Goal: Information Seeking & Learning: Learn about a topic

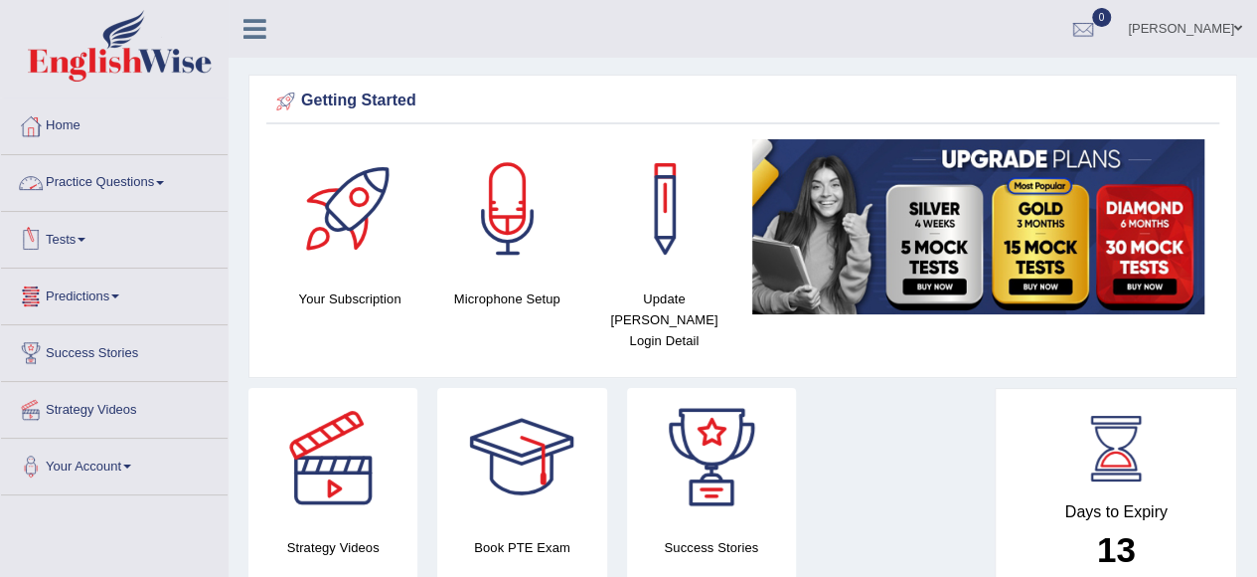
click at [153, 186] on link "Practice Questions" at bounding box center [114, 180] width 227 height 50
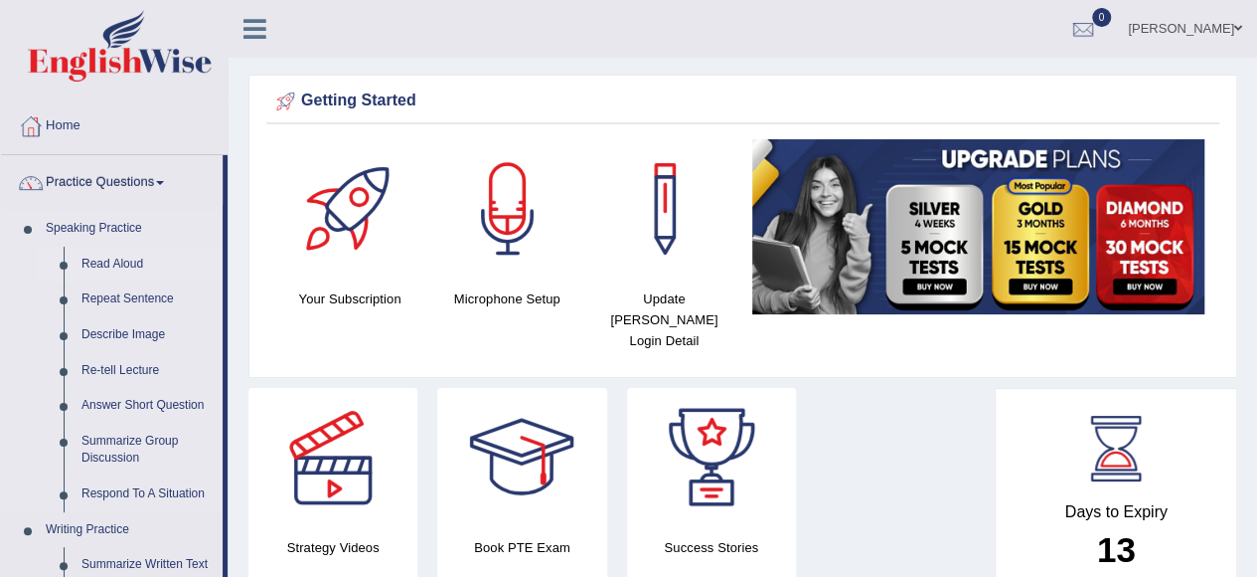
click at [121, 264] on link "Read Aloud" at bounding box center [148, 265] width 150 height 36
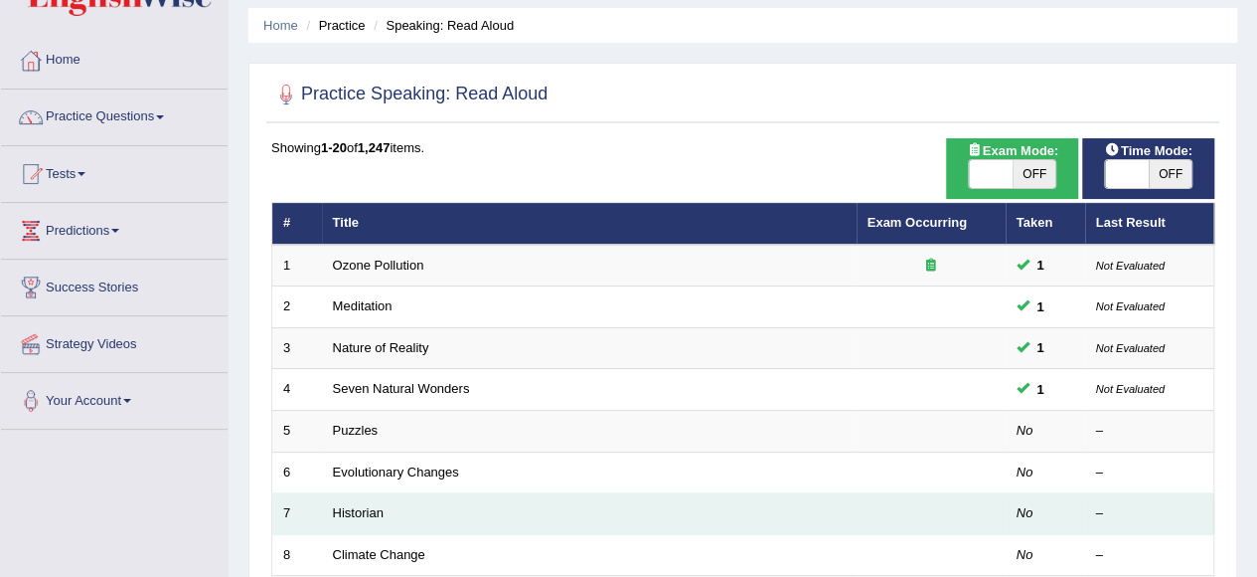
scroll to position [34, 0]
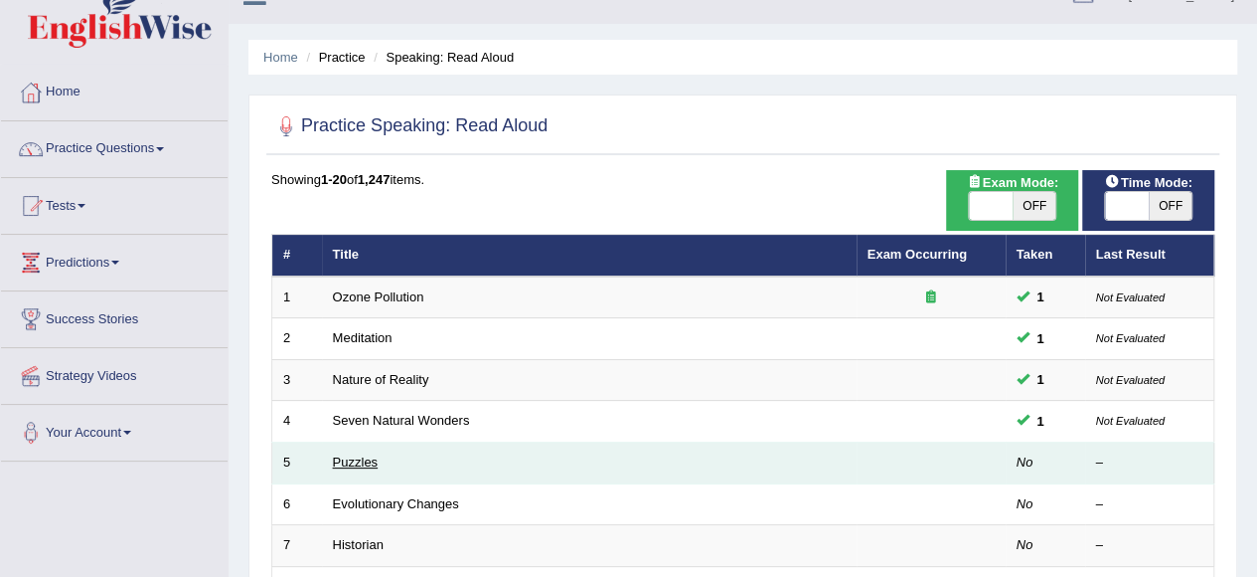
click at [354, 464] on link "Puzzles" at bounding box center [356, 461] width 46 height 15
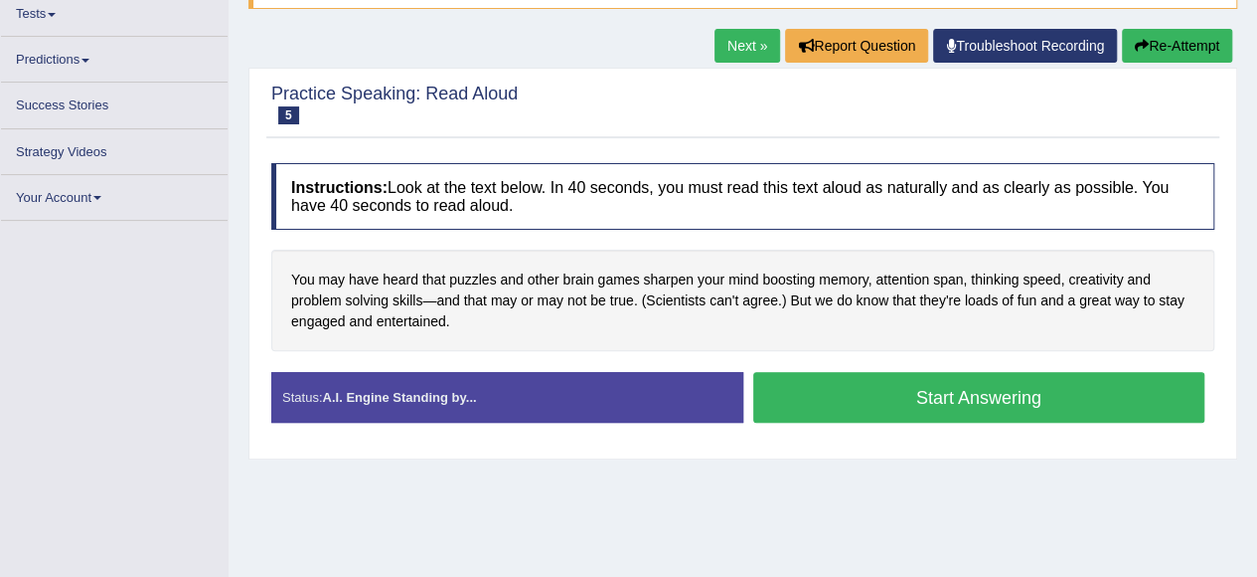
scroll to position [99, 0]
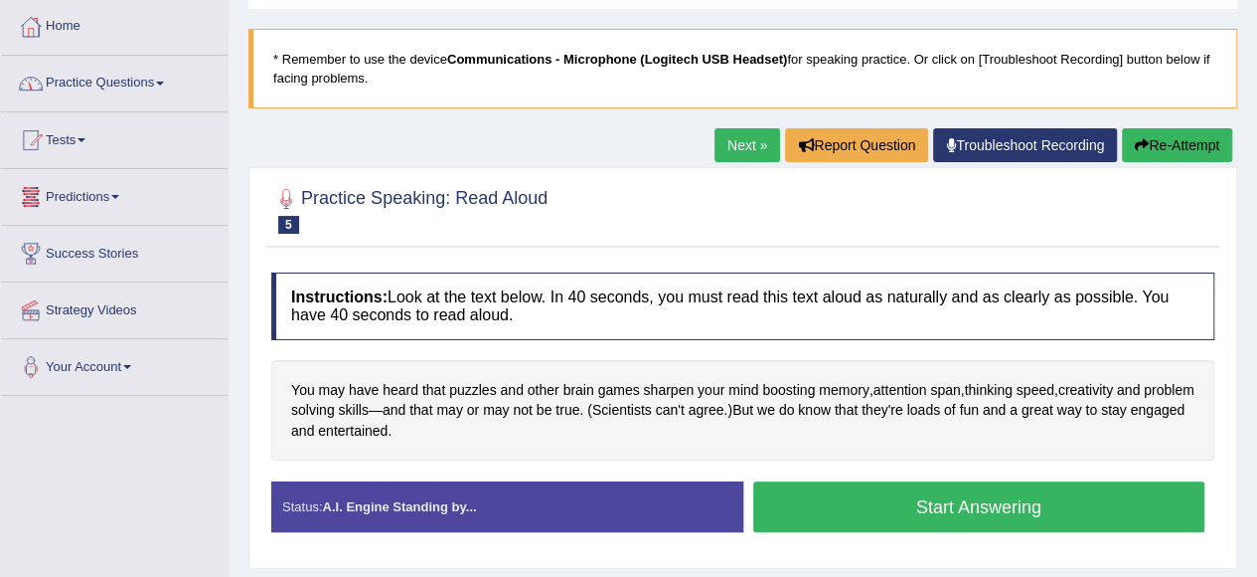
drag, startPoint x: 926, startPoint y: 497, endPoint x: 911, endPoint y: 473, distance: 28.7
click at [925, 497] on button "Start Answering" at bounding box center [979, 506] width 452 height 51
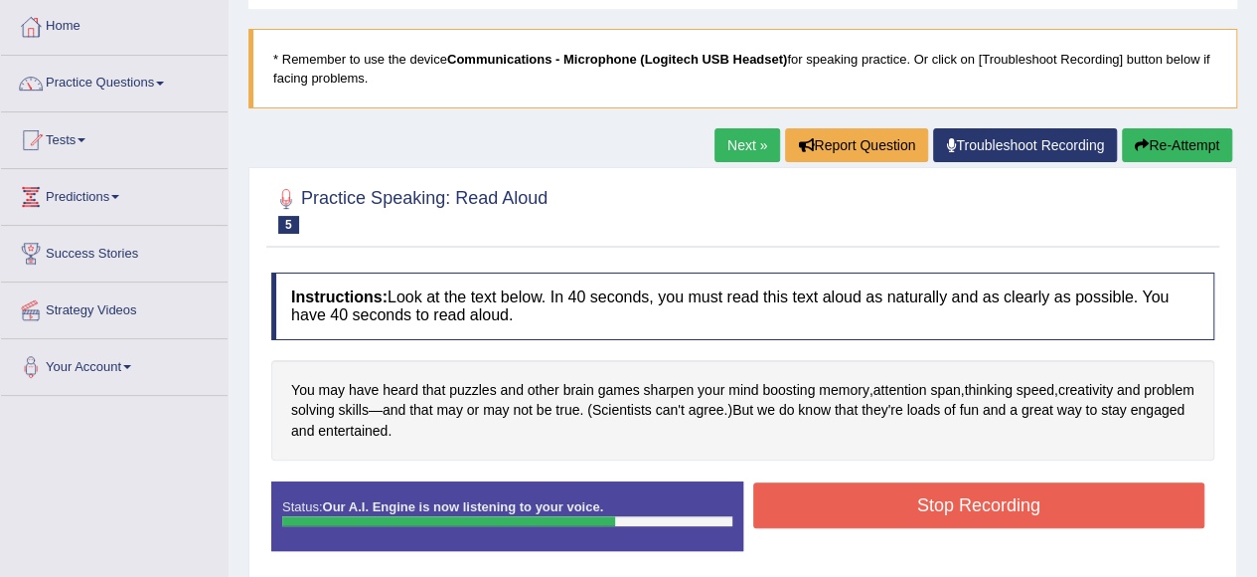
click at [974, 499] on button "Stop Recording" at bounding box center [979, 505] width 452 height 46
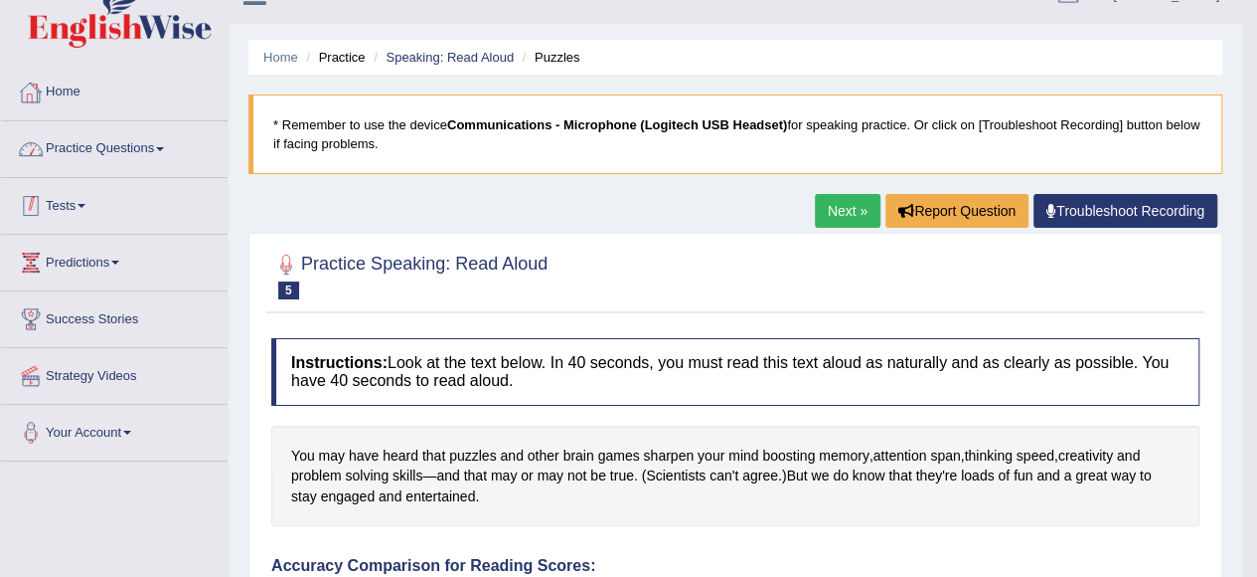
scroll to position [0, 0]
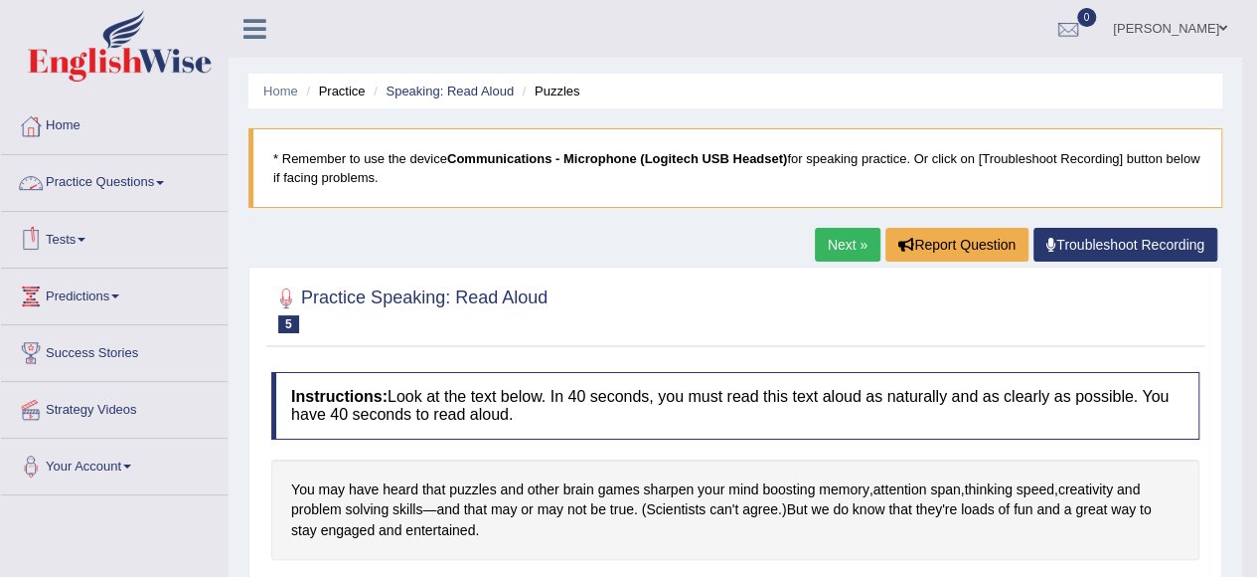
click at [137, 176] on link "Practice Questions" at bounding box center [114, 180] width 227 height 50
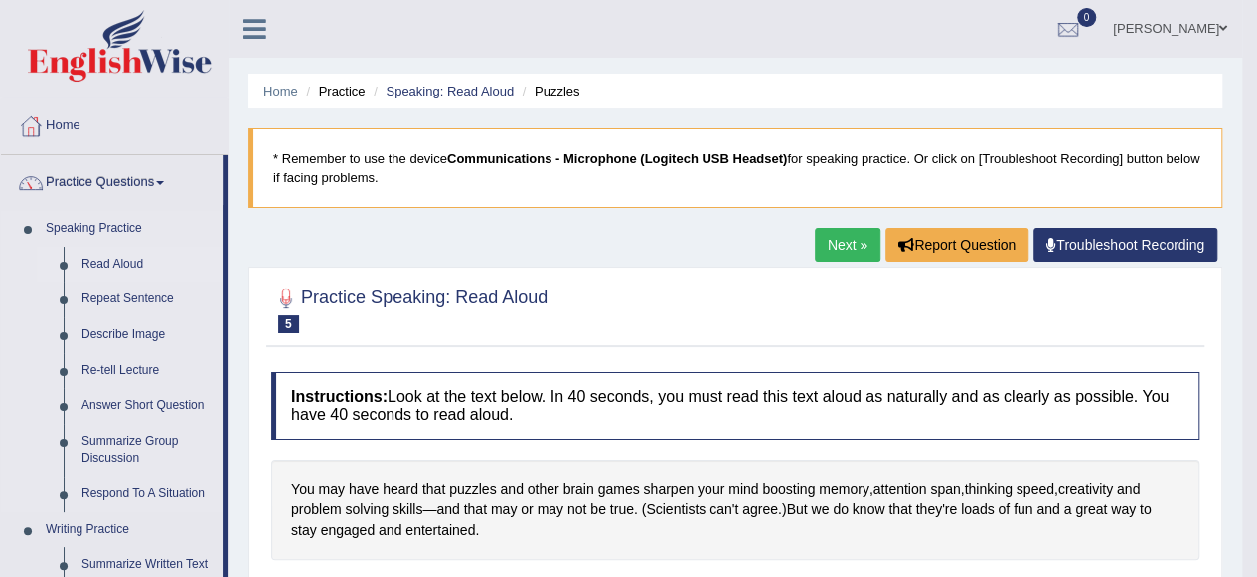
click at [129, 254] on link "Read Aloud" at bounding box center [148, 265] width 150 height 36
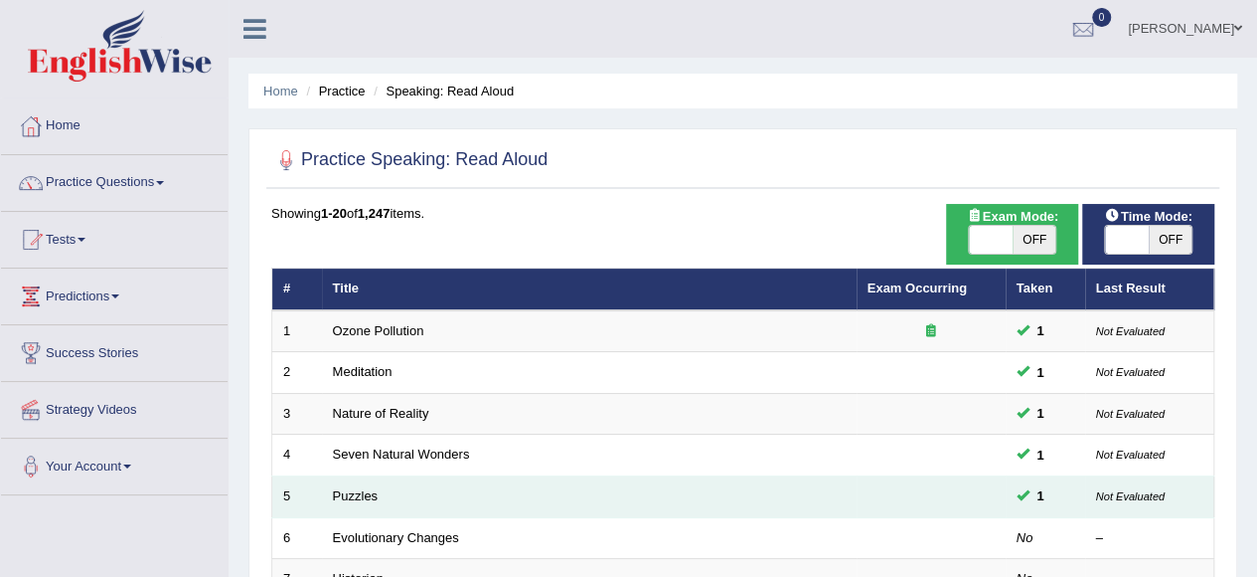
scroll to position [99, 0]
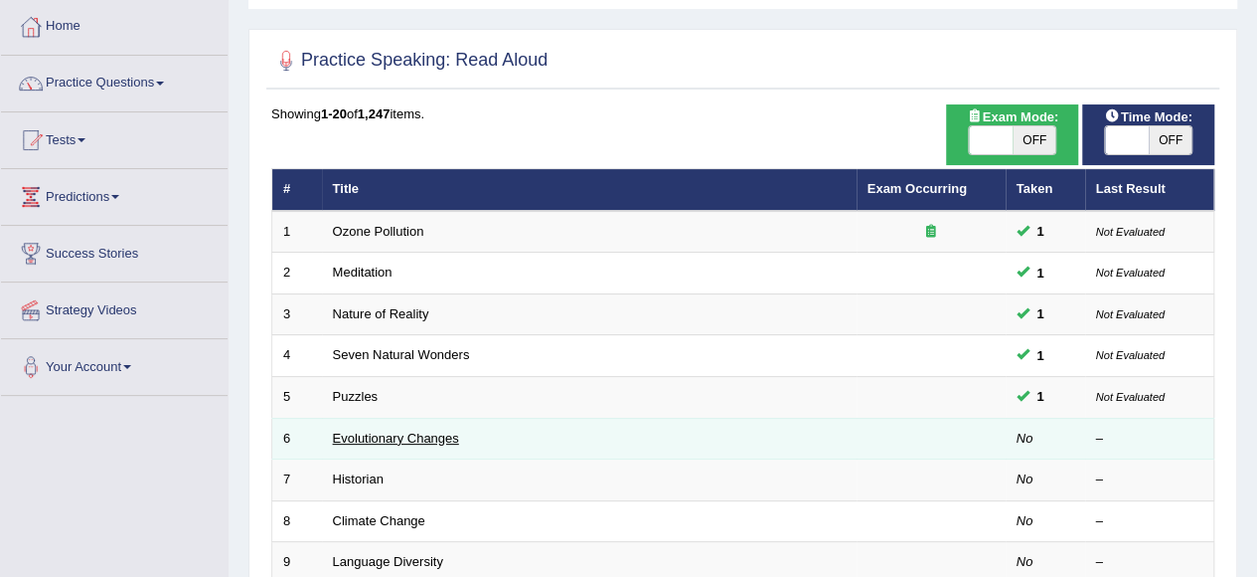
click at [400, 433] on link "Evolutionary Changes" at bounding box center [396, 437] width 126 height 15
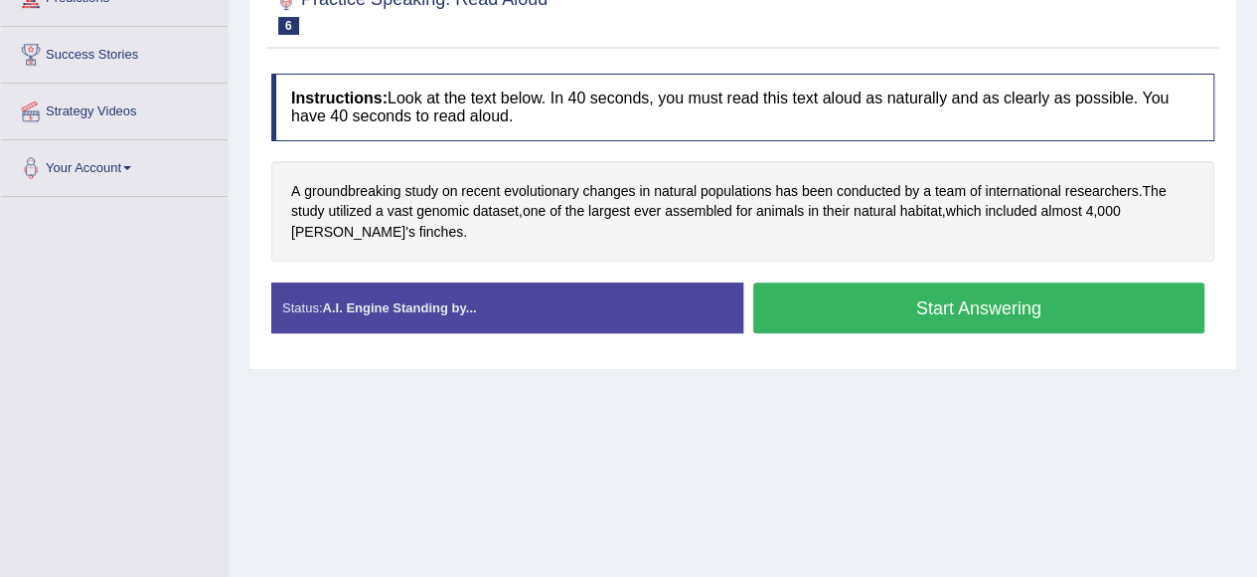
scroll to position [99, 0]
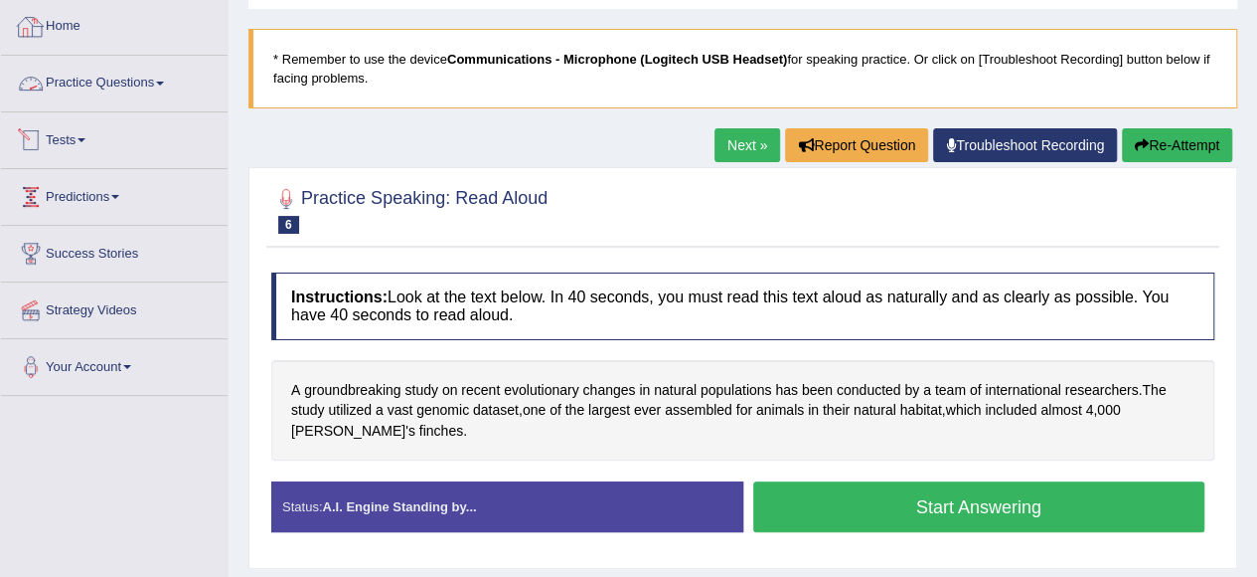
click at [91, 35] on link "Home" at bounding box center [114, 24] width 227 height 50
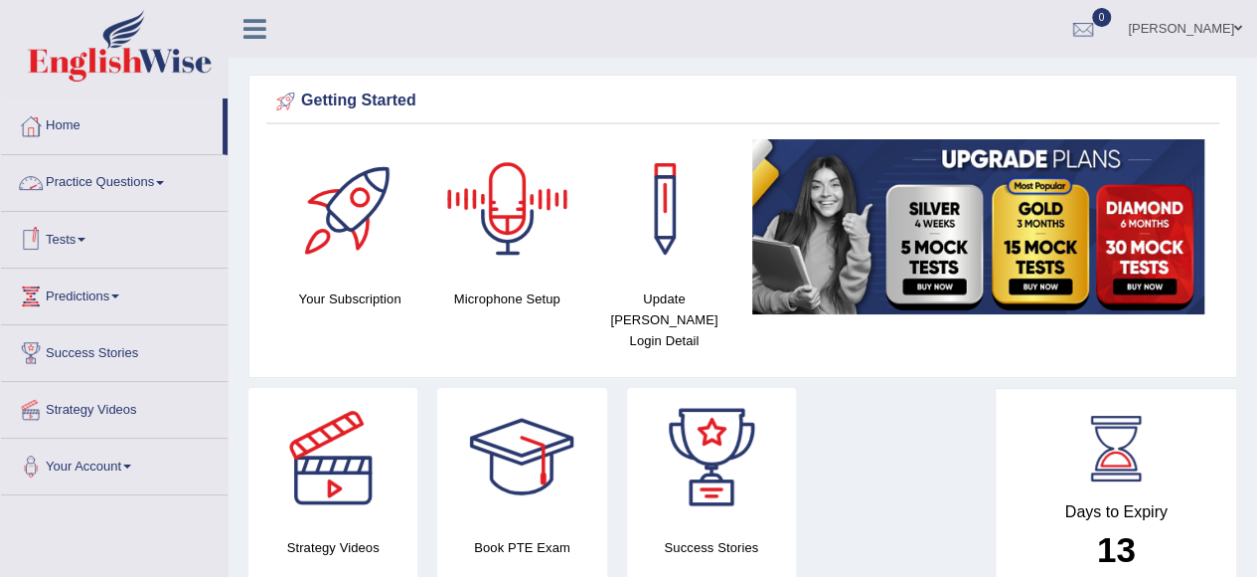
click at [103, 188] on link "Practice Questions" at bounding box center [114, 180] width 227 height 50
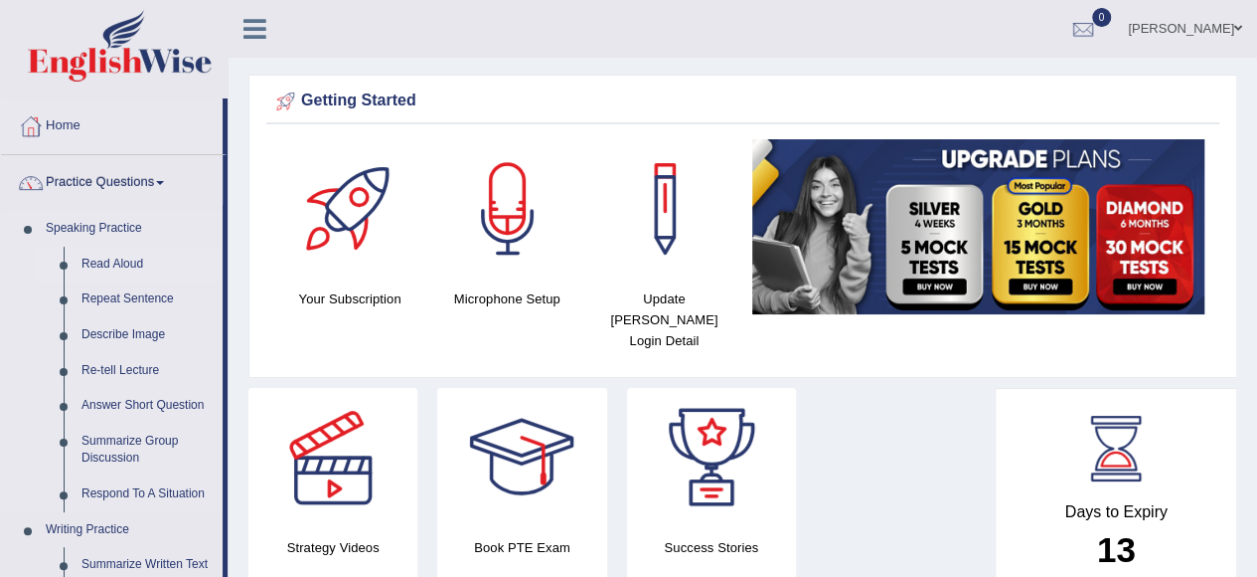
click at [123, 259] on link "Read Aloud" at bounding box center [148, 265] width 150 height 36
click at [128, 257] on link "Read Aloud" at bounding box center [148, 265] width 150 height 36
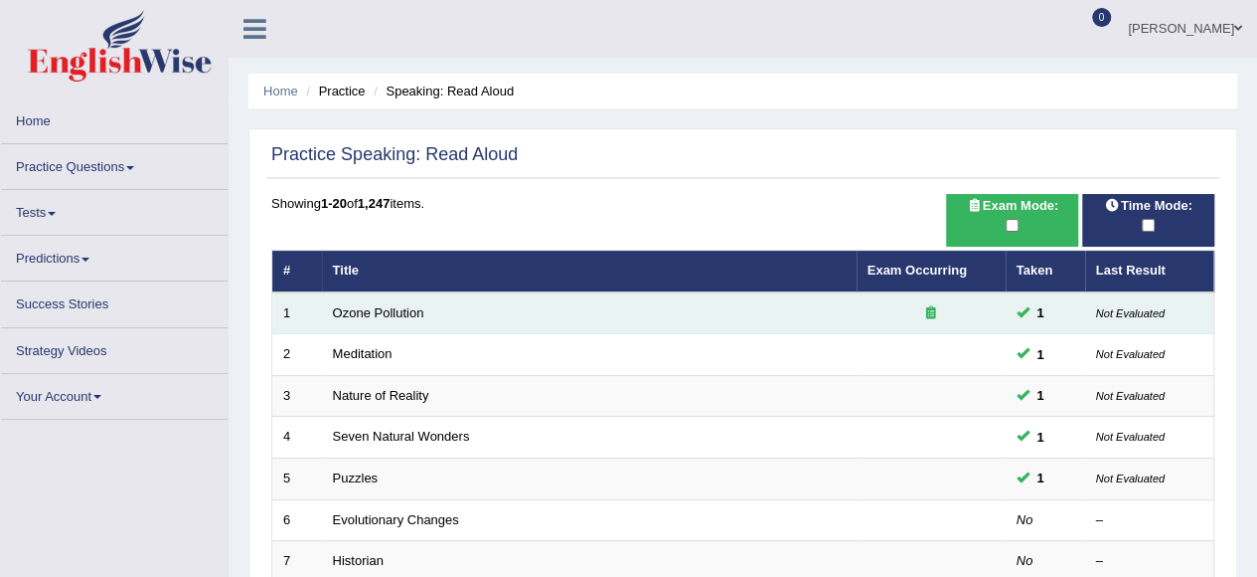
scroll to position [171, 0]
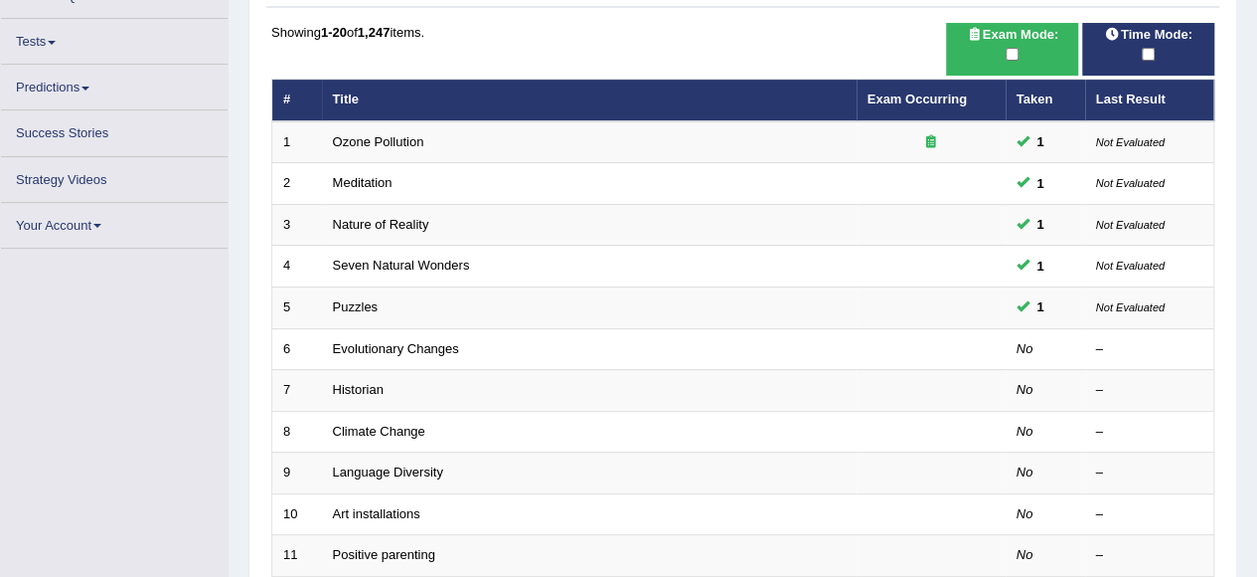
click at [1131, 66] on div at bounding box center [1148, 55] width 112 height 22
click at [1145, 61] on input "checkbox" at bounding box center [1148, 54] width 13 height 13
checkbox input "true"
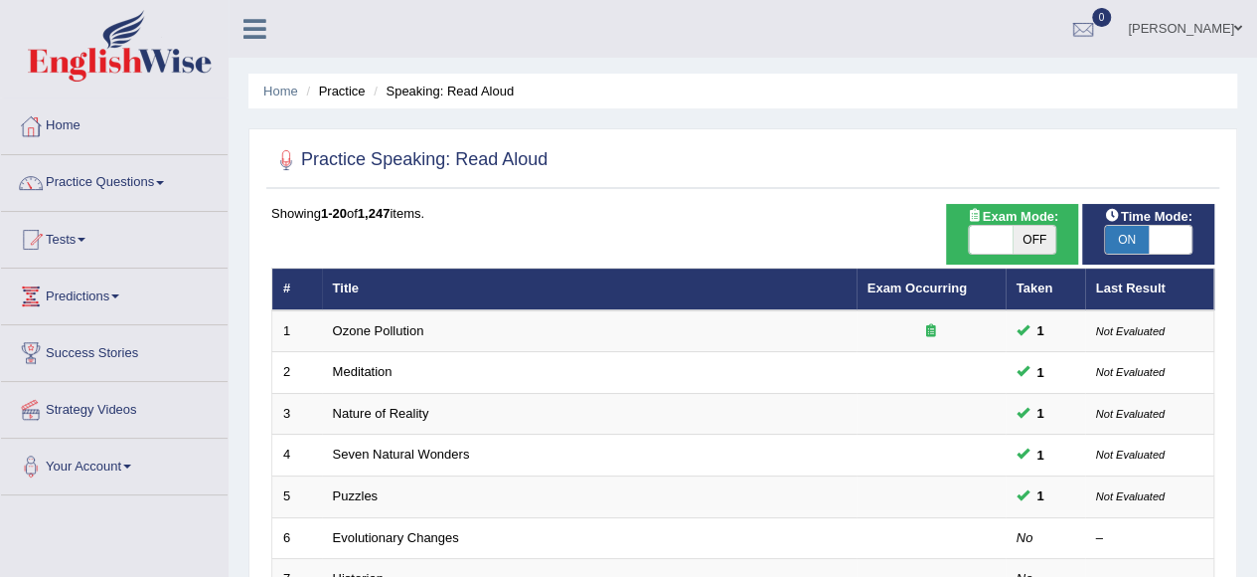
click at [1137, 232] on span "ON" at bounding box center [1127, 240] width 44 height 28
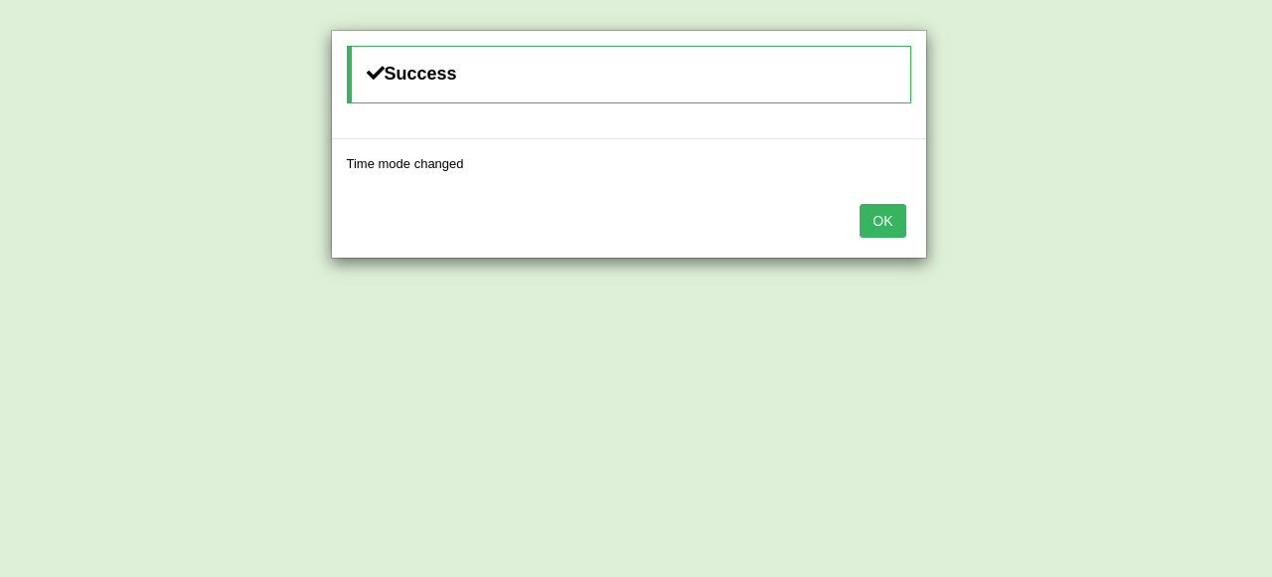
click at [886, 224] on button "OK" at bounding box center [883, 221] width 46 height 34
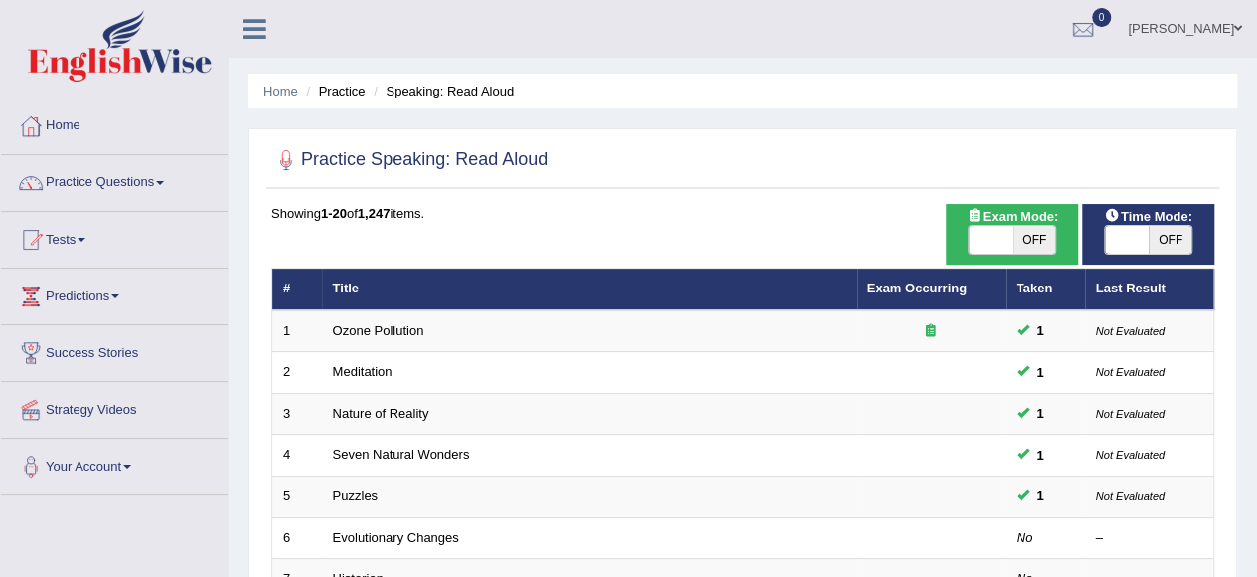
click at [1163, 237] on span "OFF" at bounding box center [1171, 240] width 44 height 28
checkbox input "true"
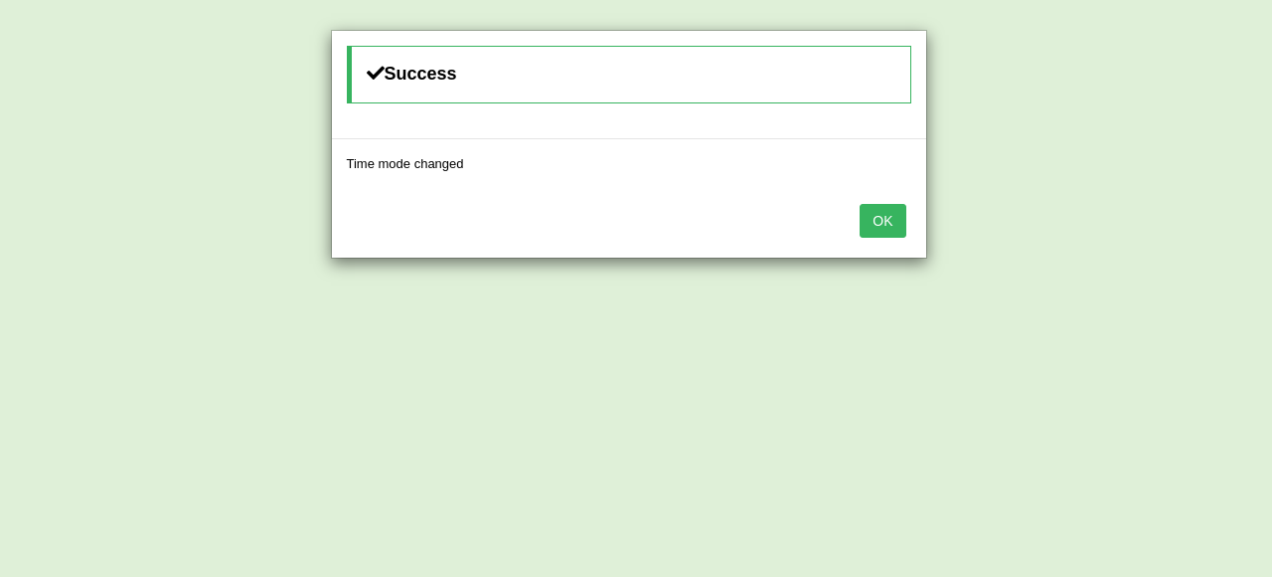
click at [886, 230] on button "OK" at bounding box center [883, 221] width 46 height 34
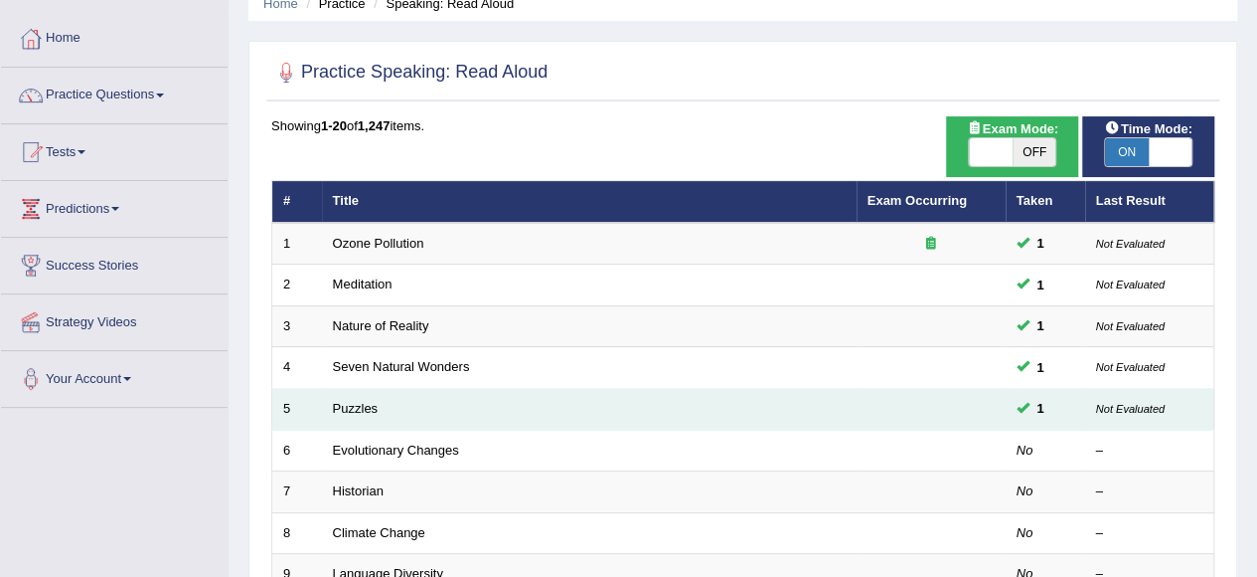
scroll to position [199, 0]
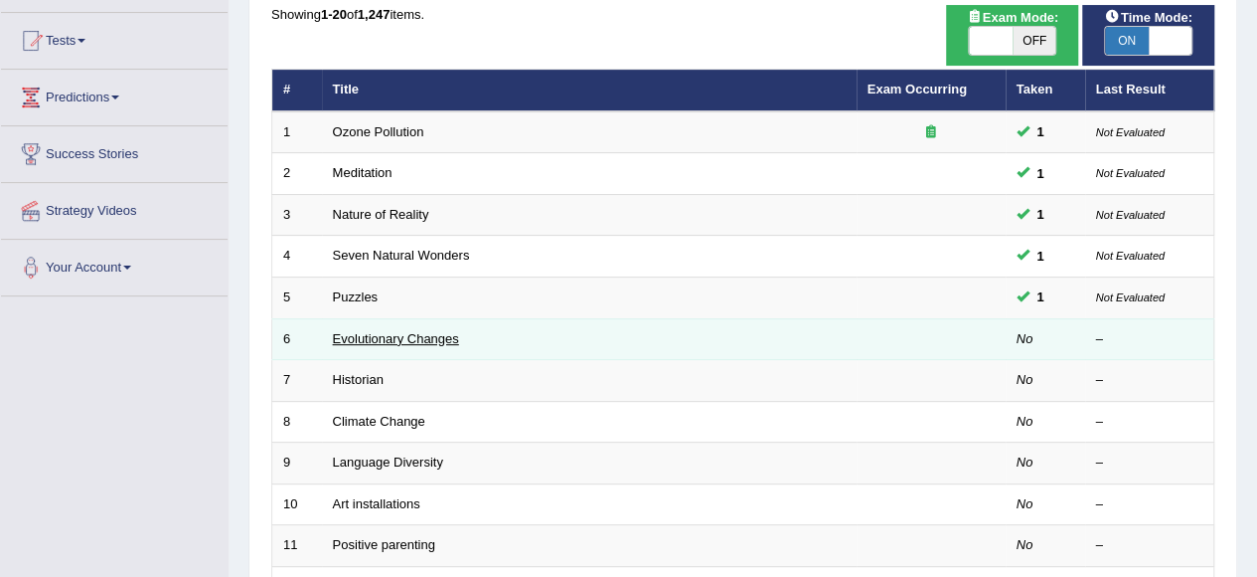
click at [419, 341] on link "Evolutionary Changes" at bounding box center [396, 338] width 126 height 15
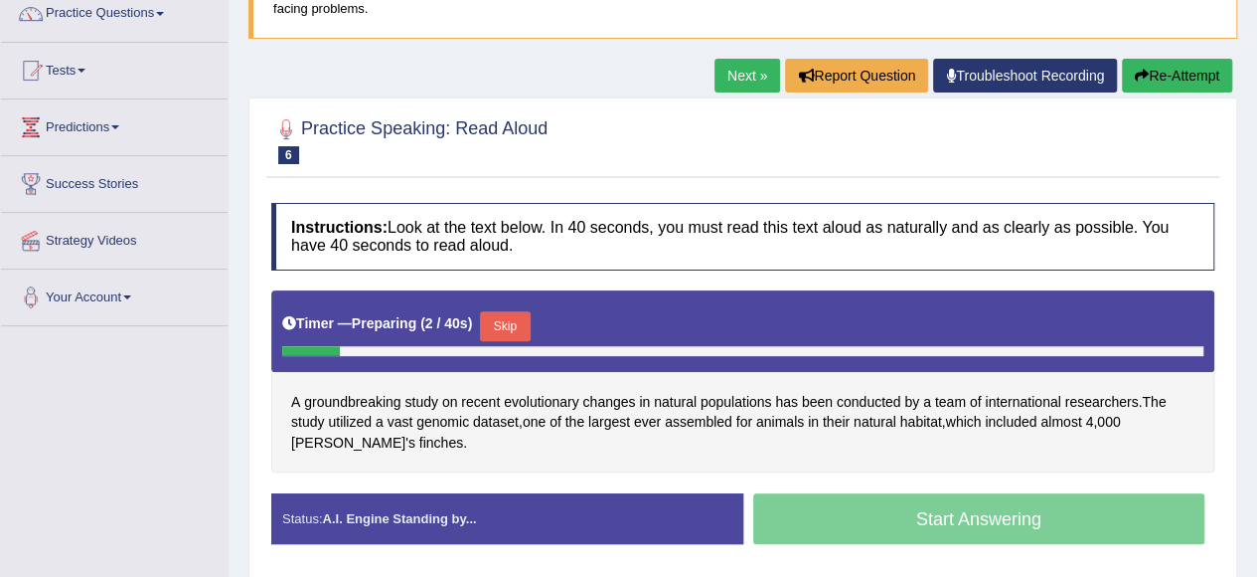
scroll to position [199, 0]
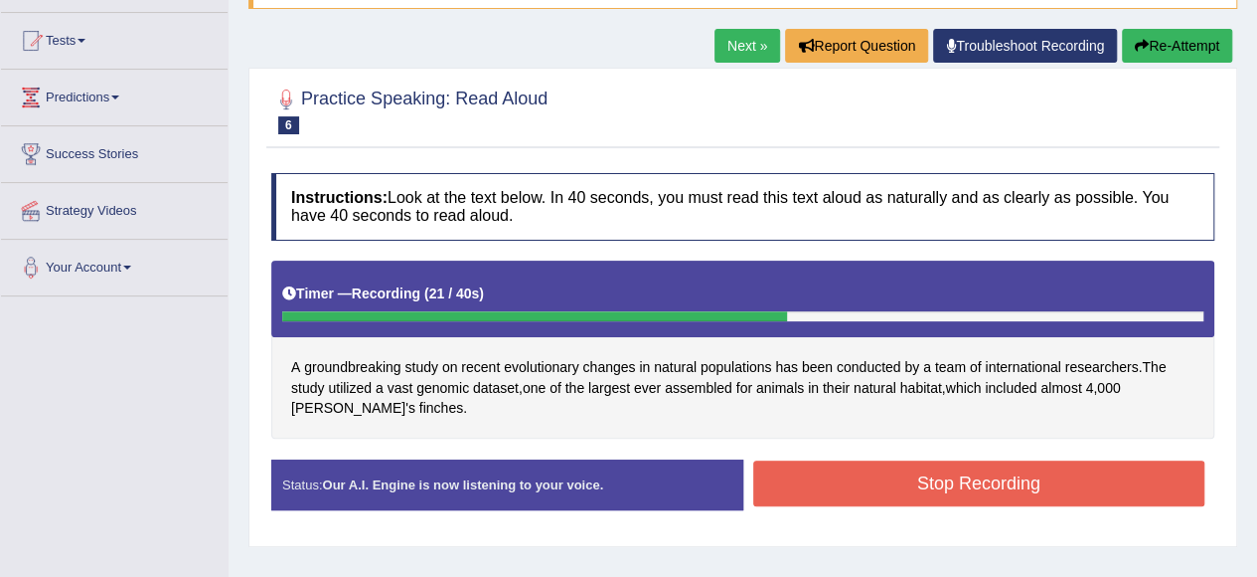
click at [904, 486] on button "Stop Recording" at bounding box center [979, 483] width 452 height 46
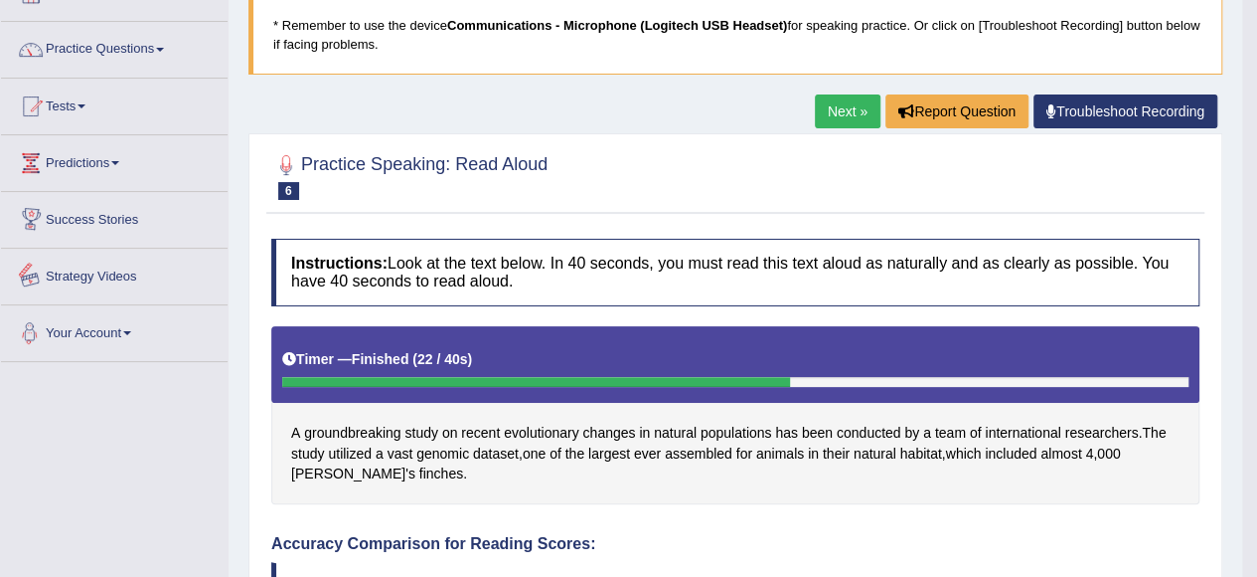
scroll to position [0, 0]
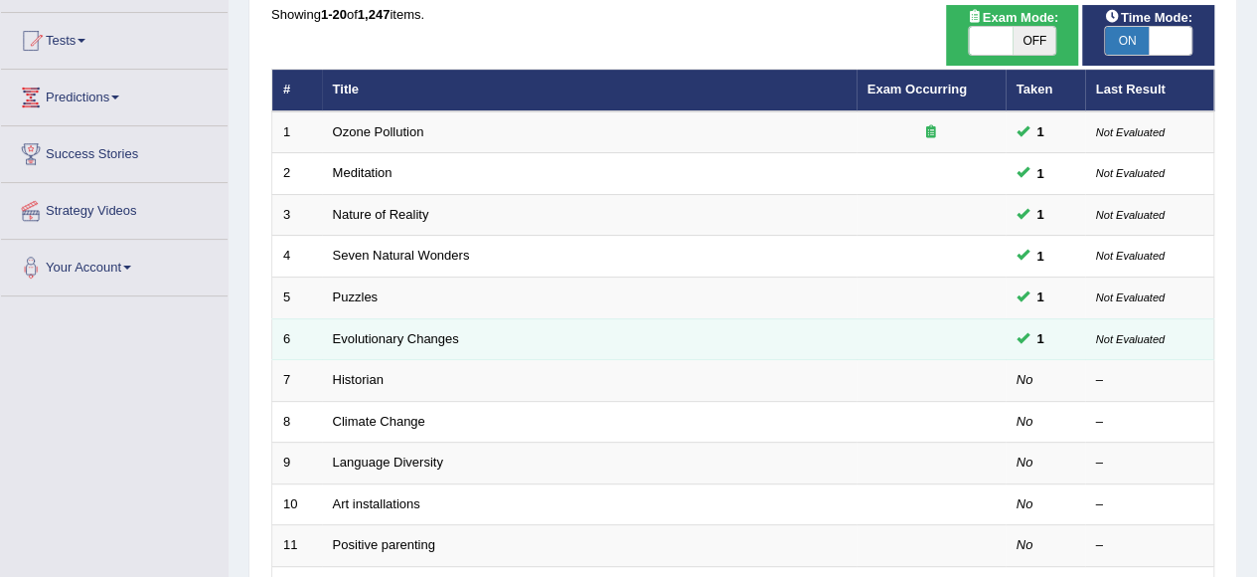
scroll to position [199, 0]
click at [402, 348] on td "Evolutionary Changes" at bounding box center [589, 339] width 535 height 42
click at [406, 339] on link "Evolutionary Changes" at bounding box center [396, 338] width 126 height 15
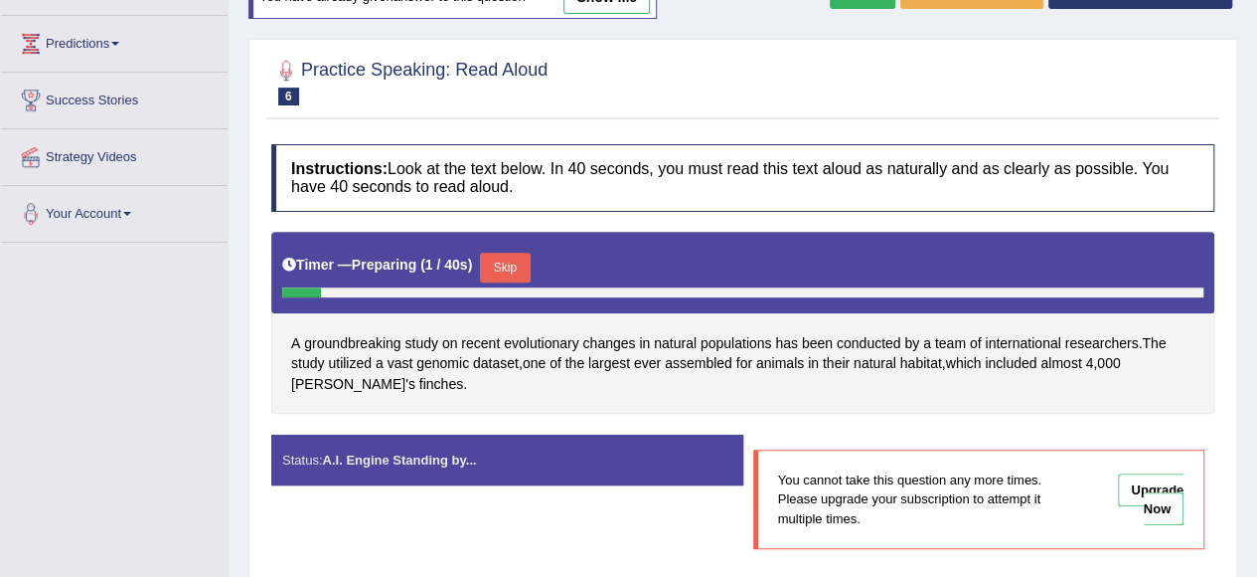
scroll to position [298, 0]
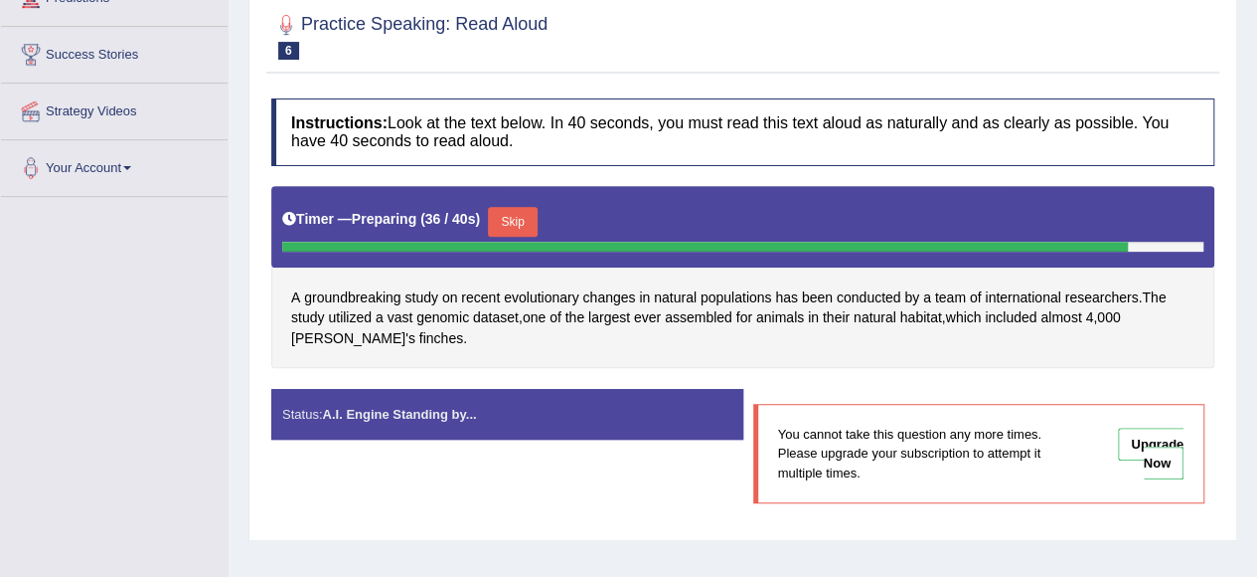
click at [528, 217] on button "Skip" at bounding box center [513, 222] width 50 height 30
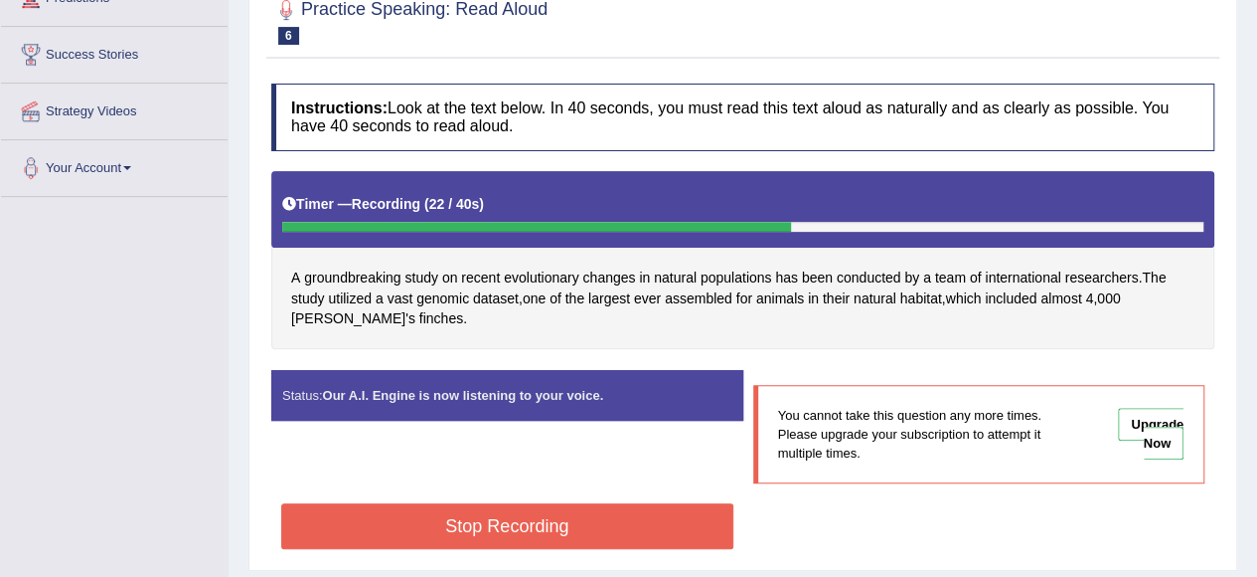
click at [652, 538] on button "Stop Recording" at bounding box center [507, 526] width 452 height 46
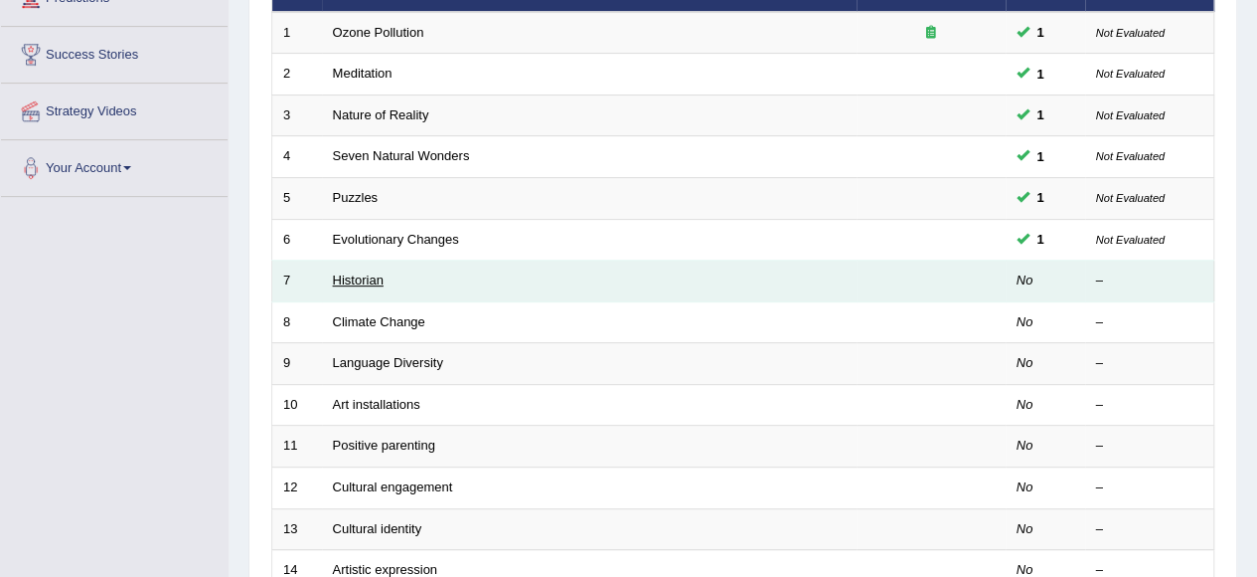
click at [376, 281] on link "Historian" at bounding box center [358, 279] width 51 height 15
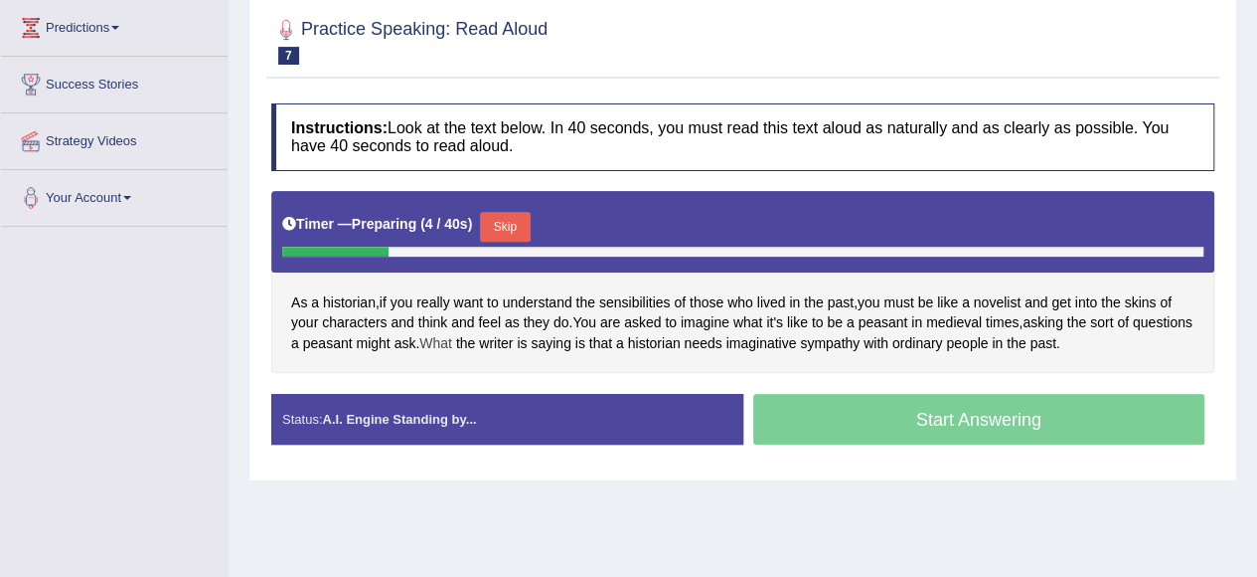
scroll to position [298, 0]
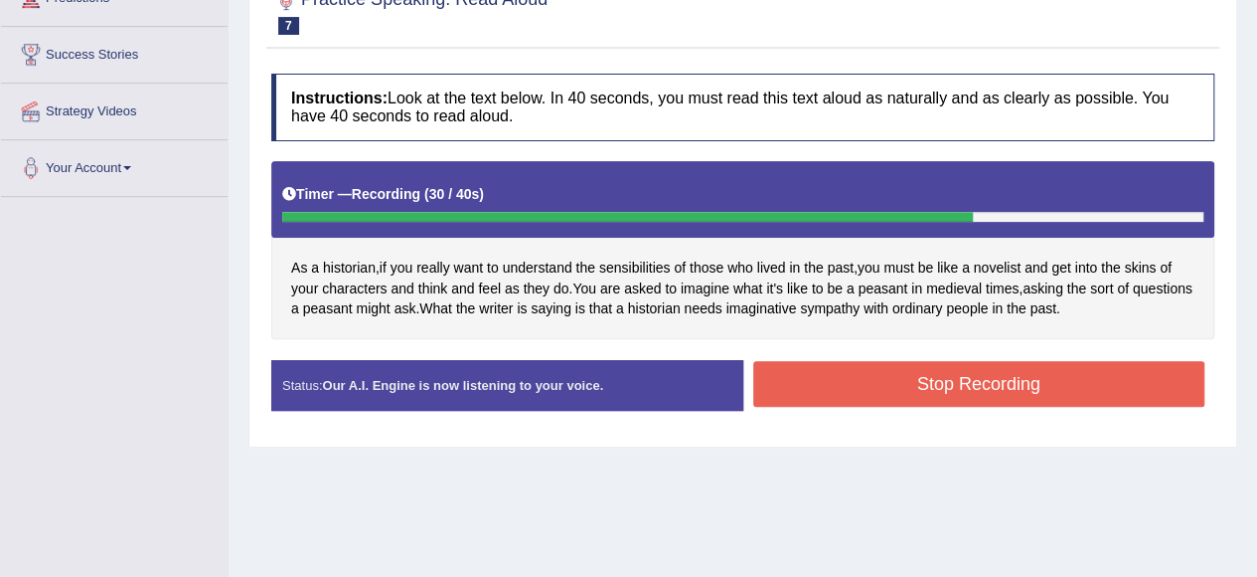
click at [942, 403] on div "Stop Recording" at bounding box center [980, 386] width 472 height 51
click at [947, 392] on button "Stop Recording" at bounding box center [979, 384] width 452 height 46
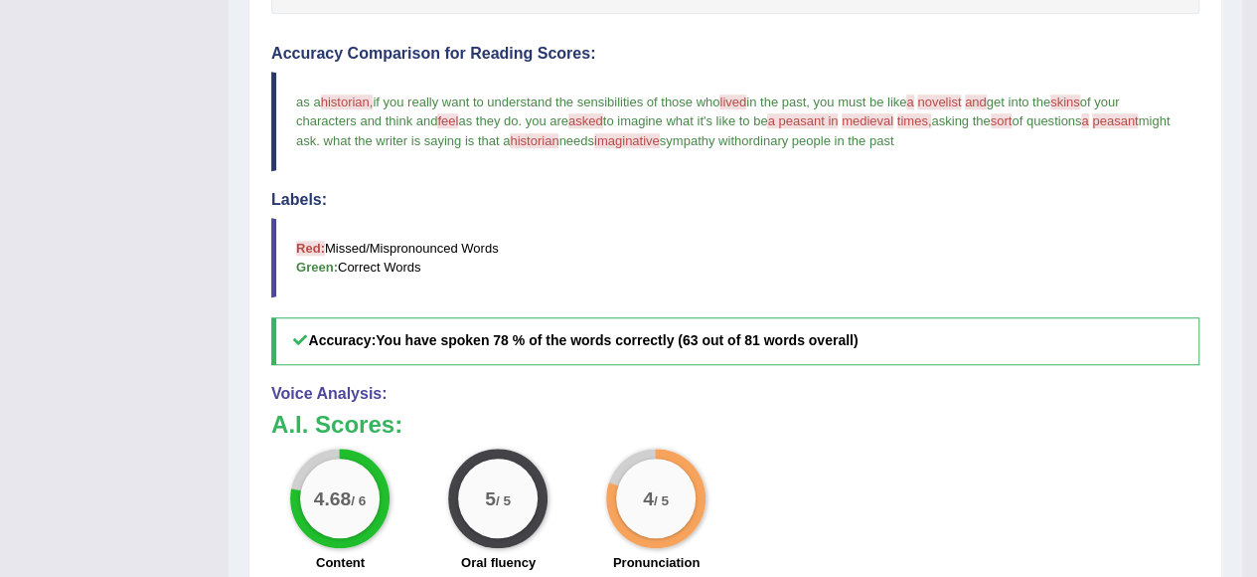
scroll to position [398, 0]
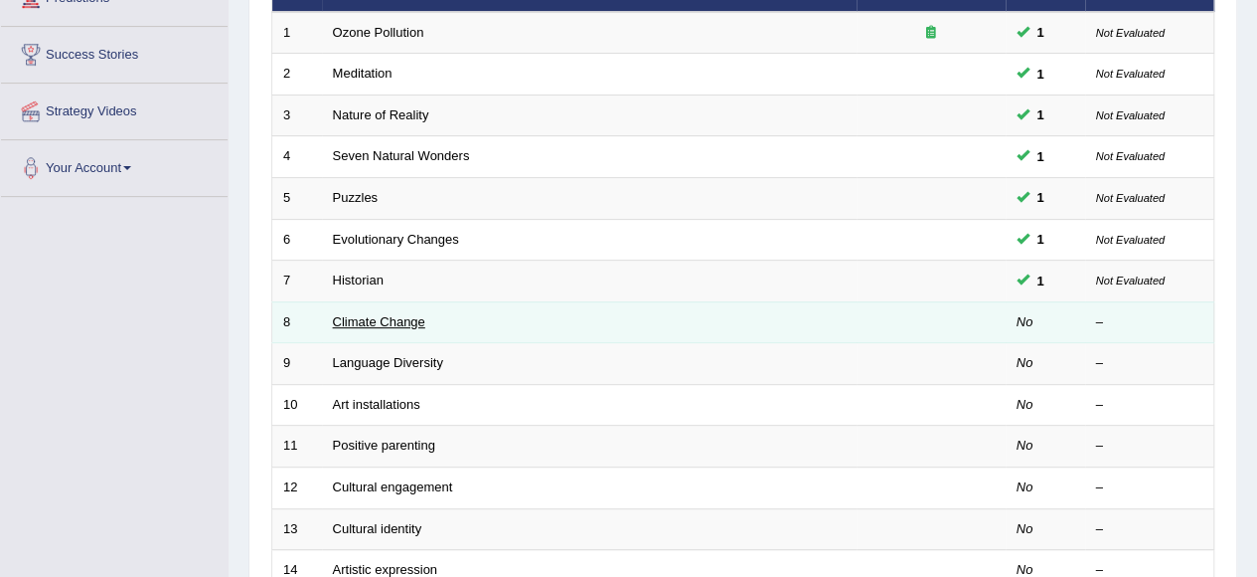
click at [375, 325] on link "Climate Change" at bounding box center [379, 321] width 92 height 15
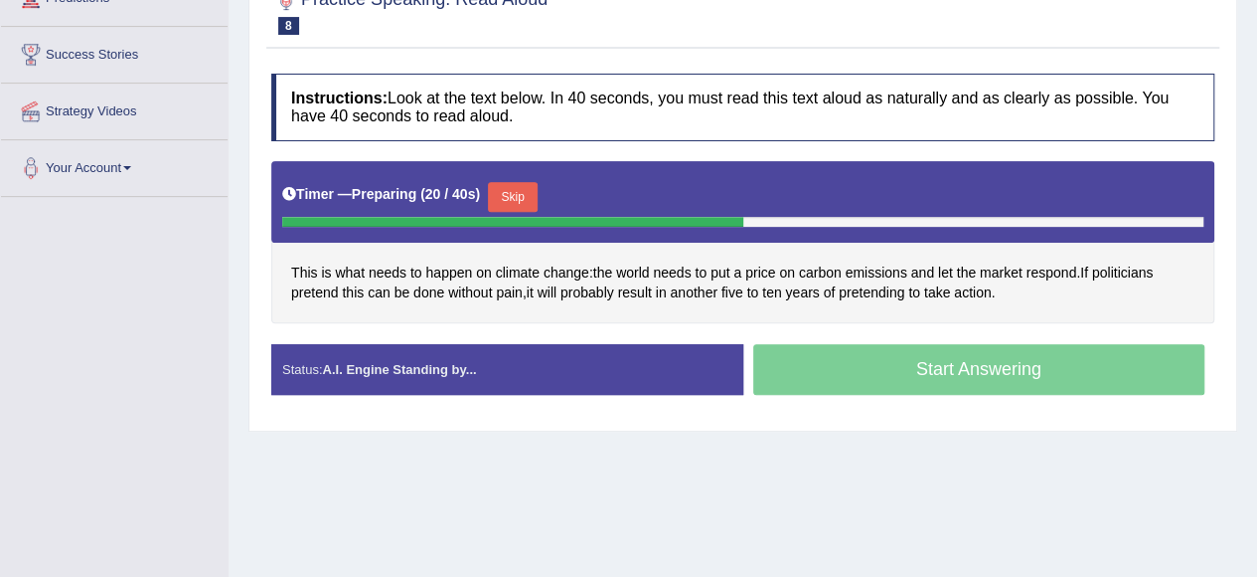
click at [523, 195] on button "Skip" at bounding box center [513, 197] width 50 height 30
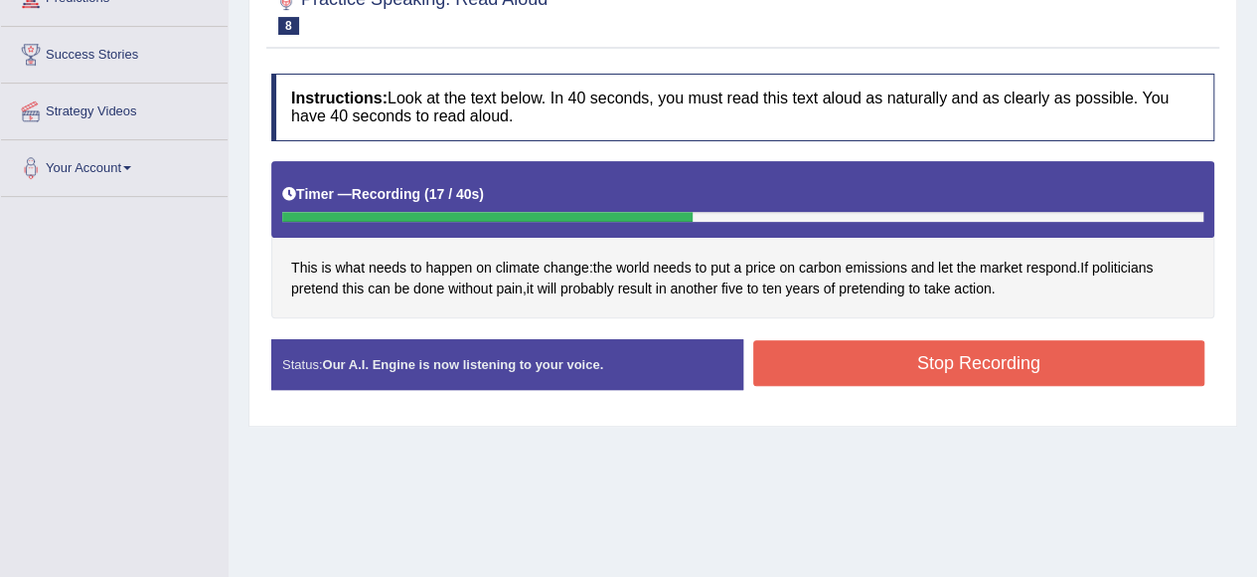
click at [1025, 369] on button "Stop Recording" at bounding box center [979, 363] width 452 height 46
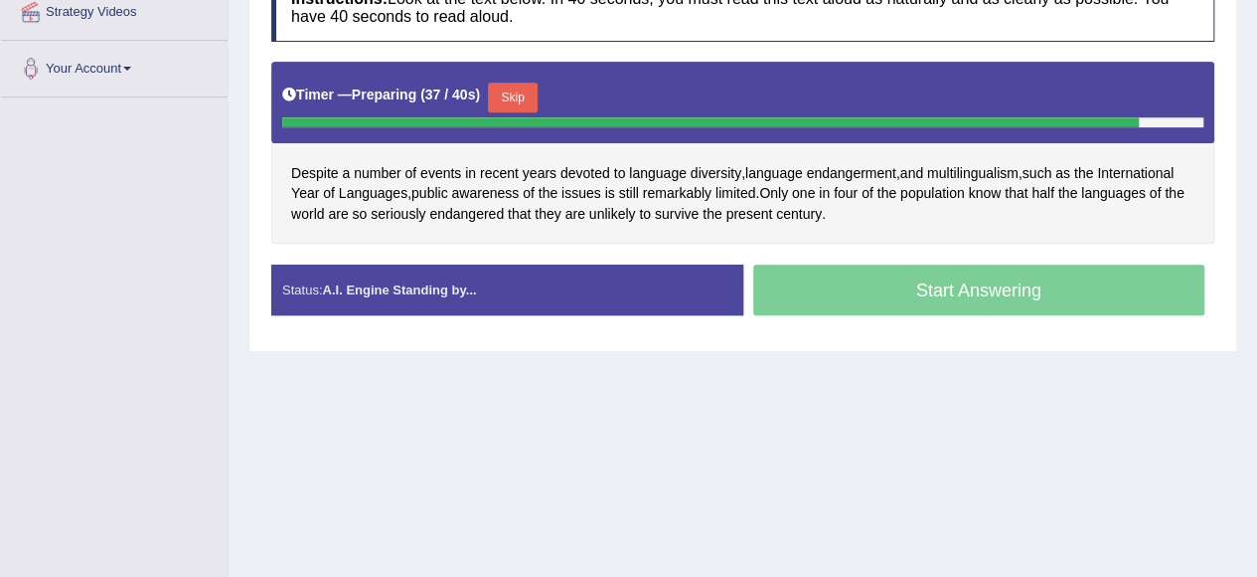
click at [529, 91] on button "Skip" at bounding box center [513, 98] width 50 height 30
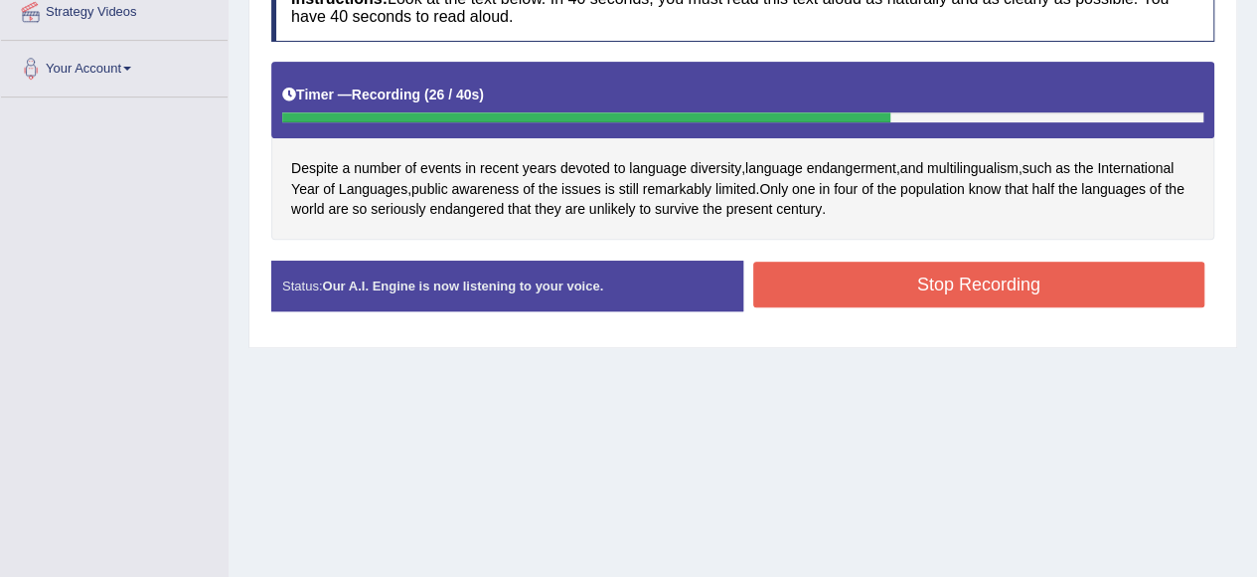
click at [940, 273] on button "Stop Recording" at bounding box center [979, 284] width 452 height 46
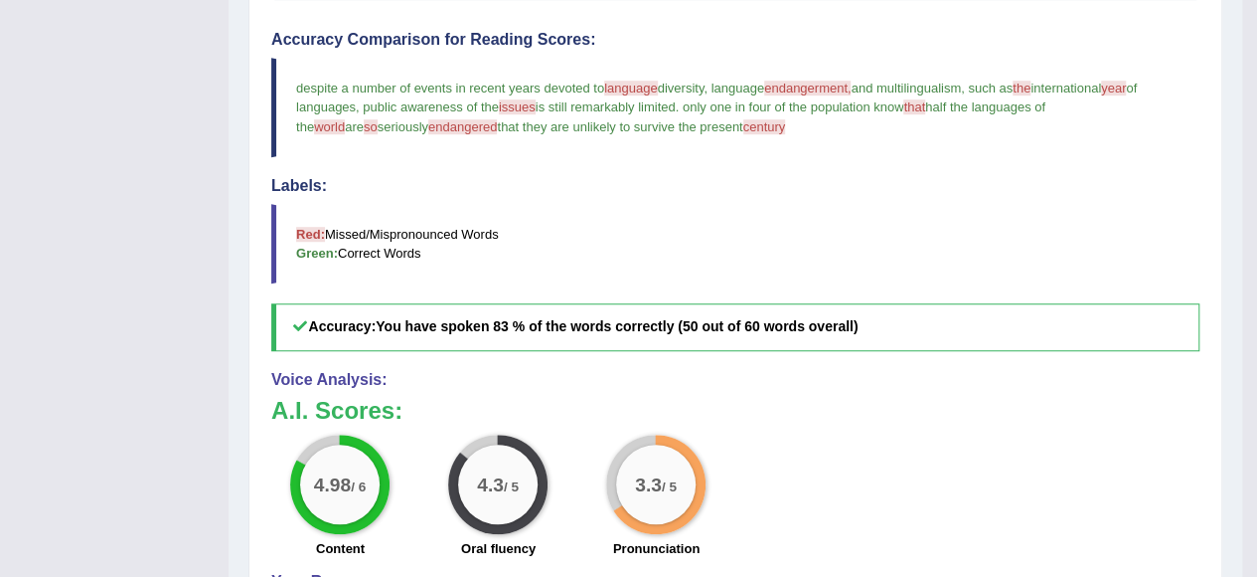
scroll to position [596, 0]
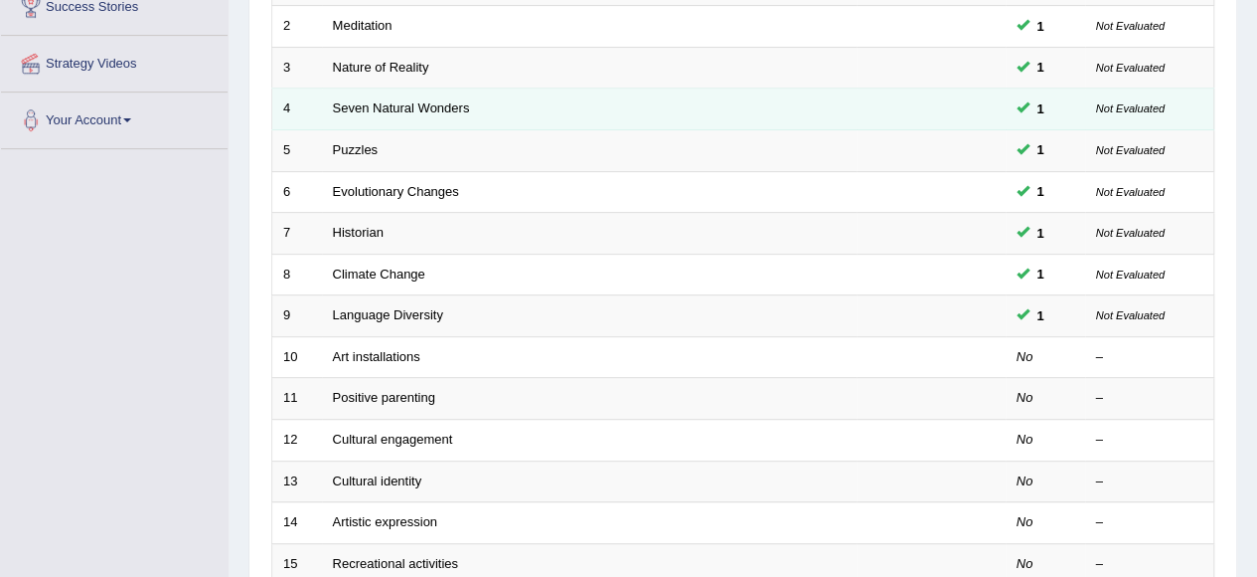
scroll to position [48, 0]
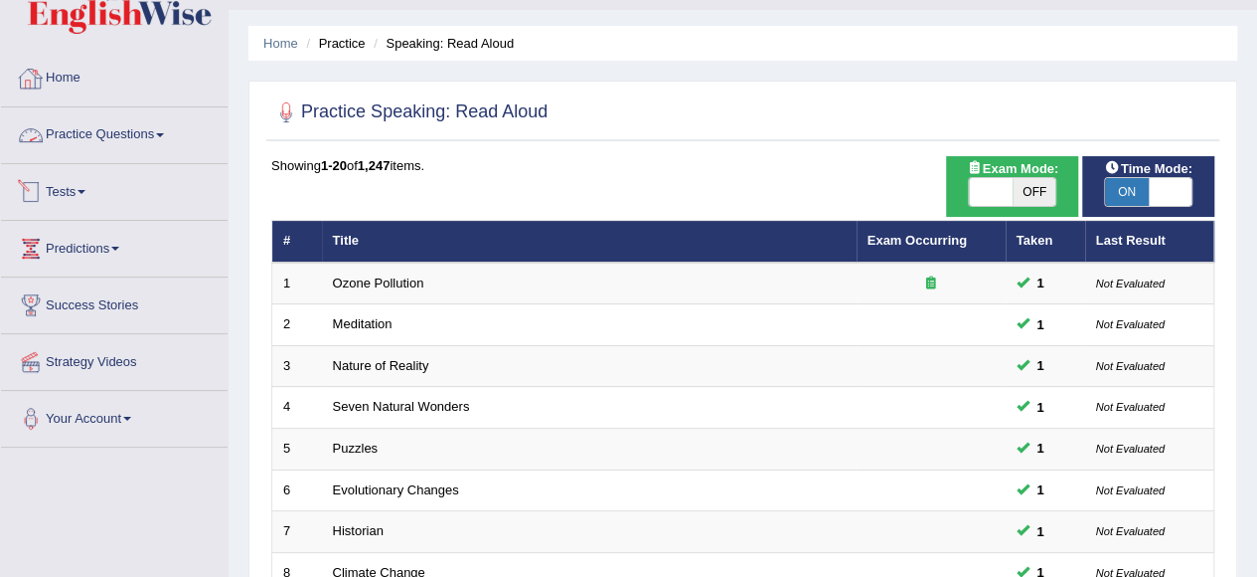
click at [104, 146] on link "Practice Questions" at bounding box center [114, 132] width 227 height 50
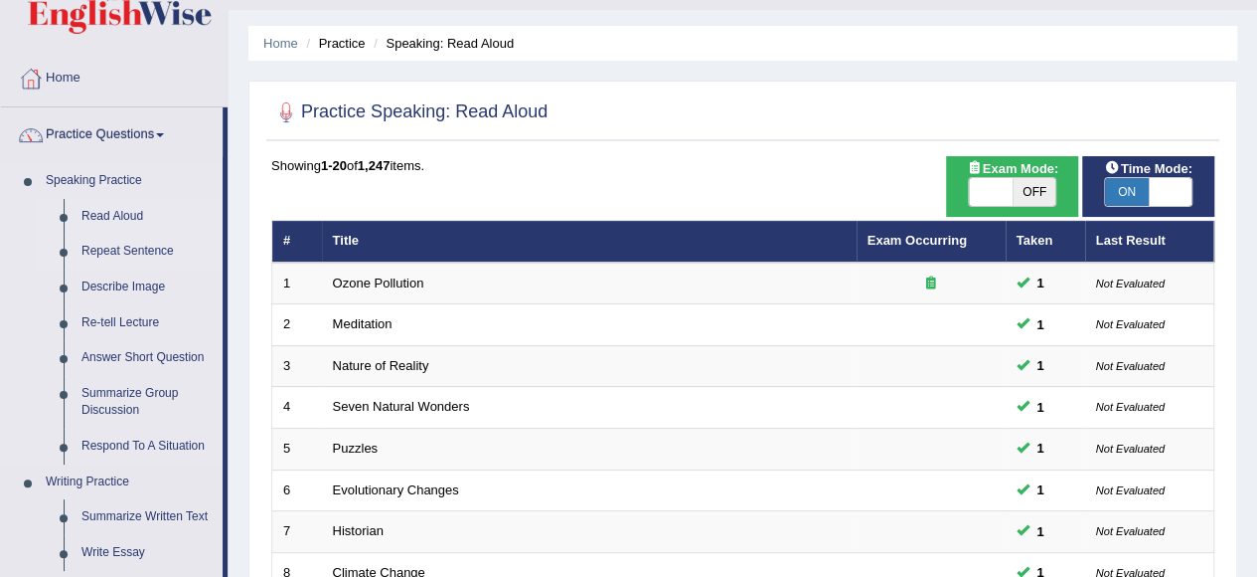
click at [141, 255] on link "Repeat Sentence" at bounding box center [148, 252] width 150 height 36
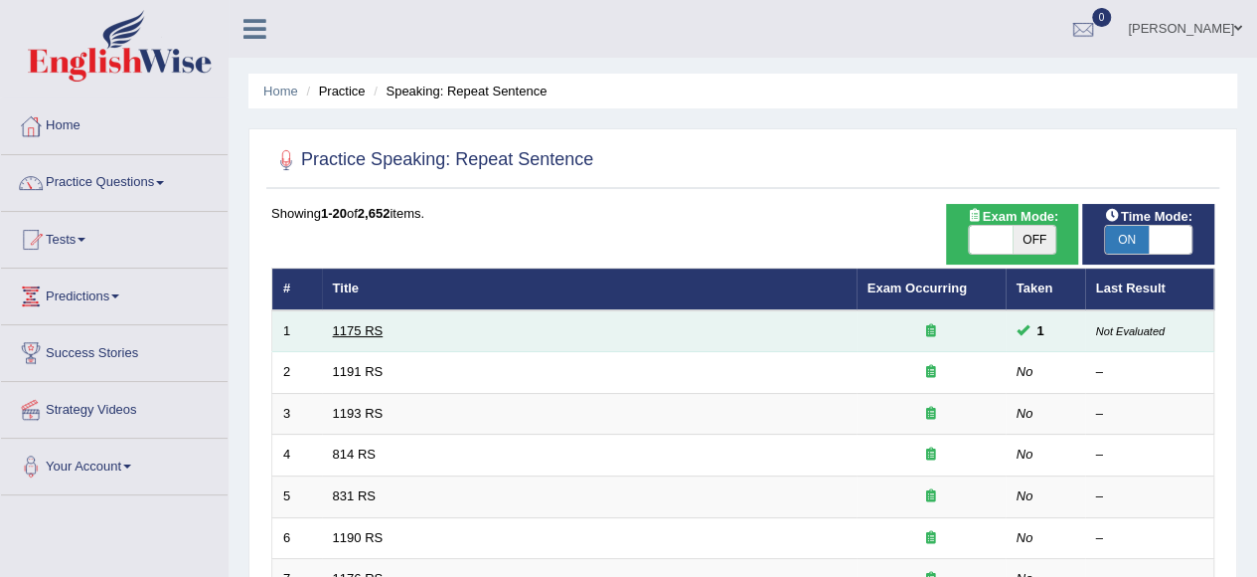
click at [373, 334] on link "1175 RS" at bounding box center [358, 330] width 51 height 15
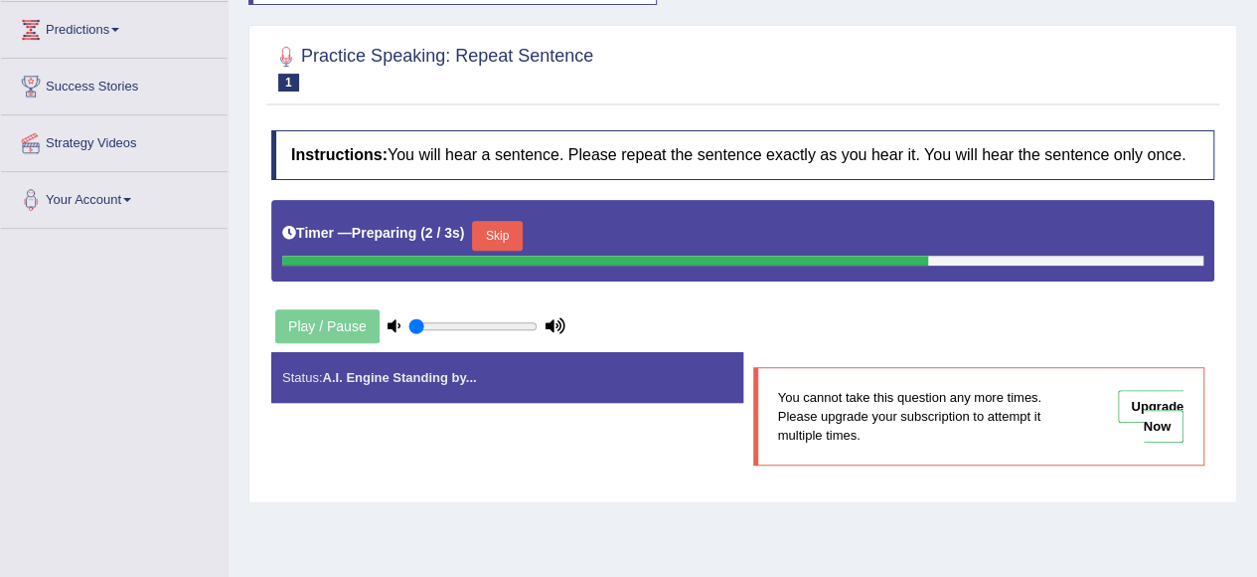
scroll to position [298, 0]
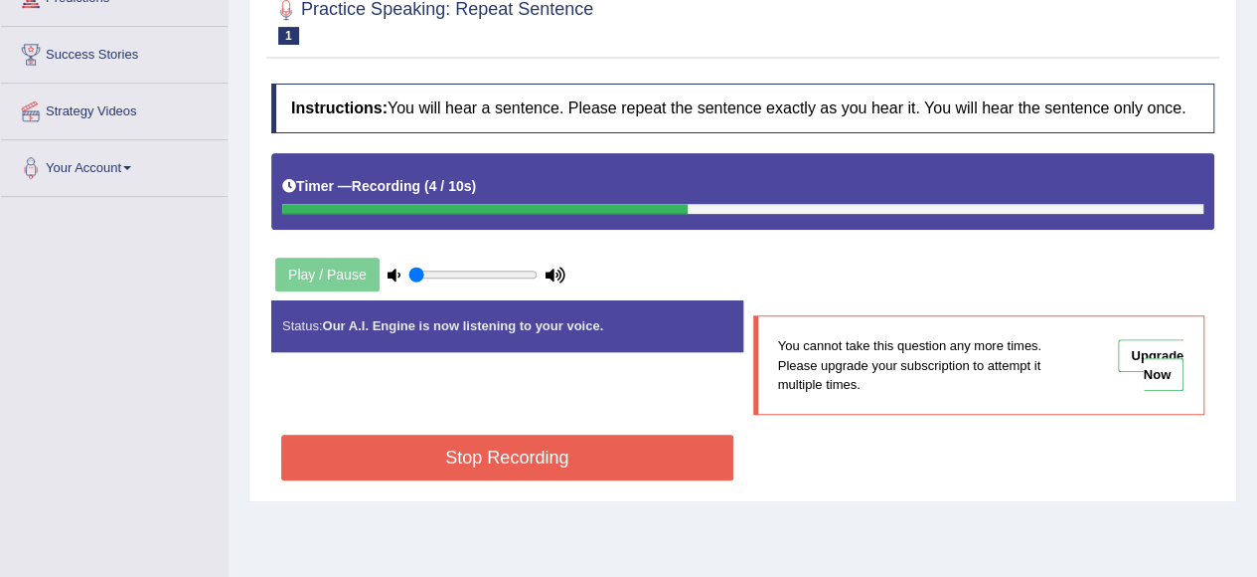
click at [556, 442] on button "Stop Recording" at bounding box center [507, 457] width 452 height 46
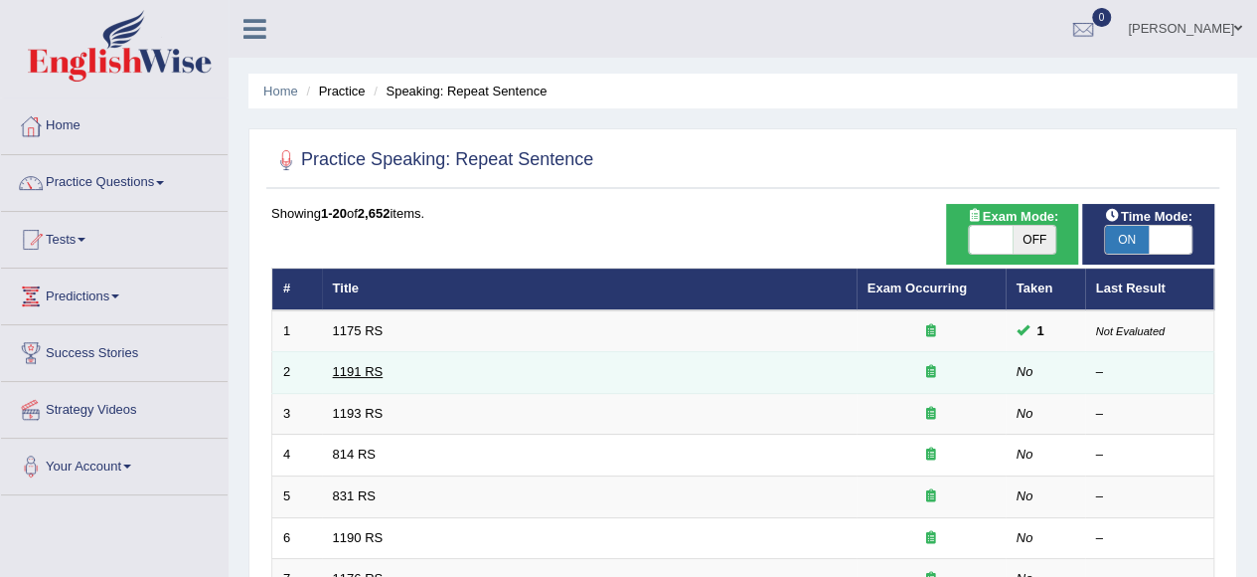
click at [374, 367] on link "1191 RS" at bounding box center [358, 371] width 51 height 15
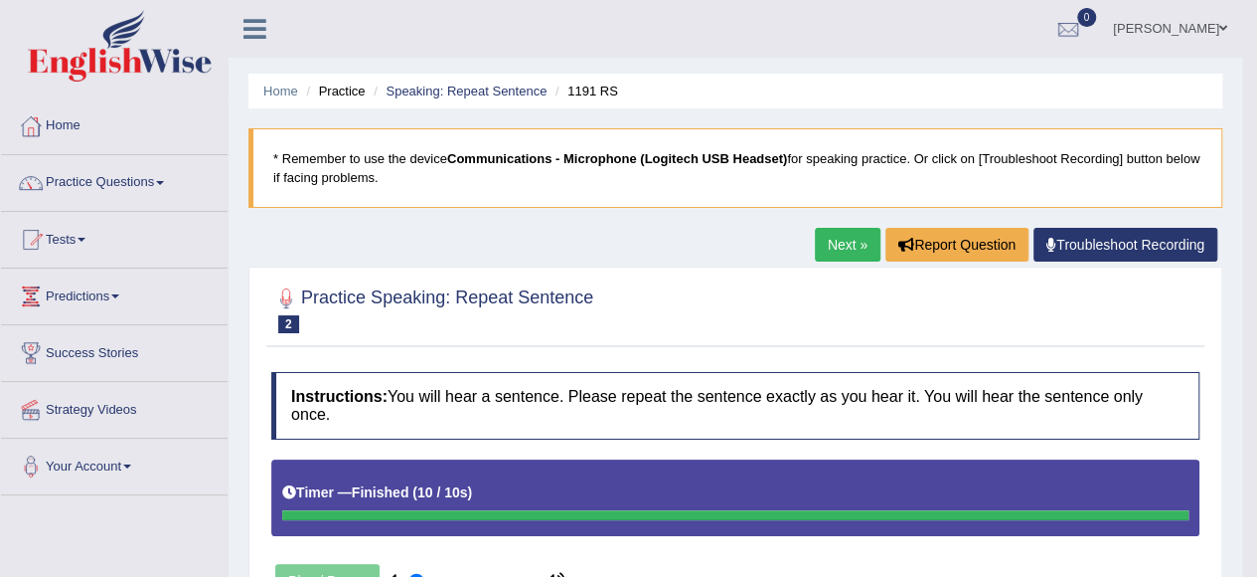
click at [845, 242] on link "Next »" at bounding box center [848, 245] width 66 height 34
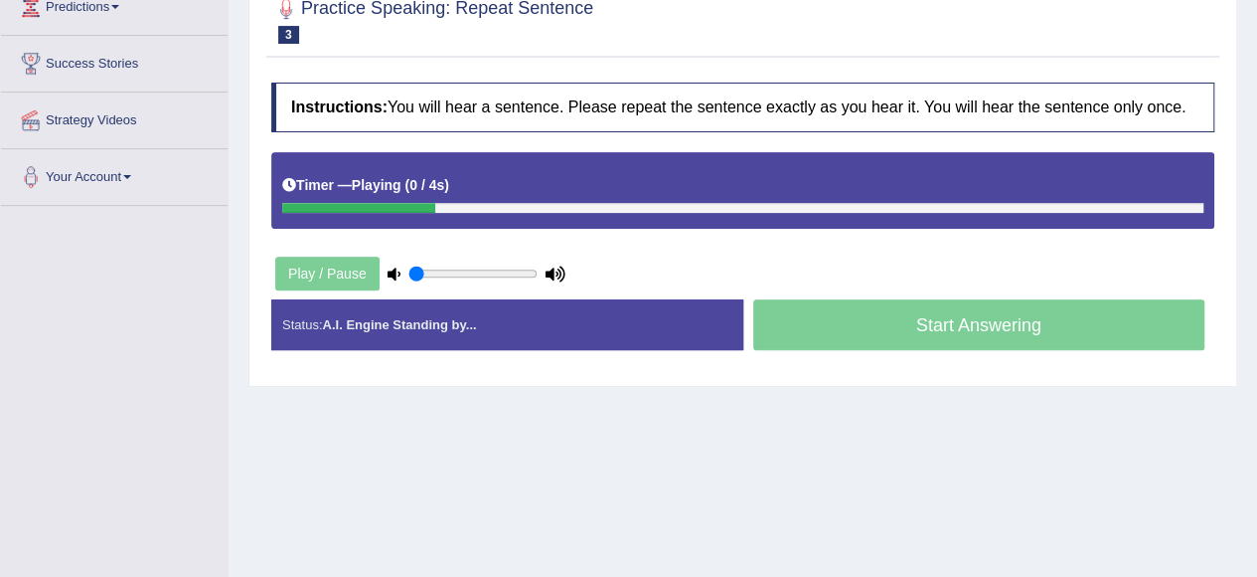
scroll to position [298, 0]
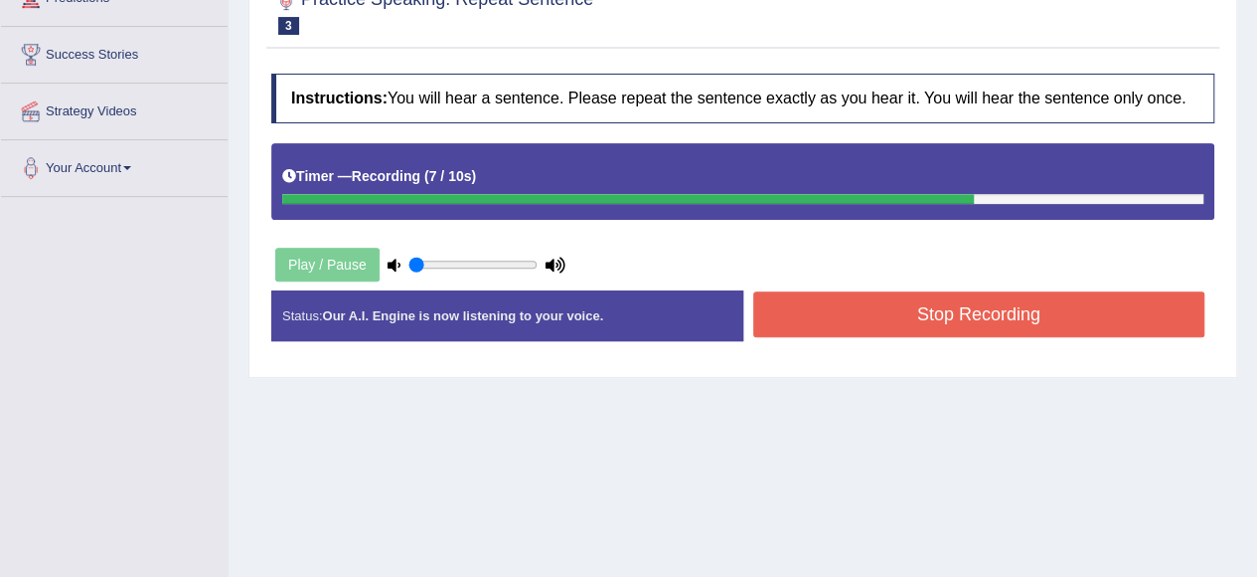
click at [861, 327] on button "Stop Recording" at bounding box center [979, 314] width 452 height 46
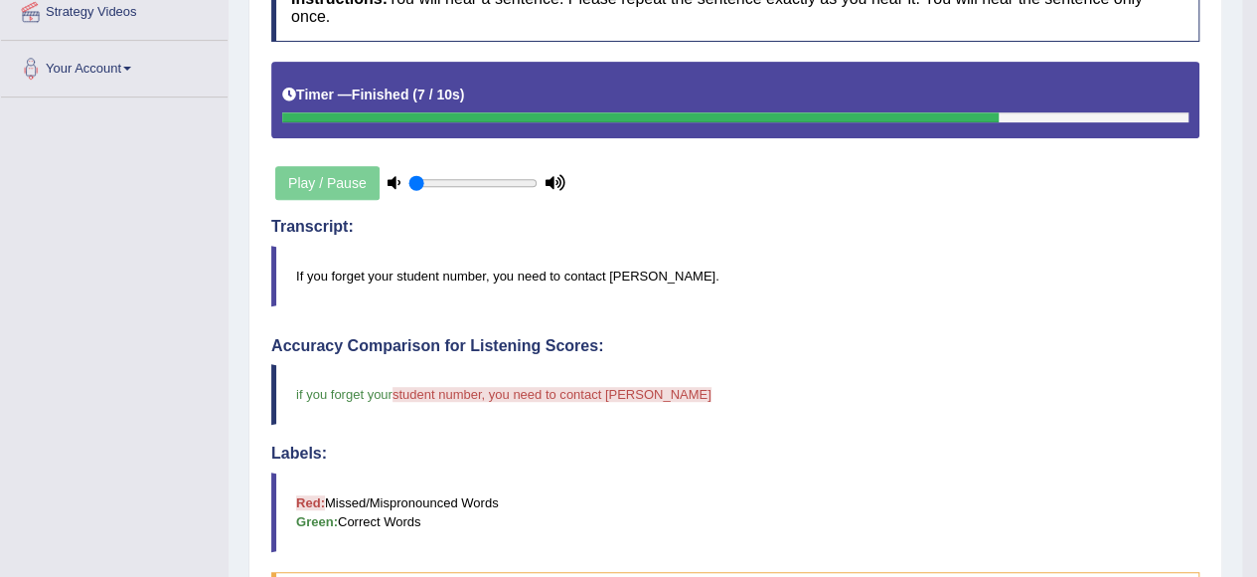
scroll to position [199, 0]
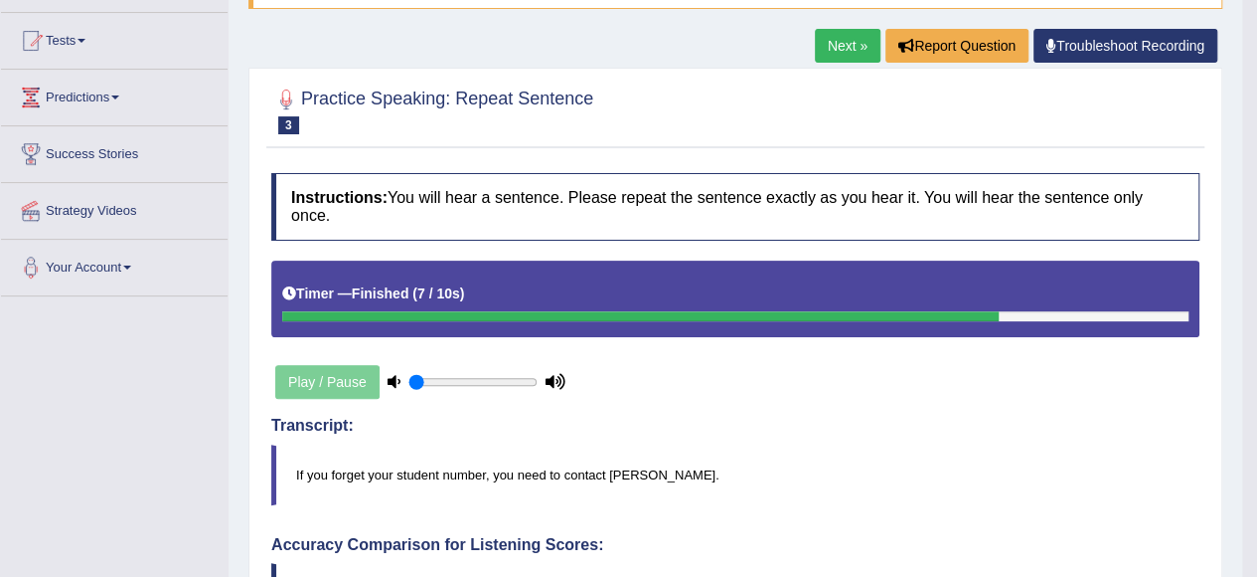
click at [850, 43] on link "Next »" at bounding box center [848, 46] width 66 height 34
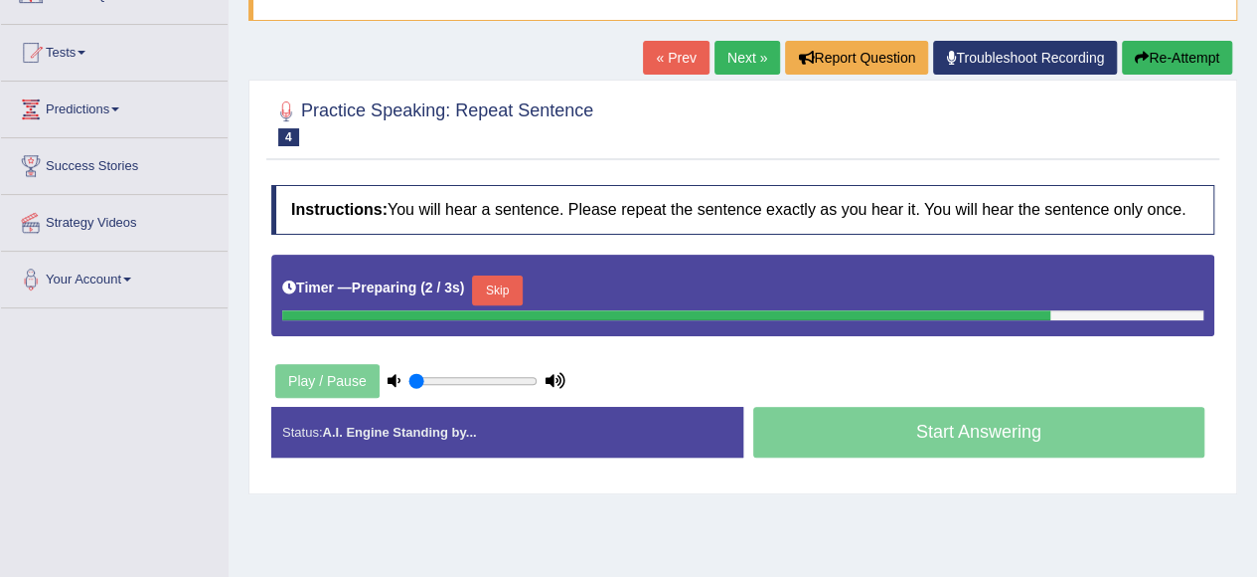
scroll to position [199, 0]
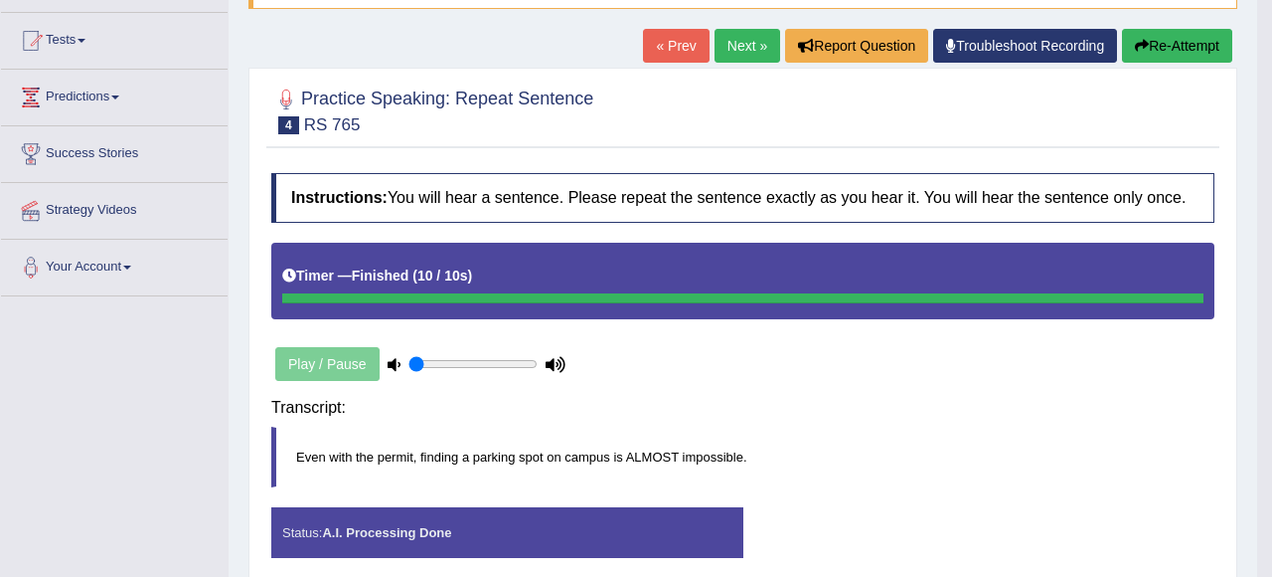
click at [938, 378] on body "Toggle navigation Home Practice Questions Speaking Practice Read Aloud Repeat S…" at bounding box center [636, 89] width 1272 height 577
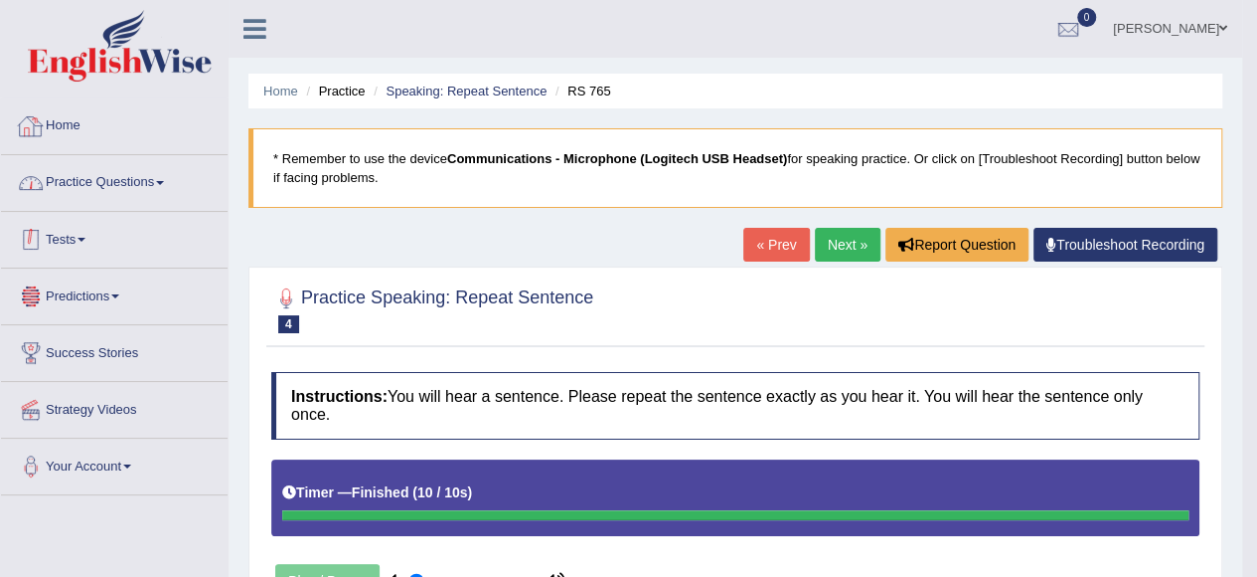
scroll to position [0, 0]
click at [762, 242] on link "« Prev" at bounding box center [777, 245] width 66 height 34
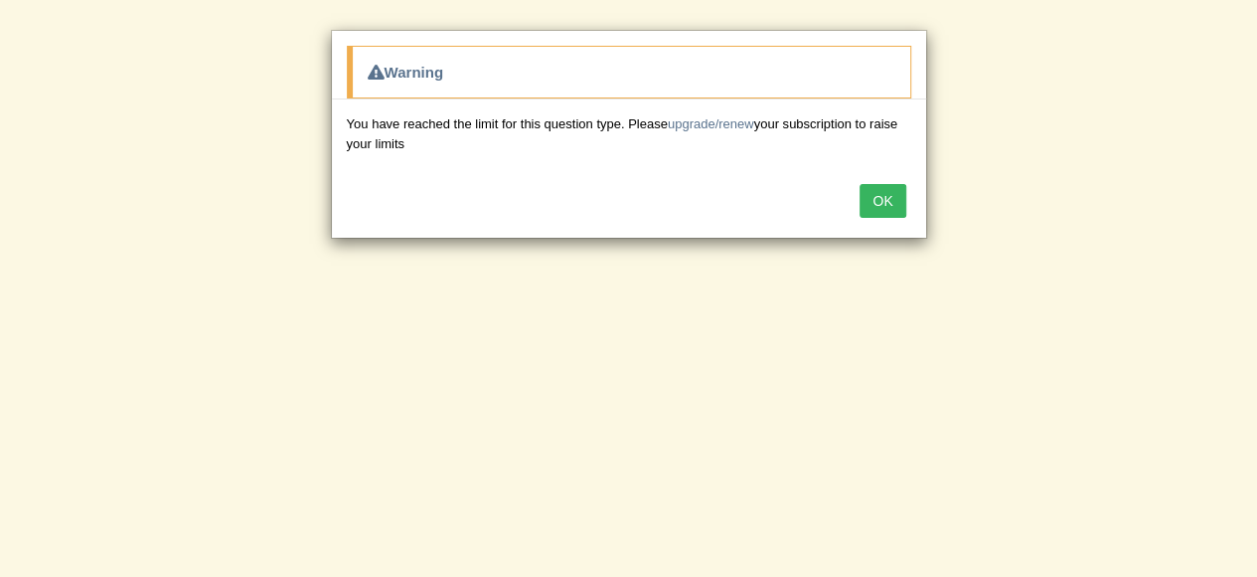
scroll to position [298, 0]
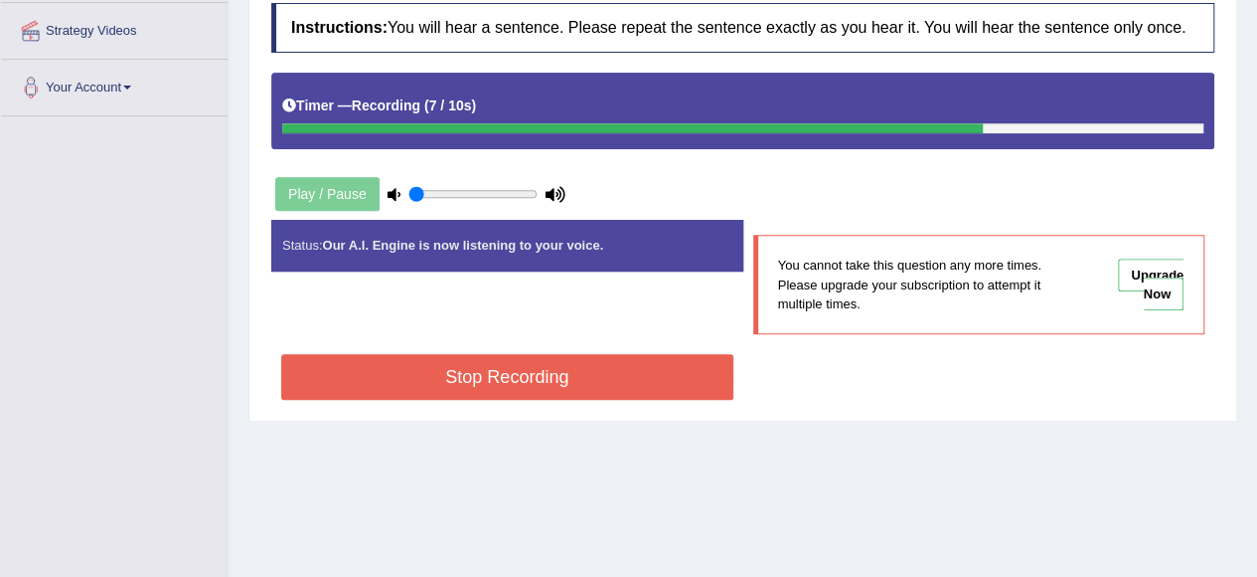
scroll to position [398, 0]
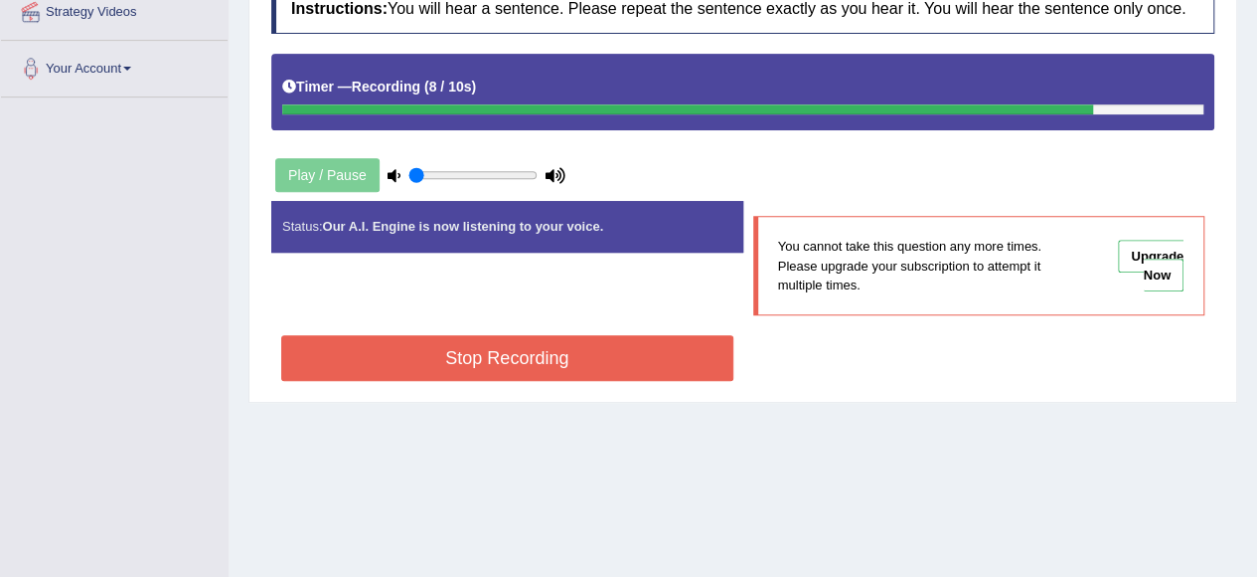
click at [564, 364] on button "Stop Recording" at bounding box center [507, 358] width 452 height 46
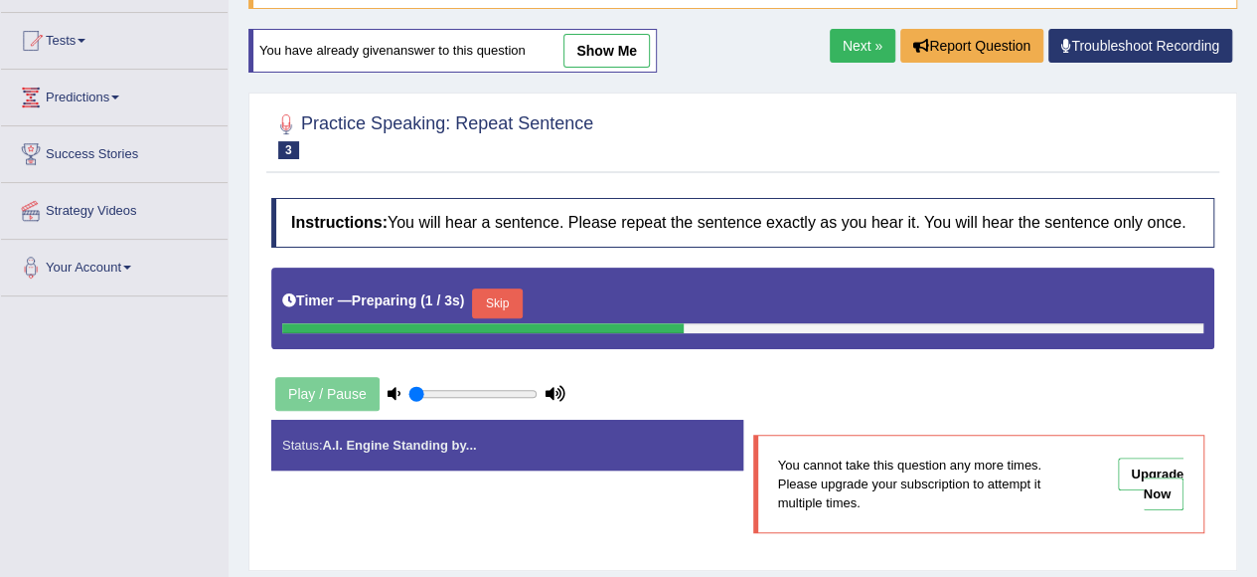
click at [841, 33] on link "Next »" at bounding box center [863, 46] width 66 height 34
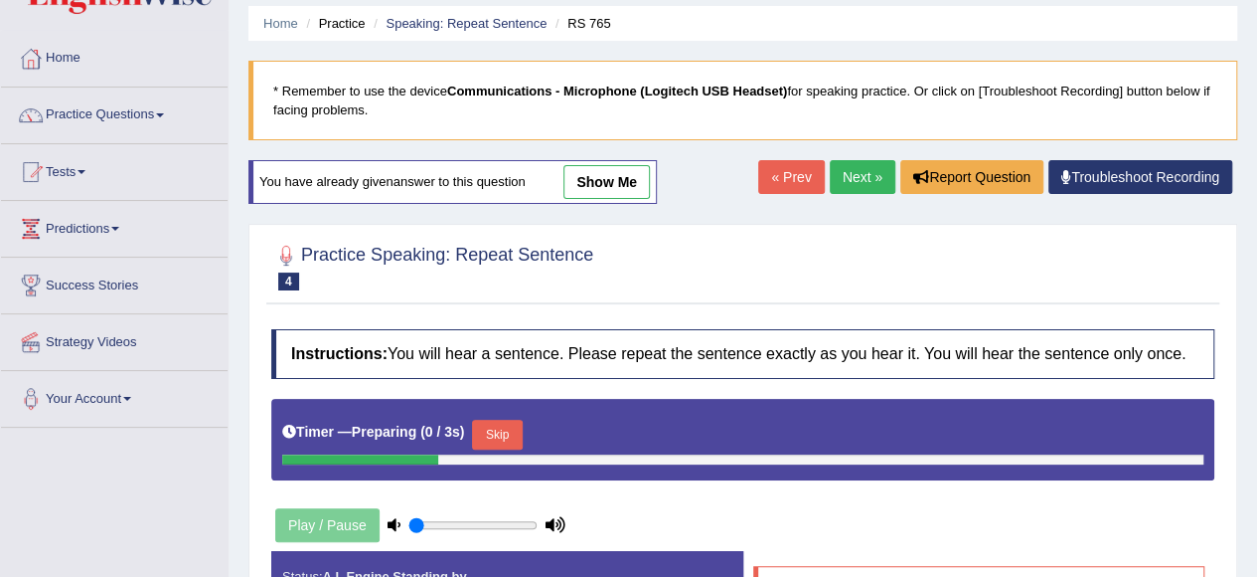
scroll to position [199, 0]
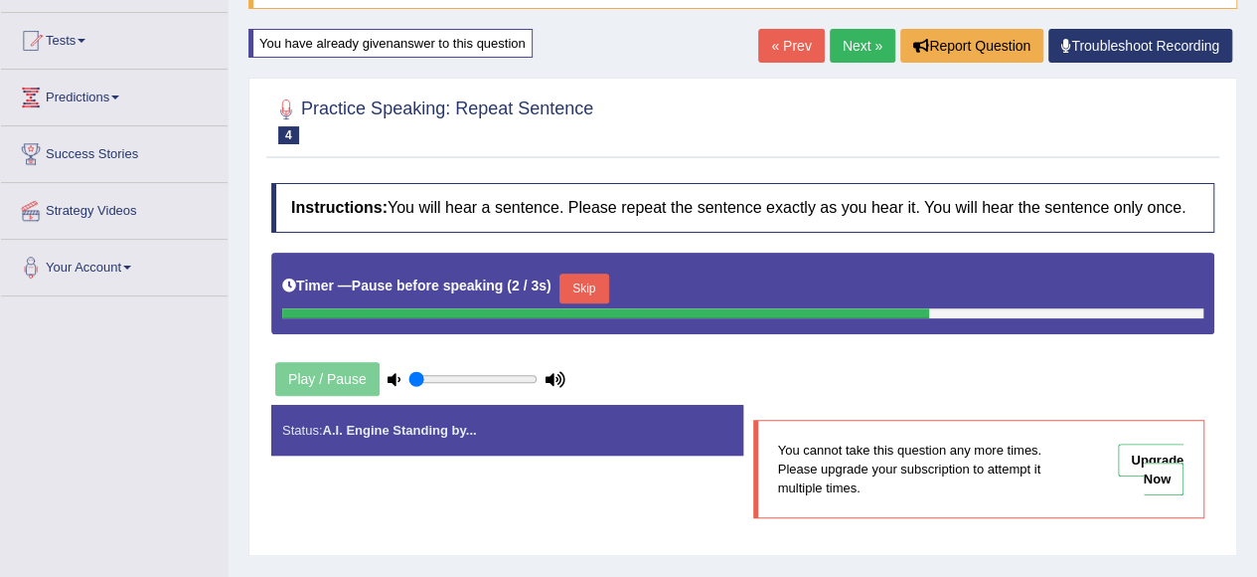
click at [845, 43] on link "Next »" at bounding box center [863, 46] width 66 height 34
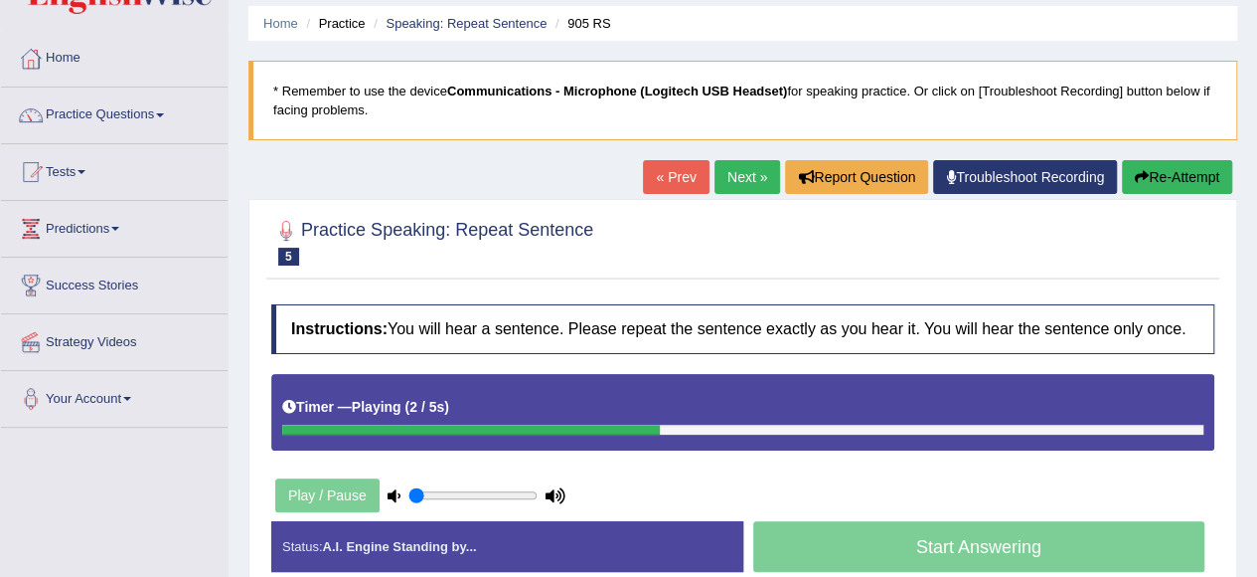
scroll to position [99, 0]
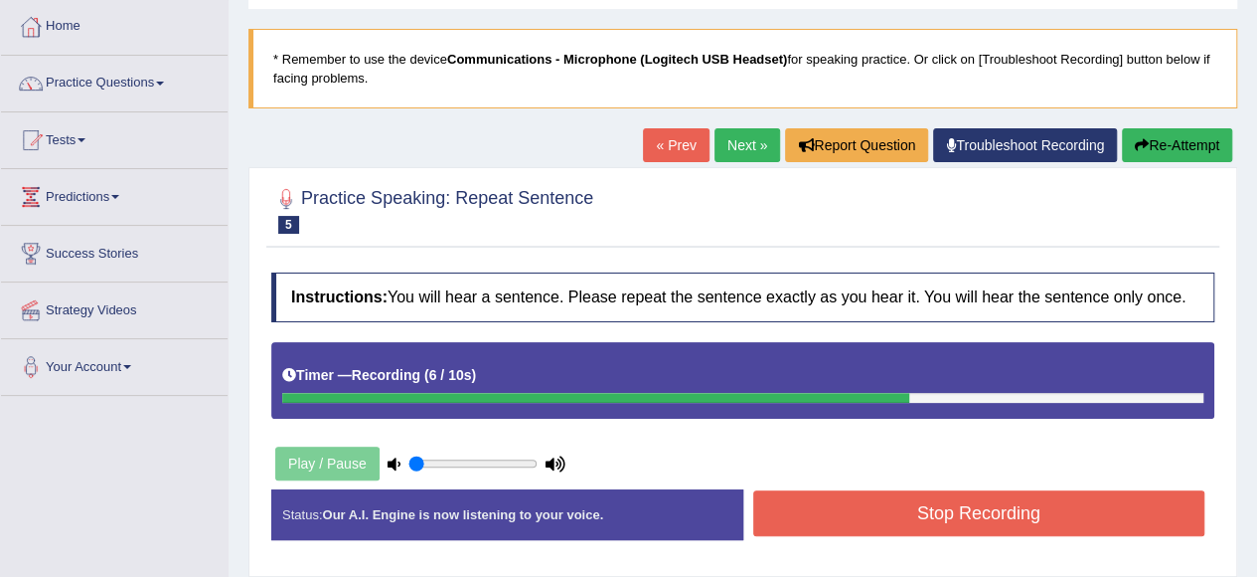
click at [842, 510] on button "Stop Recording" at bounding box center [979, 513] width 452 height 46
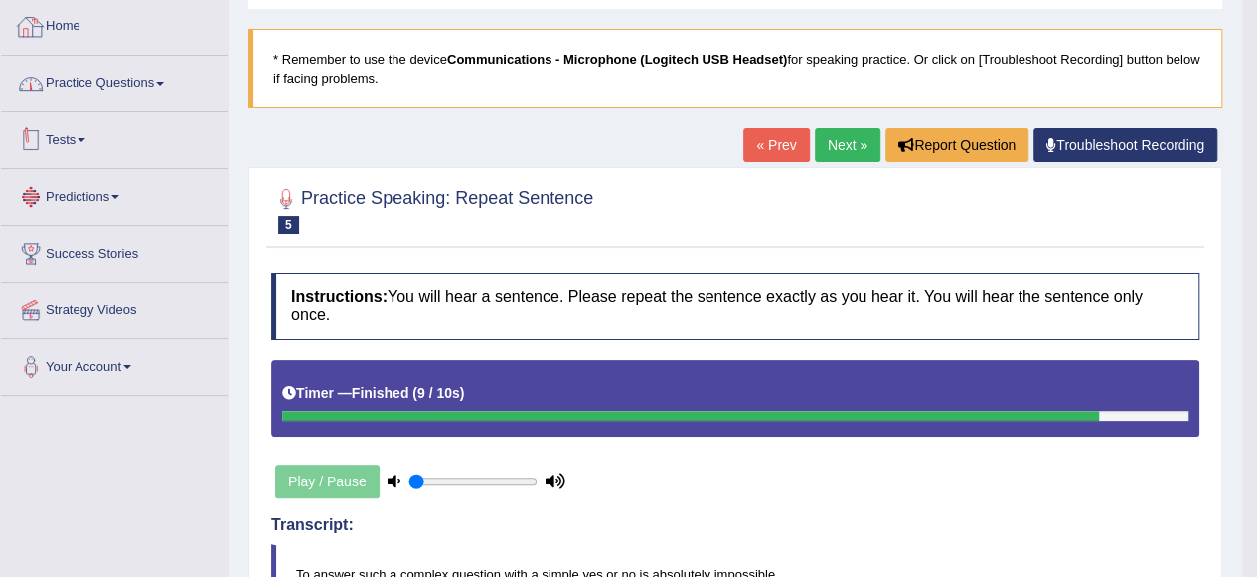
click at [146, 94] on link "Practice Questions" at bounding box center [114, 81] width 227 height 50
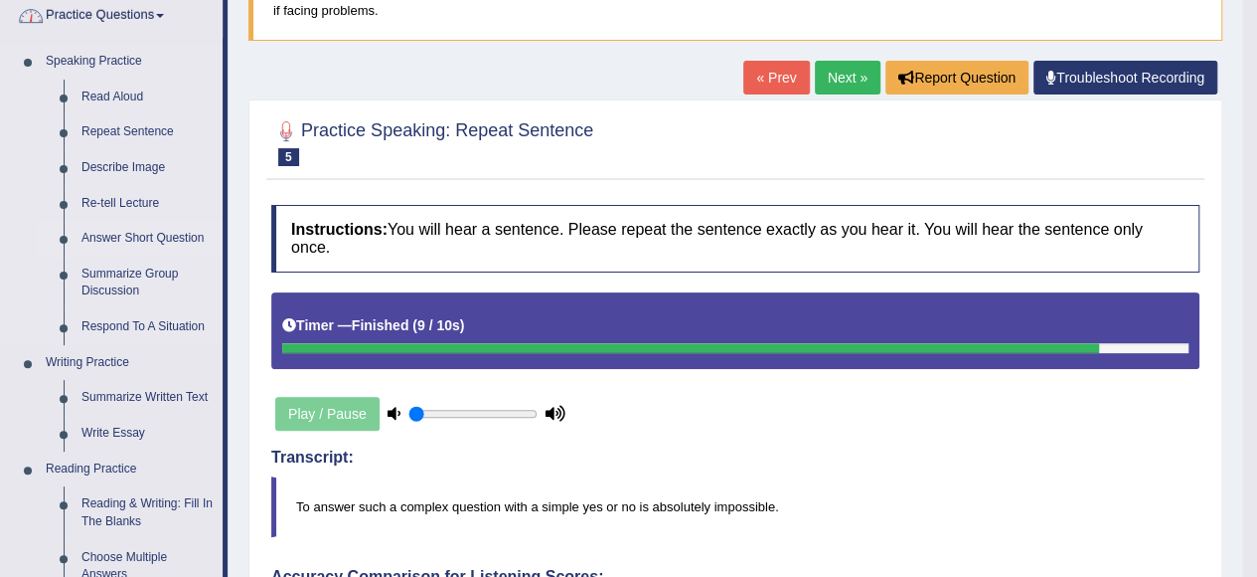
scroll to position [199, 0]
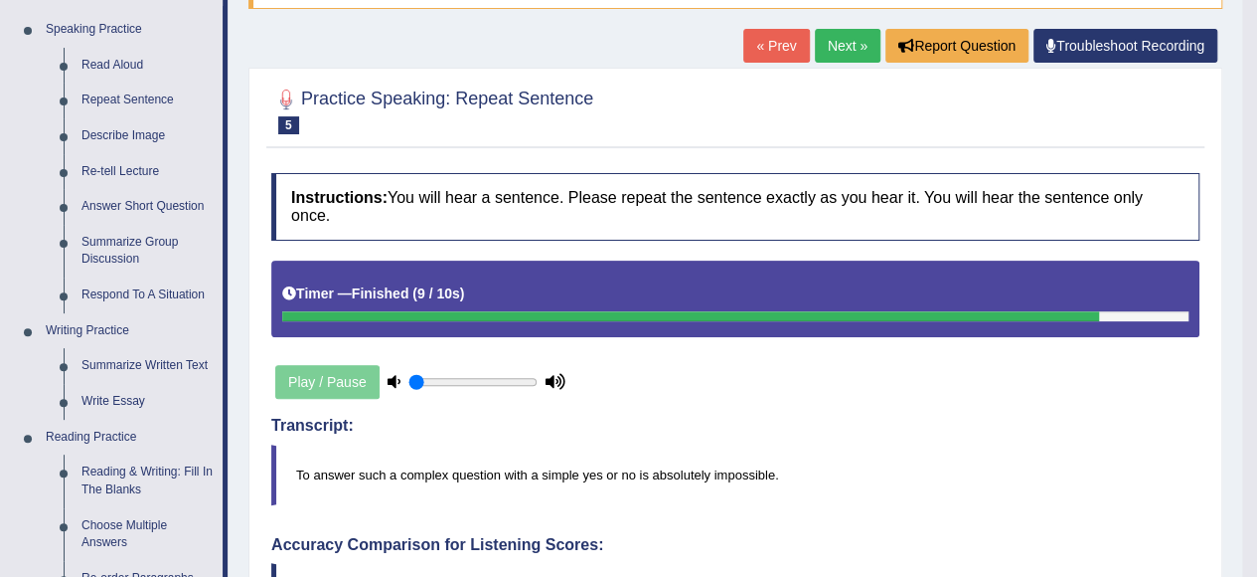
click at [831, 37] on link "Next »" at bounding box center [848, 46] width 66 height 34
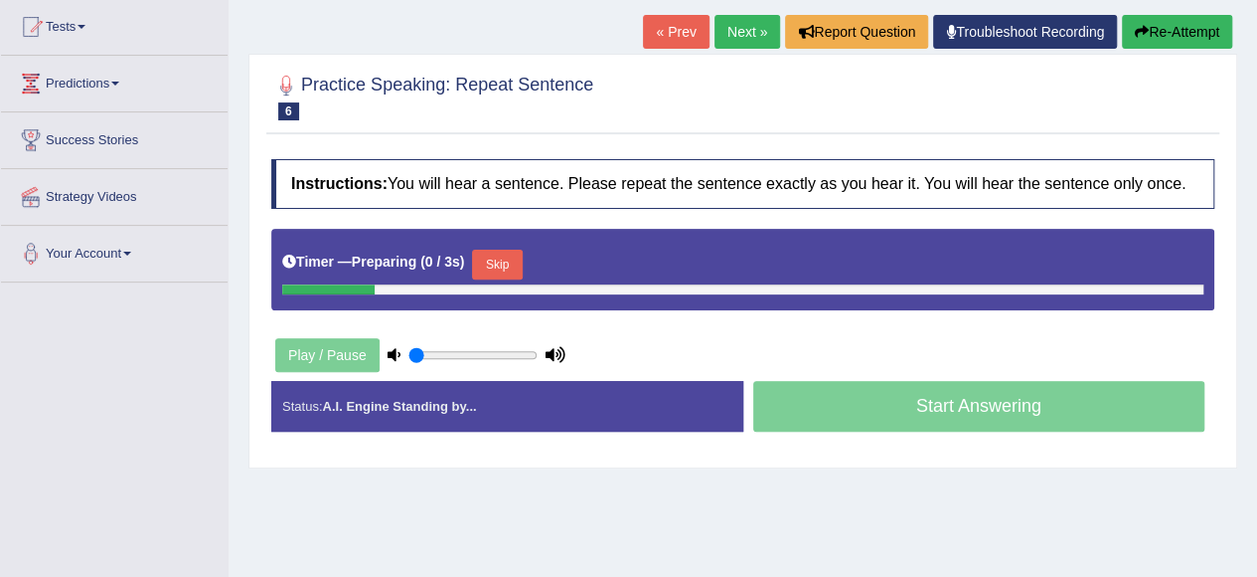
scroll to position [298, 0]
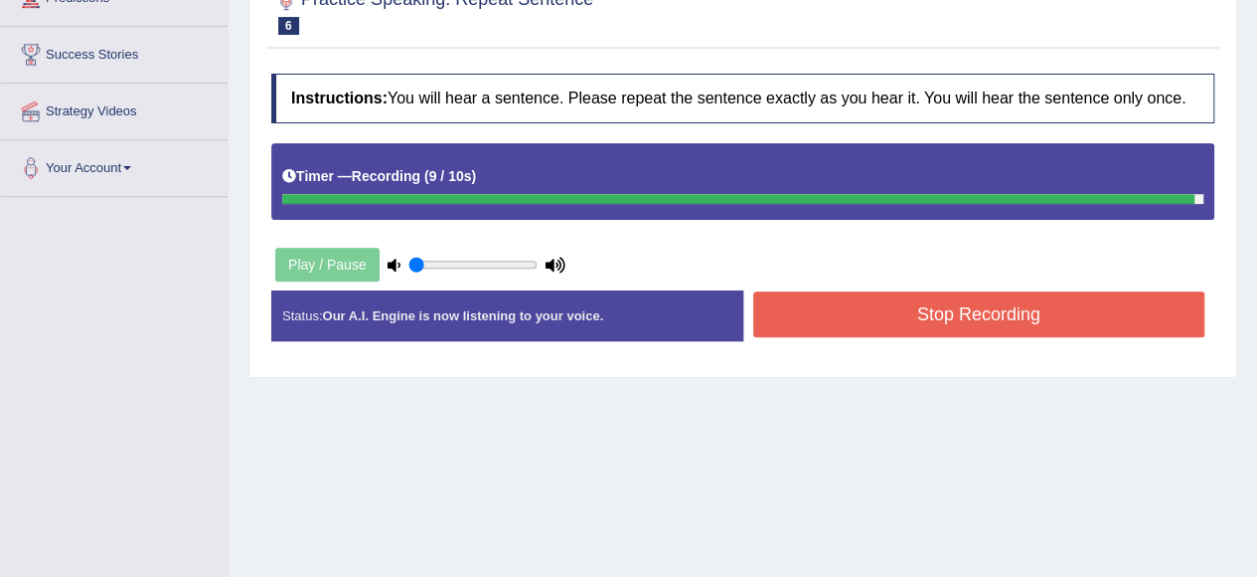
click at [853, 322] on button "Stop Recording" at bounding box center [979, 314] width 452 height 46
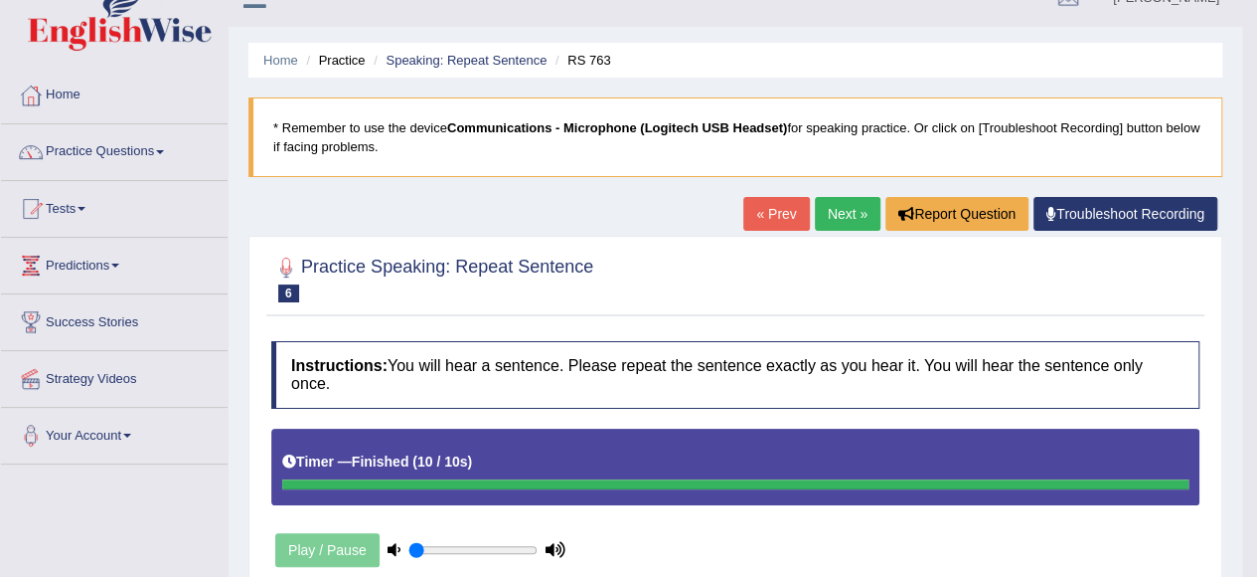
scroll to position [0, 0]
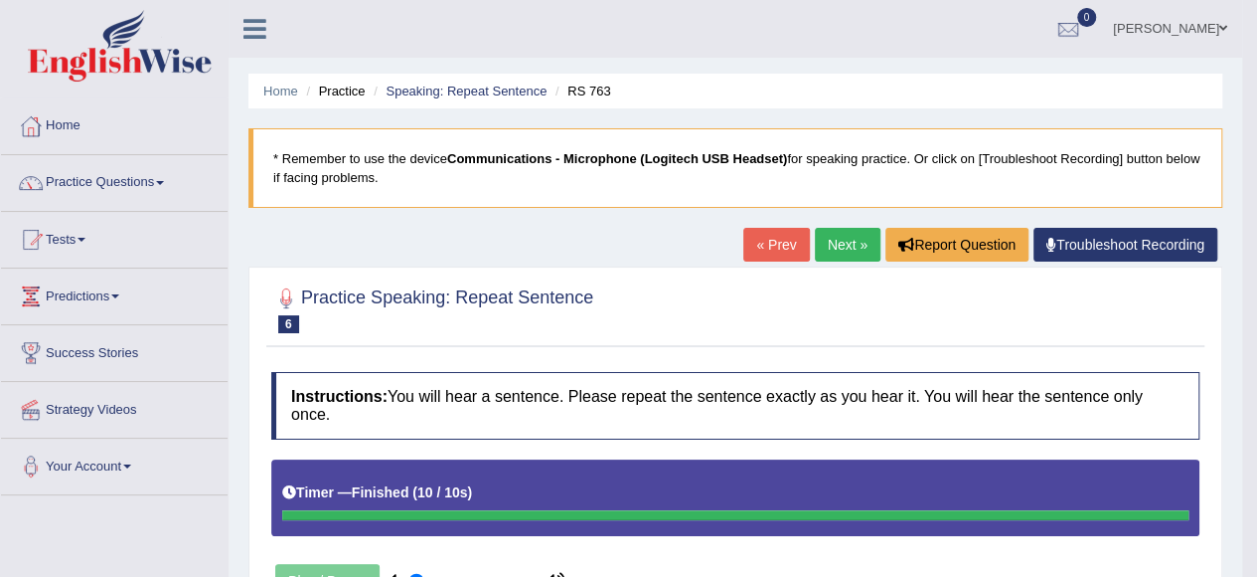
click at [827, 242] on link "Next »" at bounding box center [848, 245] width 66 height 34
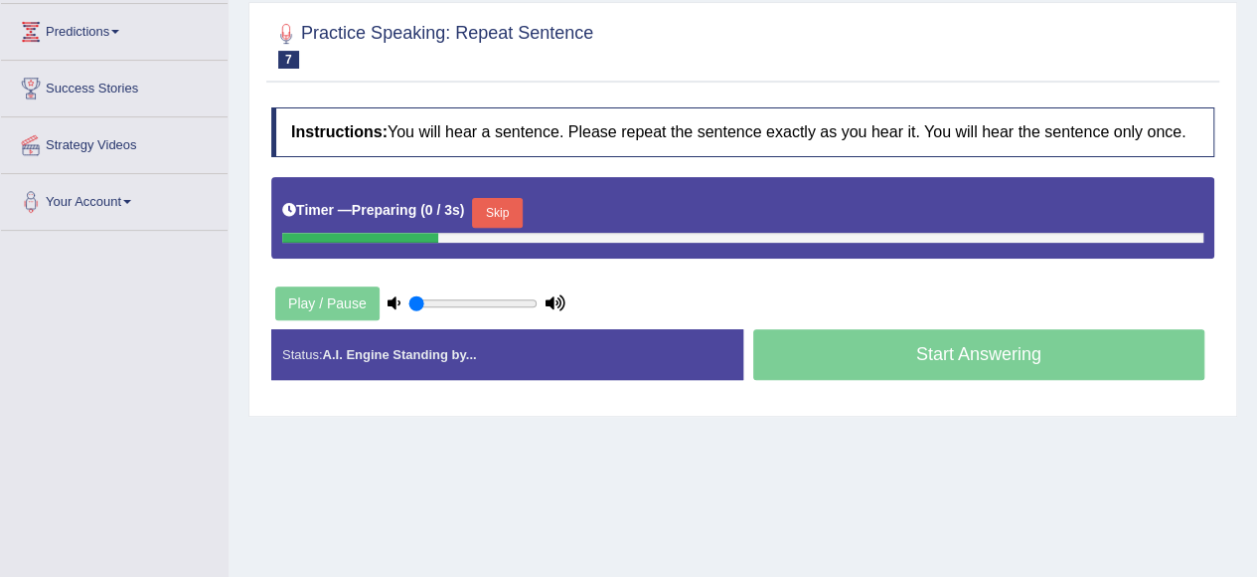
scroll to position [298, 0]
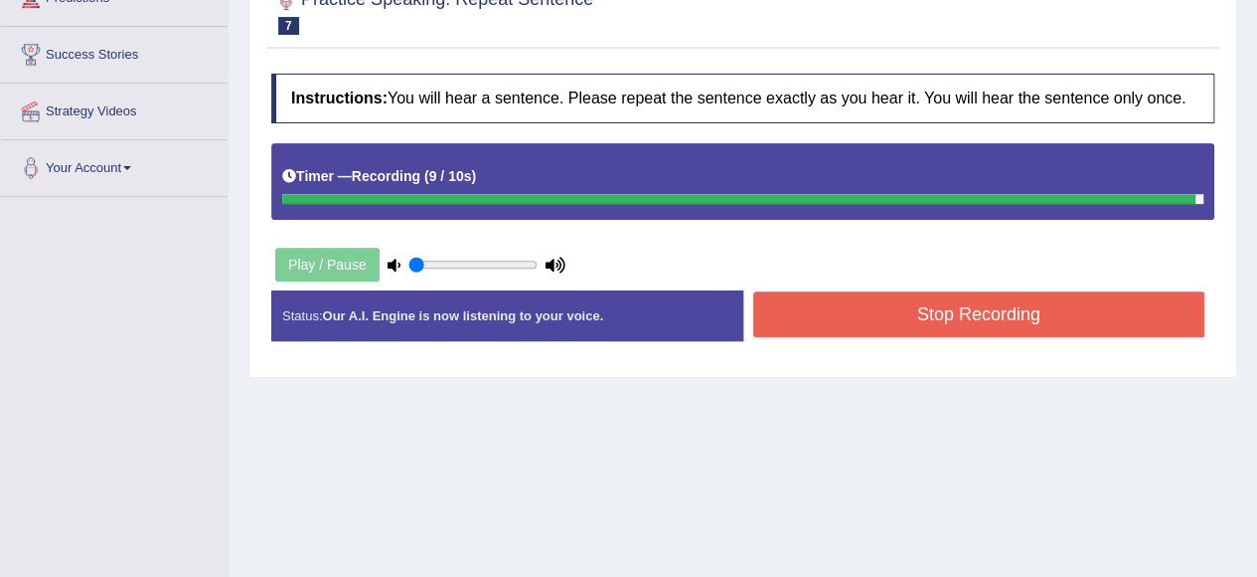
click at [1015, 305] on div "Status: Our A.I. Engine is now listening to your voice. Start Answering Stop Re…" at bounding box center [742, 325] width 943 height 71
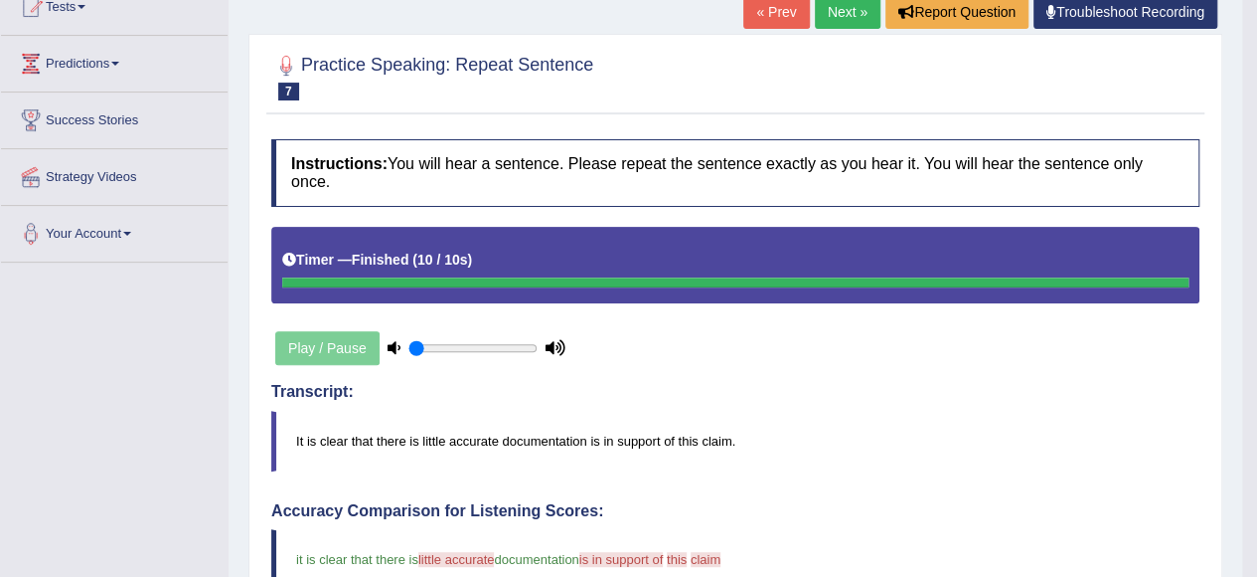
scroll to position [49, 0]
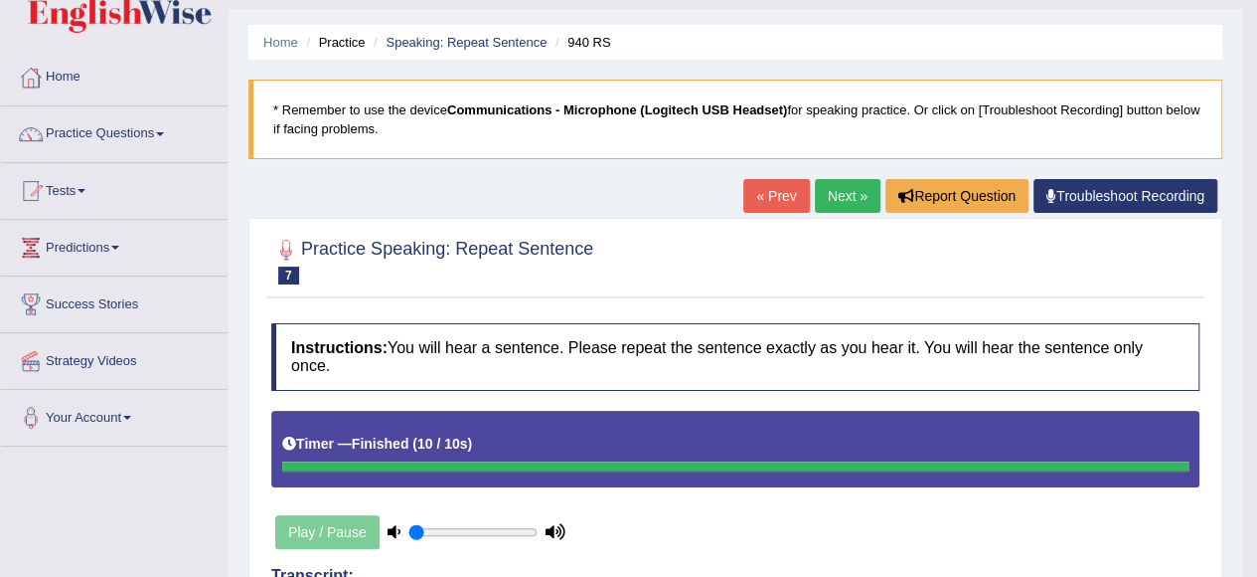
click at [838, 187] on link "Next »" at bounding box center [848, 196] width 66 height 34
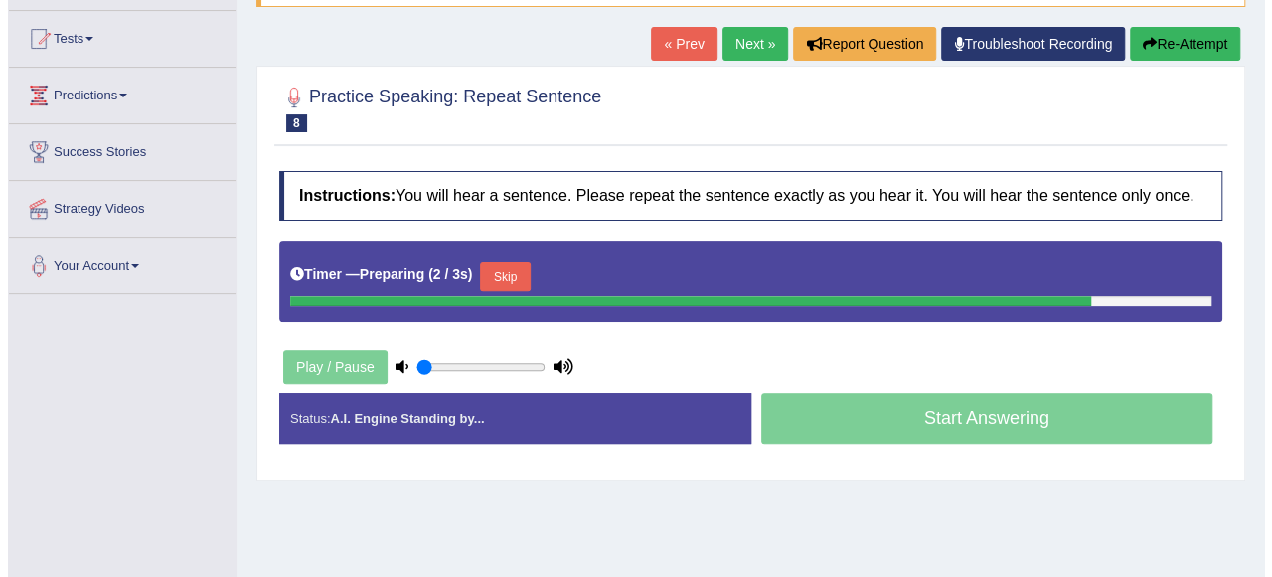
scroll to position [199, 0]
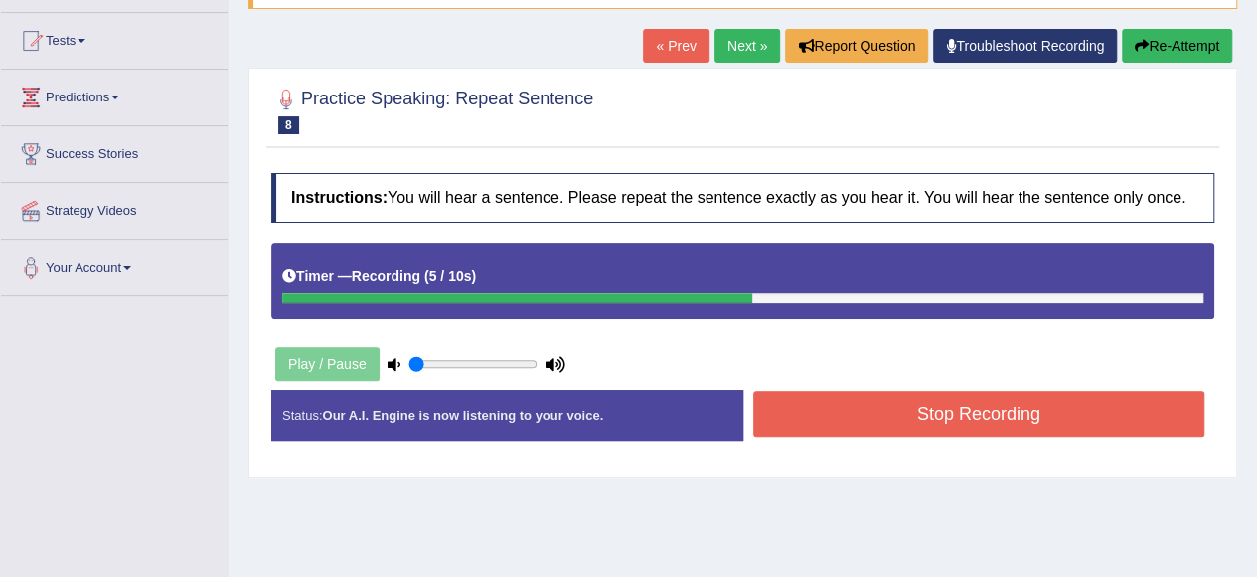
click at [853, 421] on button "Stop Recording" at bounding box center [979, 414] width 452 height 46
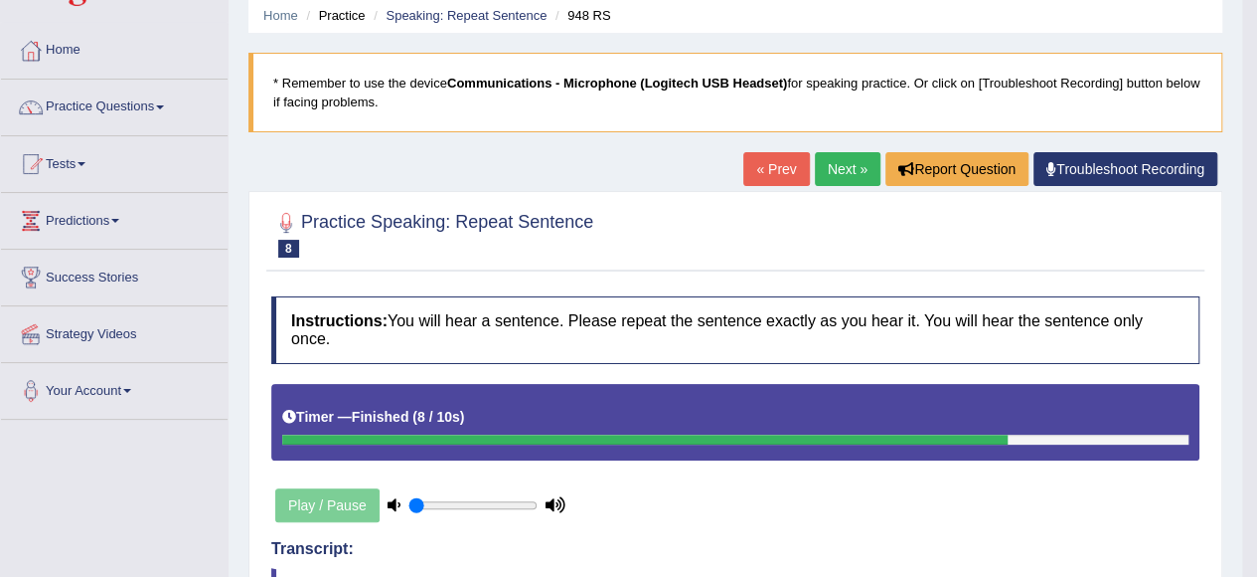
scroll to position [0, 0]
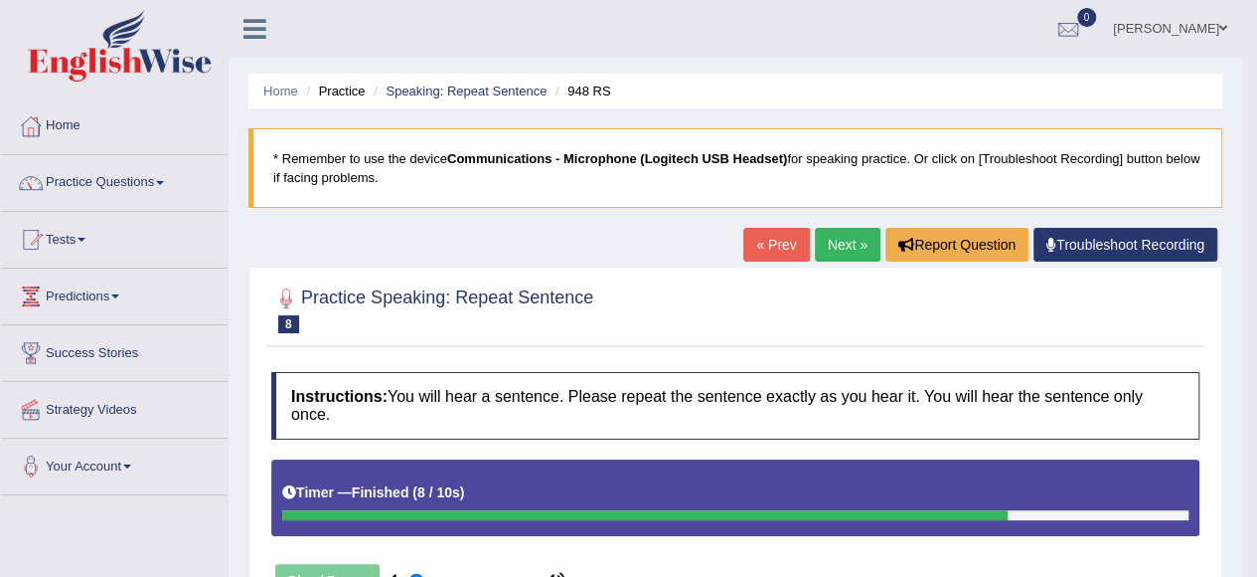
click at [853, 250] on link "Next »" at bounding box center [848, 245] width 66 height 34
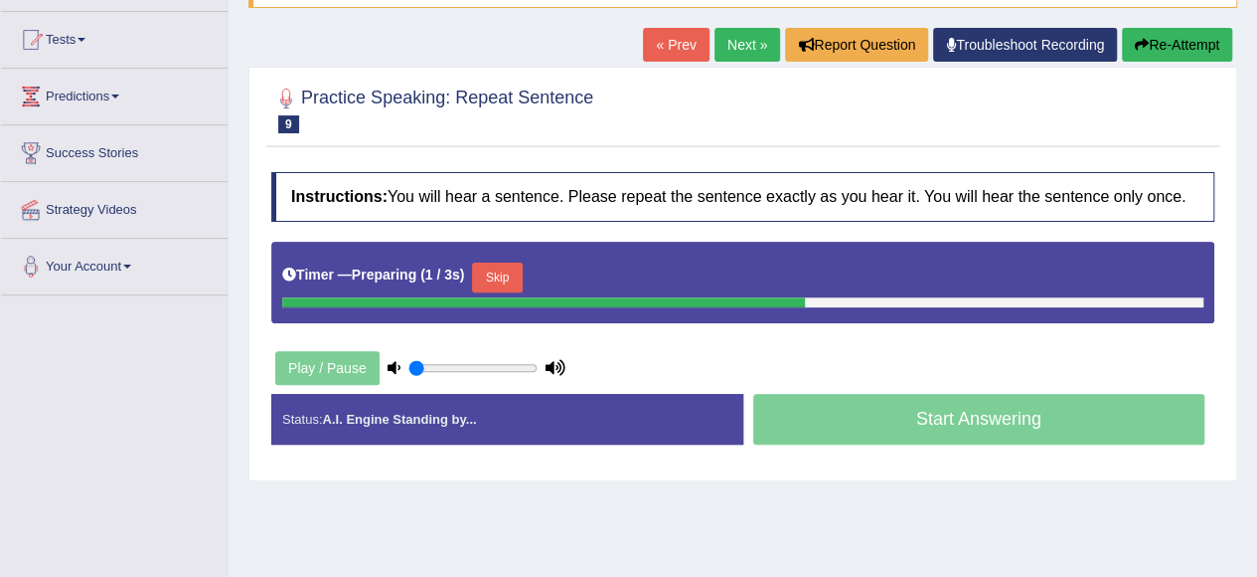
scroll to position [199, 0]
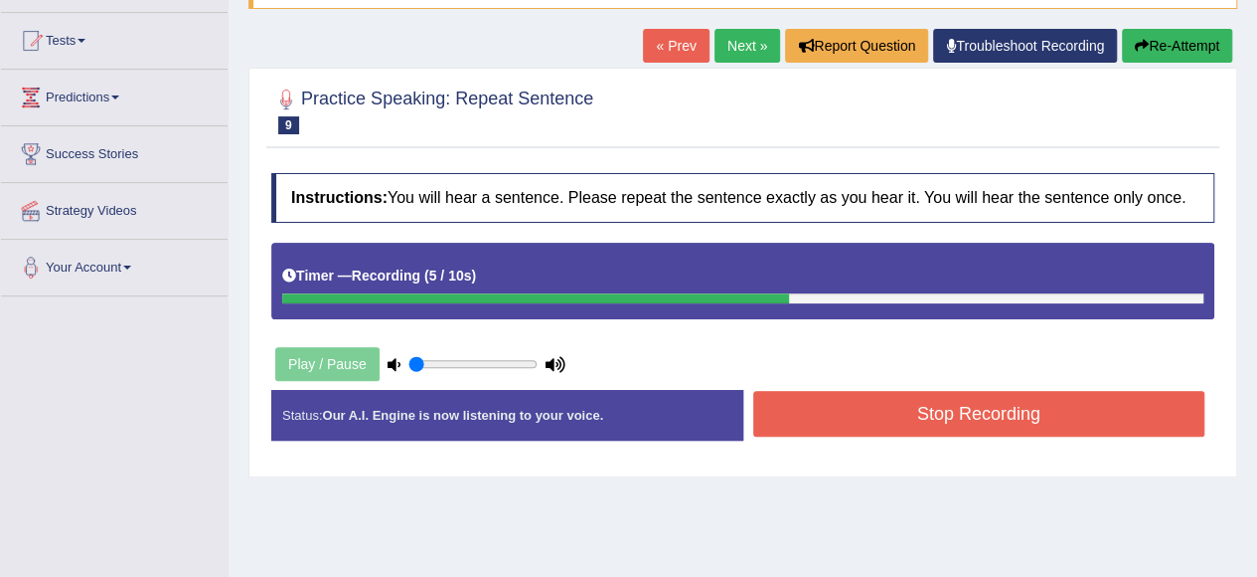
click at [966, 424] on button "Stop Recording" at bounding box center [979, 414] width 452 height 46
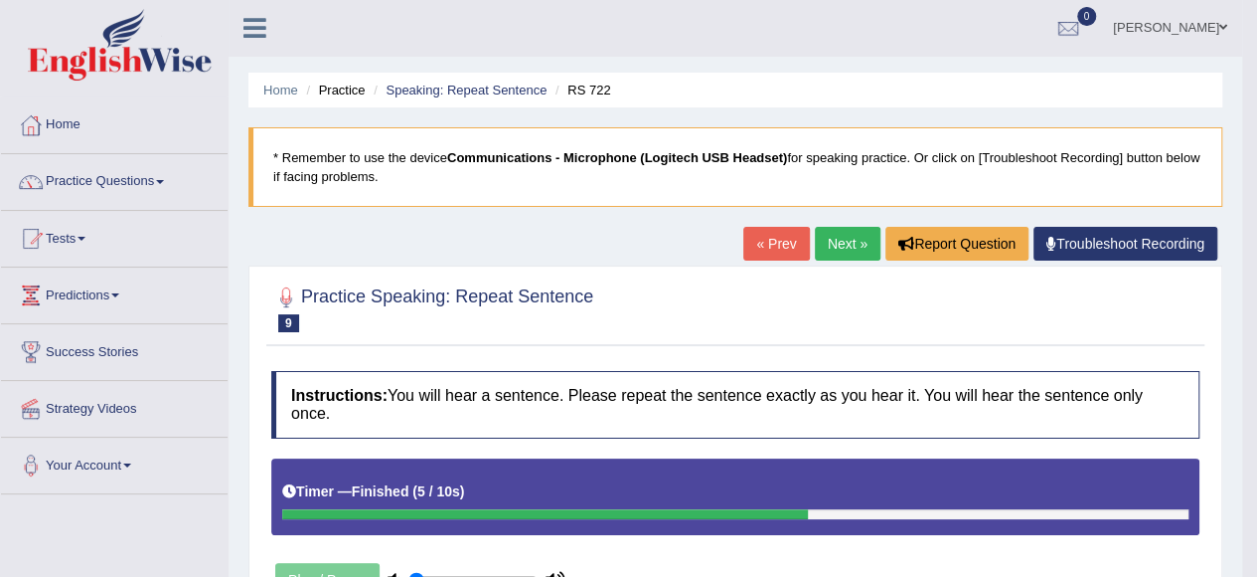
scroll to position [0, 0]
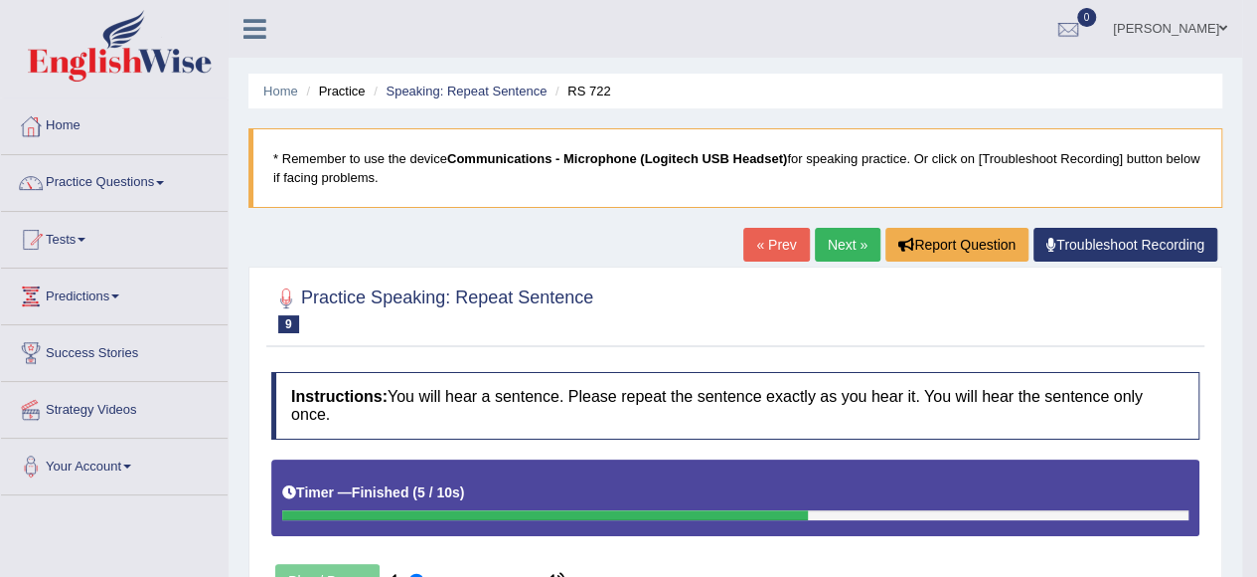
click at [835, 250] on link "Next »" at bounding box center [848, 245] width 66 height 34
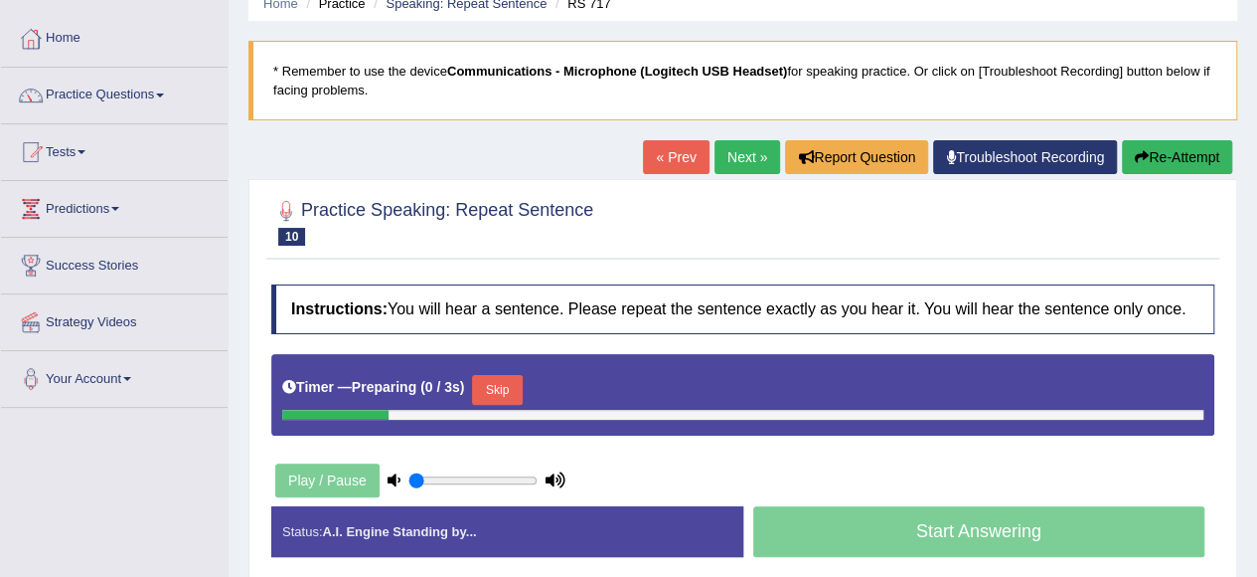
scroll to position [199, 0]
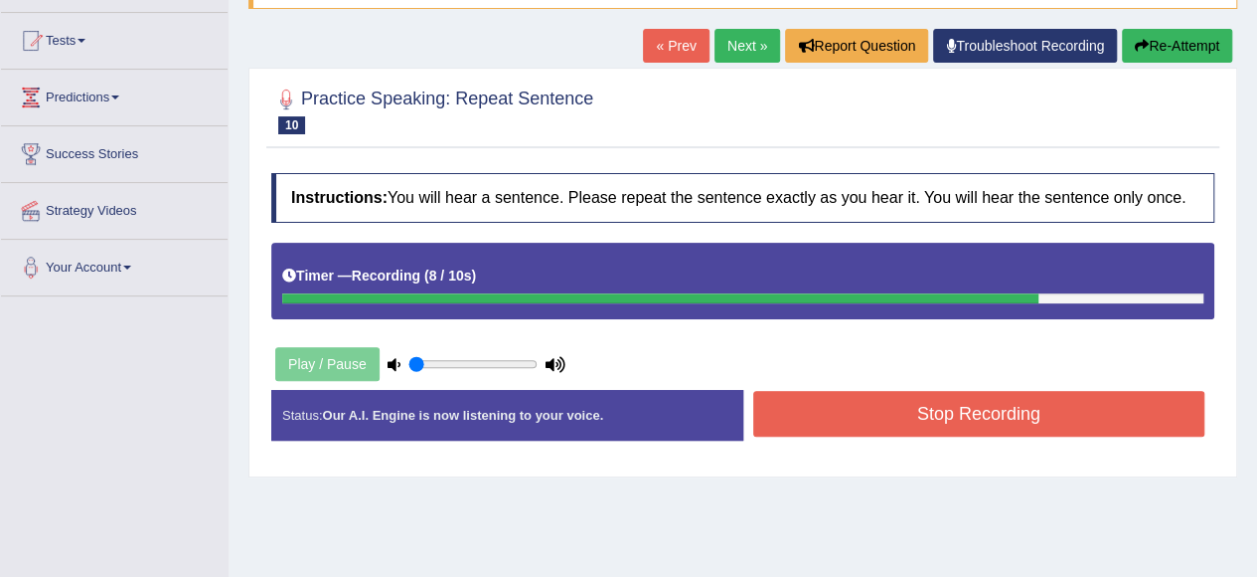
click at [898, 407] on button "Stop Recording" at bounding box center [979, 414] width 452 height 46
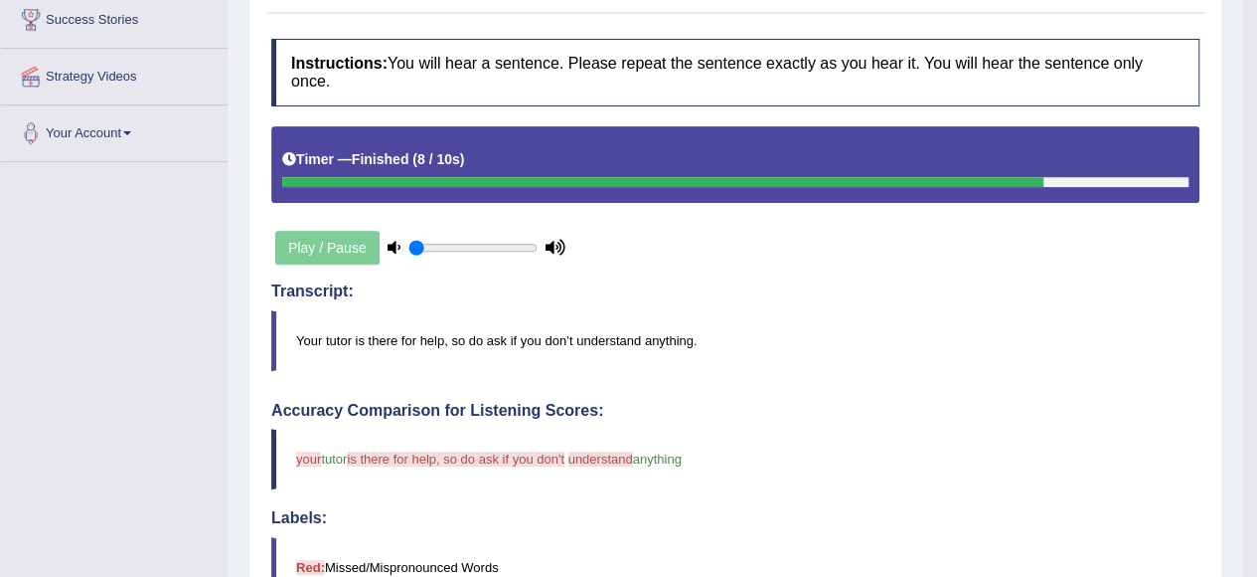
scroll to position [99, 0]
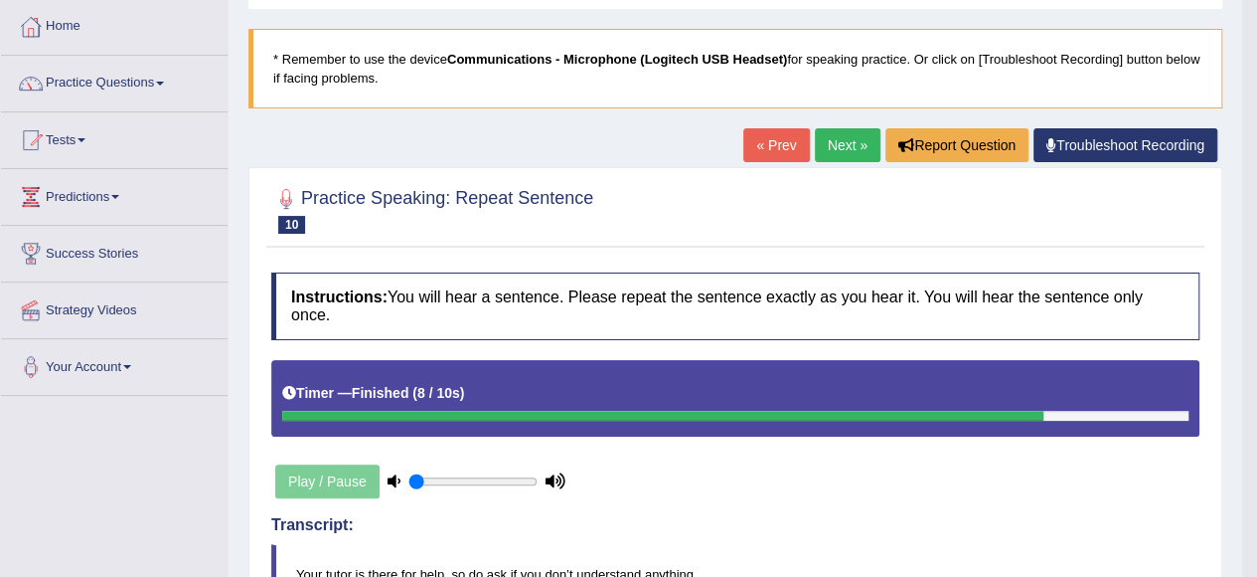
click at [847, 150] on link "Next »" at bounding box center [848, 145] width 66 height 34
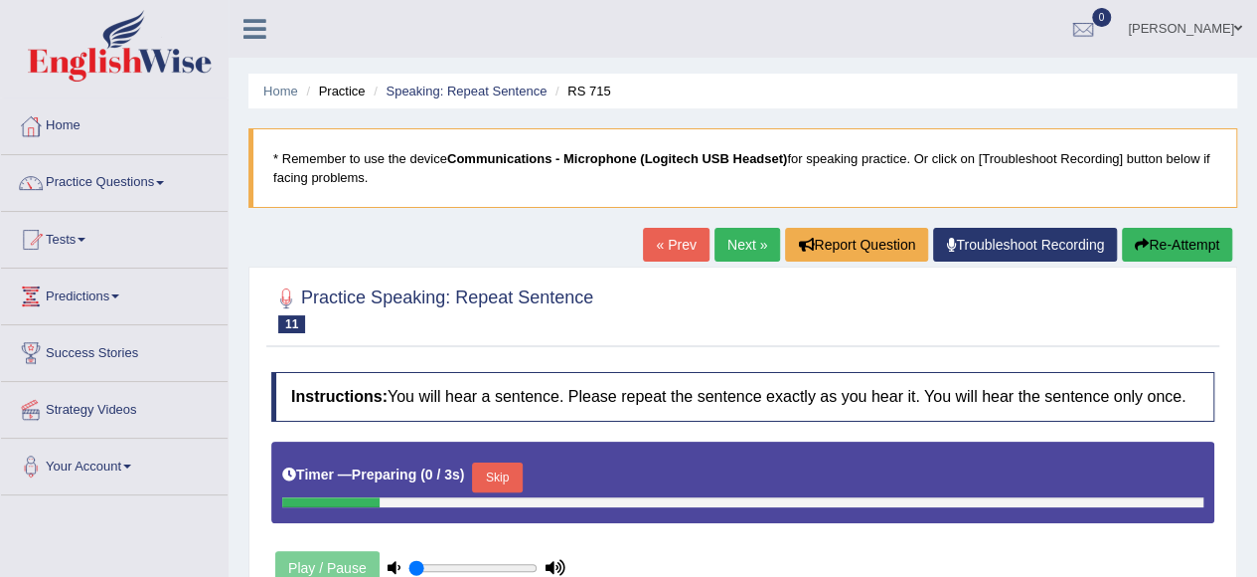
scroll to position [199, 0]
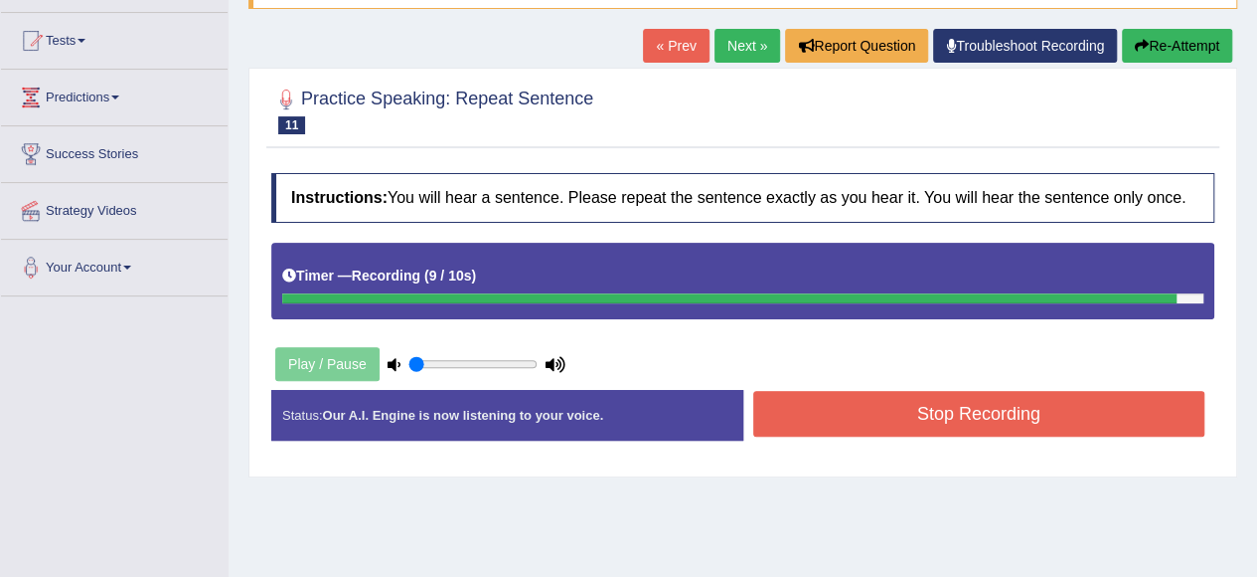
click at [920, 418] on button "Stop Recording" at bounding box center [979, 414] width 452 height 46
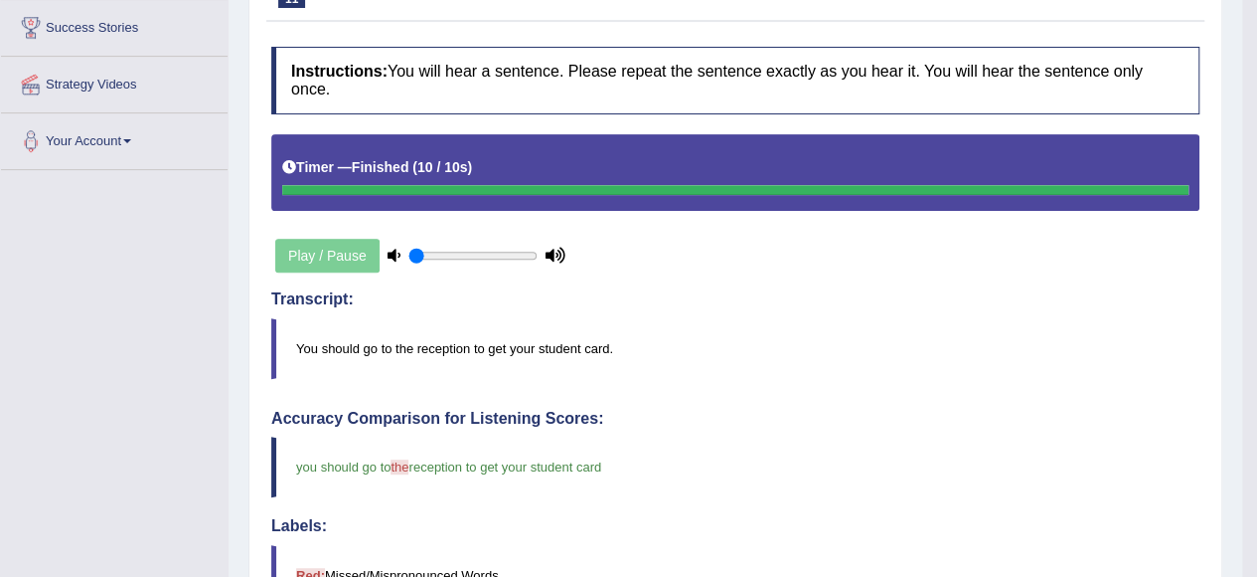
scroll to position [99, 0]
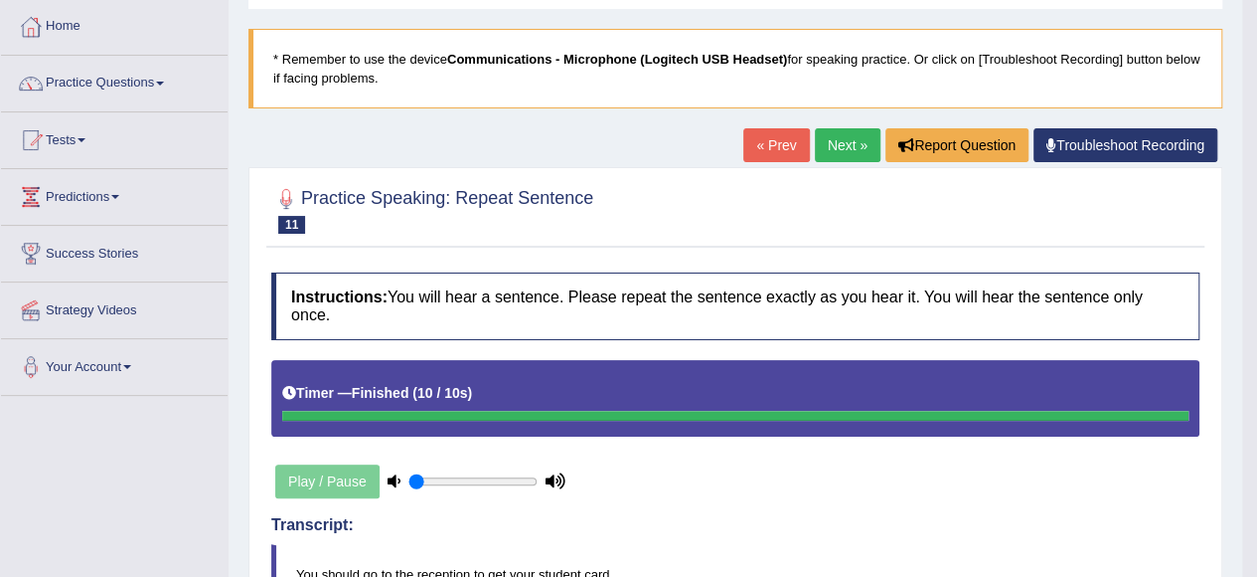
click at [843, 135] on link "Next »" at bounding box center [848, 145] width 66 height 34
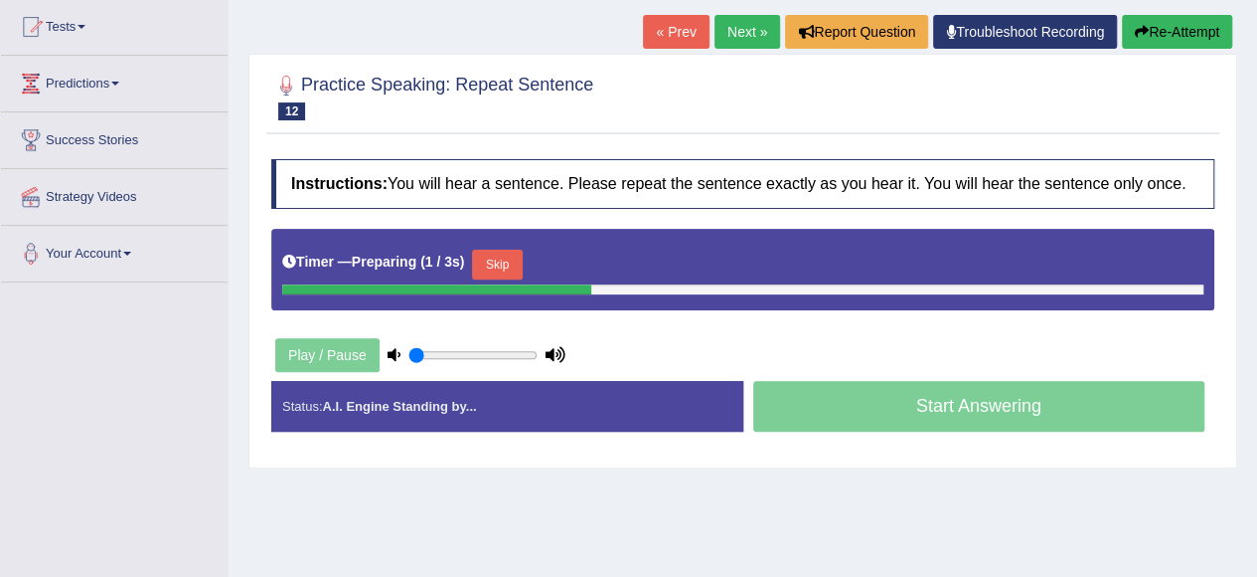
scroll to position [298, 0]
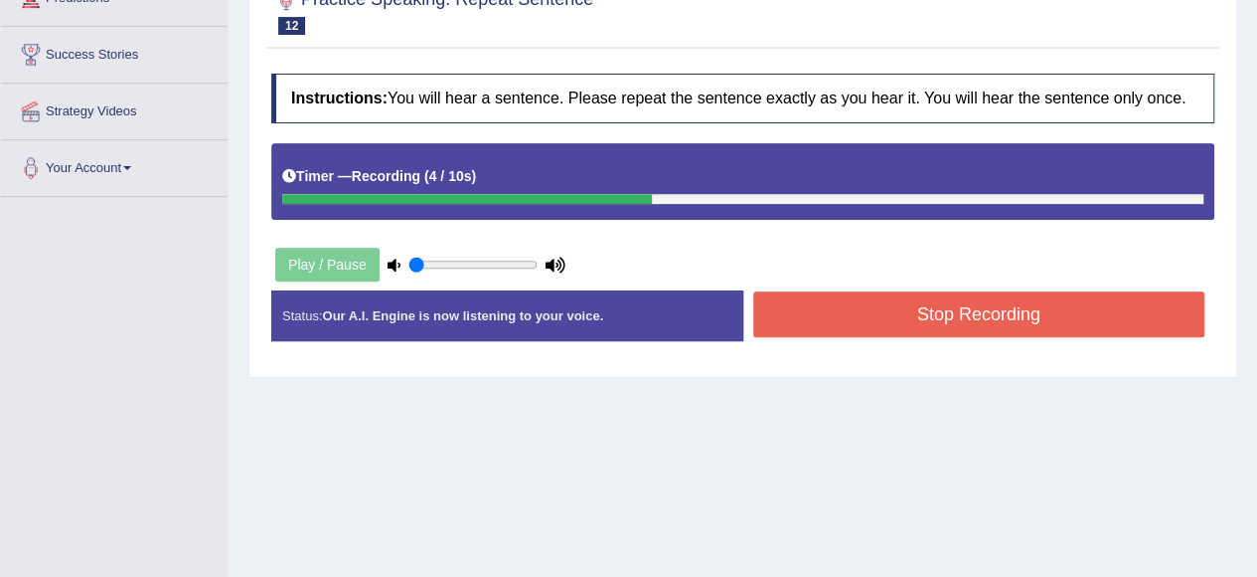
click at [891, 314] on button "Stop Recording" at bounding box center [979, 314] width 452 height 46
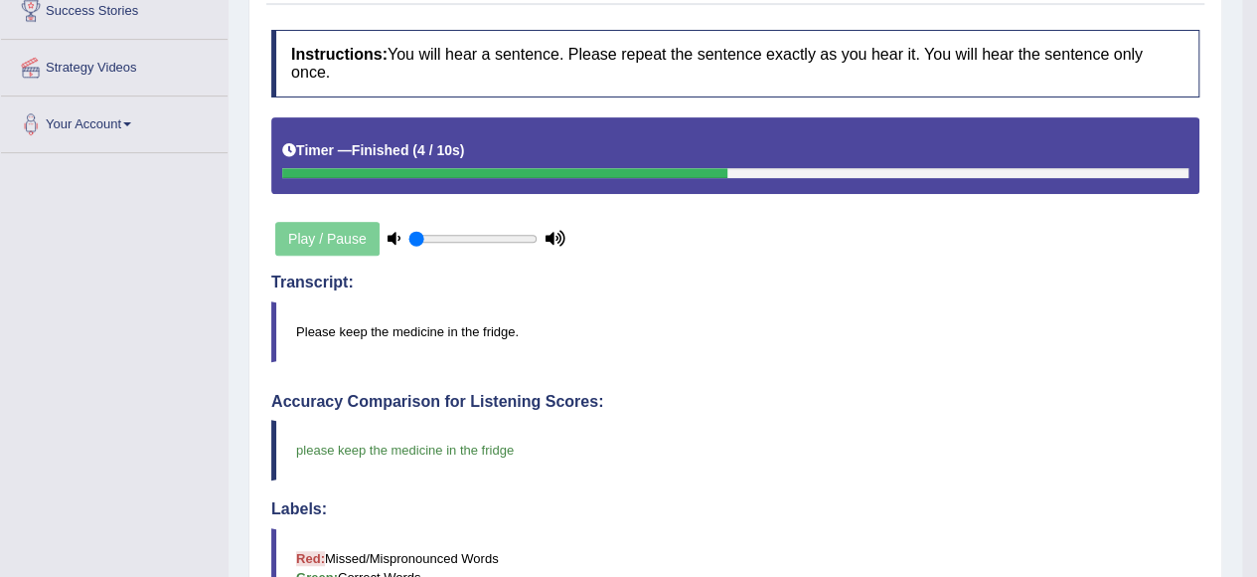
scroll to position [199, 0]
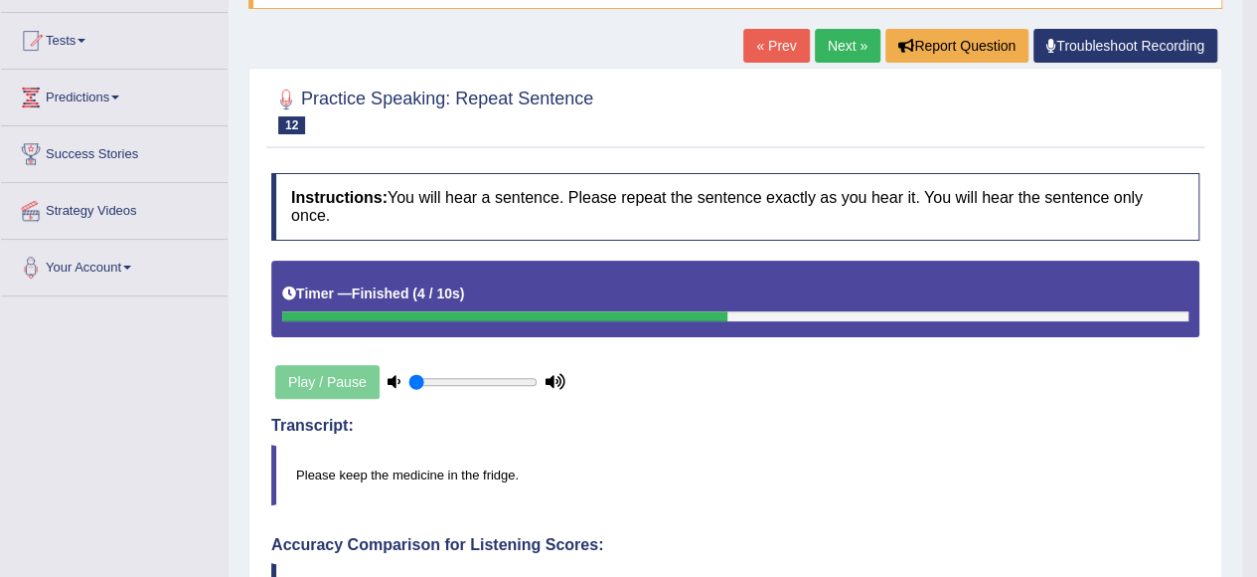
click at [822, 39] on link "Next »" at bounding box center [848, 46] width 66 height 34
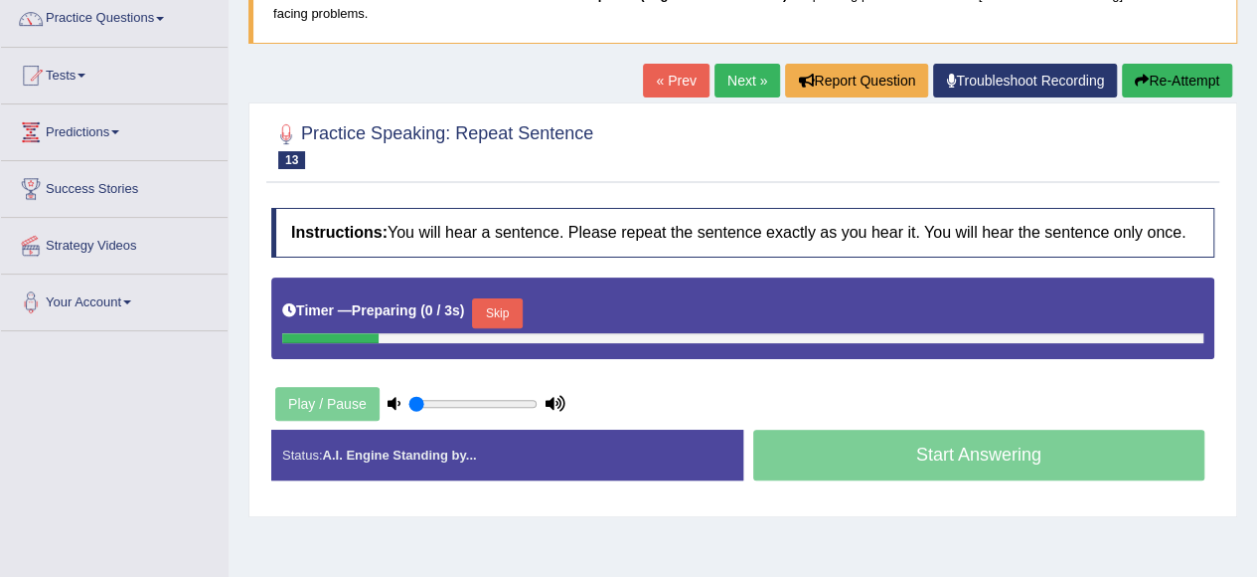
scroll to position [298, 0]
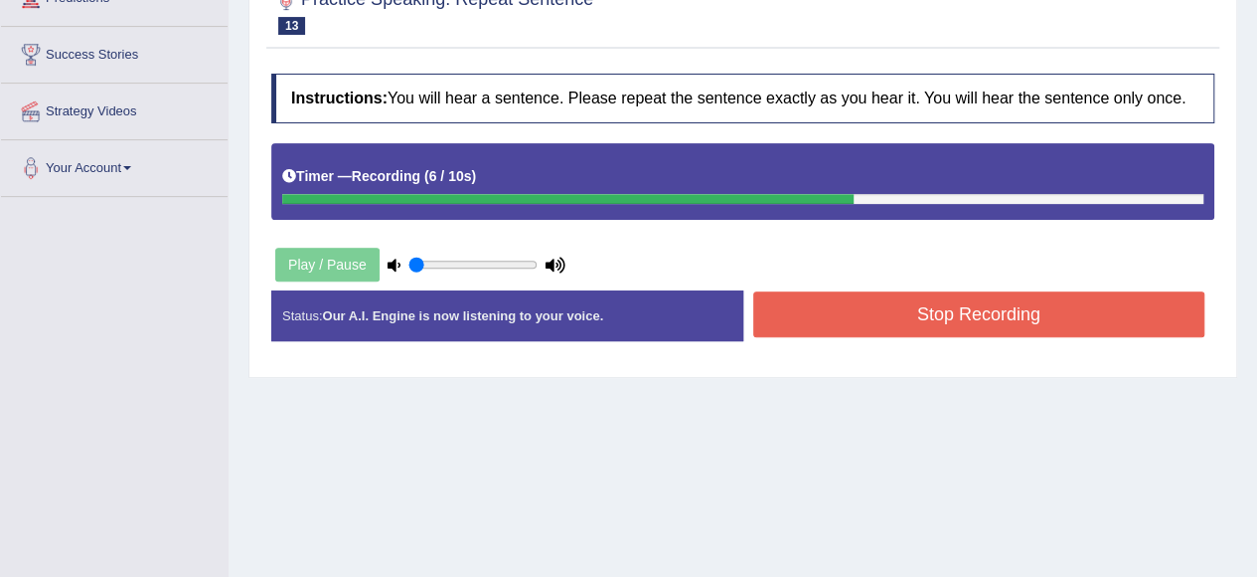
click at [927, 320] on button "Stop Recording" at bounding box center [979, 314] width 452 height 46
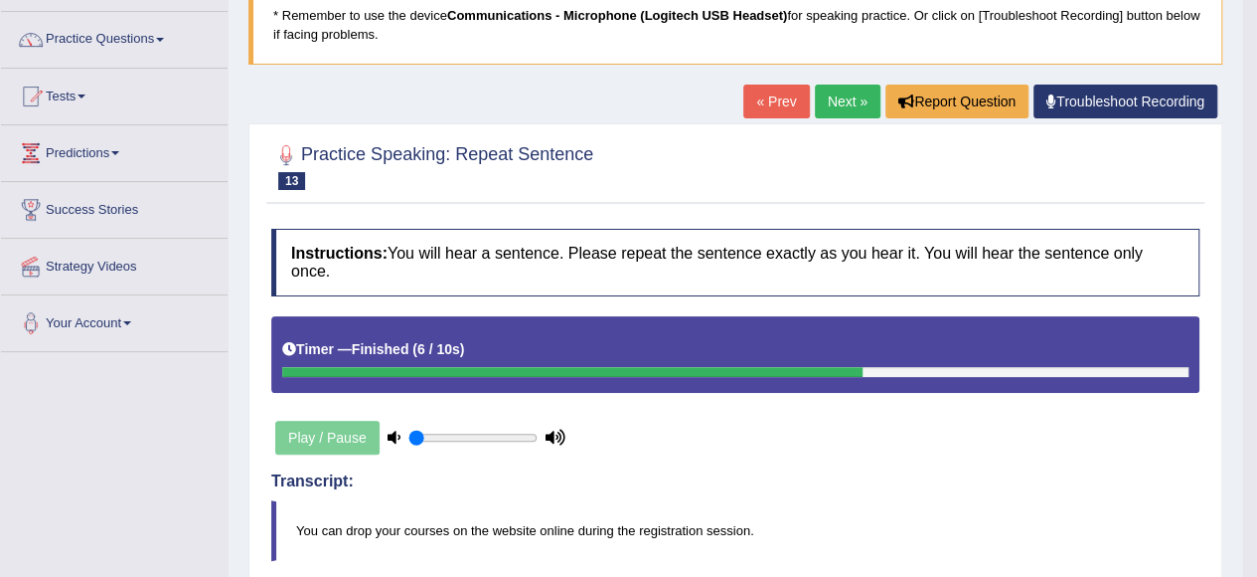
scroll to position [99, 0]
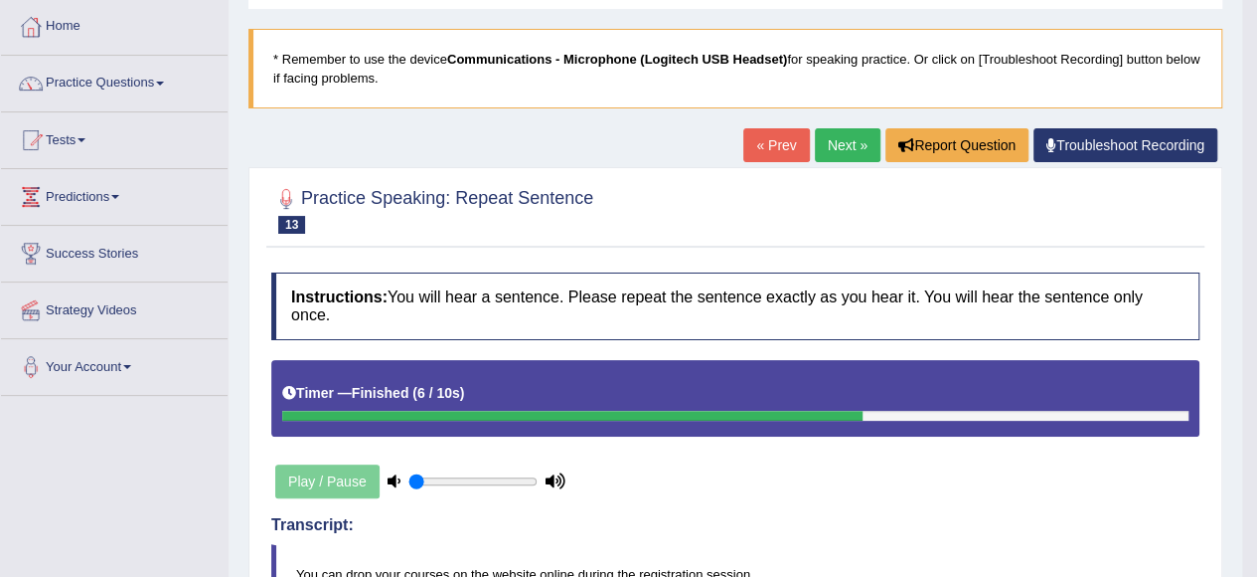
click at [847, 135] on link "Next »" at bounding box center [848, 145] width 66 height 34
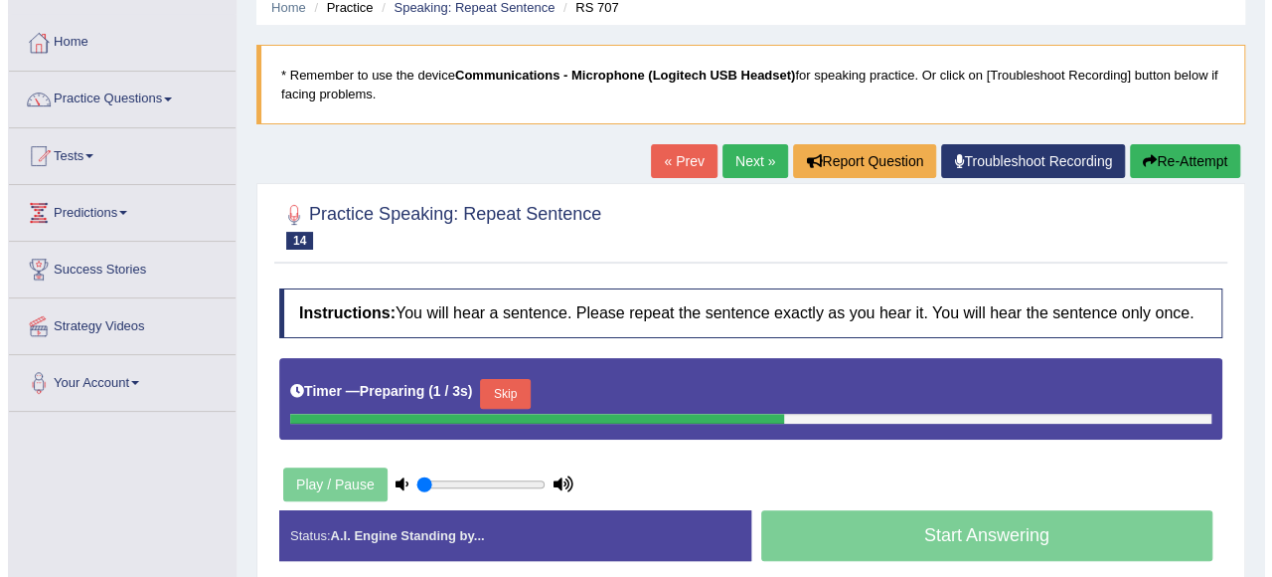
scroll to position [199, 0]
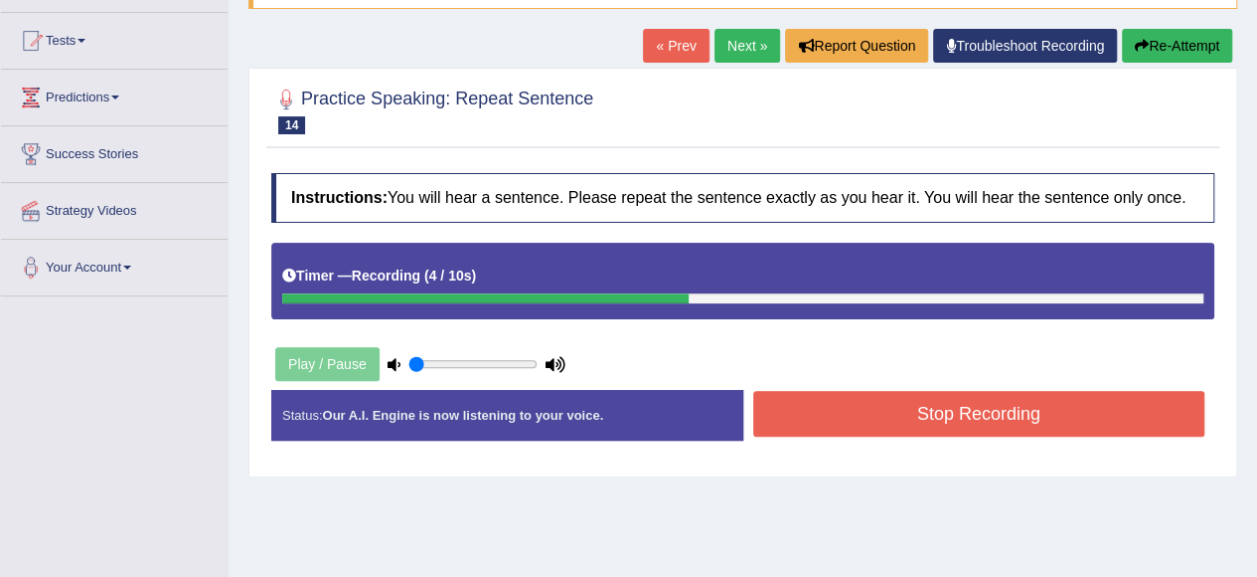
click at [869, 407] on button "Stop Recording" at bounding box center [979, 414] width 452 height 46
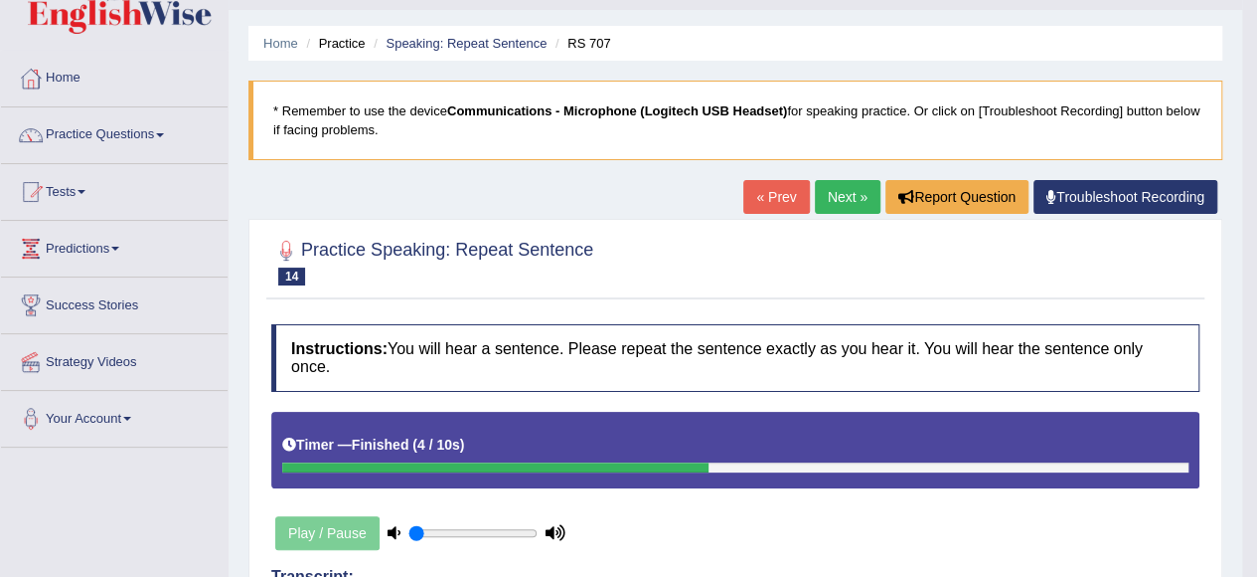
scroll to position [0, 0]
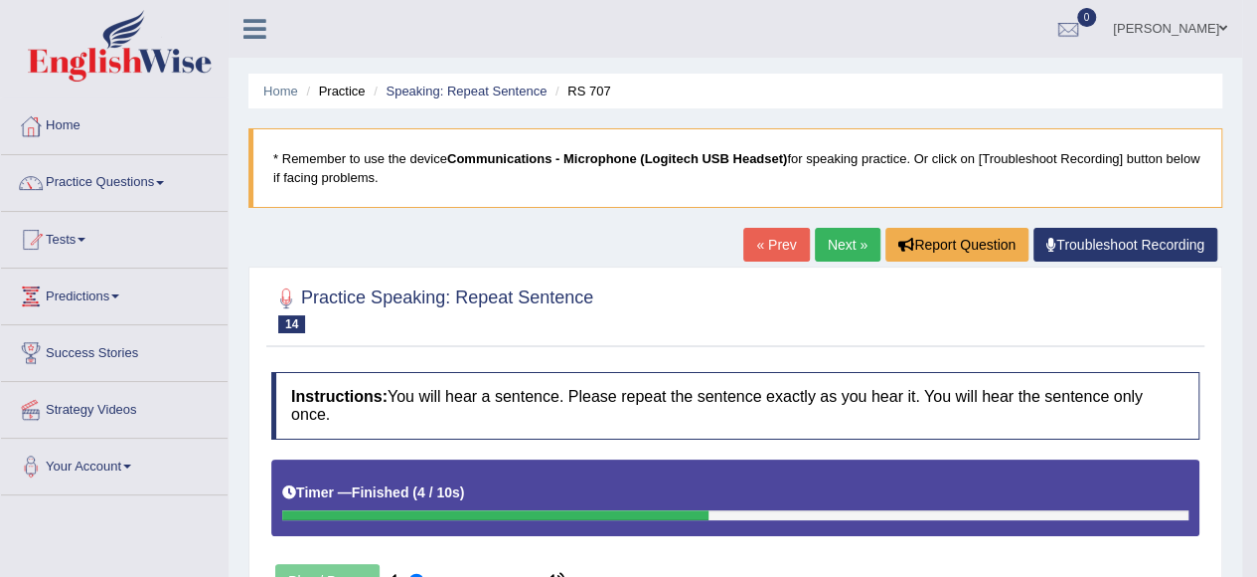
click at [848, 233] on link "Next »" at bounding box center [848, 245] width 66 height 34
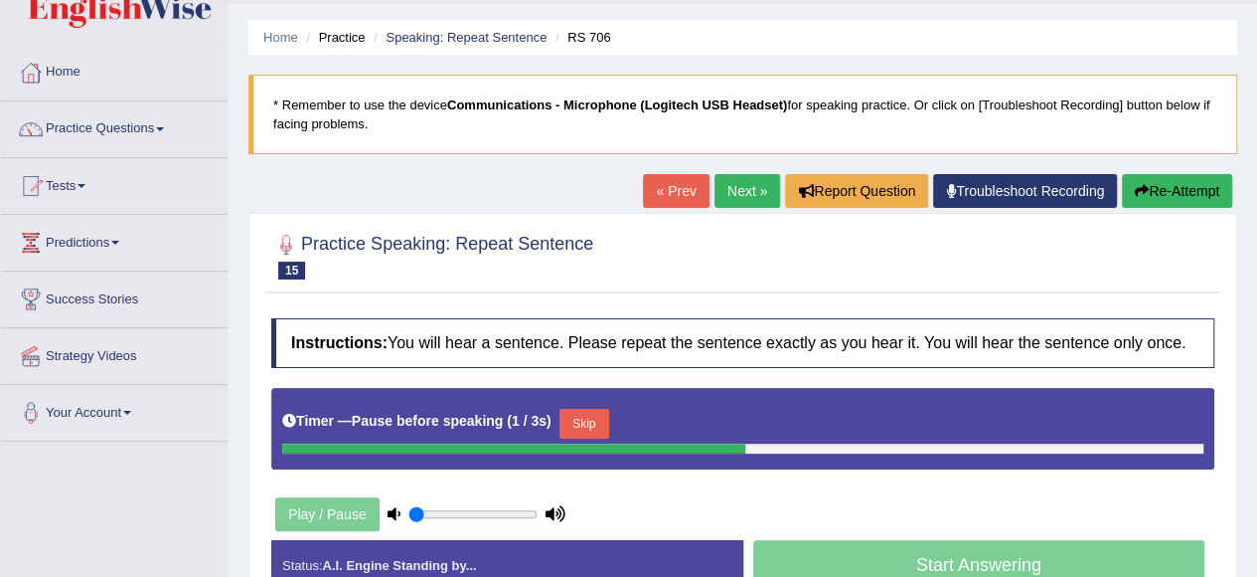
scroll to position [99, 0]
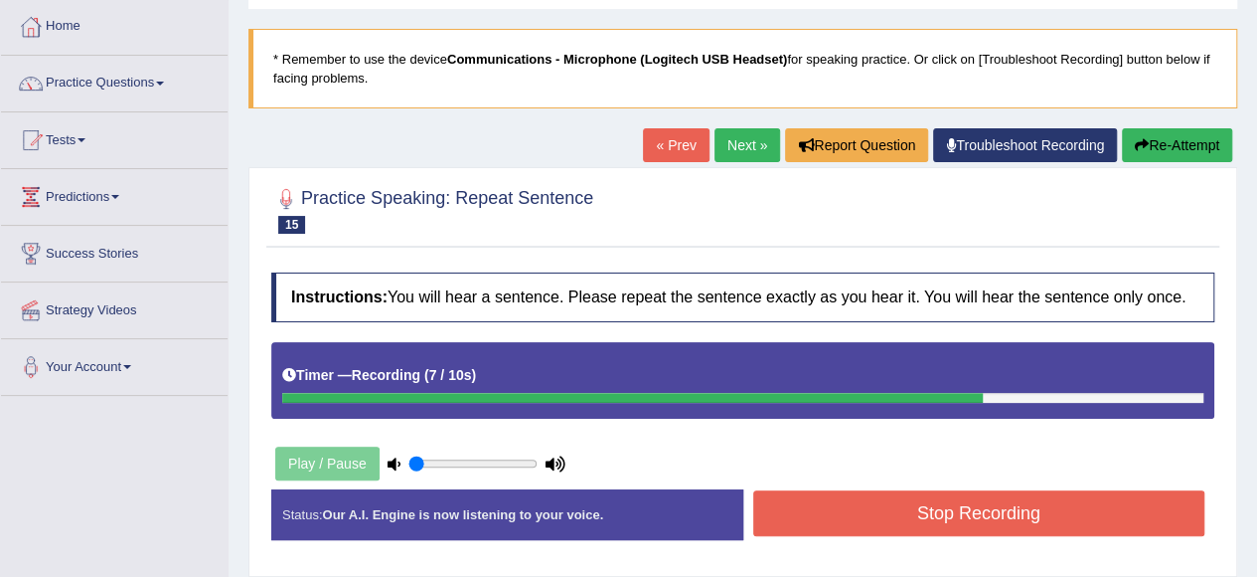
click at [890, 501] on button "Stop Recording" at bounding box center [979, 513] width 452 height 46
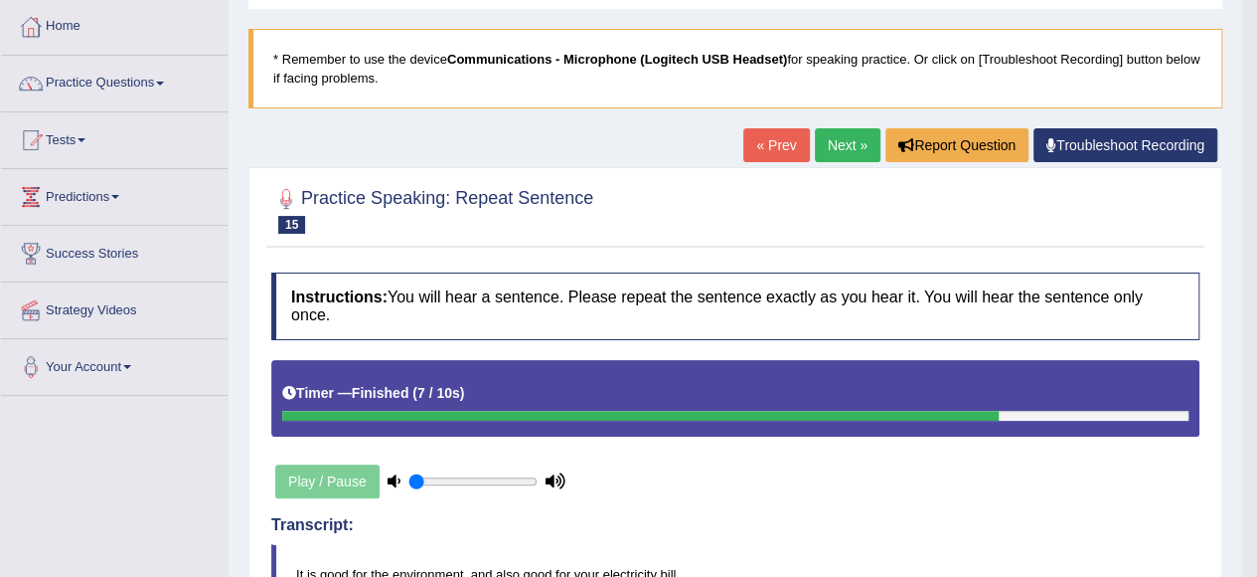
click at [847, 142] on link "Next »" at bounding box center [848, 145] width 66 height 34
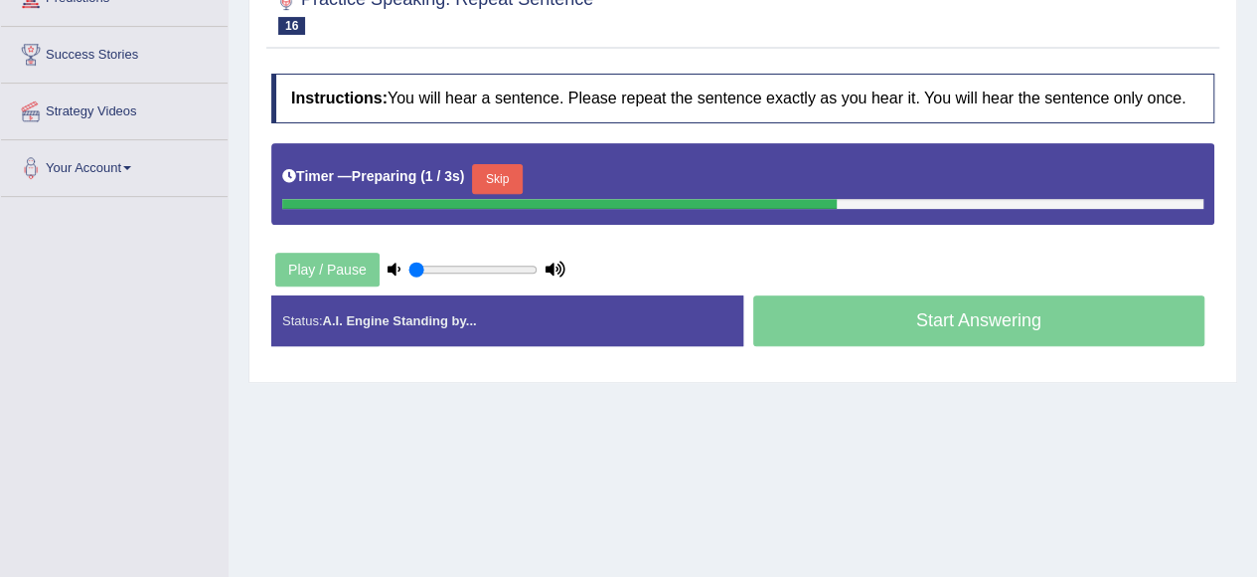
scroll to position [398, 0]
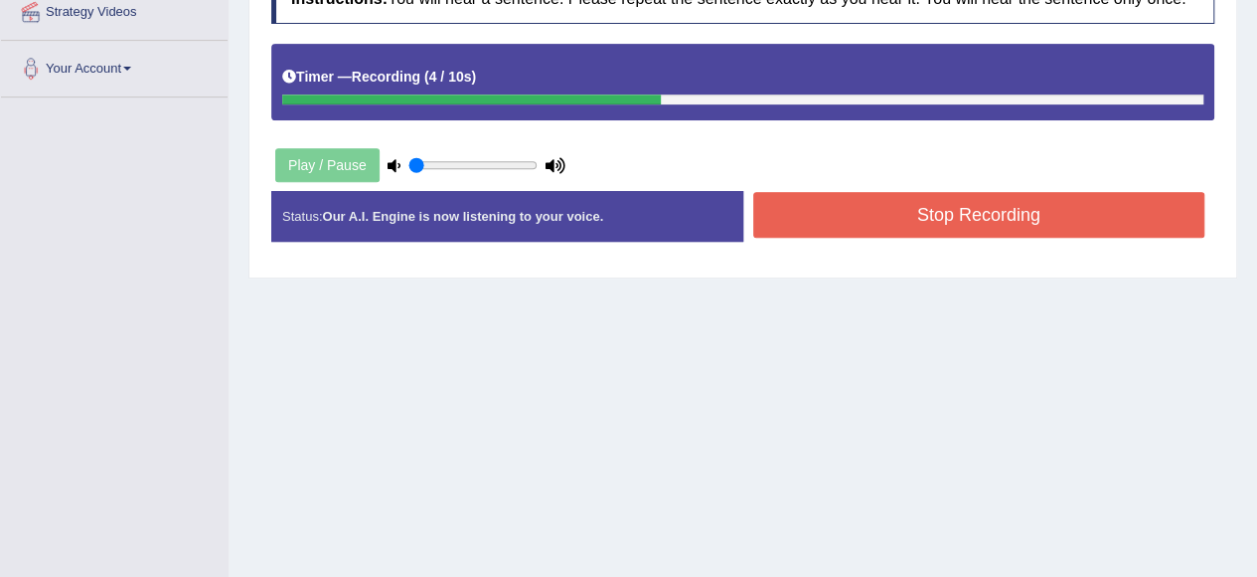
click at [952, 206] on button "Stop Recording" at bounding box center [979, 215] width 452 height 46
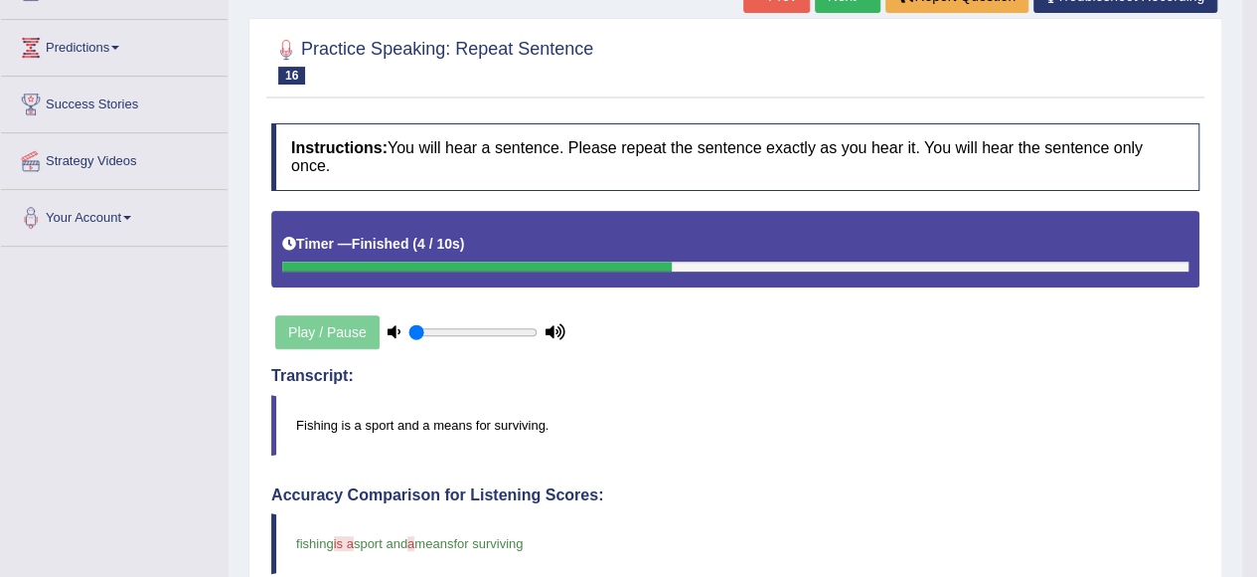
scroll to position [148, 0]
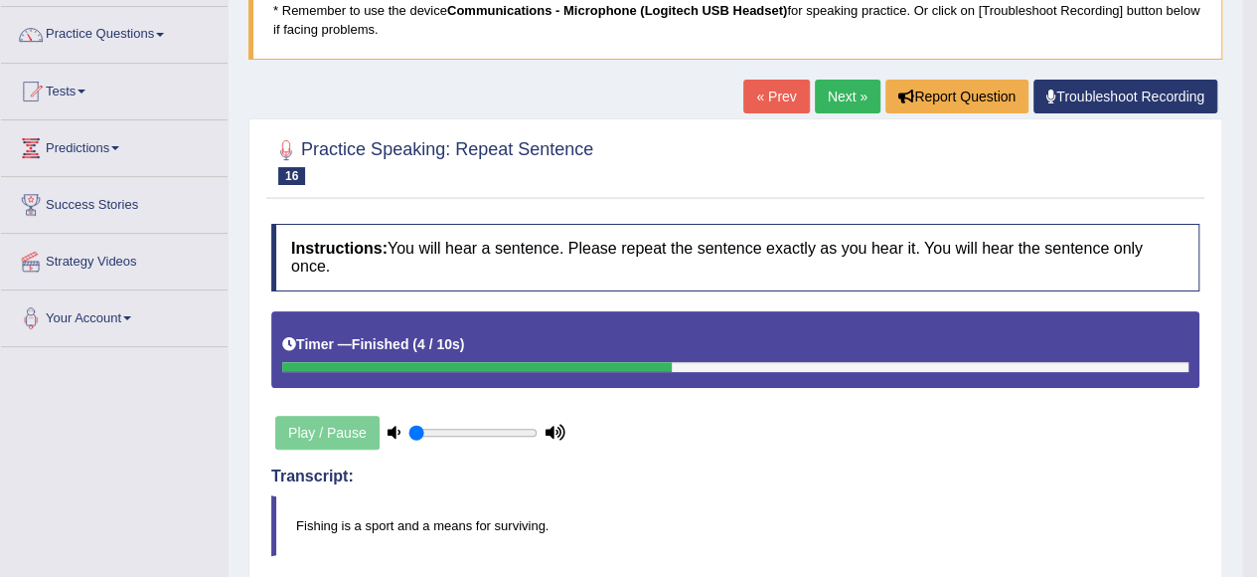
click at [841, 90] on link "Next »" at bounding box center [848, 97] width 66 height 34
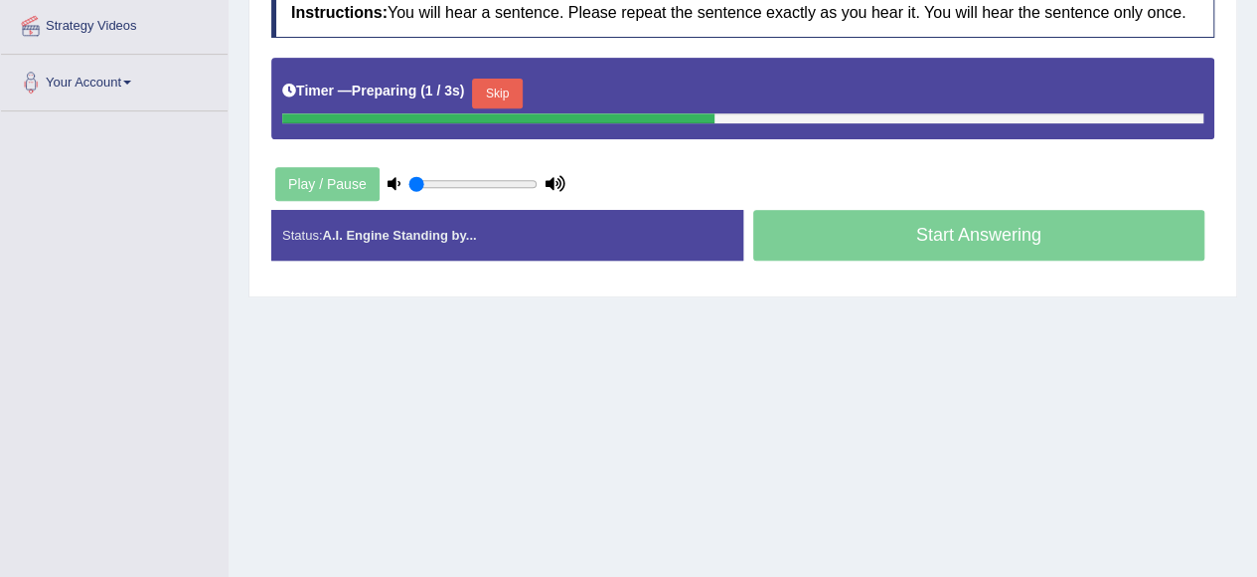
scroll to position [398, 0]
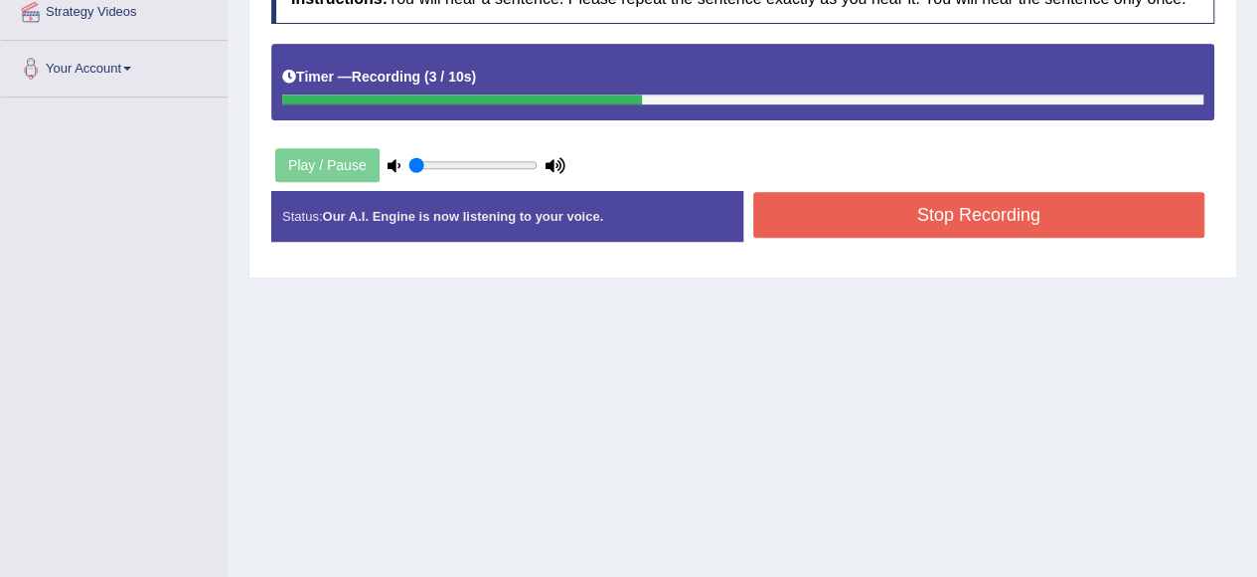
click at [846, 225] on button "Stop Recording" at bounding box center [979, 215] width 452 height 46
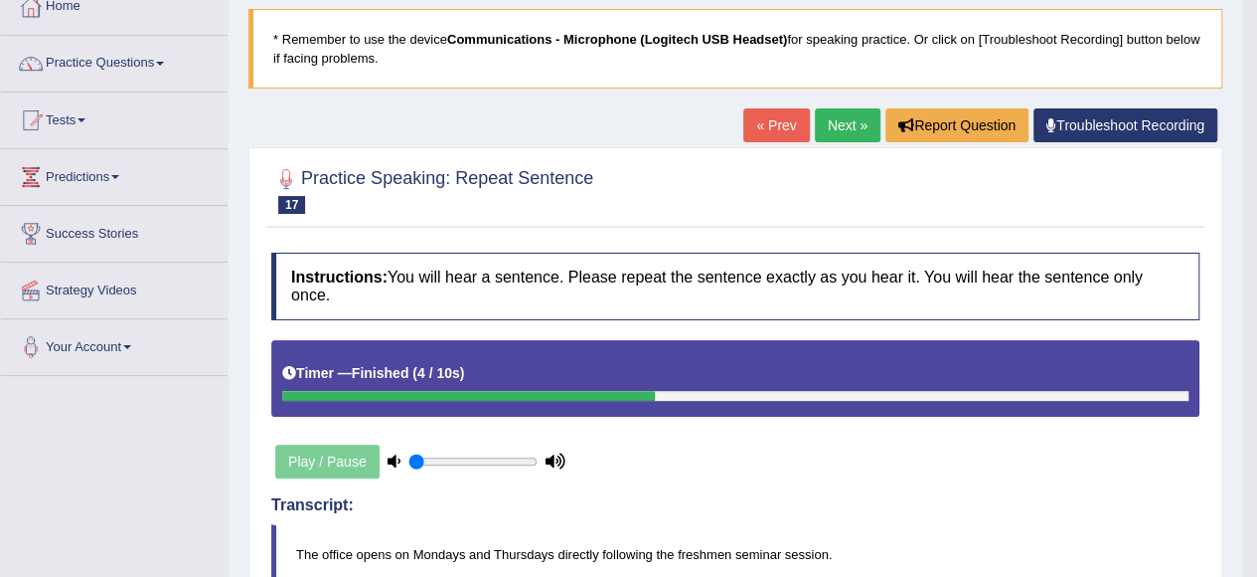
scroll to position [0, 0]
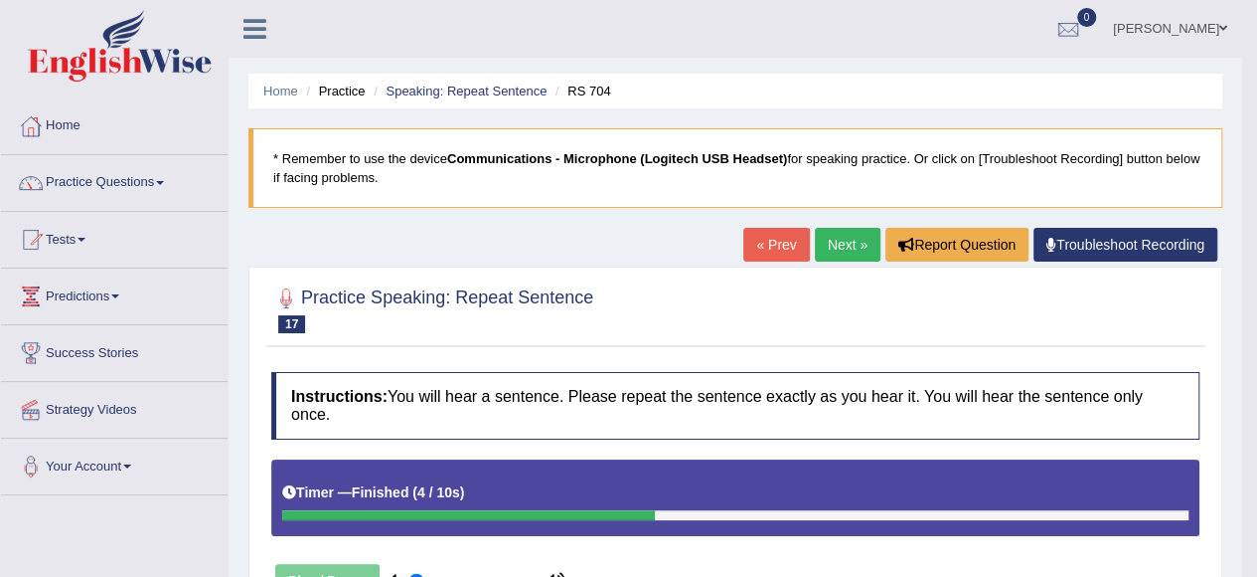
click at [845, 228] on link "Next »" at bounding box center [848, 245] width 66 height 34
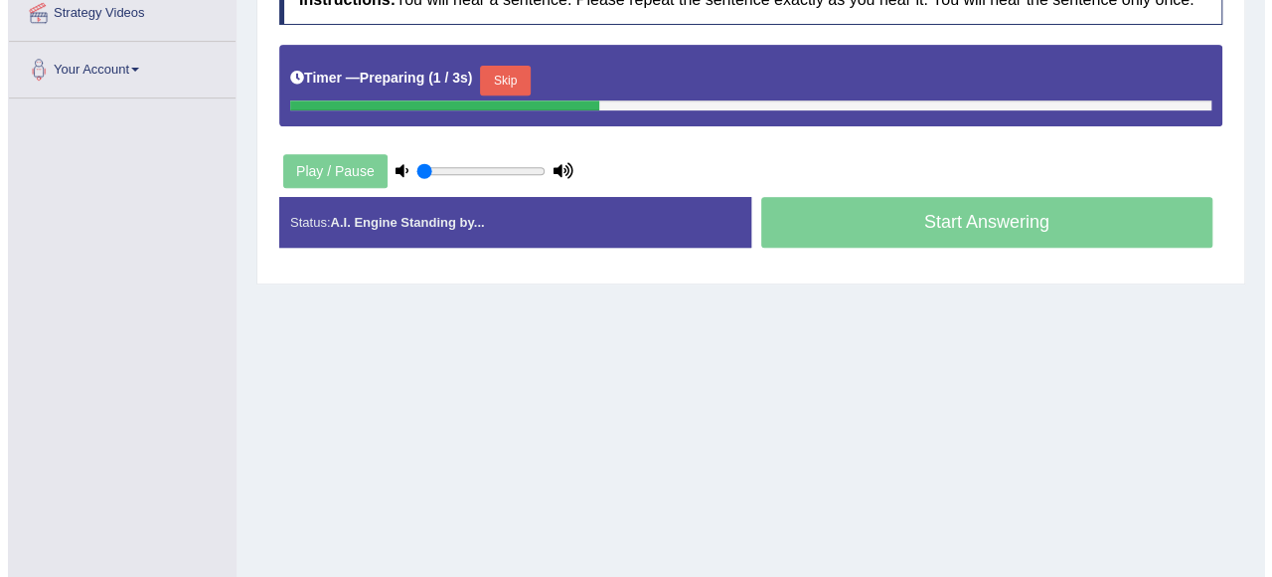
scroll to position [398, 0]
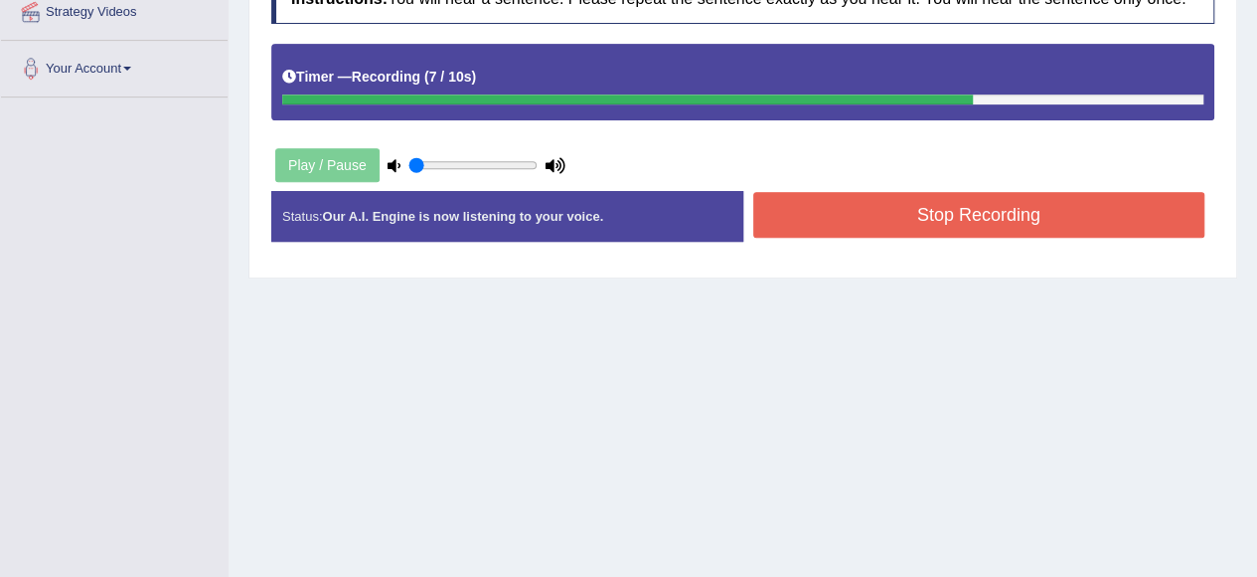
click at [915, 202] on button "Stop Recording" at bounding box center [979, 215] width 452 height 46
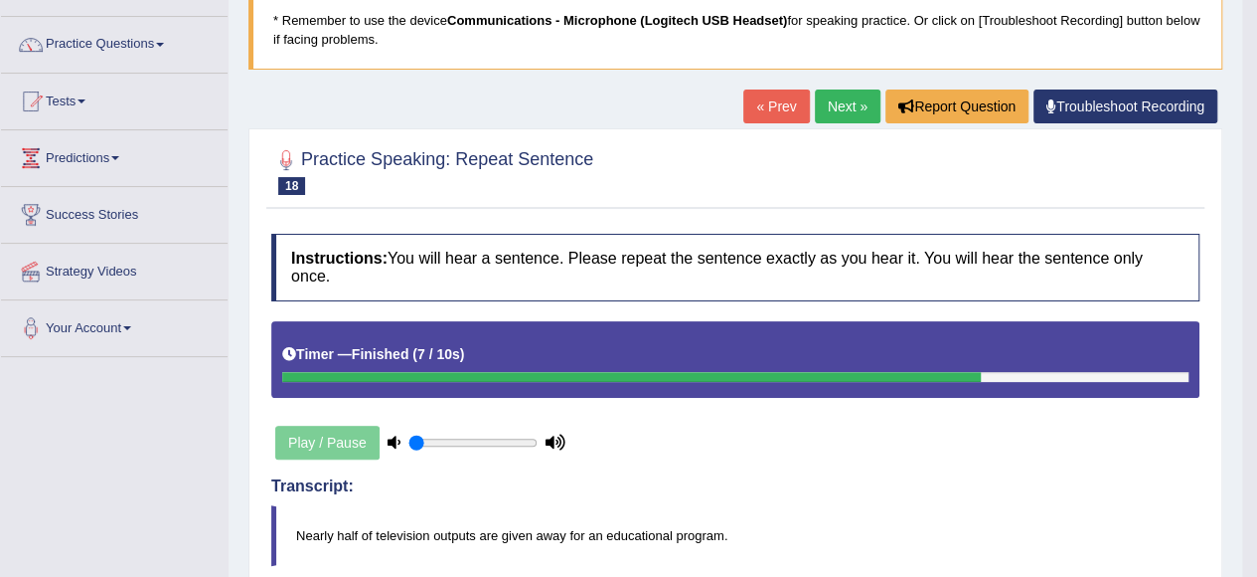
scroll to position [0, 0]
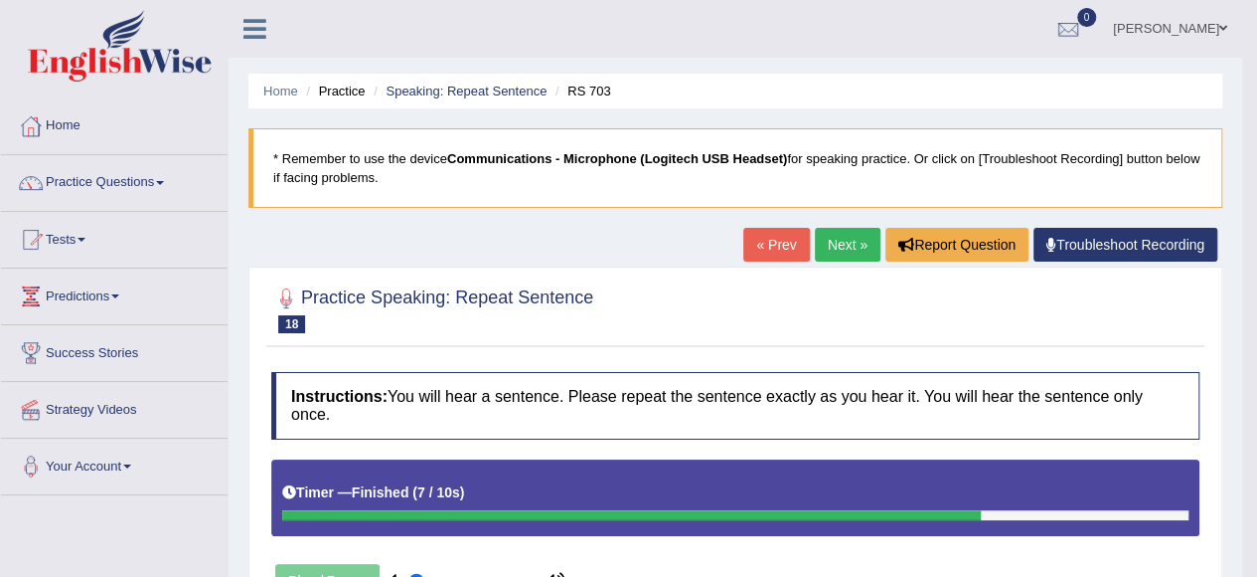
click at [845, 251] on link "Next »" at bounding box center [848, 245] width 66 height 34
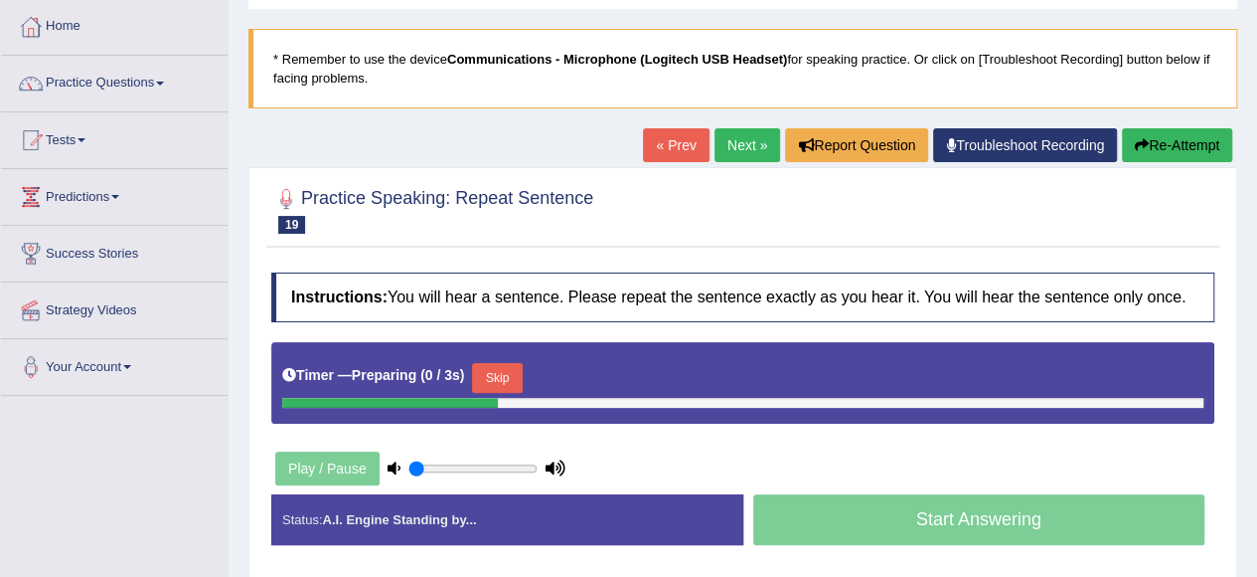
scroll to position [199, 0]
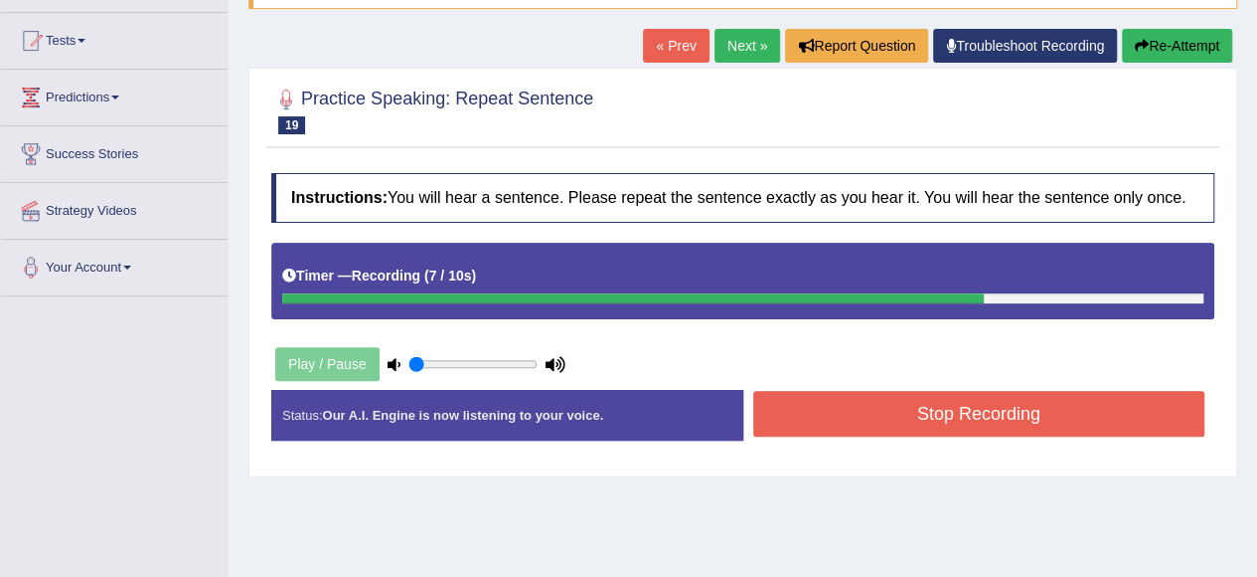
click at [925, 426] on button "Stop Recording" at bounding box center [979, 414] width 452 height 46
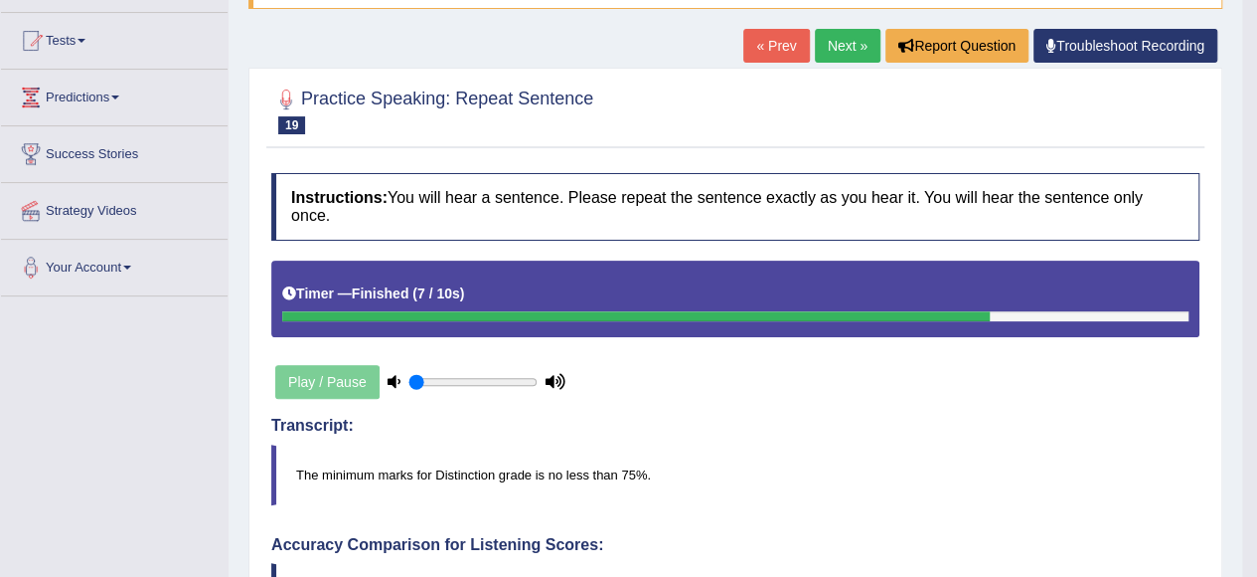
click at [838, 44] on link "Next »" at bounding box center [848, 46] width 66 height 34
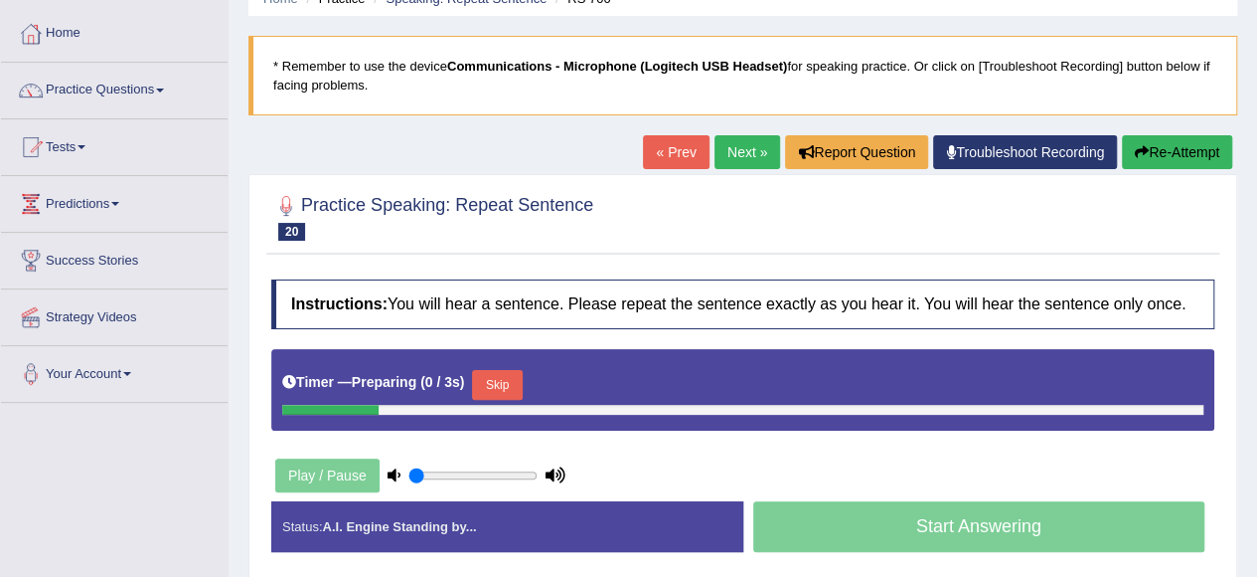
scroll to position [199, 0]
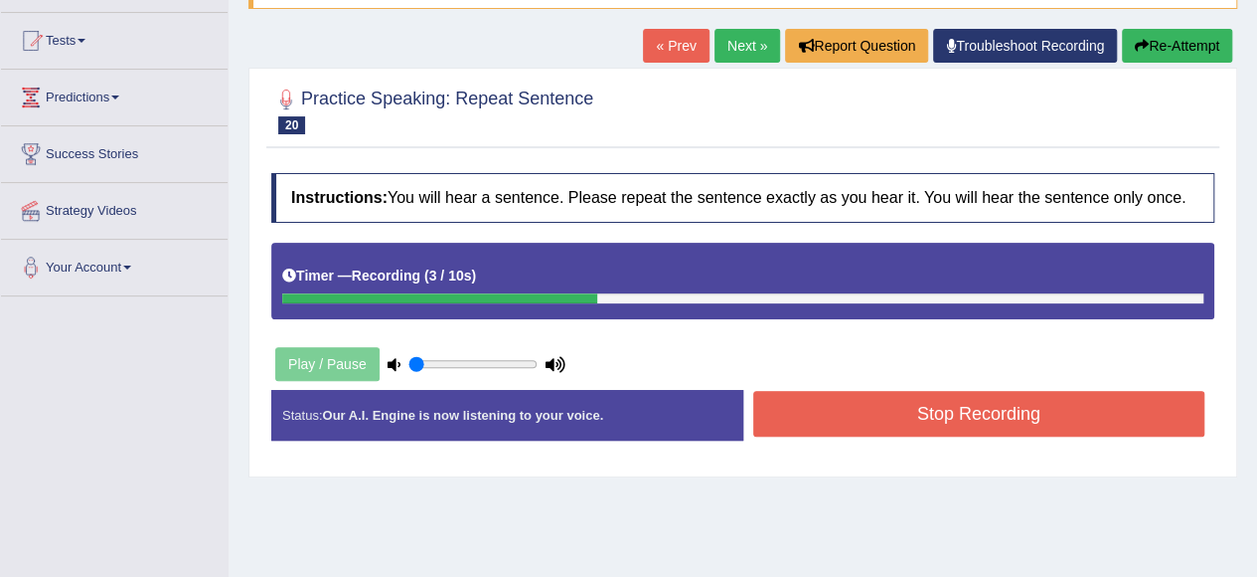
click at [901, 431] on button "Stop Recording" at bounding box center [979, 414] width 452 height 46
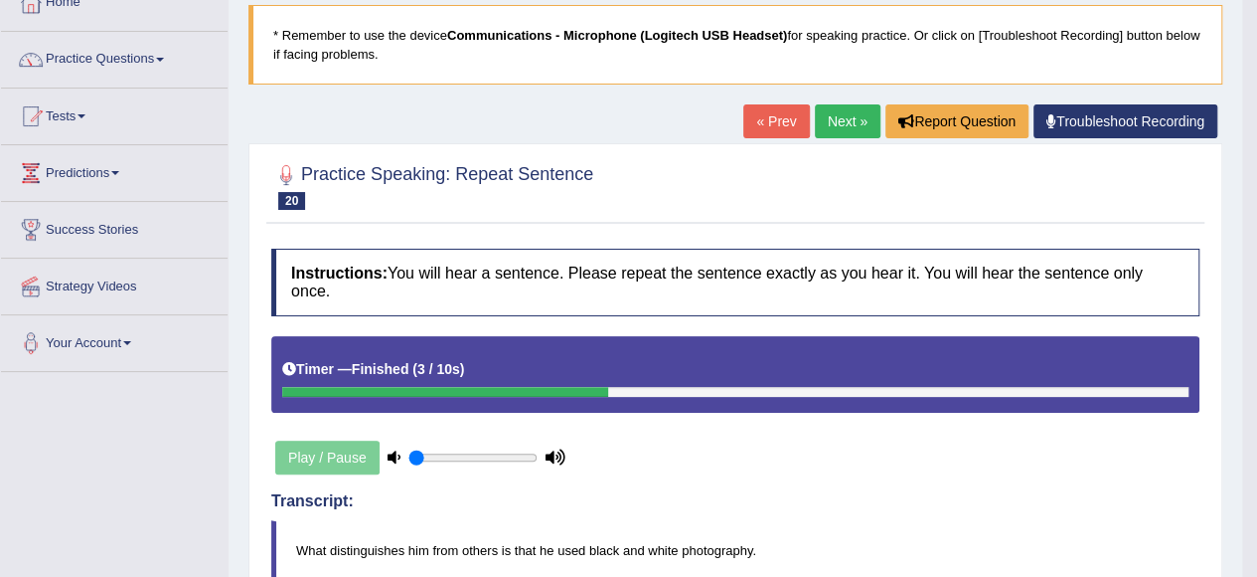
scroll to position [0, 0]
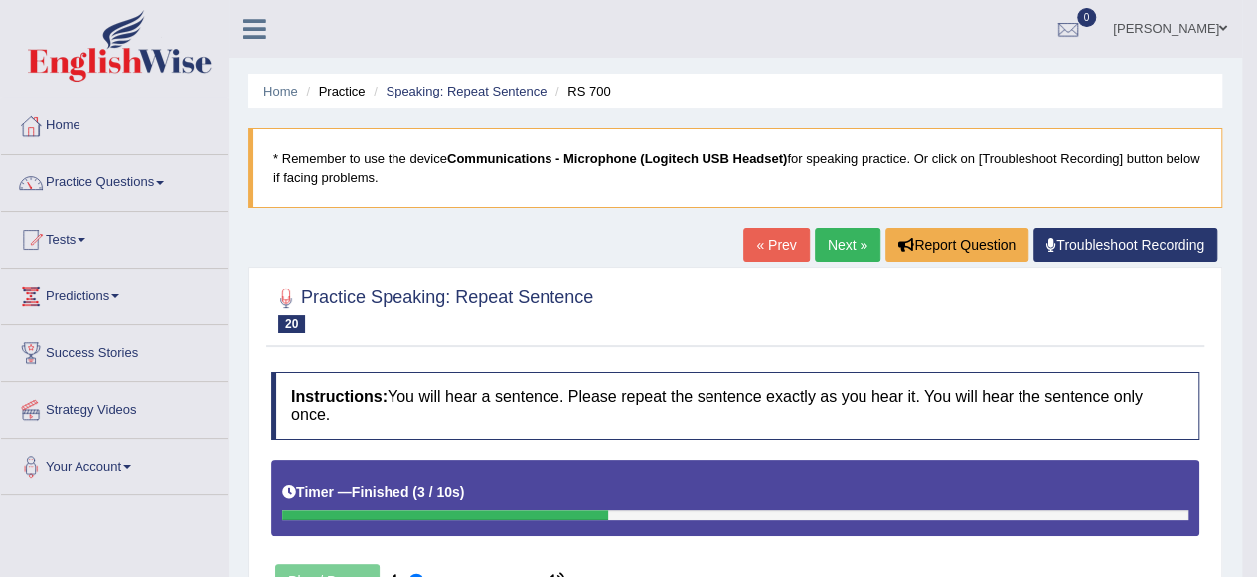
click at [843, 239] on link "Next »" at bounding box center [848, 245] width 66 height 34
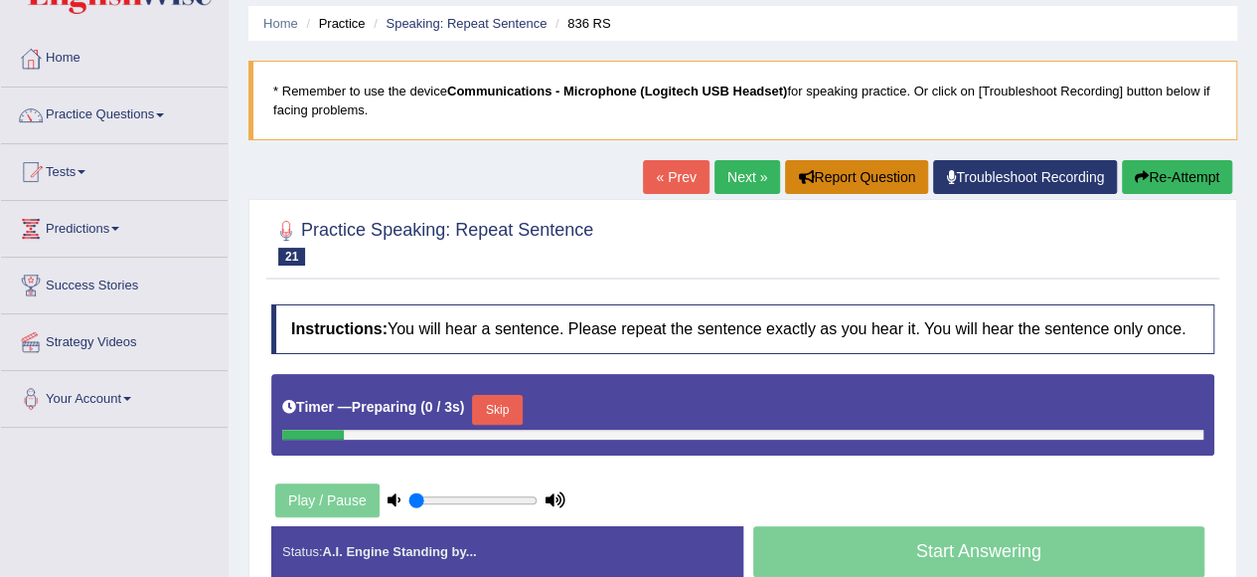
scroll to position [99, 0]
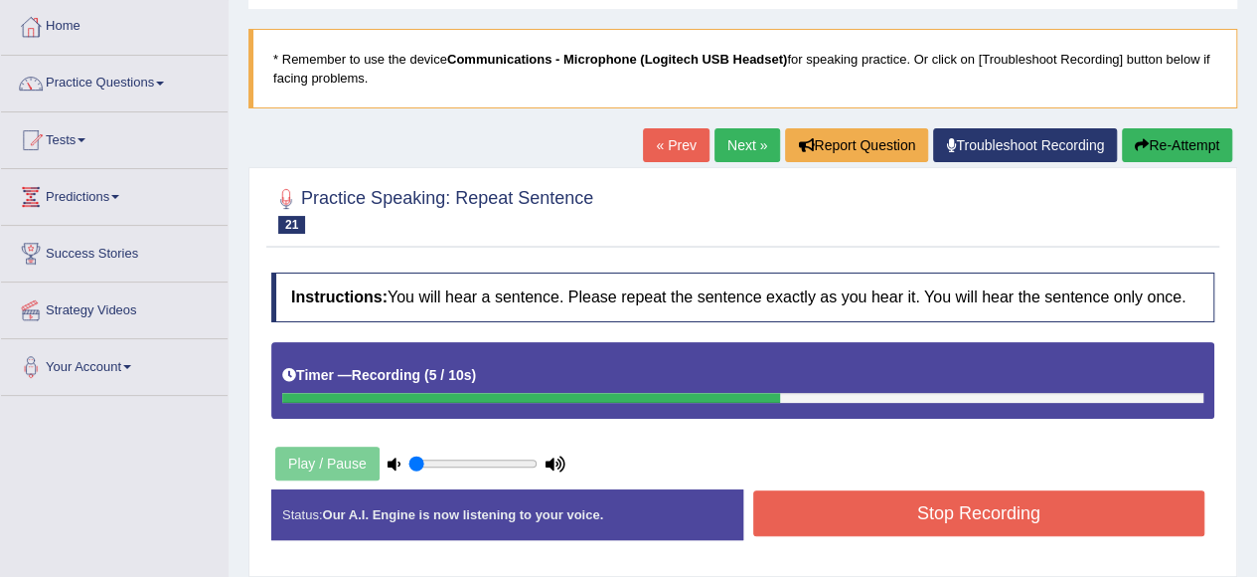
click at [977, 524] on button "Stop Recording" at bounding box center [979, 513] width 452 height 46
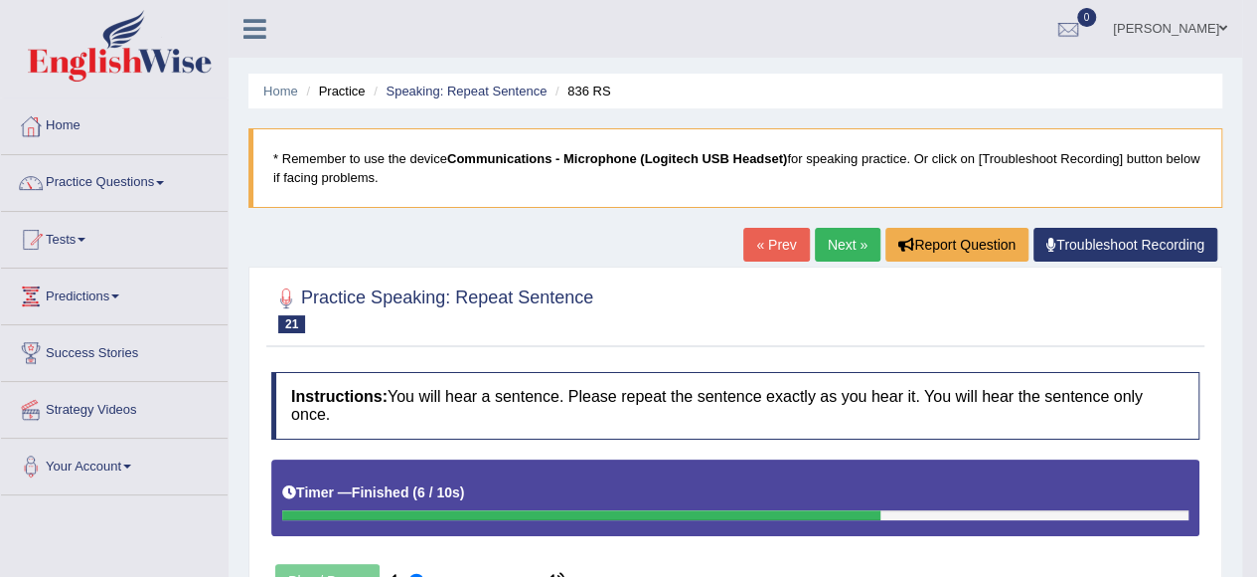
scroll to position [0, 0]
click at [104, 191] on link "Practice Questions" at bounding box center [114, 180] width 227 height 50
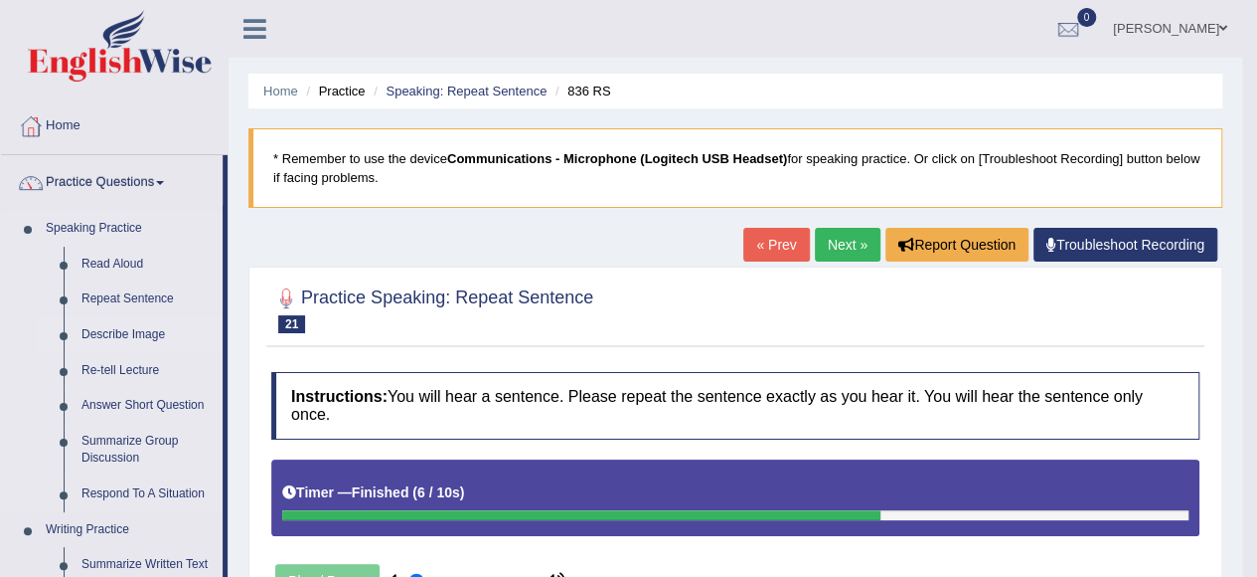
click at [136, 329] on link "Describe Image" at bounding box center [148, 335] width 150 height 36
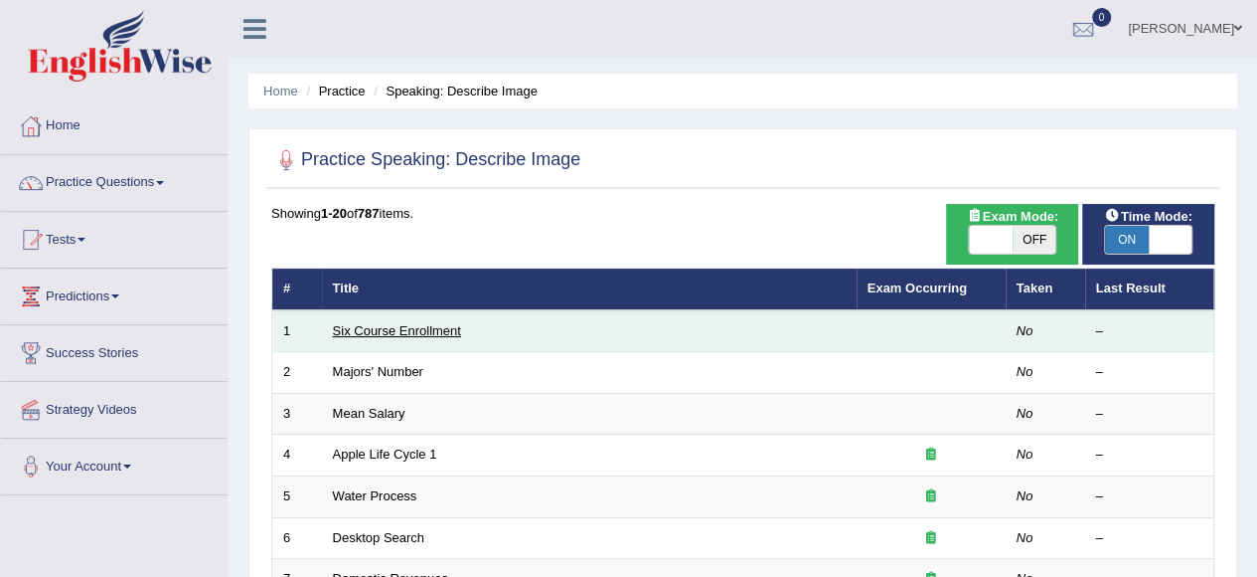
click at [391, 335] on link "Six Course Enrollment" at bounding box center [397, 330] width 128 height 15
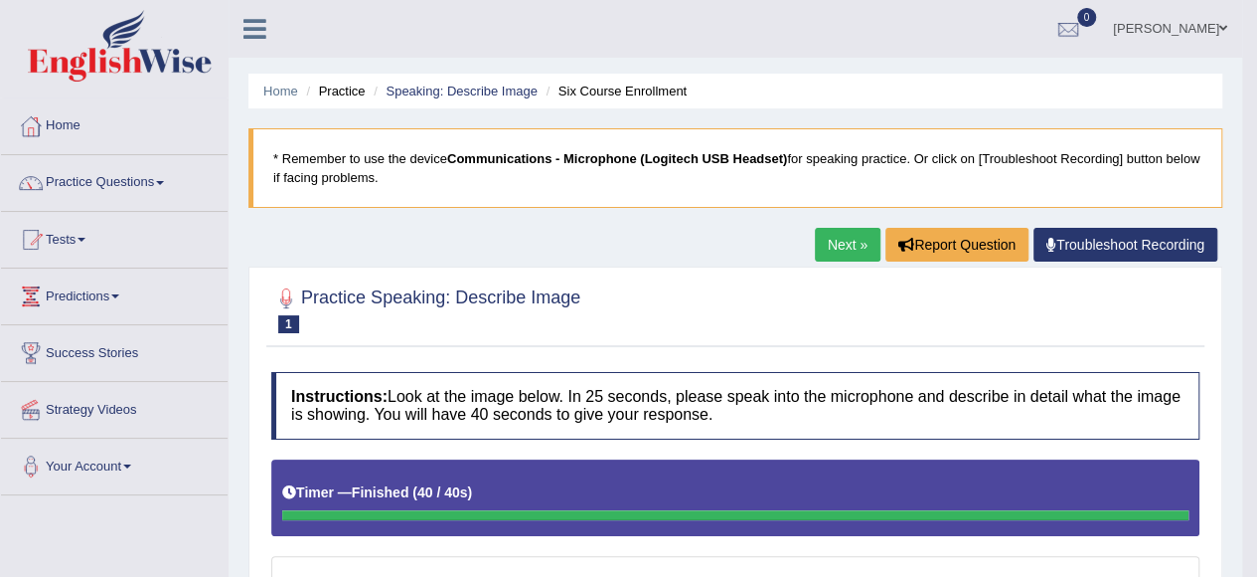
click at [840, 243] on link "Next »" at bounding box center [848, 245] width 66 height 34
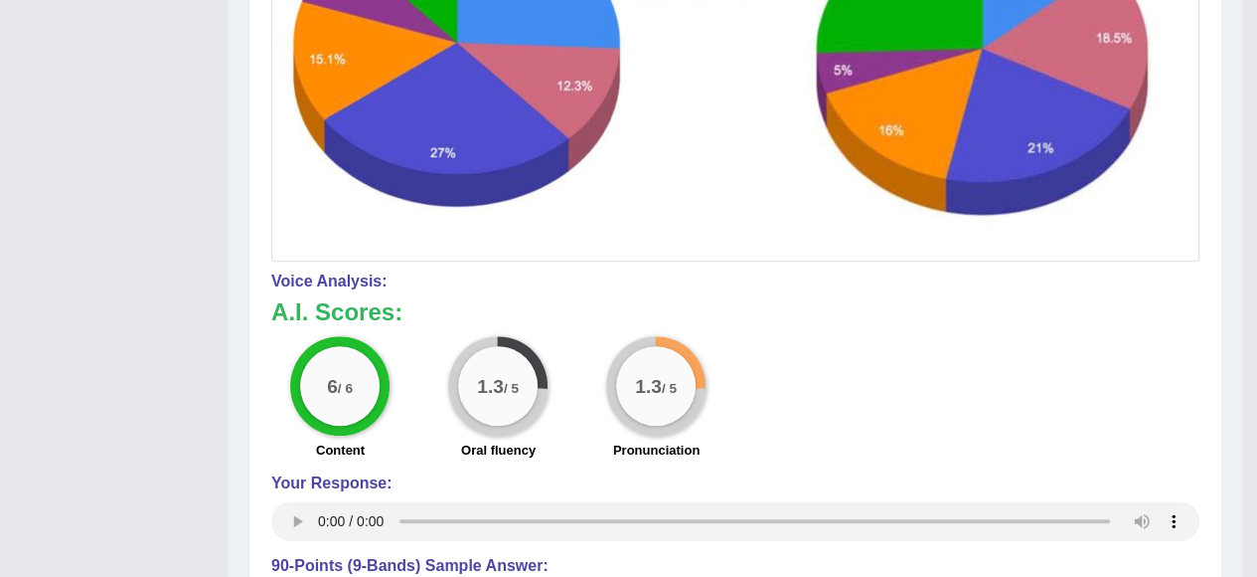
scroll to position [686, 0]
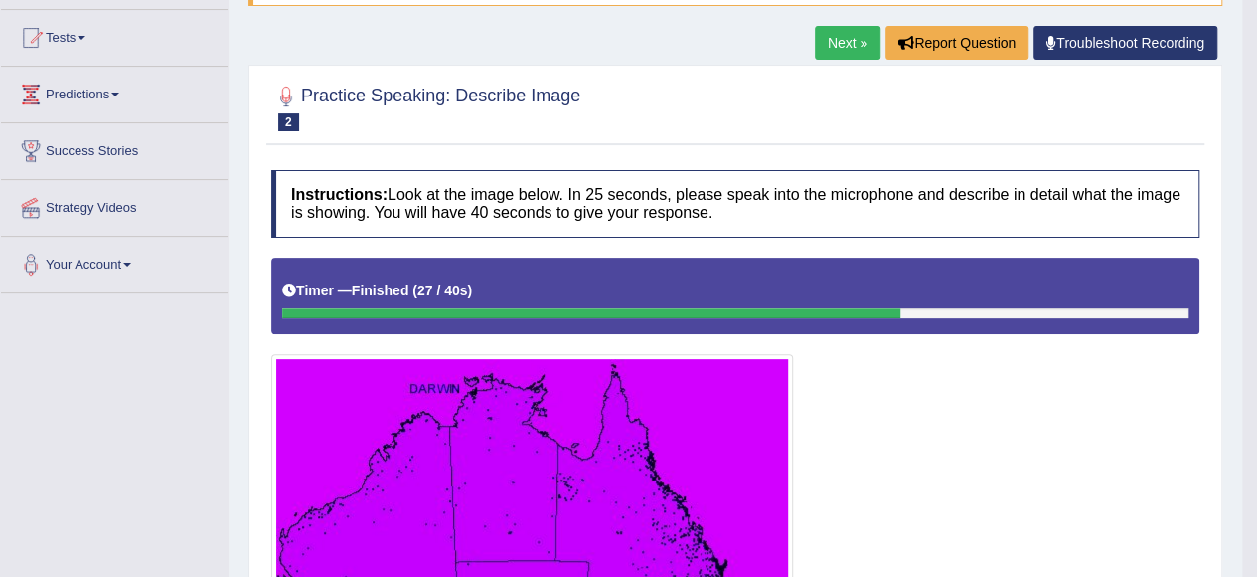
scroll to position [90, 0]
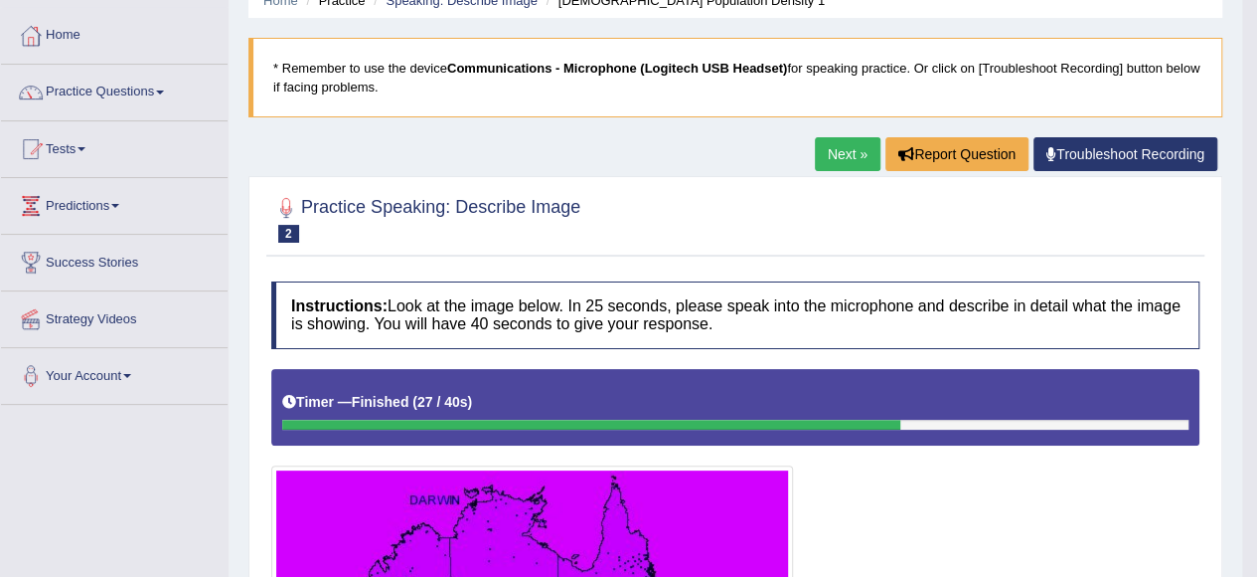
click at [827, 158] on link "Next »" at bounding box center [848, 154] width 66 height 34
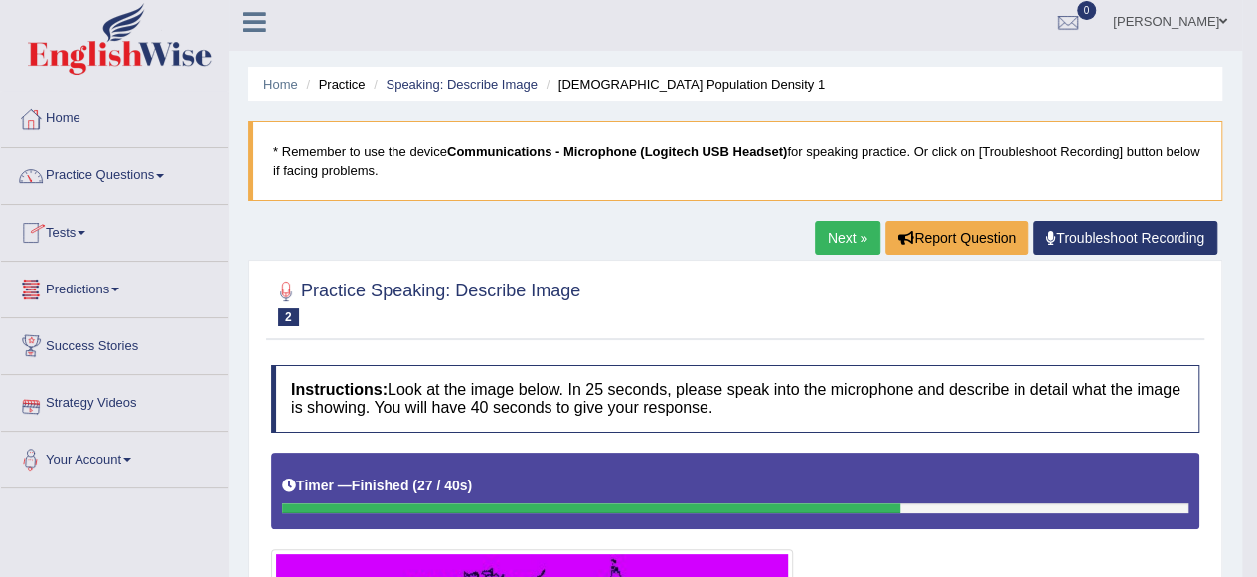
scroll to position [0, 0]
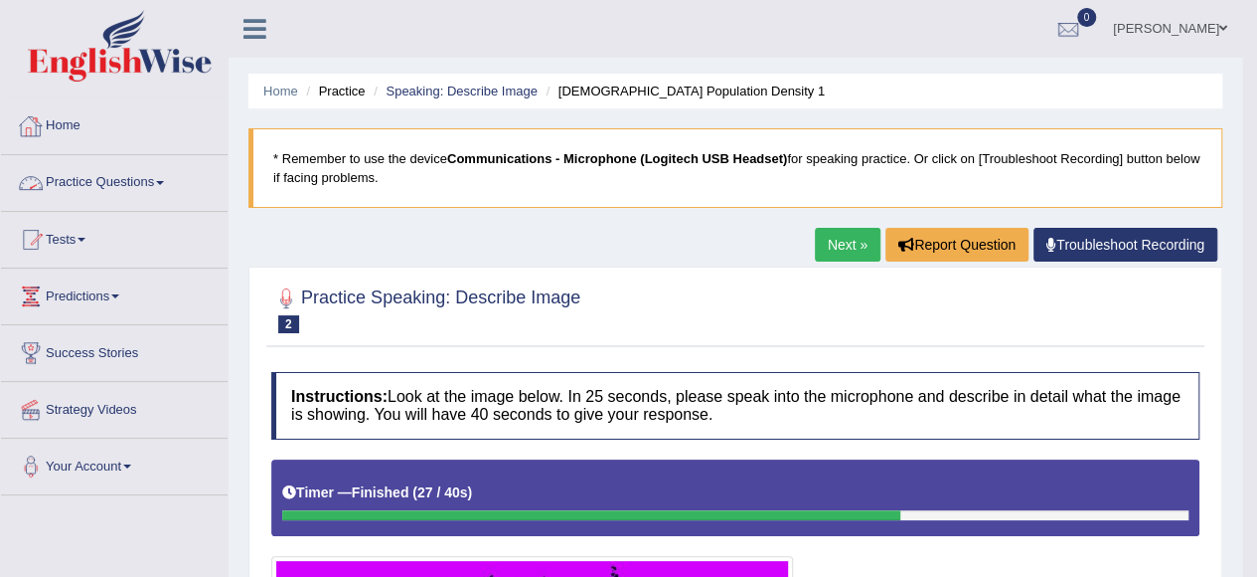
click at [145, 170] on link "Practice Questions" at bounding box center [114, 180] width 227 height 50
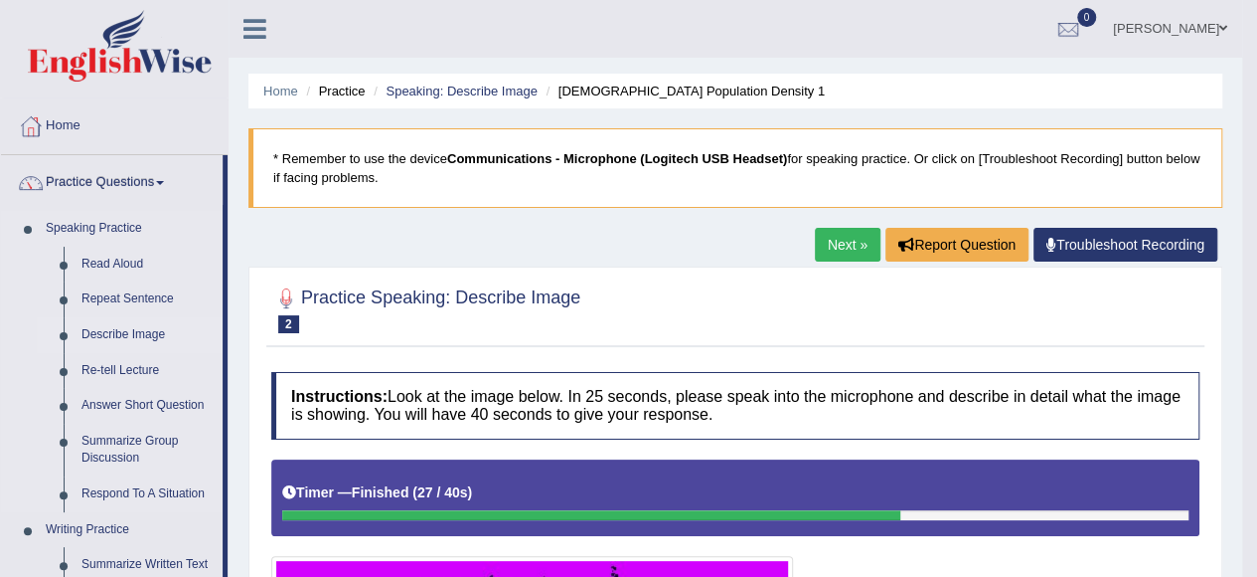
click at [134, 329] on link "Describe Image" at bounding box center [148, 335] width 150 height 36
click at [115, 328] on link "Describe Image" at bounding box center [148, 335] width 150 height 36
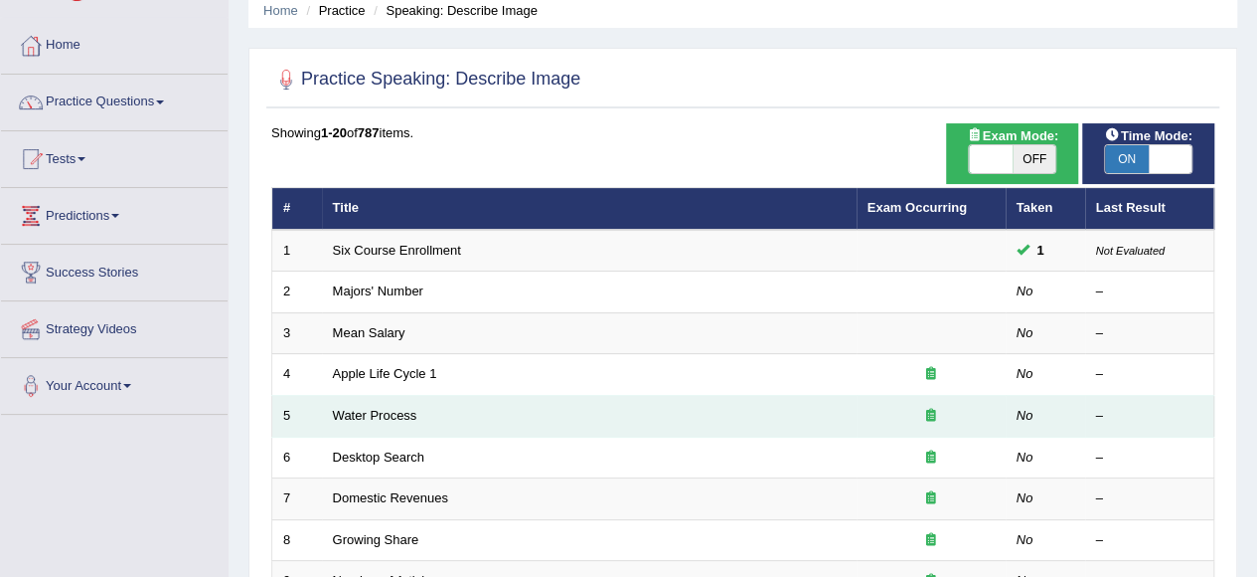
scroll to position [99, 0]
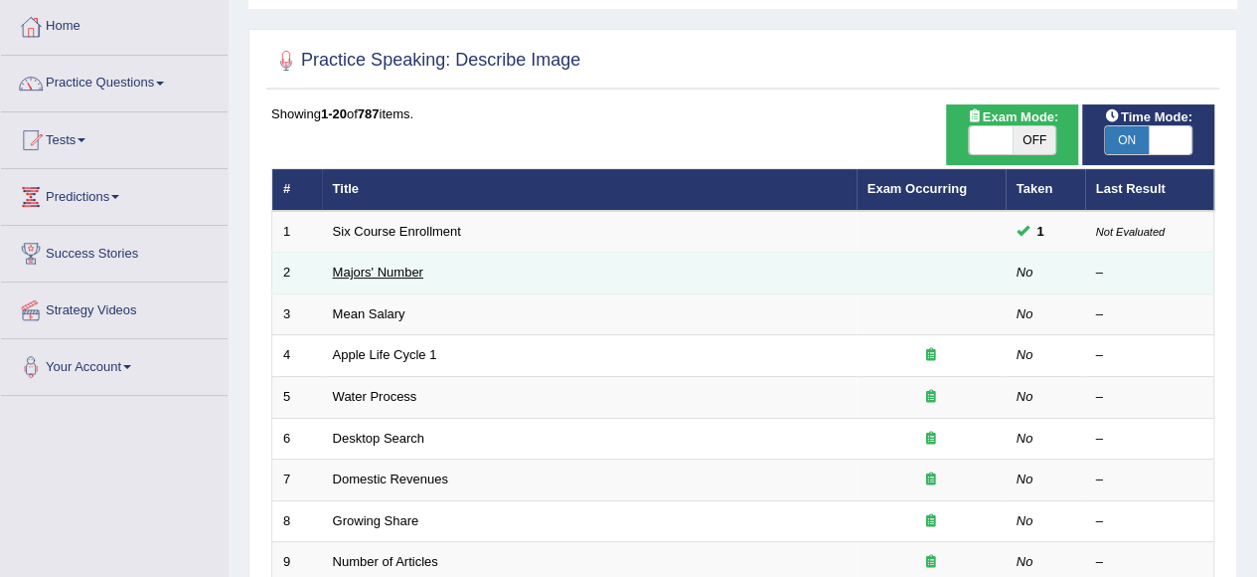
click at [414, 273] on link "Majors' Number" at bounding box center [378, 271] width 90 height 15
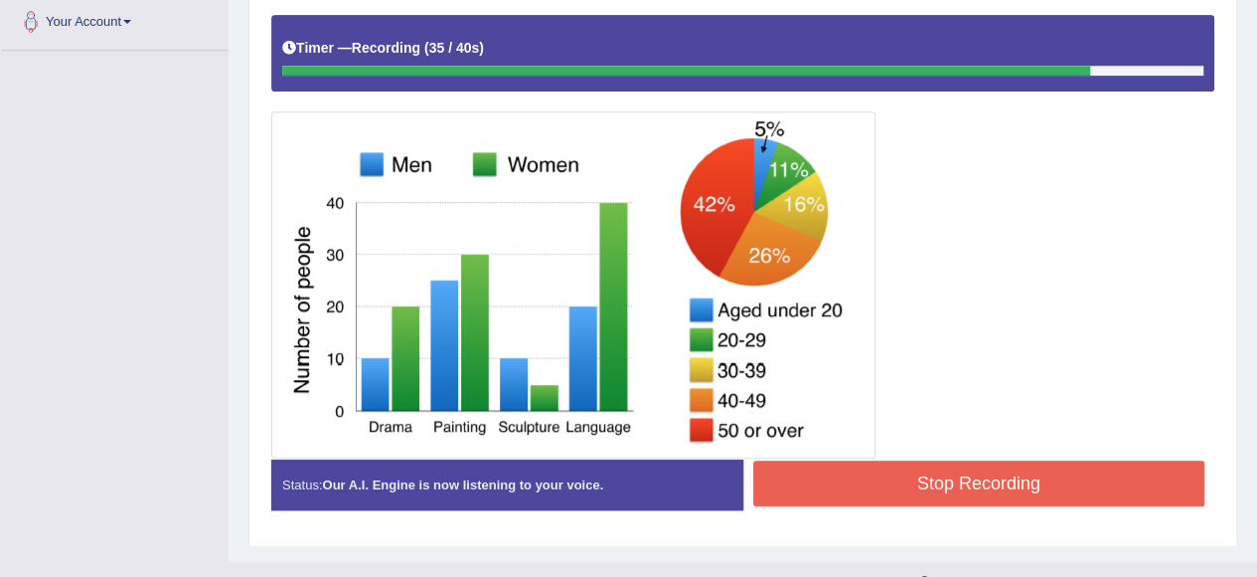
scroll to position [475, 0]
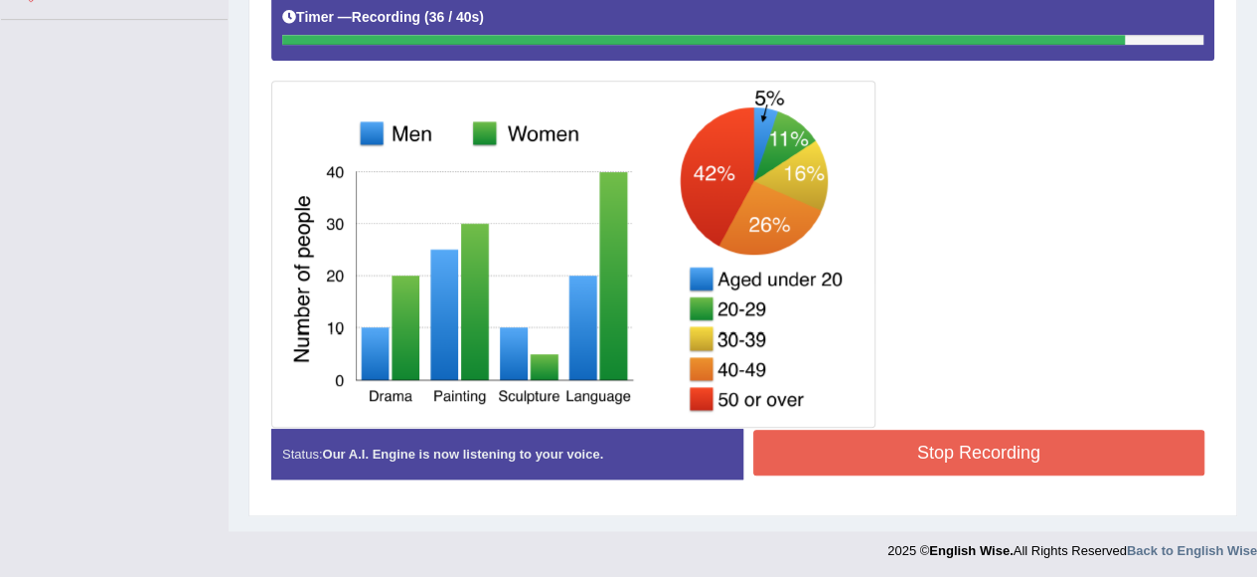
click at [987, 448] on button "Stop Recording" at bounding box center [979, 452] width 452 height 46
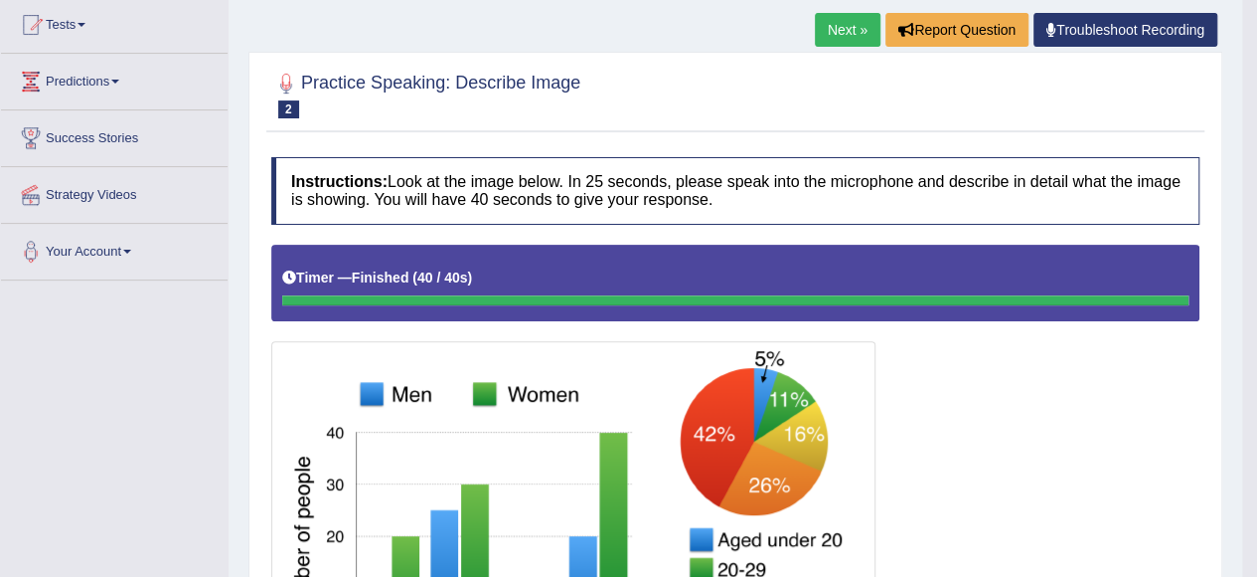
scroll to position [78, 0]
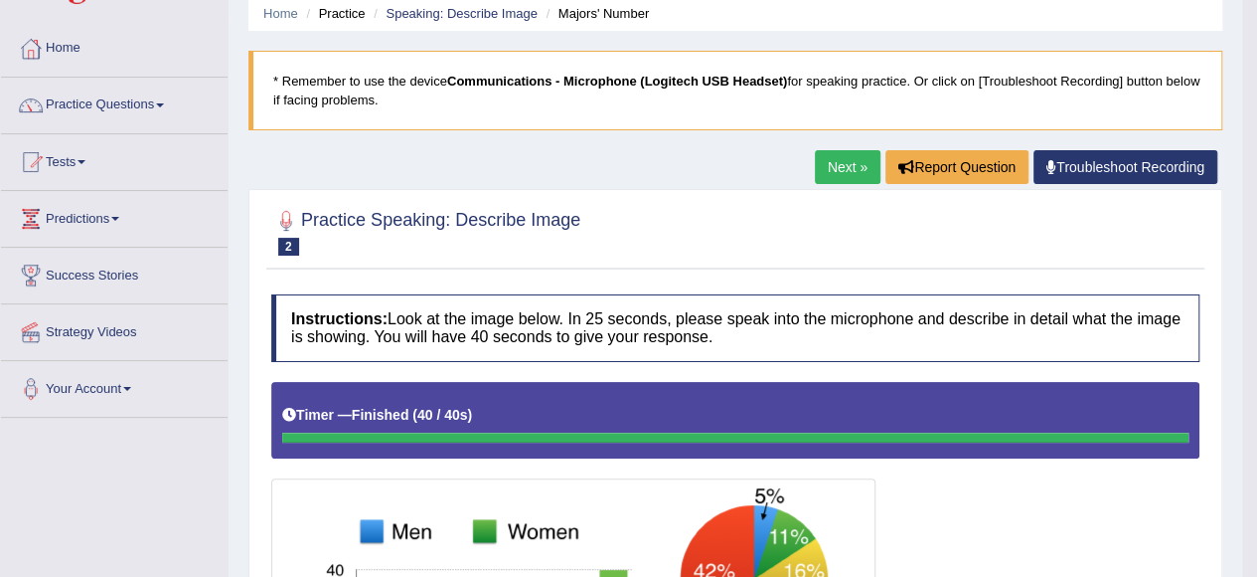
click at [832, 169] on link "Next »" at bounding box center [848, 167] width 66 height 34
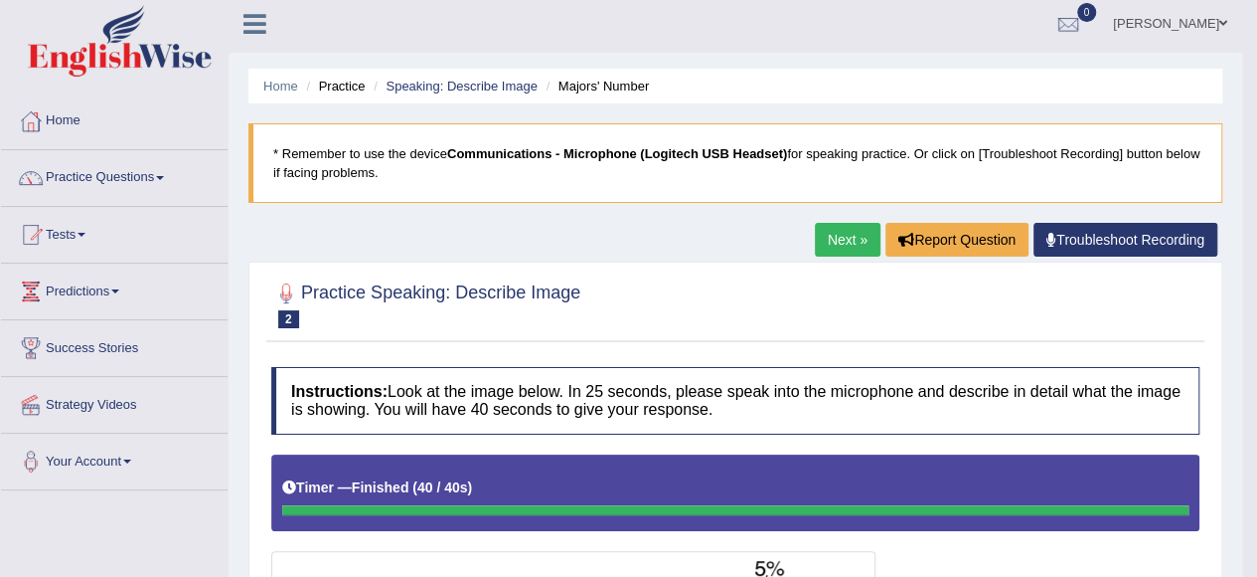
scroll to position [0, 0]
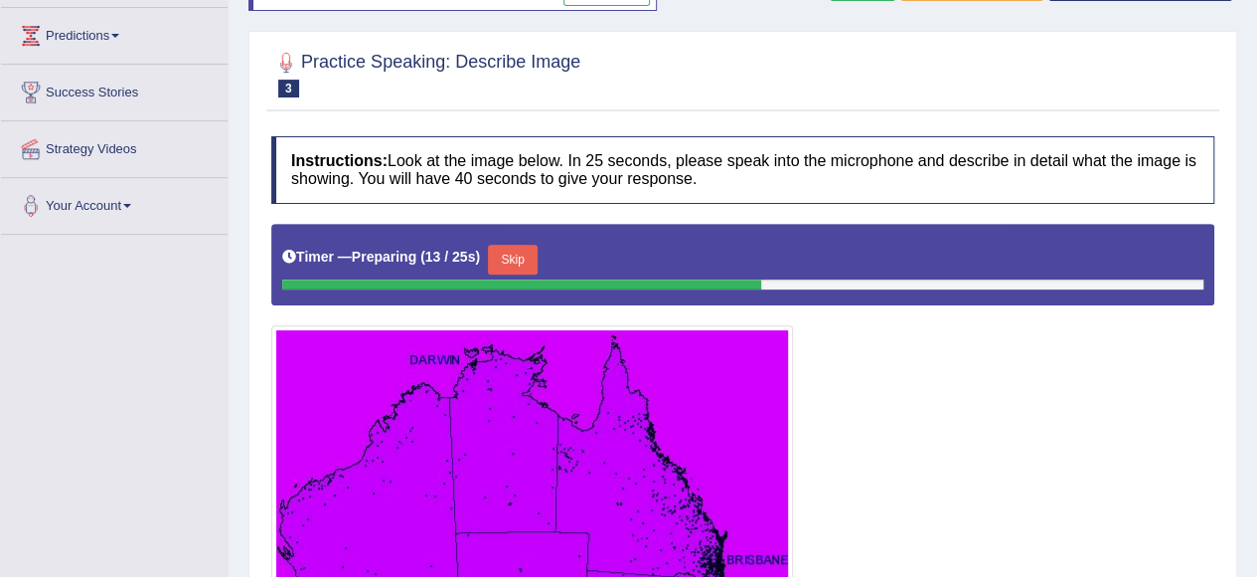
click at [508, 256] on button "Skip" at bounding box center [513, 260] width 50 height 30
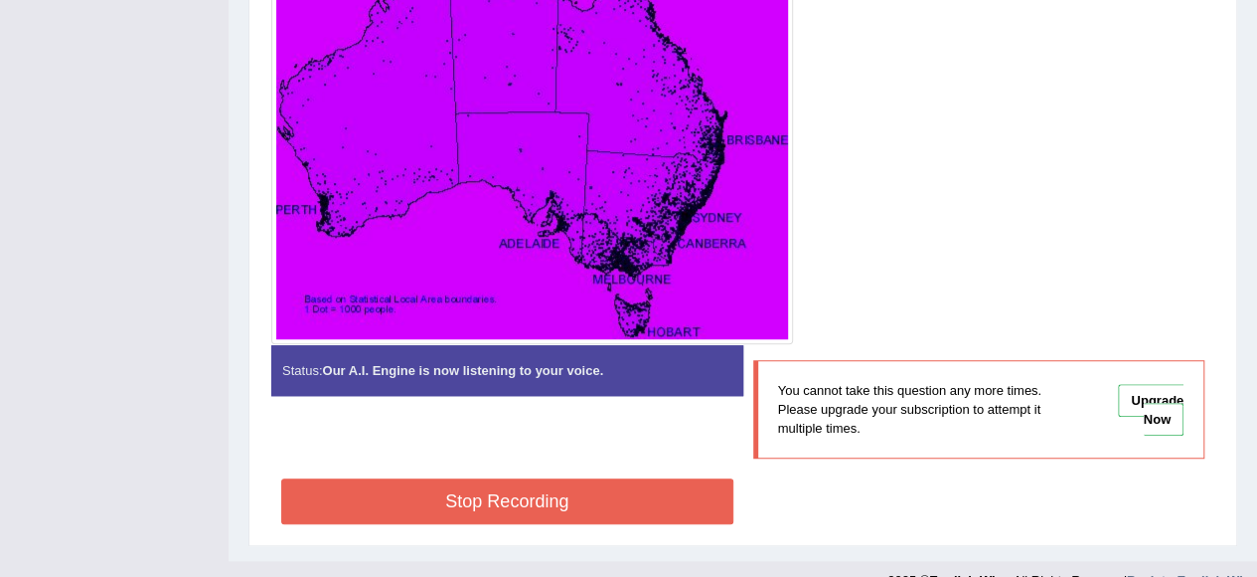
scroll to position [689, 0]
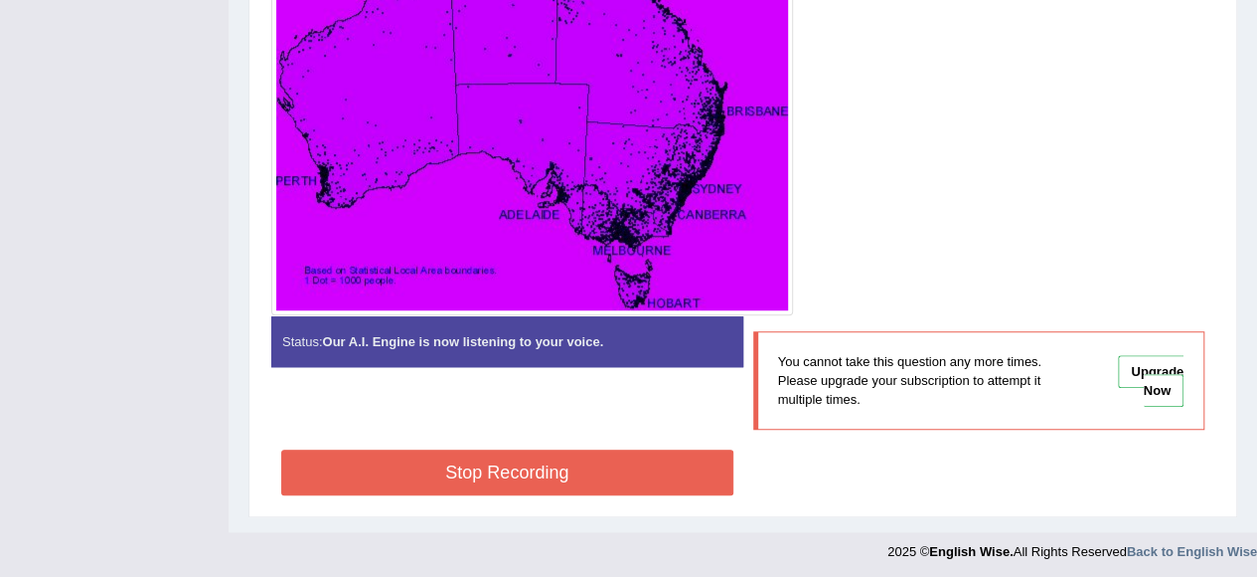
click at [616, 456] on button "Stop Recording" at bounding box center [507, 472] width 452 height 46
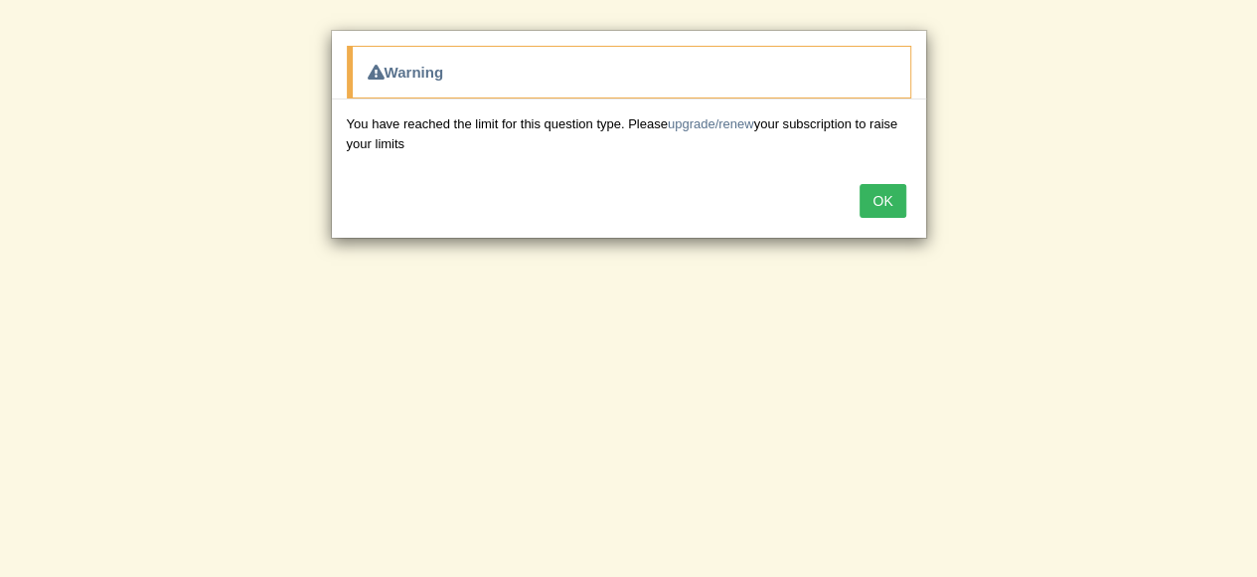
click at [897, 194] on button "OK" at bounding box center [883, 201] width 46 height 34
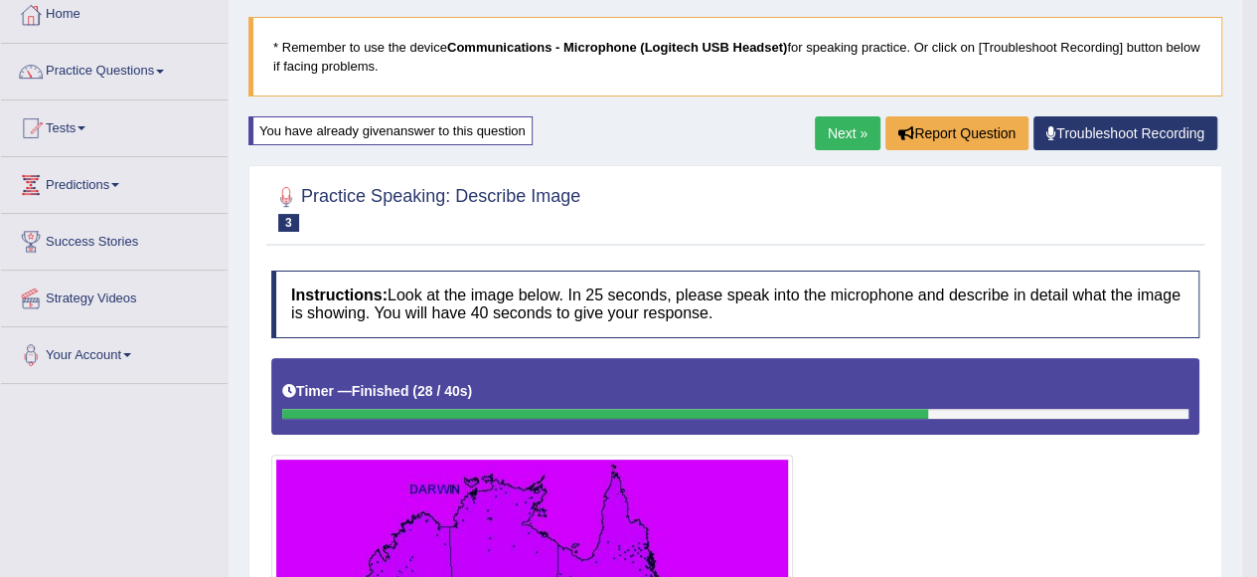
scroll to position [44, 0]
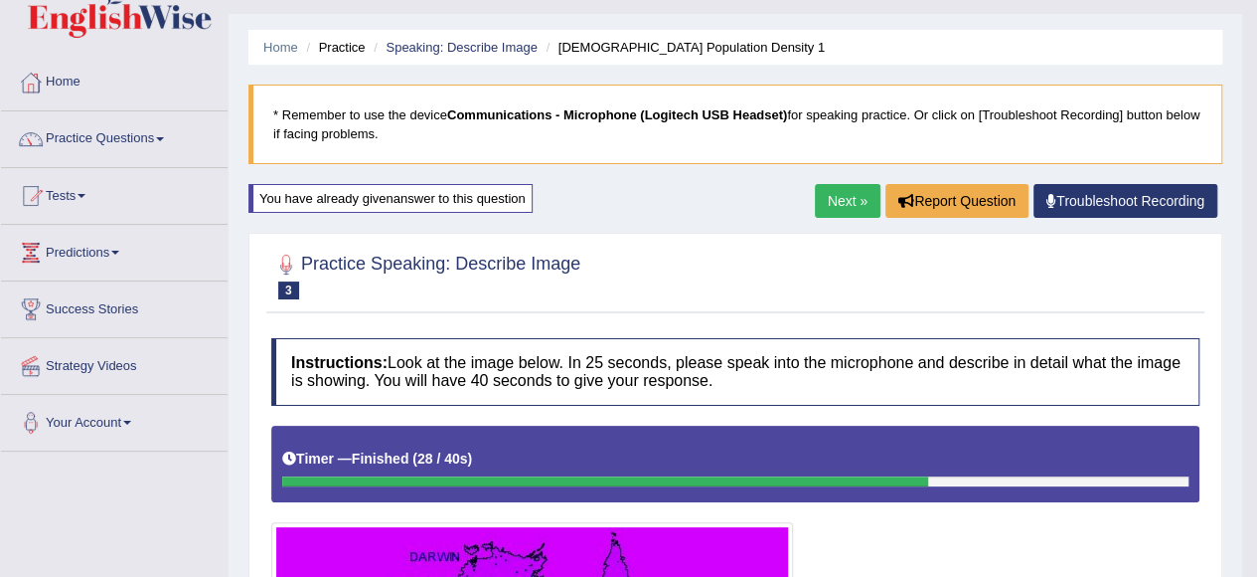
click at [839, 194] on link "Next »" at bounding box center [848, 201] width 66 height 34
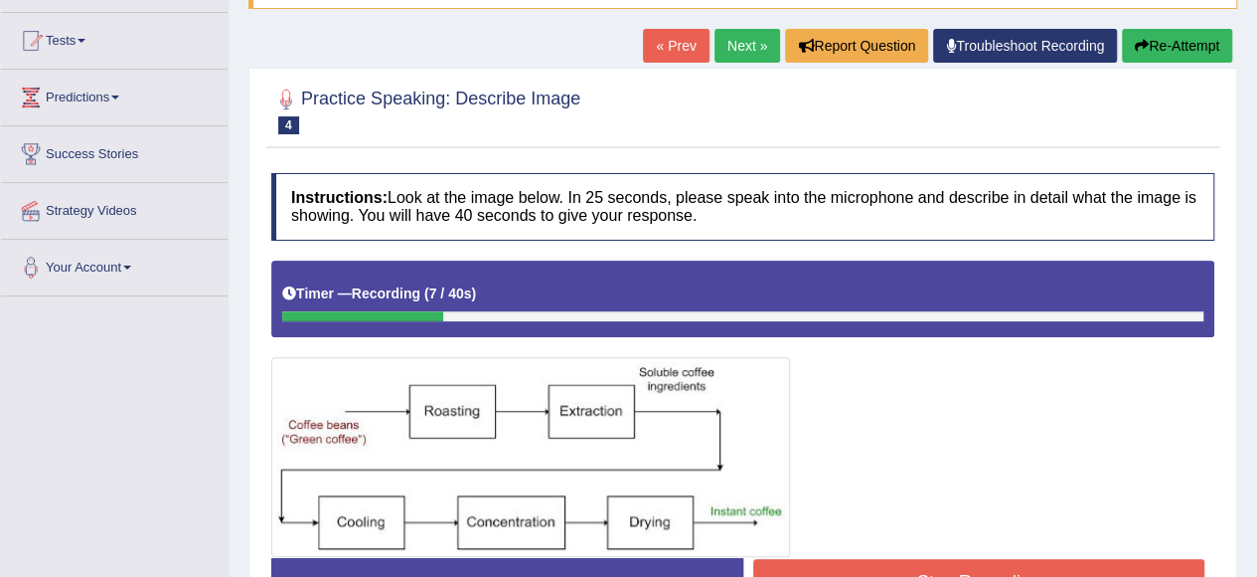
scroll to position [298, 0]
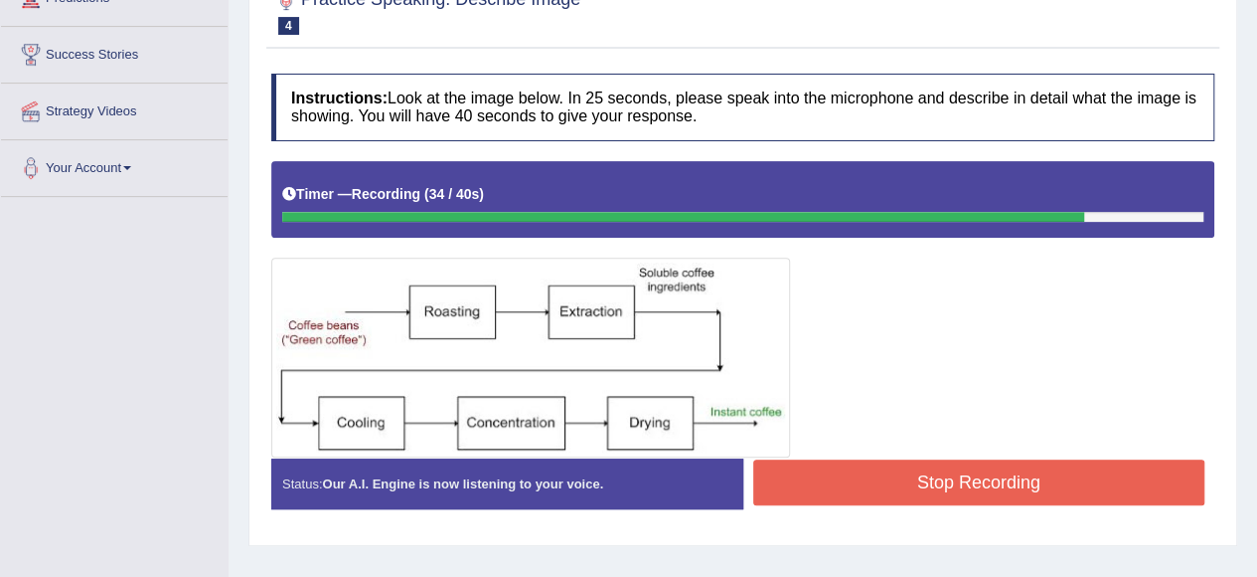
click at [952, 460] on button "Stop Recording" at bounding box center [979, 482] width 452 height 46
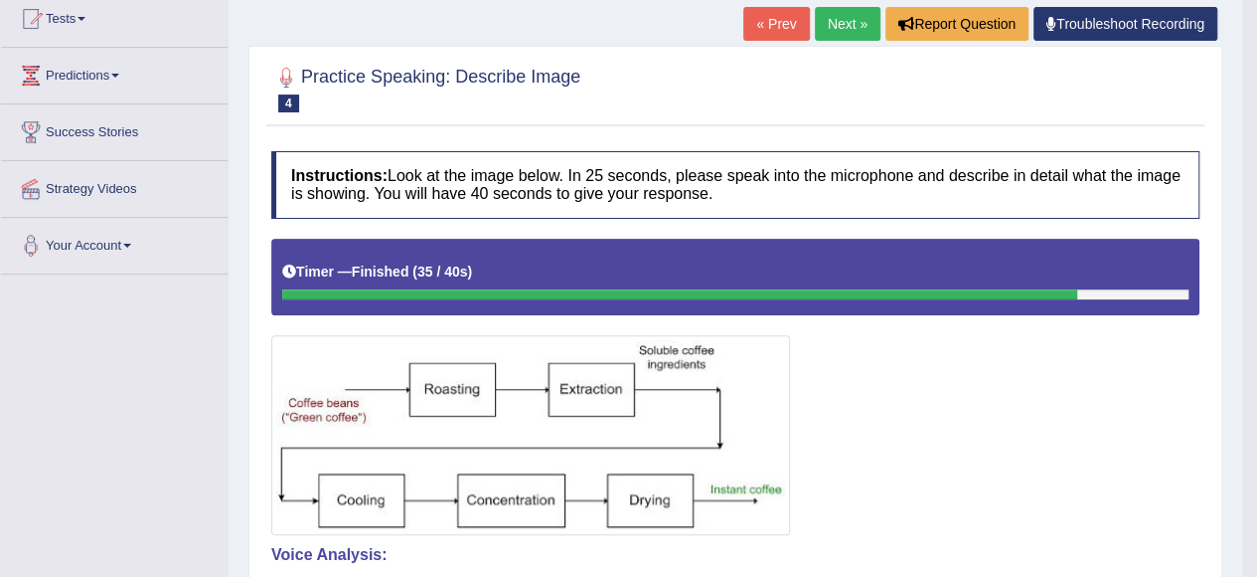
scroll to position [99, 0]
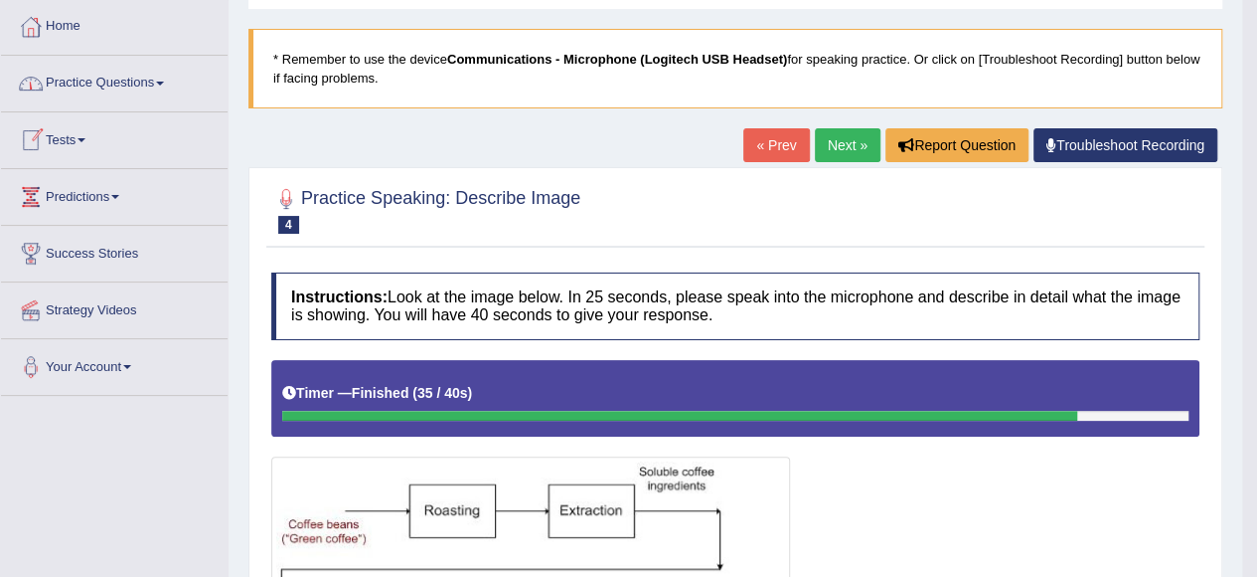
click at [105, 83] on link "Practice Questions" at bounding box center [114, 81] width 227 height 50
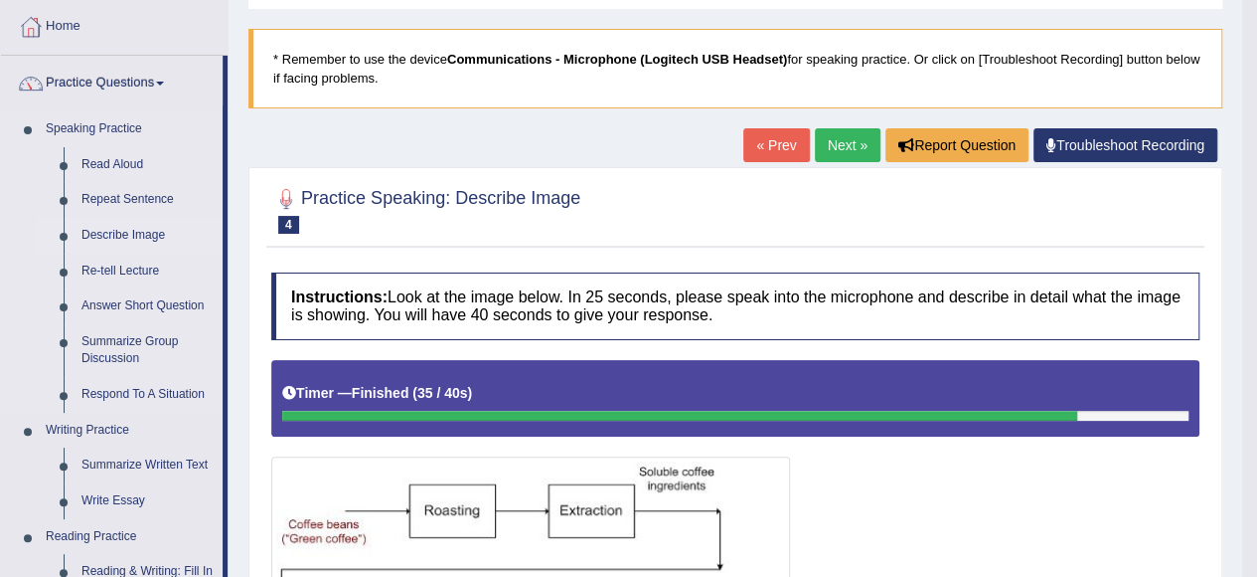
click at [136, 229] on link "Describe Image" at bounding box center [148, 236] width 150 height 36
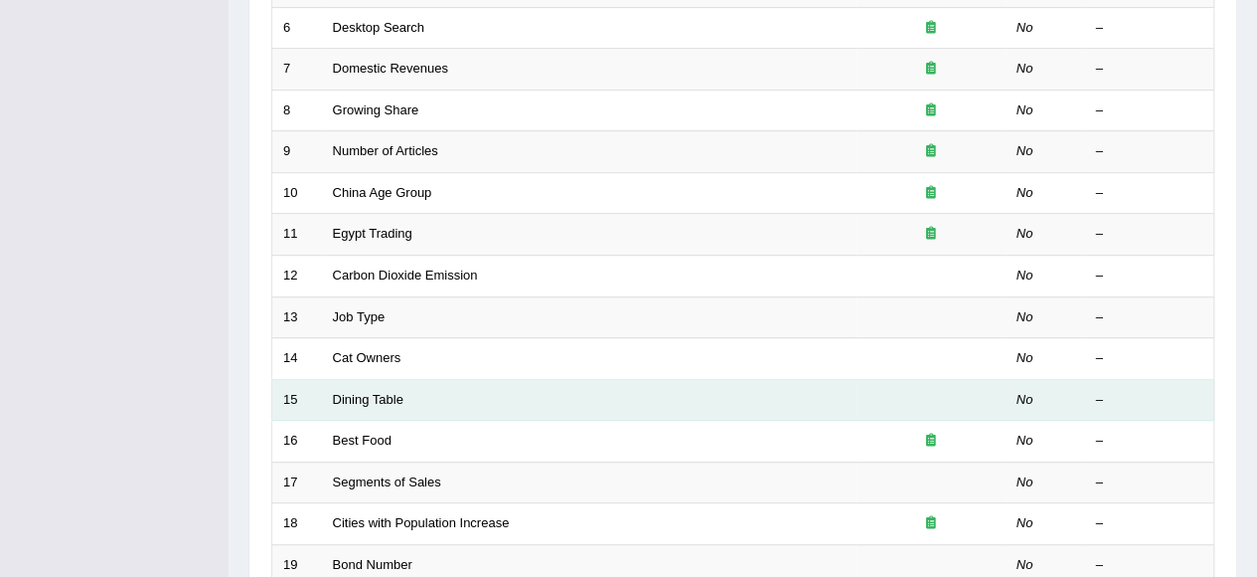
scroll to position [298, 0]
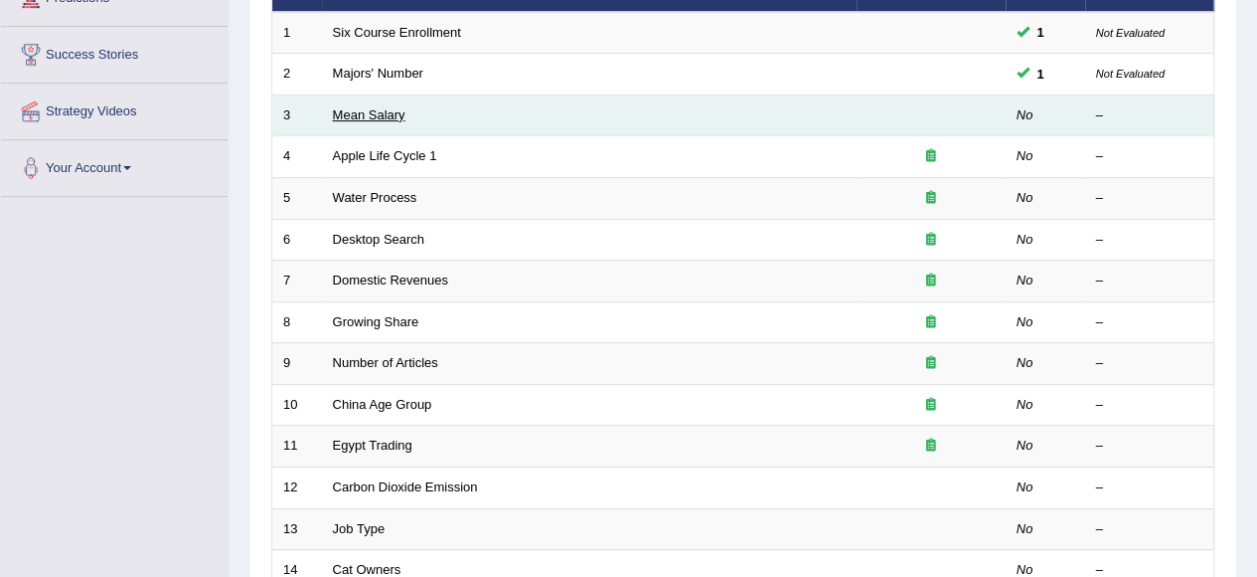
click at [369, 107] on link "Mean Salary" at bounding box center [369, 114] width 73 height 15
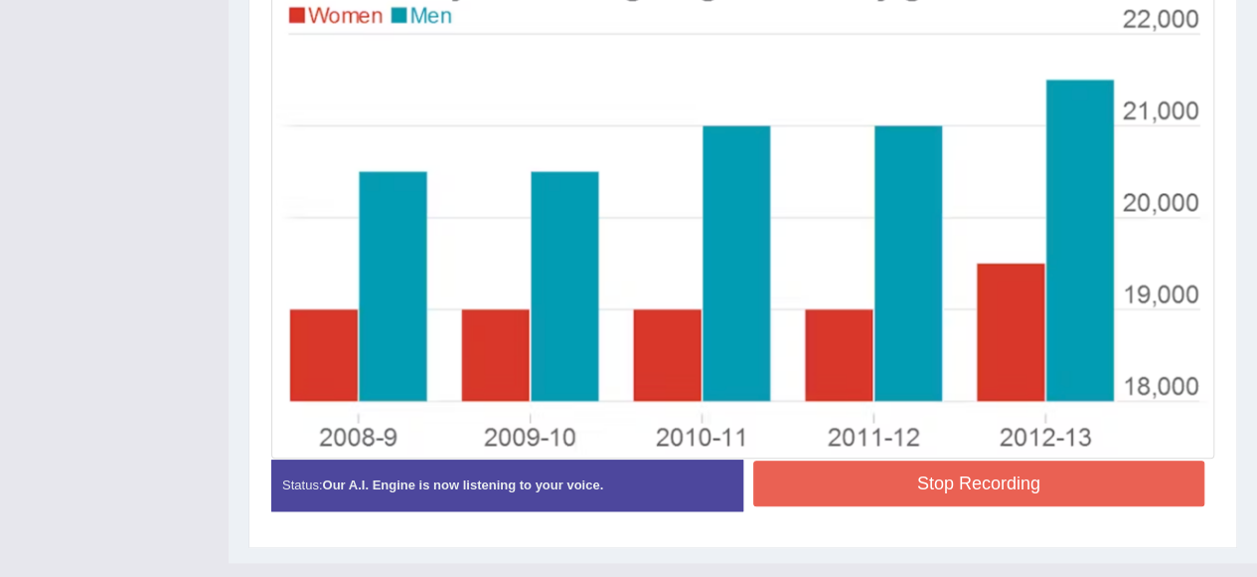
scroll to position [632, 0]
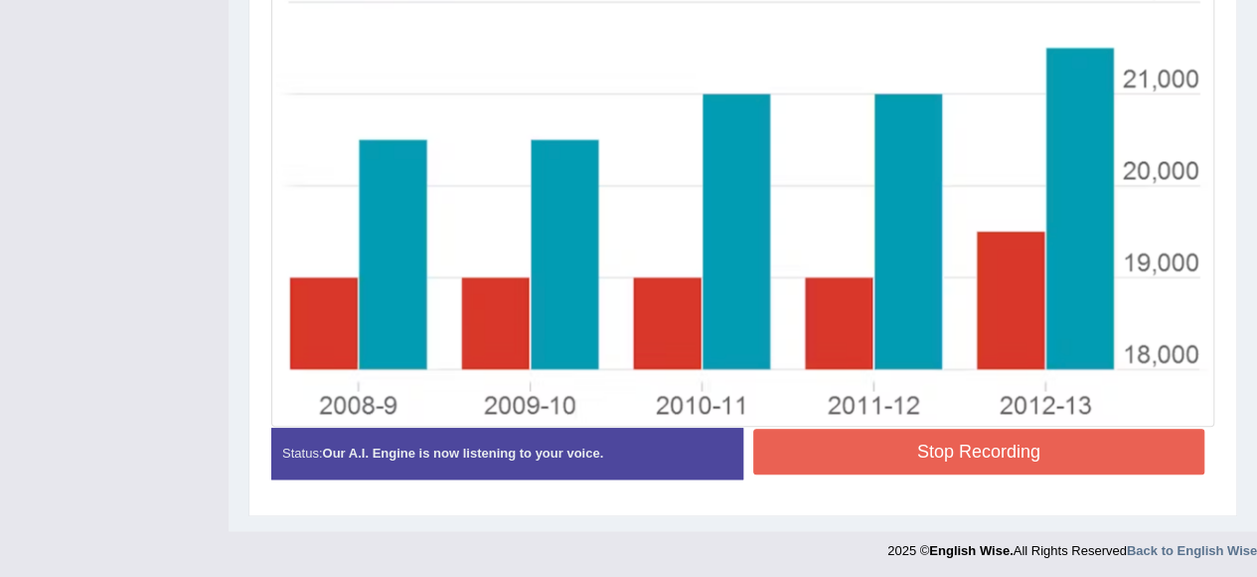
click at [991, 454] on button "Stop Recording" at bounding box center [979, 451] width 452 height 46
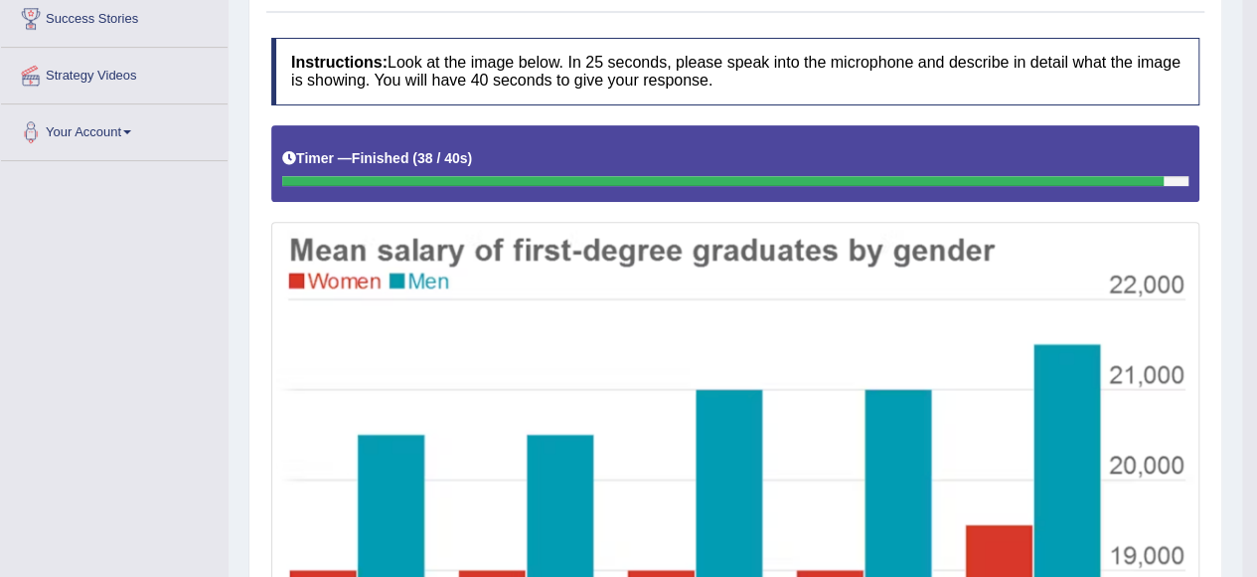
scroll to position [36, 0]
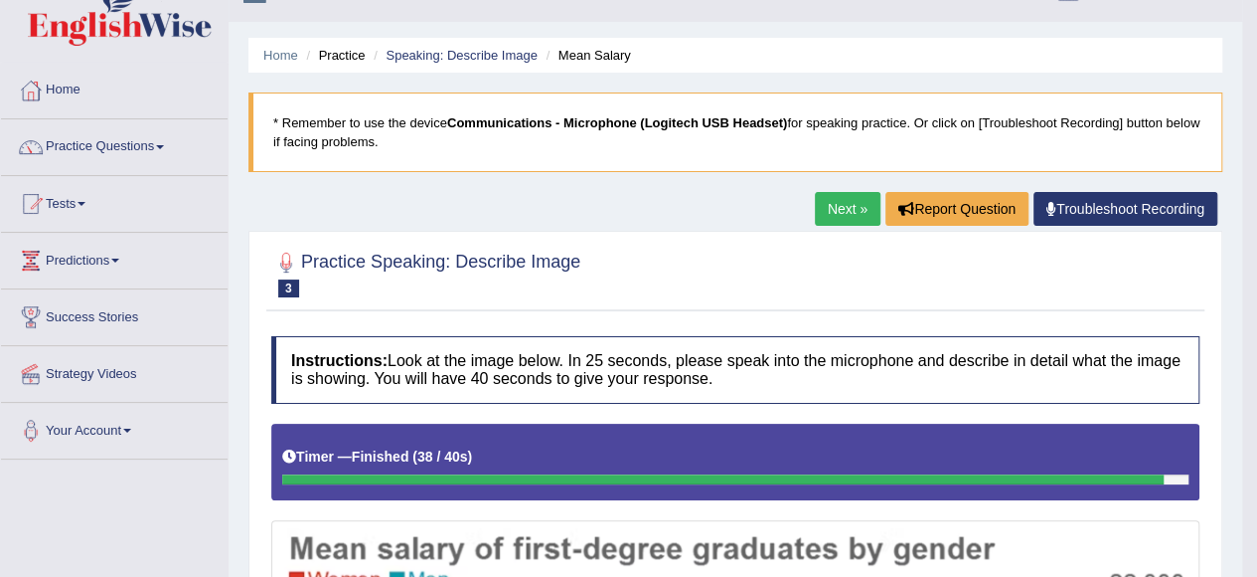
click at [831, 212] on link "Next »" at bounding box center [848, 209] width 66 height 34
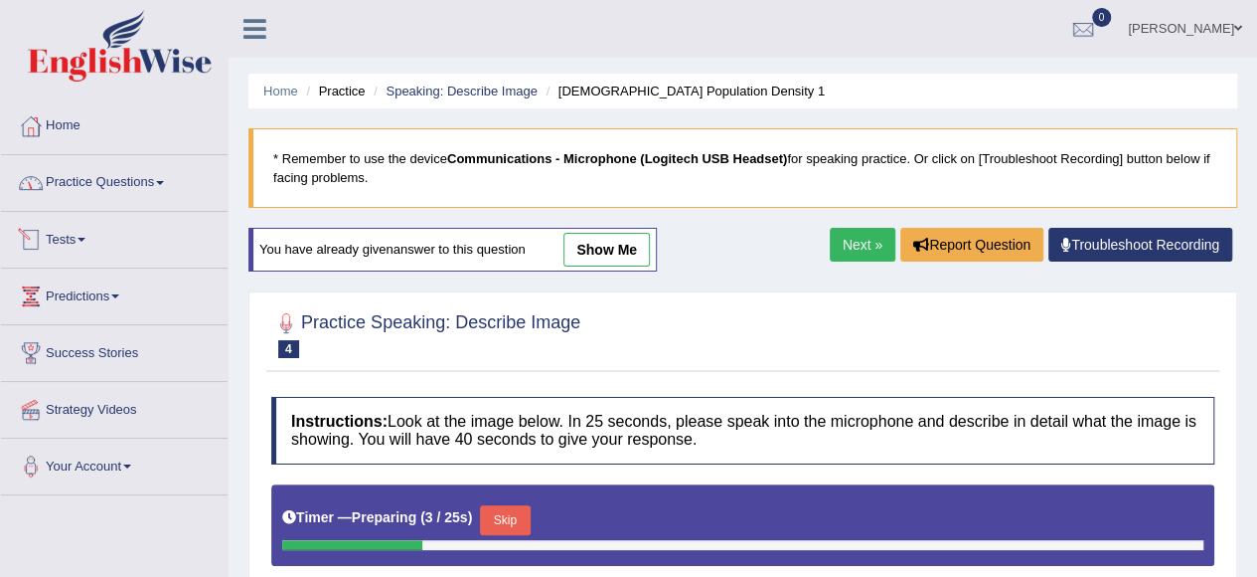
click at [155, 178] on link "Practice Questions" at bounding box center [114, 180] width 227 height 50
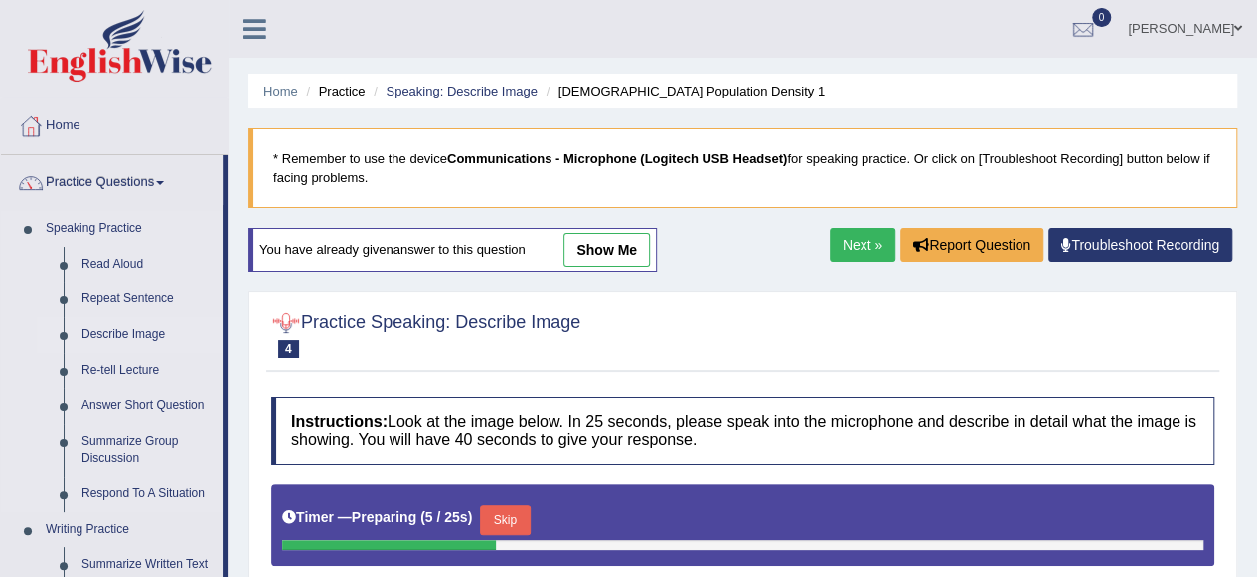
click at [147, 338] on link "Describe Image" at bounding box center [148, 335] width 150 height 36
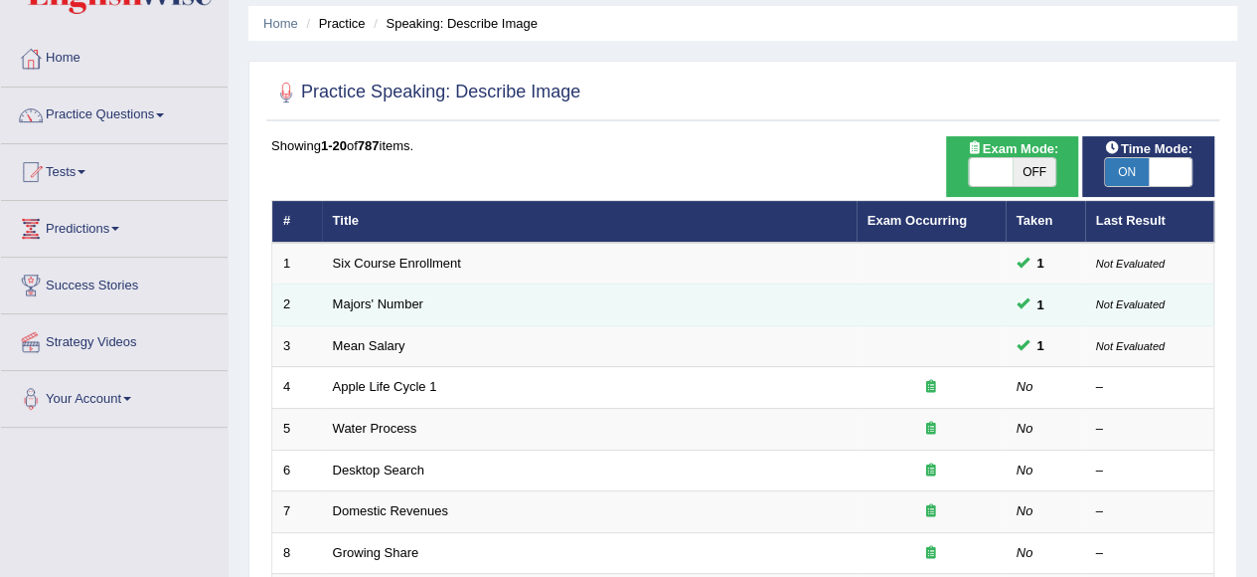
scroll to position [99, 0]
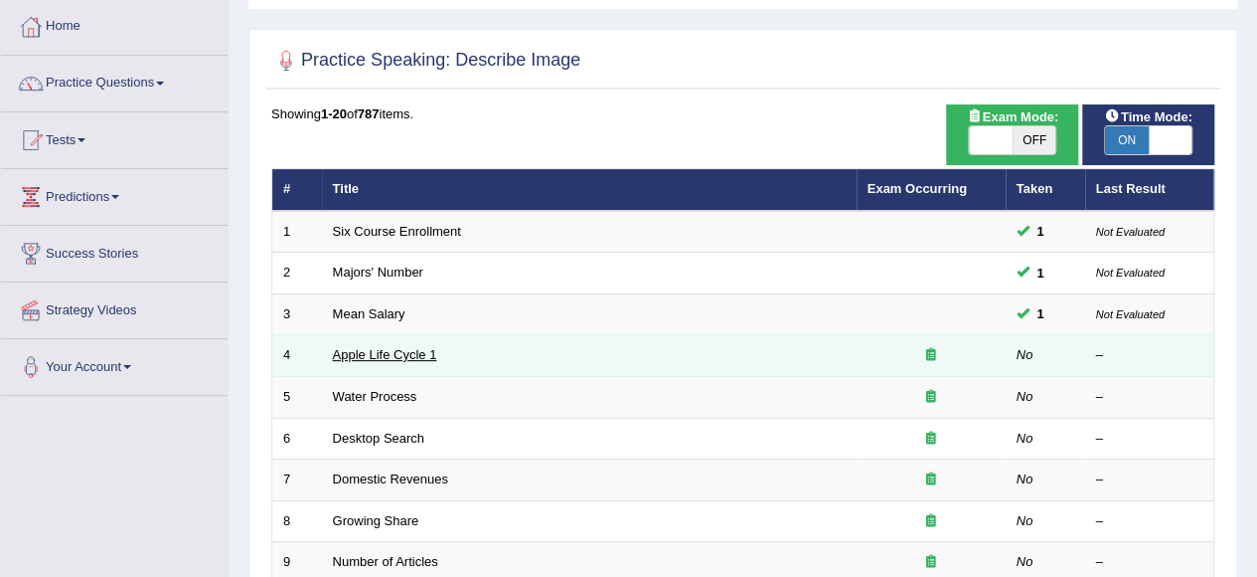
click at [362, 355] on link "Apple Life Cycle 1" at bounding box center [385, 354] width 104 height 15
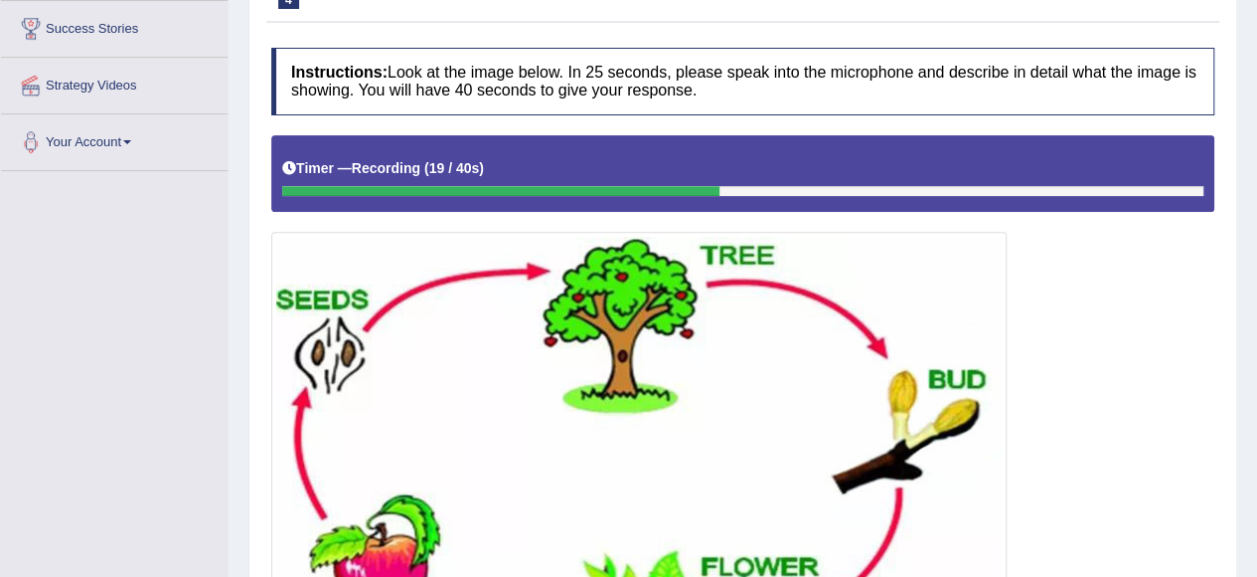
scroll to position [523, 0]
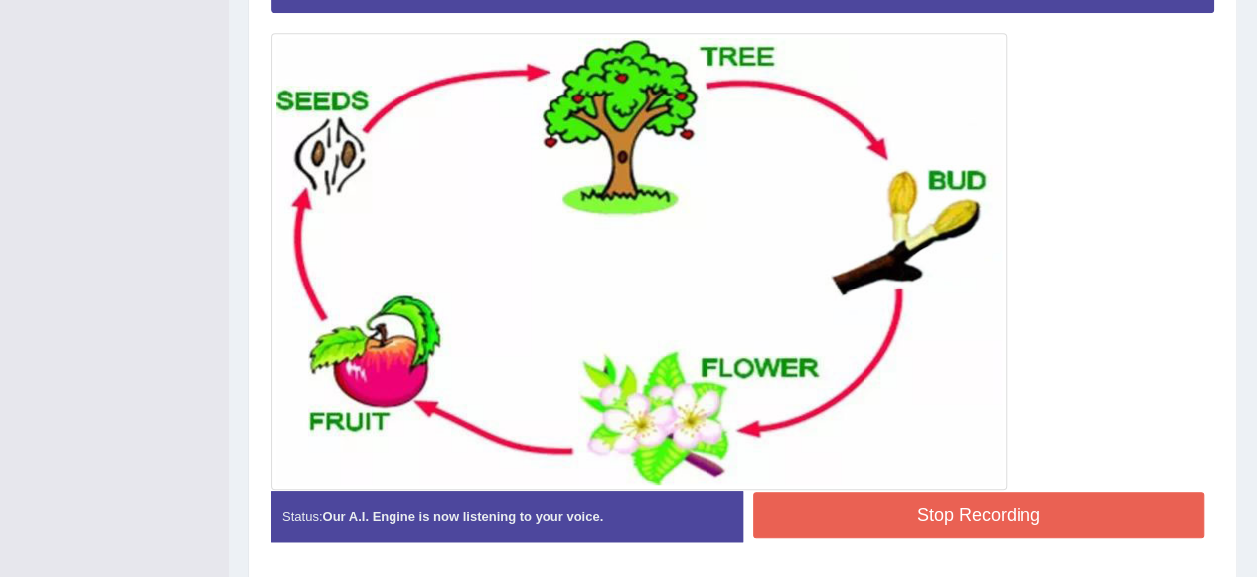
click at [968, 507] on button "Stop Recording" at bounding box center [979, 515] width 452 height 46
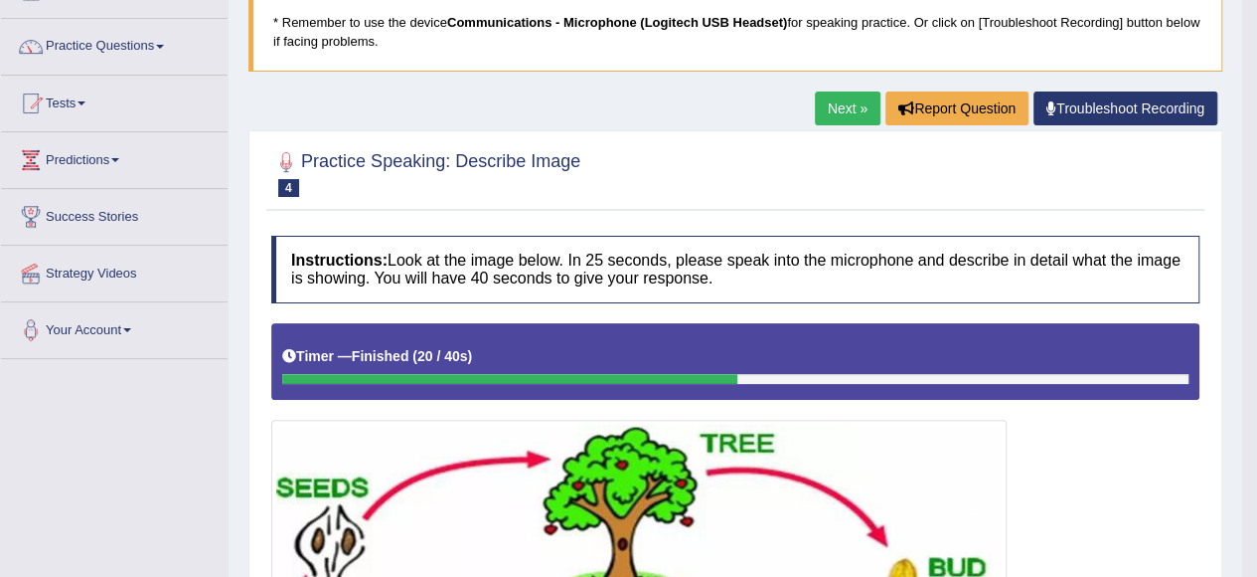
scroll to position [0, 0]
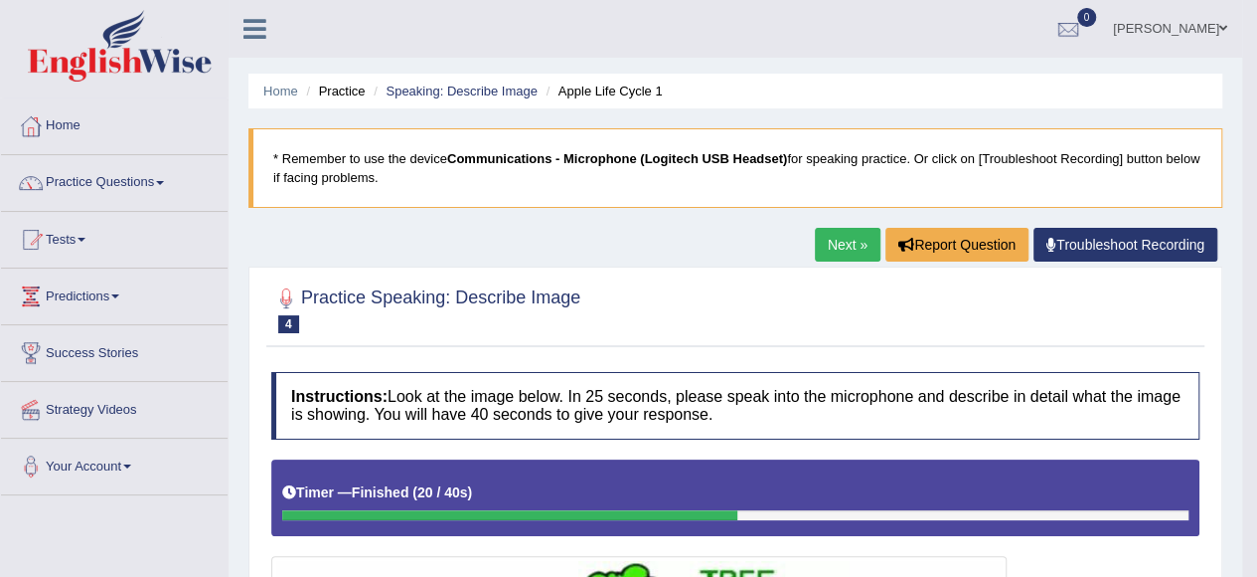
click at [835, 250] on link "Next »" at bounding box center [848, 245] width 66 height 34
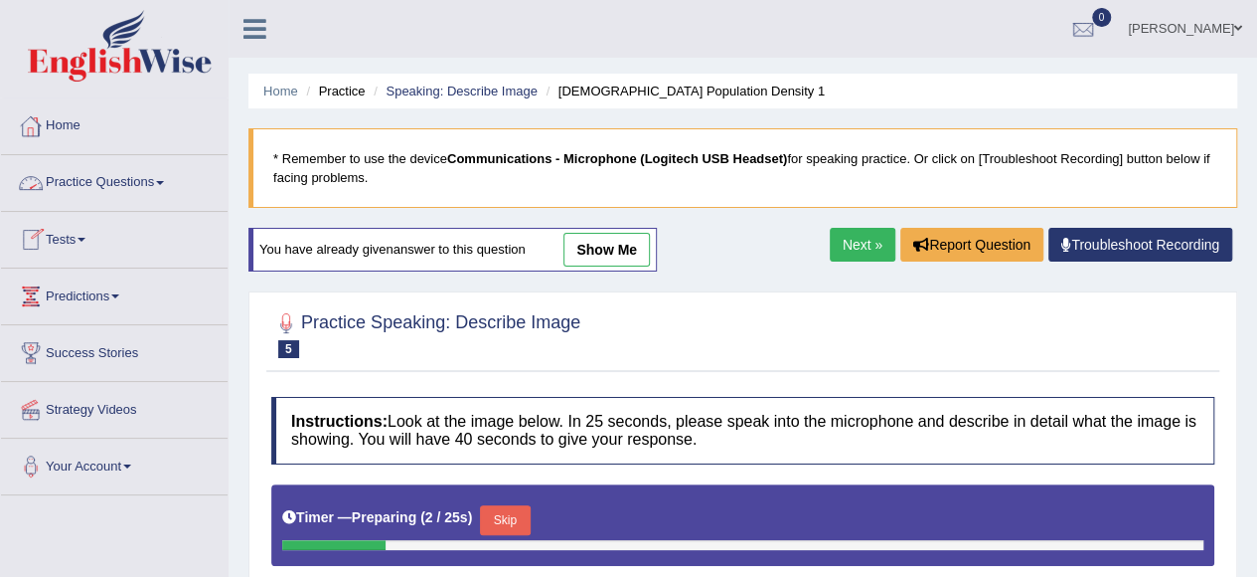
click at [146, 168] on link "Practice Questions" at bounding box center [114, 180] width 227 height 50
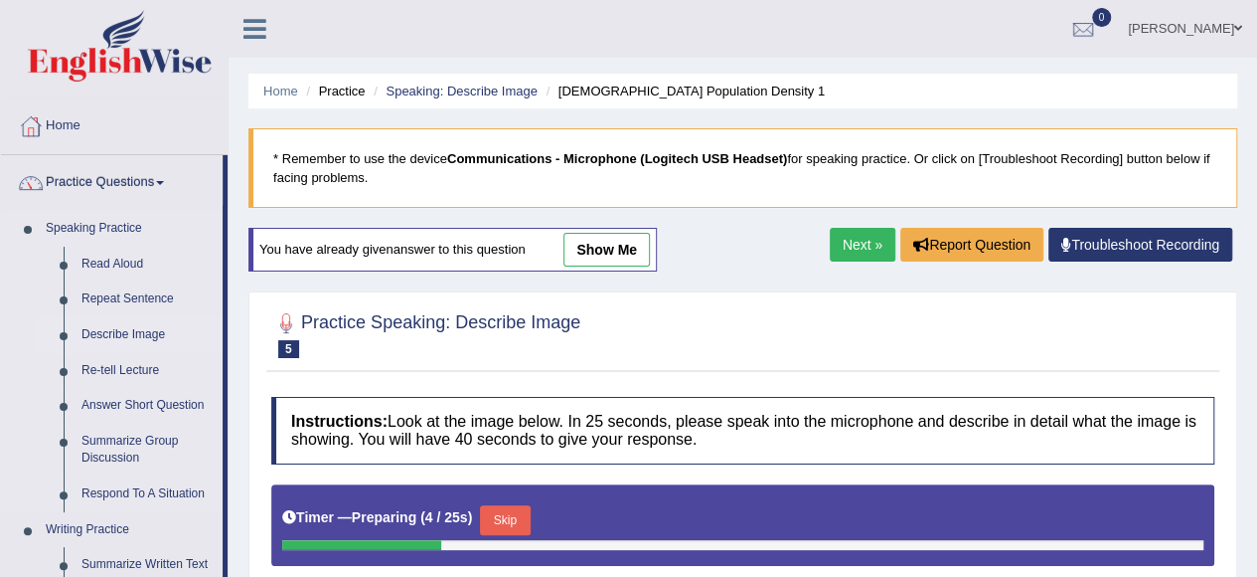
click at [131, 334] on link "Describe Image" at bounding box center [148, 335] width 150 height 36
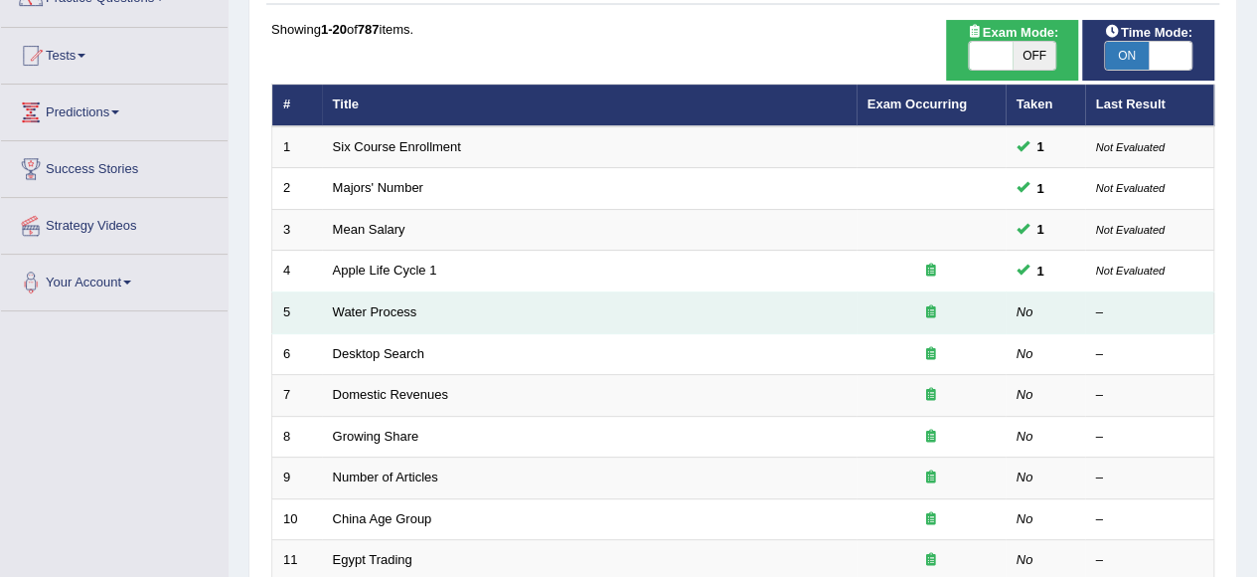
scroll to position [199, 0]
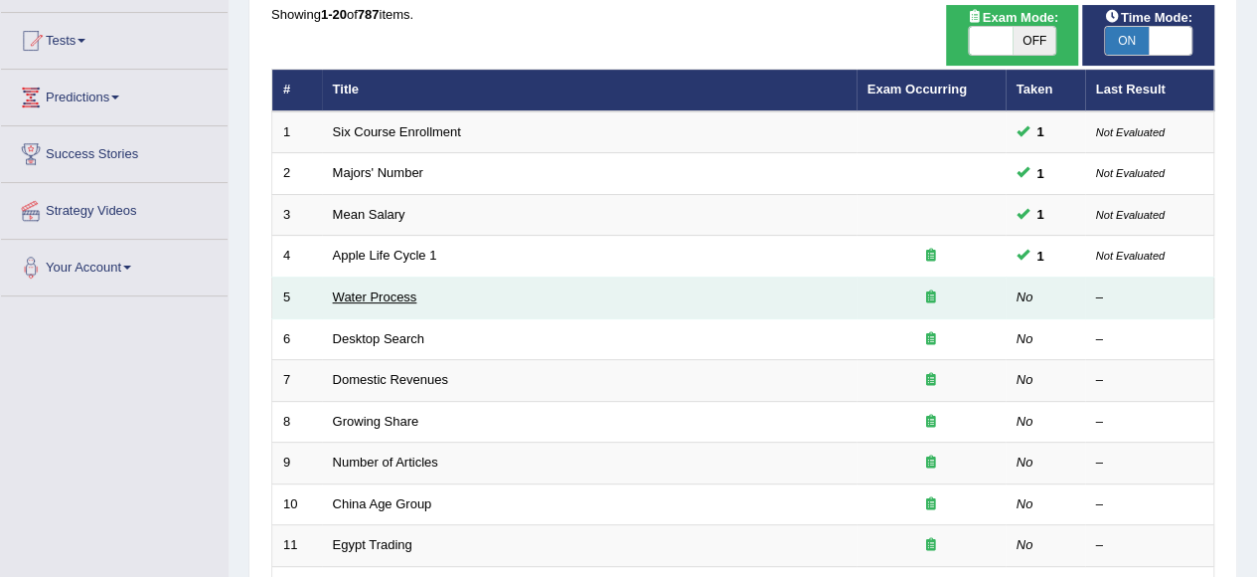
click at [368, 294] on link "Water Process" at bounding box center [375, 296] width 84 height 15
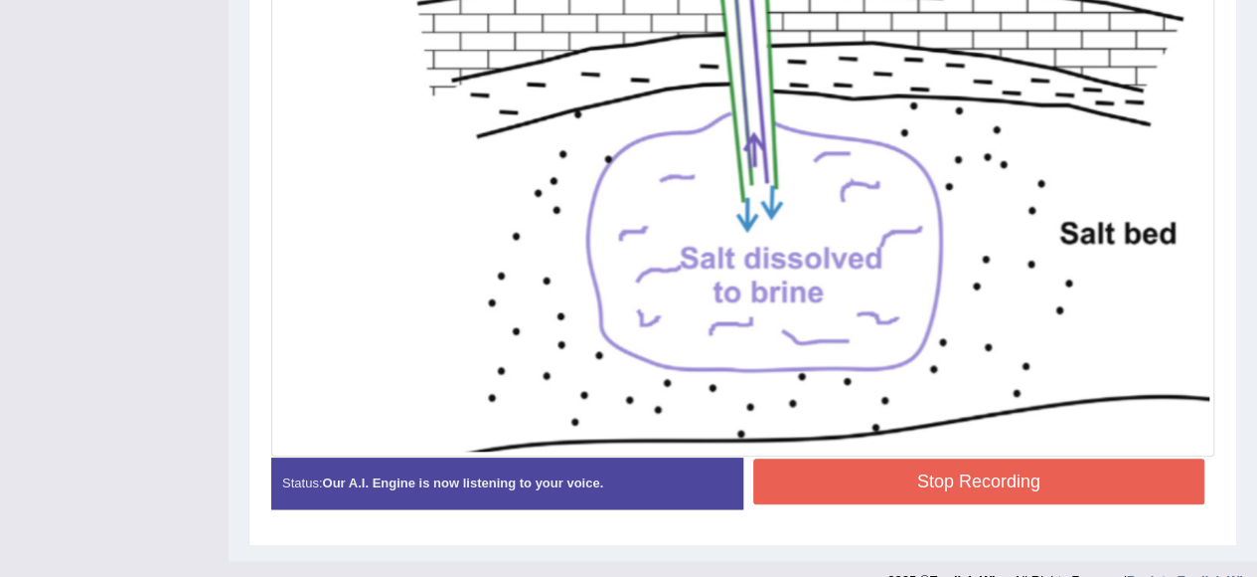
scroll to position [765, 0]
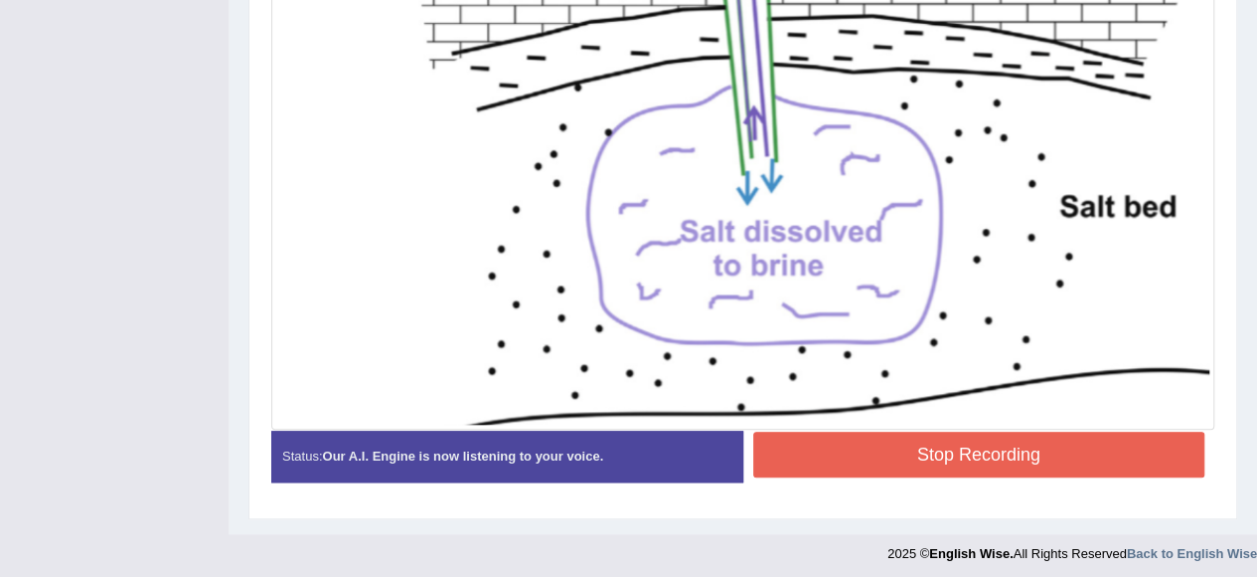
click at [999, 446] on button "Stop Recording" at bounding box center [979, 454] width 452 height 46
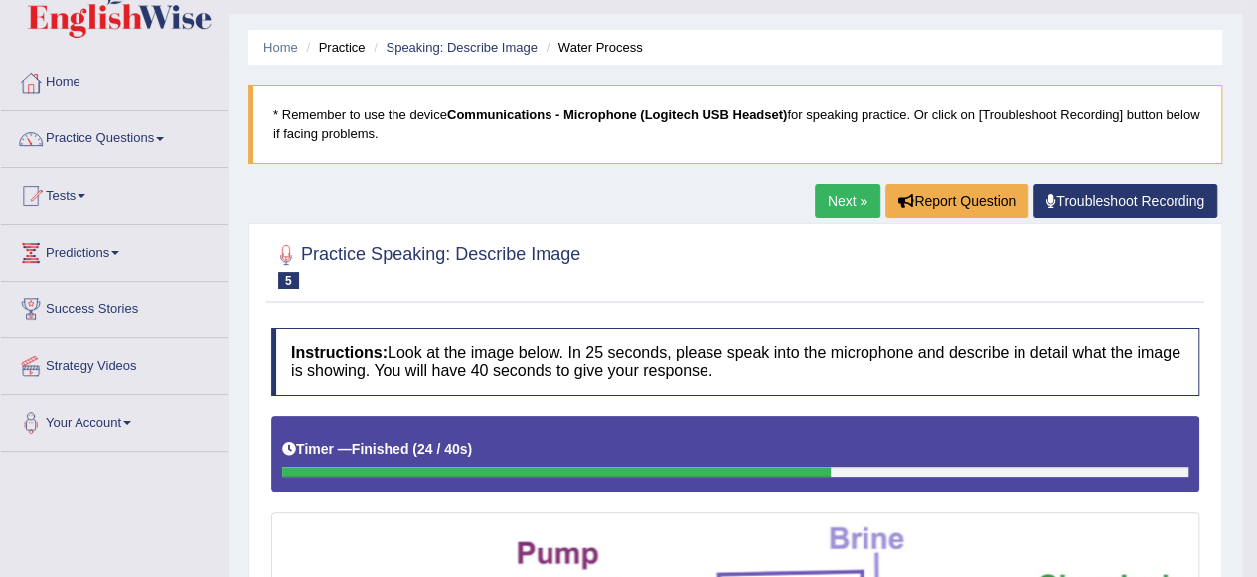
scroll to position [0, 0]
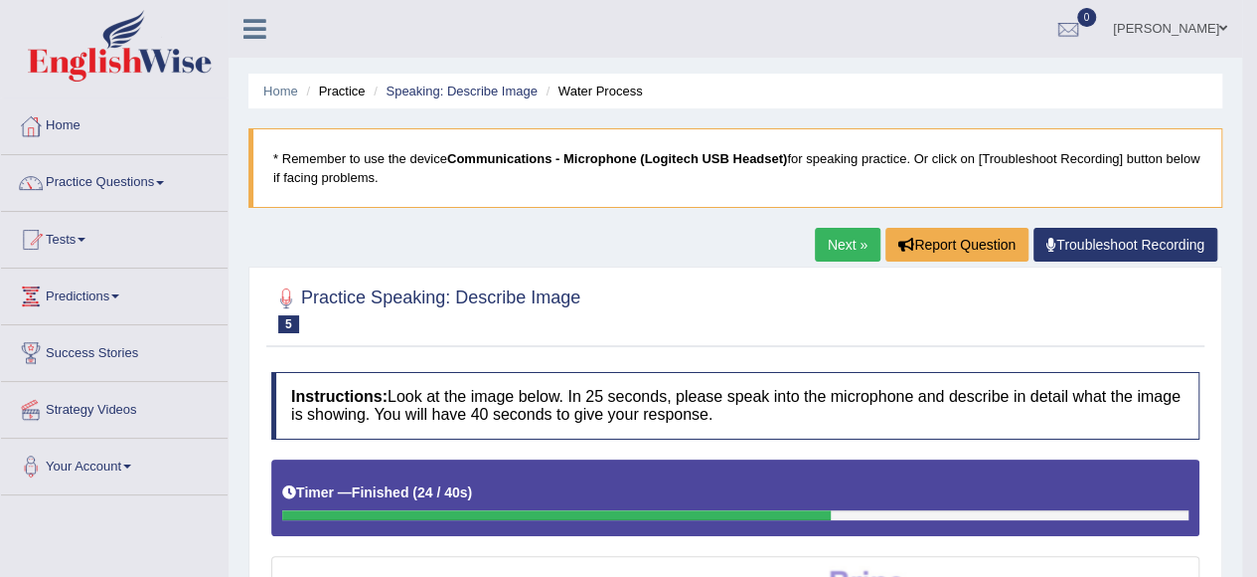
click at [857, 242] on link "Next »" at bounding box center [848, 245] width 66 height 34
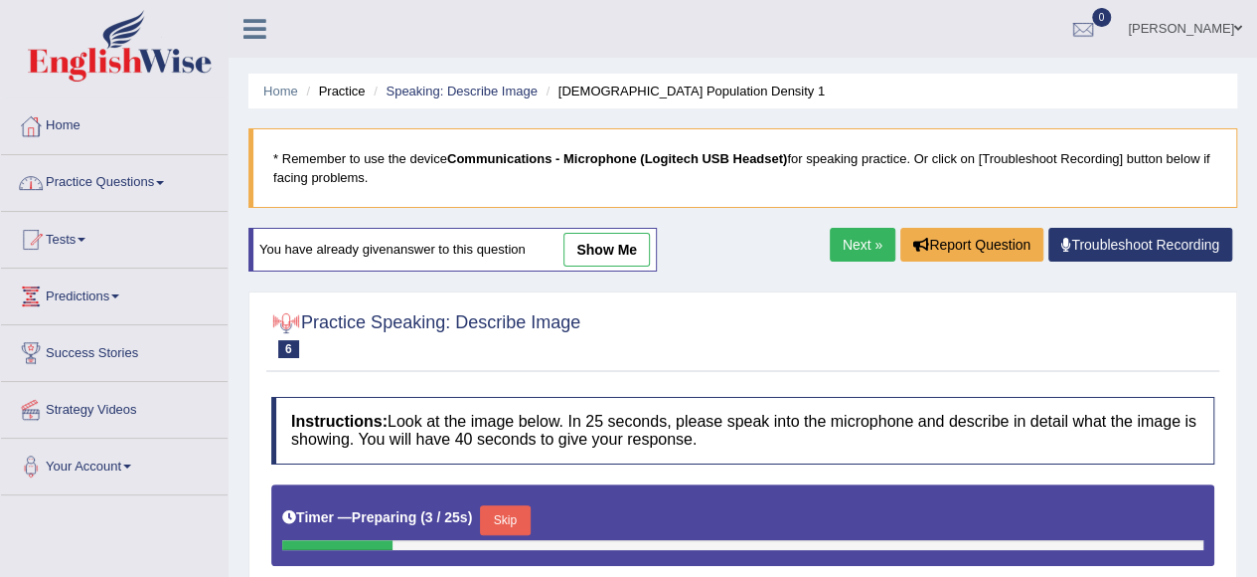
click at [155, 188] on link "Practice Questions" at bounding box center [114, 180] width 227 height 50
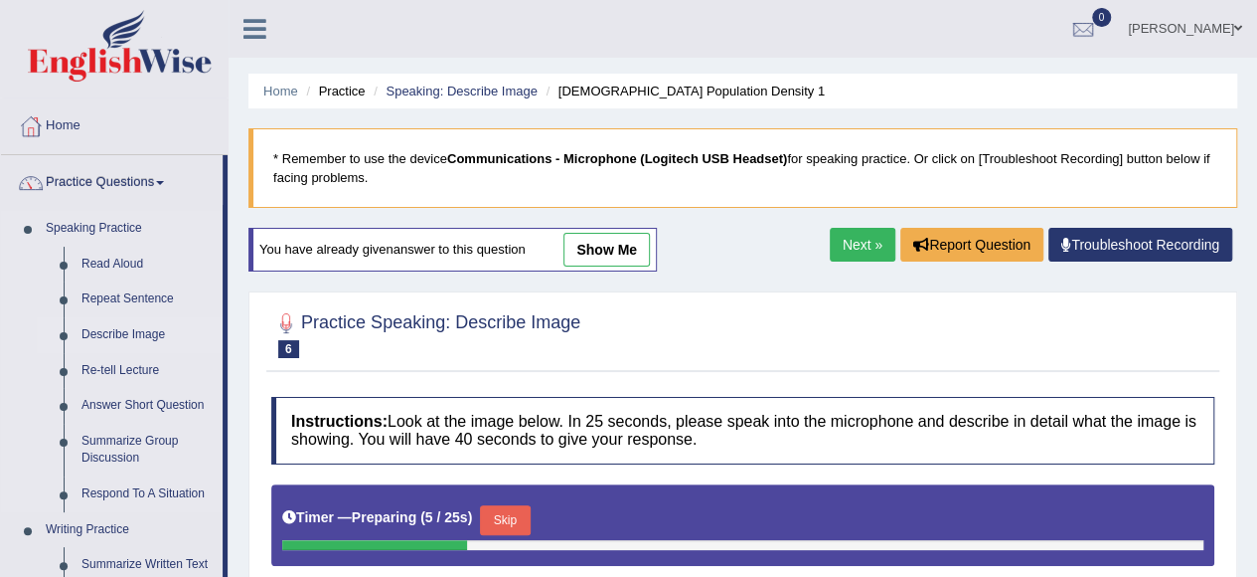
click at [140, 337] on link "Describe Image" at bounding box center [148, 335] width 150 height 36
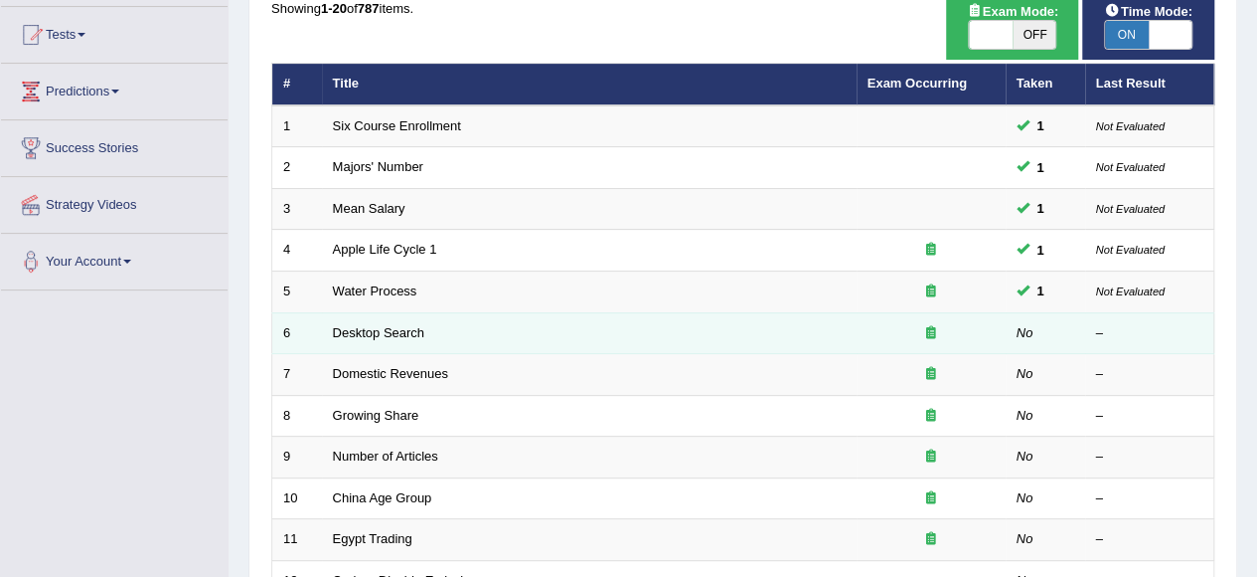
scroll to position [298, 0]
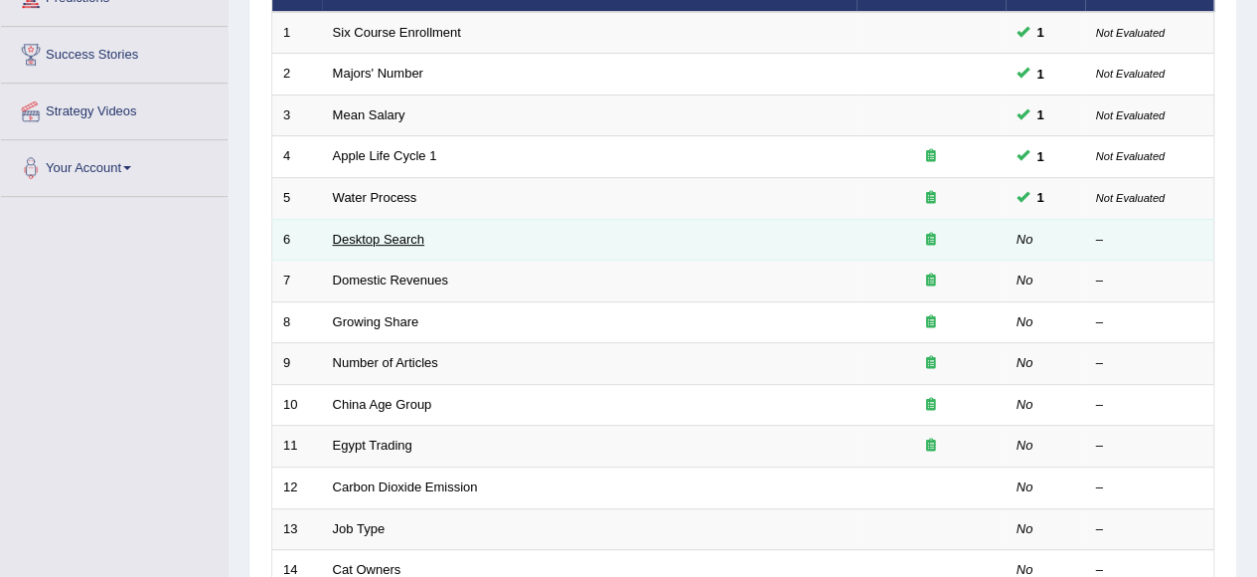
click at [348, 239] on link "Desktop Search" at bounding box center [379, 239] width 92 height 15
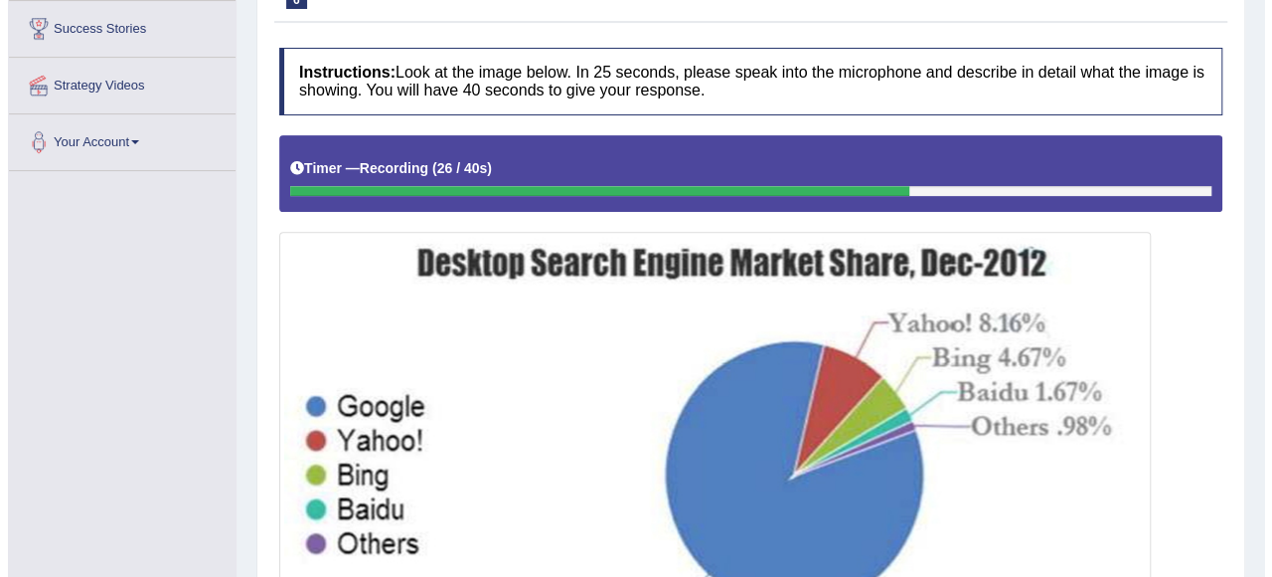
scroll to position [523, 0]
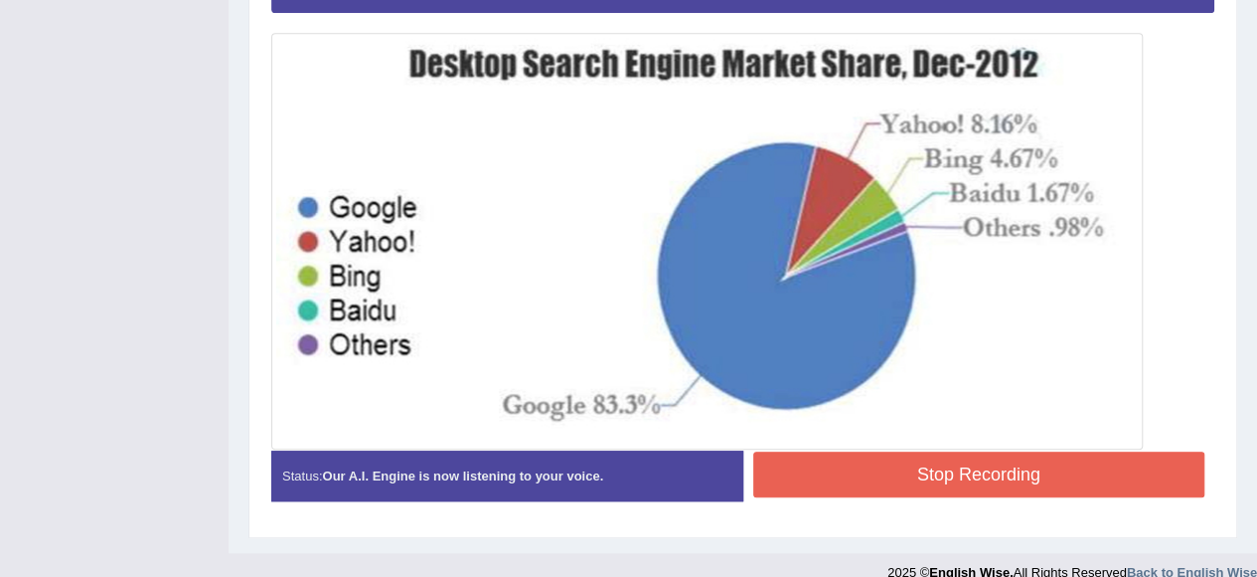
click at [1018, 463] on button "Stop Recording" at bounding box center [979, 474] width 452 height 46
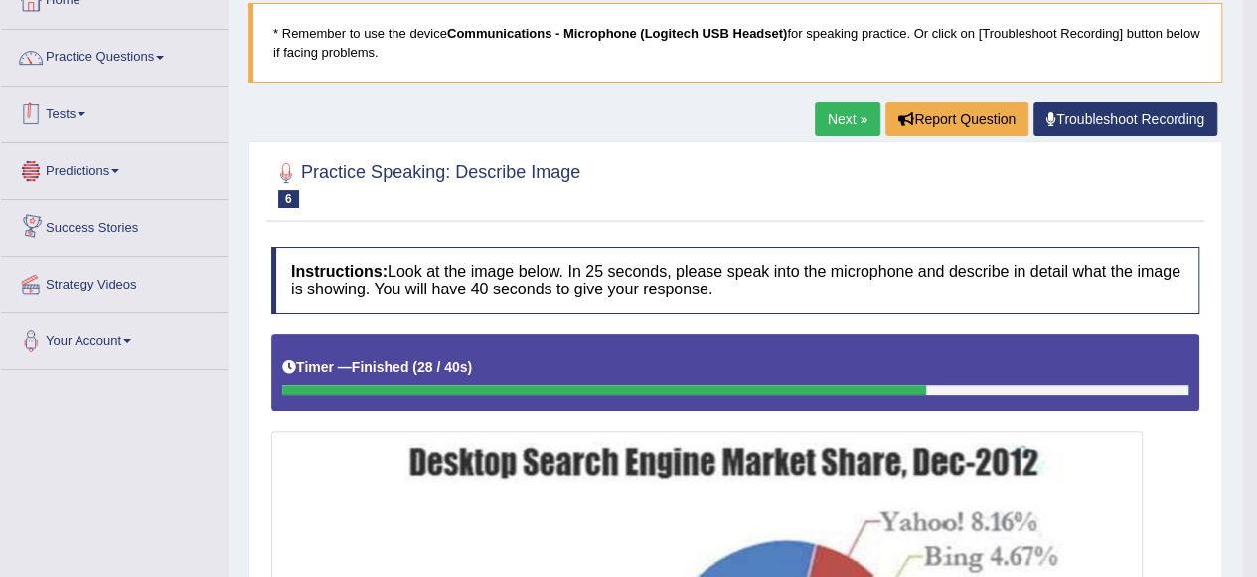
scroll to position [0, 0]
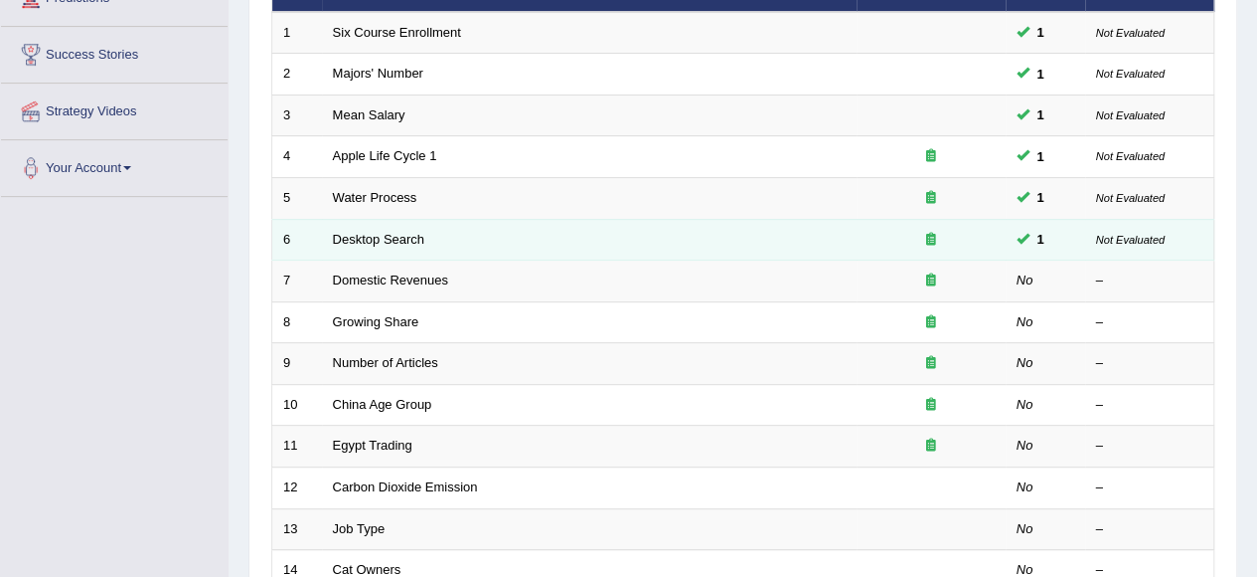
scroll to position [199, 0]
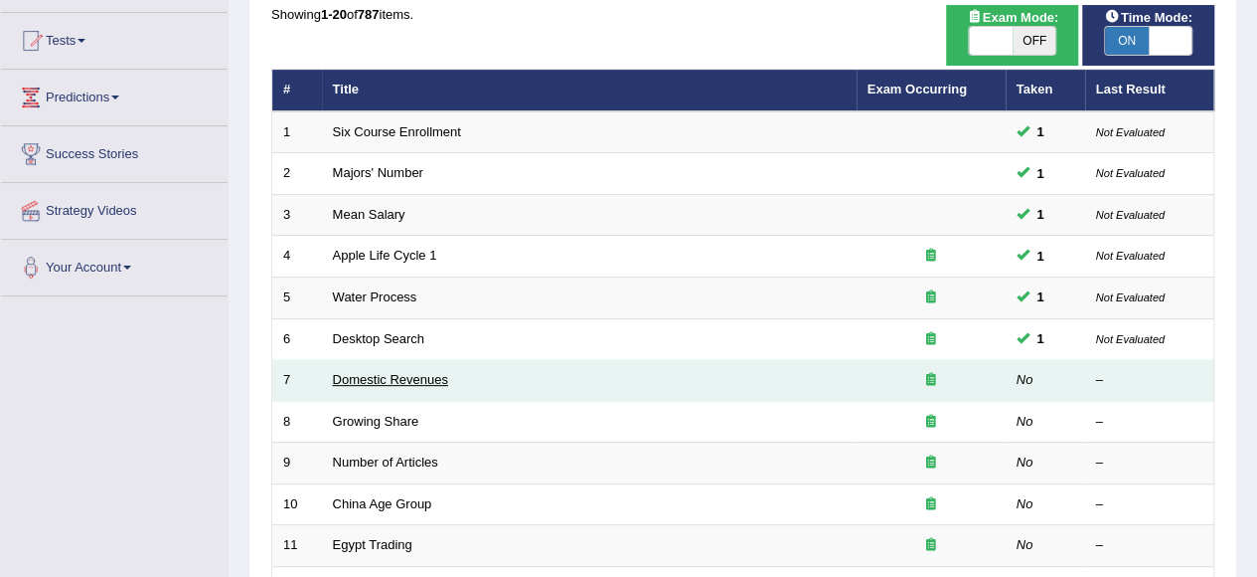
click at [388, 382] on link "Domestic Revenues" at bounding box center [390, 379] width 115 height 15
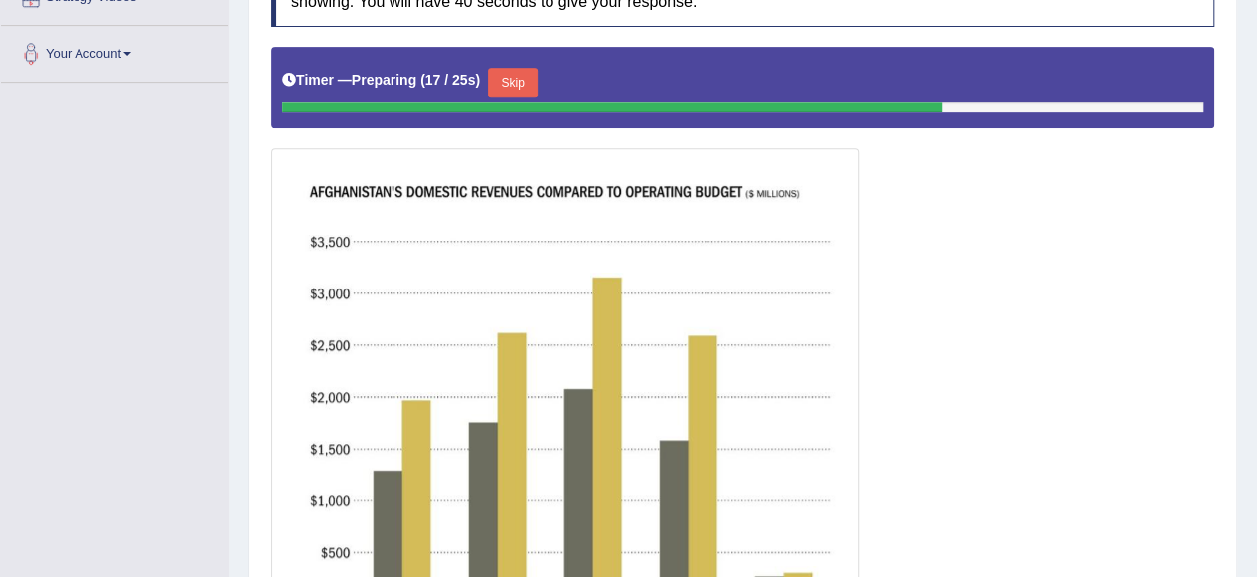
scroll to position [298, 0]
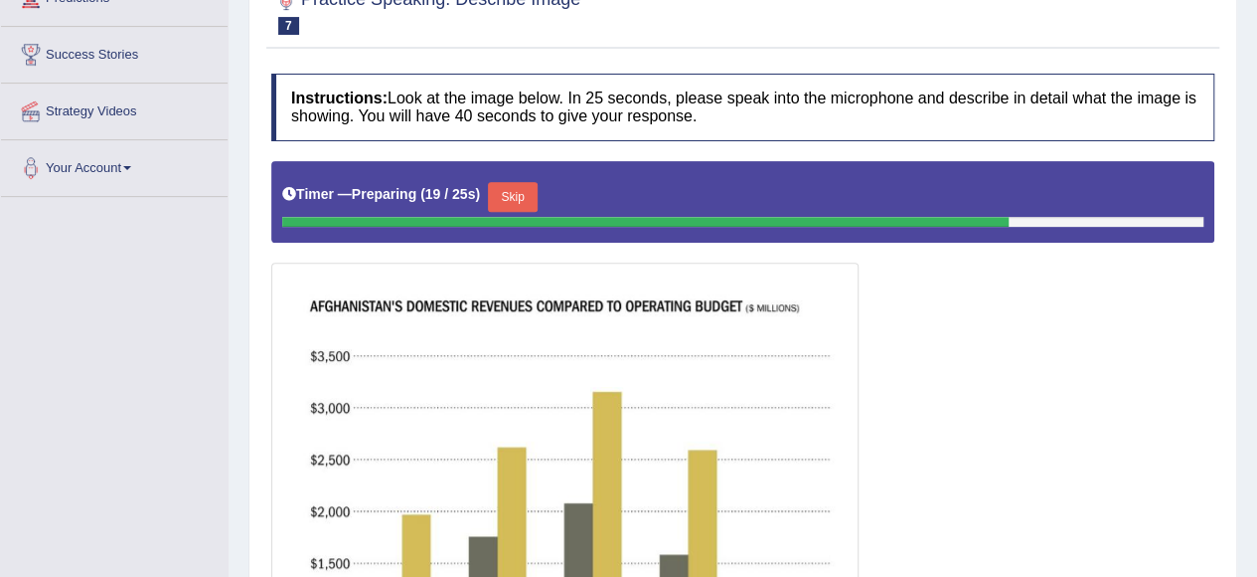
click at [538, 201] on button "Skip" at bounding box center [513, 197] width 50 height 30
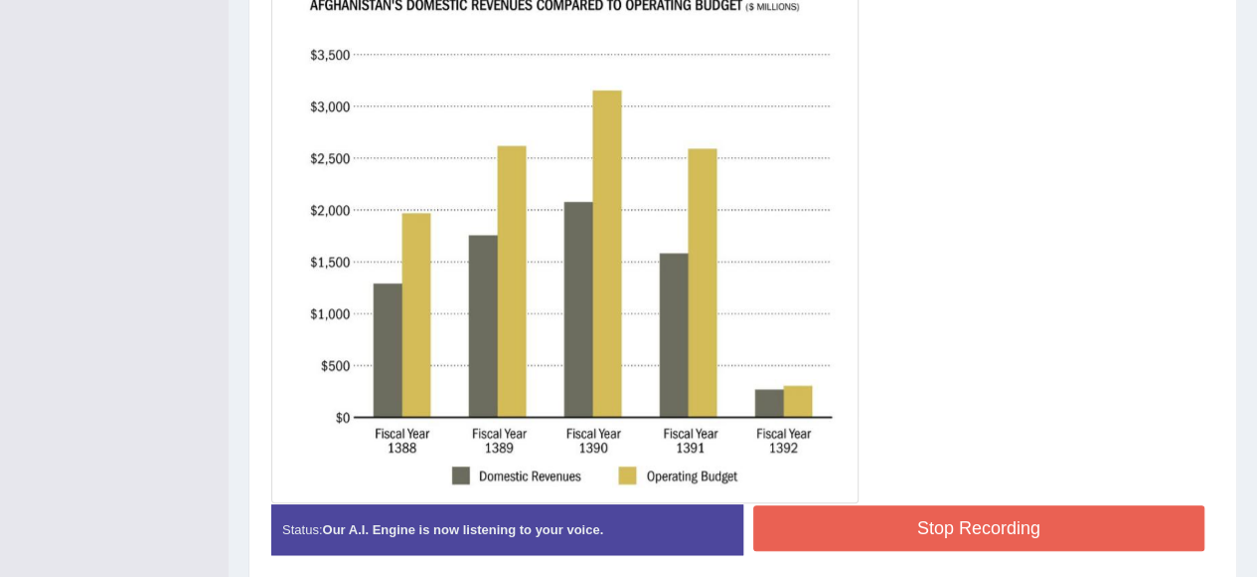
scroll to position [596, 0]
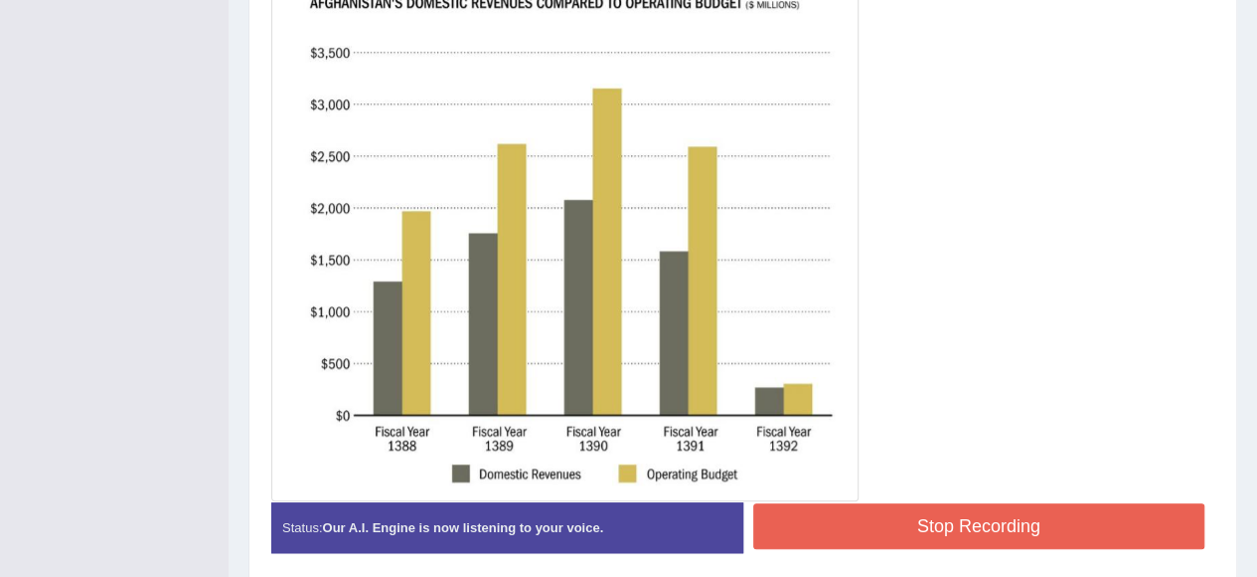
click at [960, 522] on button "Stop Recording" at bounding box center [979, 526] width 452 height 46
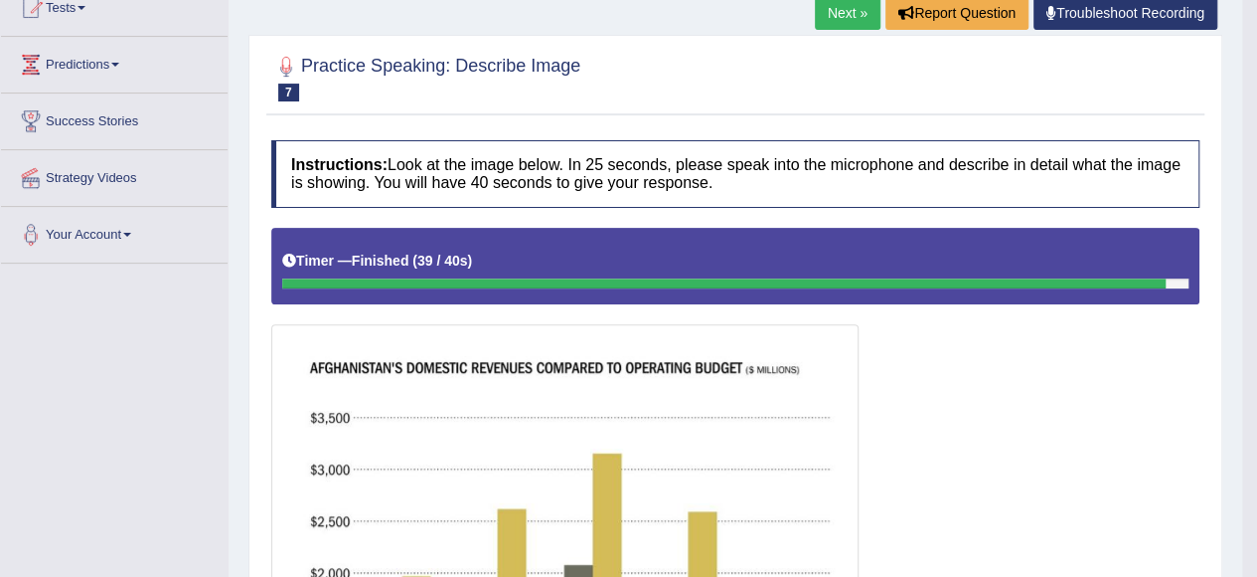
scroll to position [99, 0]
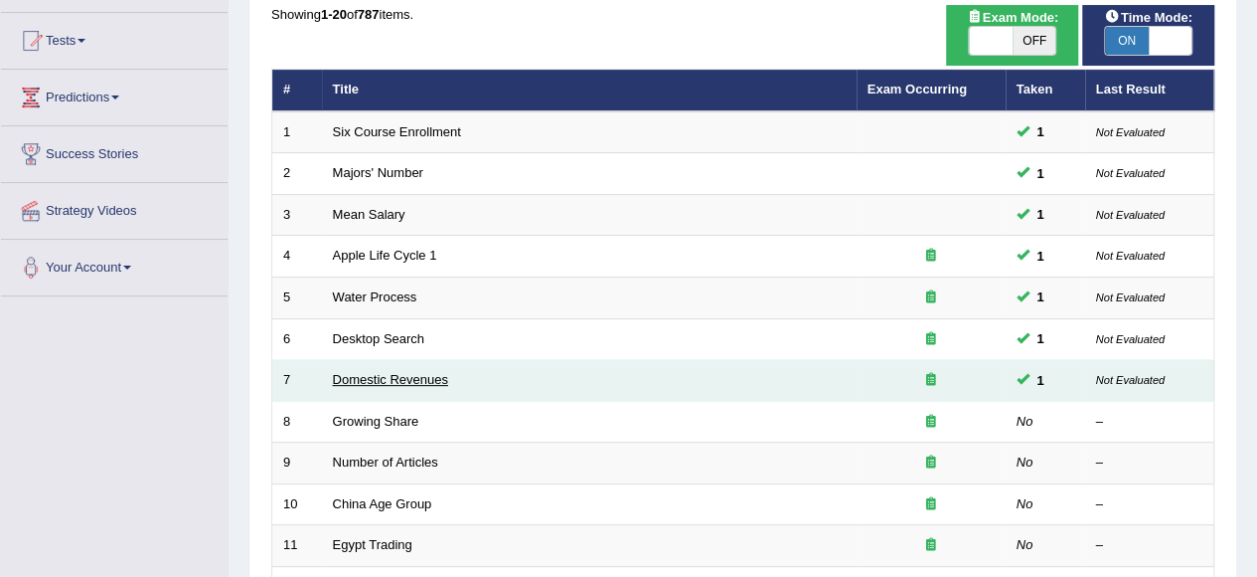
click at [407, 374] on link "Domestic Revenues" at bounding box center [390, 379] width 115 height 15
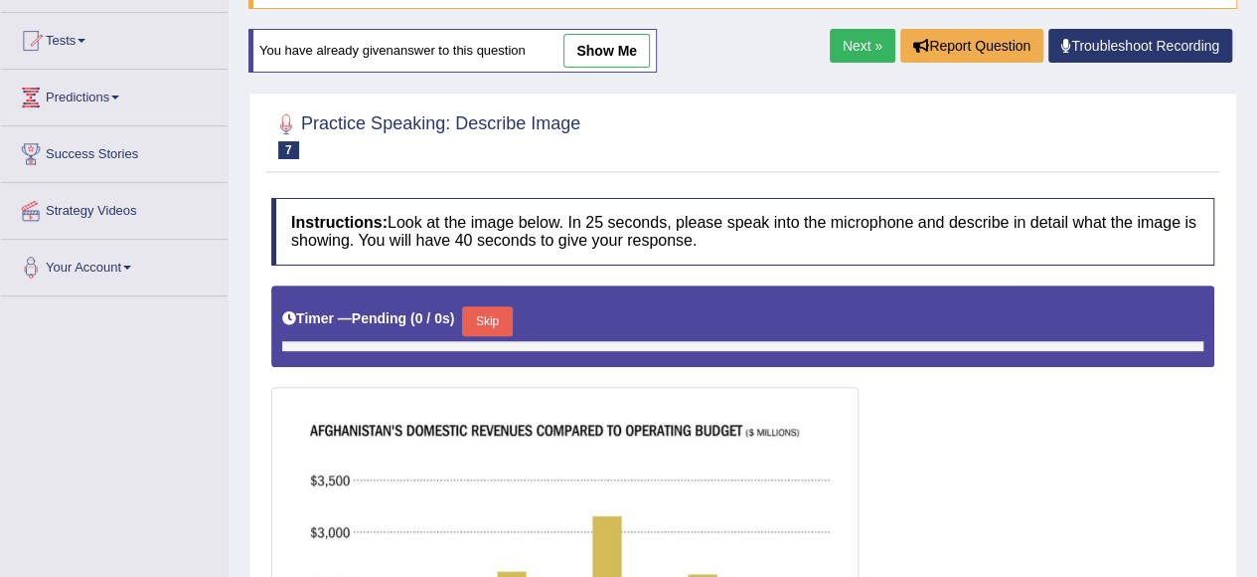
scroll to position [225, 0]
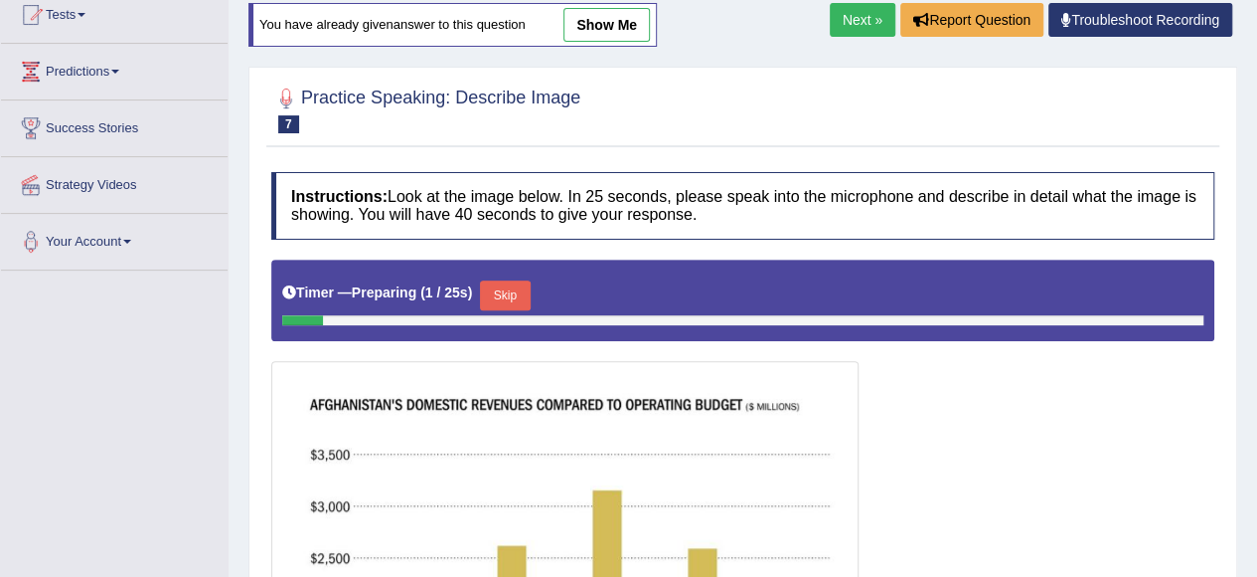
click at [513, 296] on button "Skip" at bounding box center [505, 295] width 50 height 30
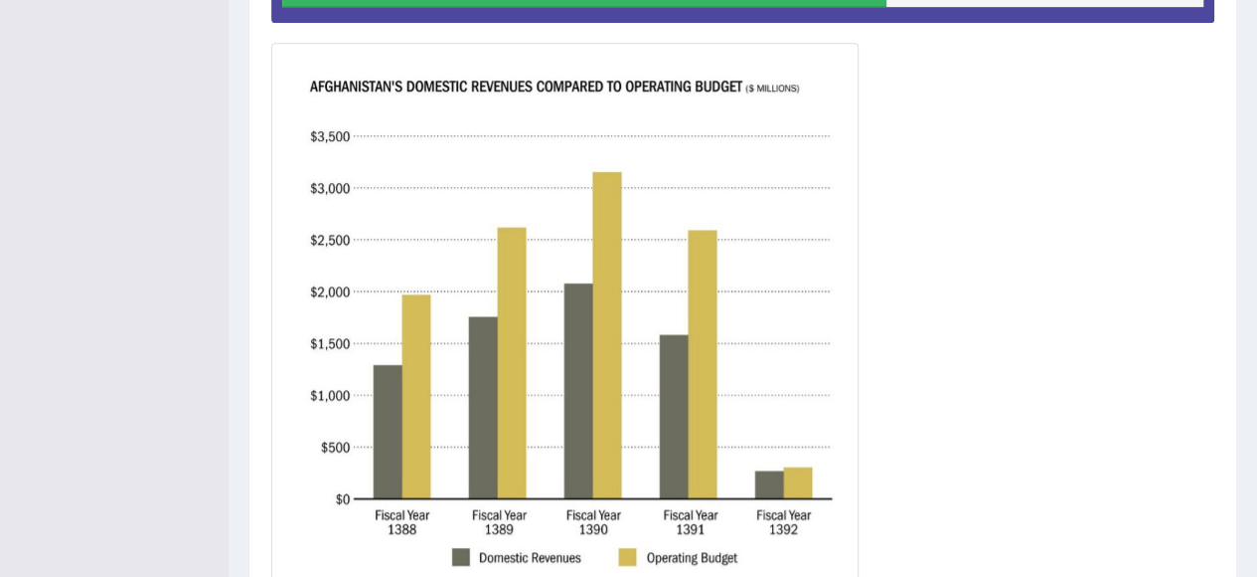
scroll to position [622, 0]
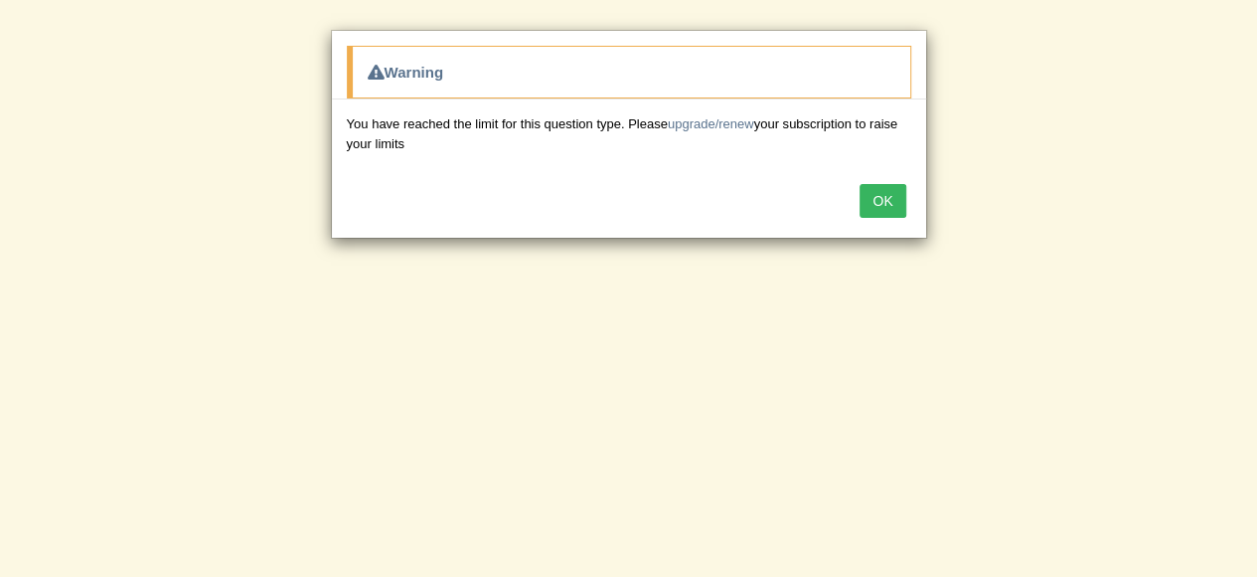
click at [893, 191] on button "OK" at bounding box center [883, 201] width 46 height 34
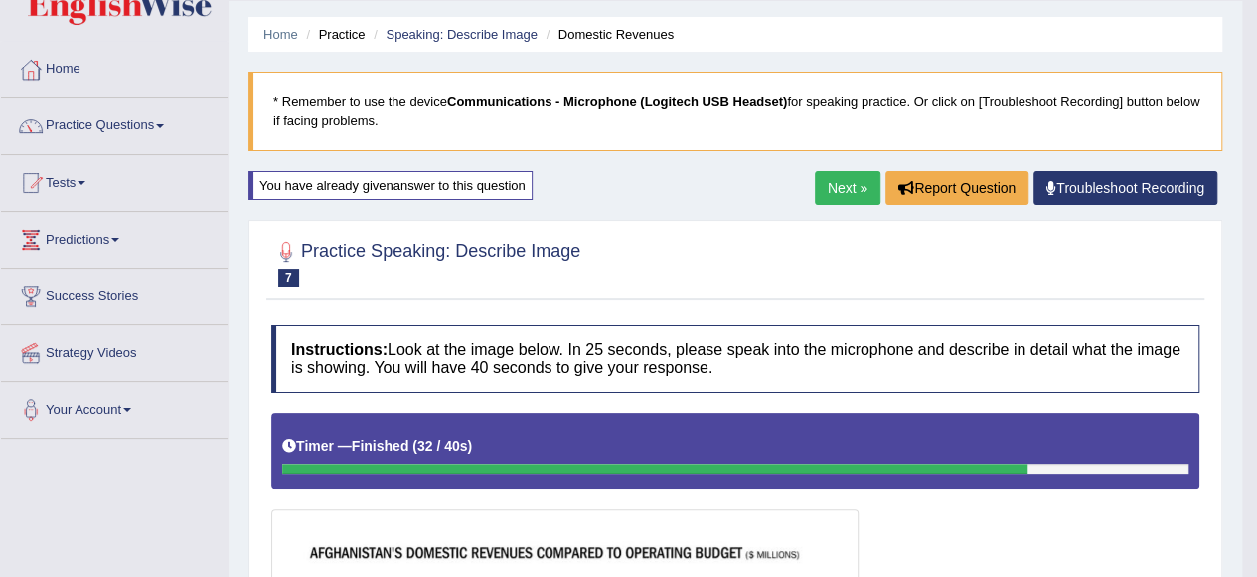
scroll to position [0, 0]
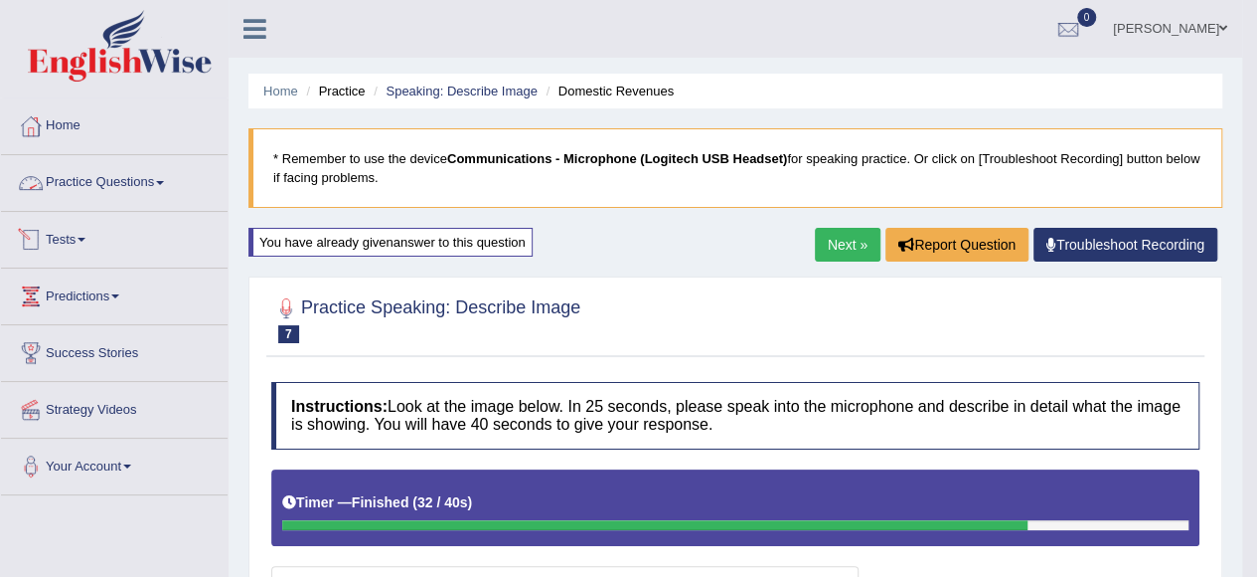
click at [116, 196] on link "Practice Questions" at bounding box center [114, 180] width 227 height 50
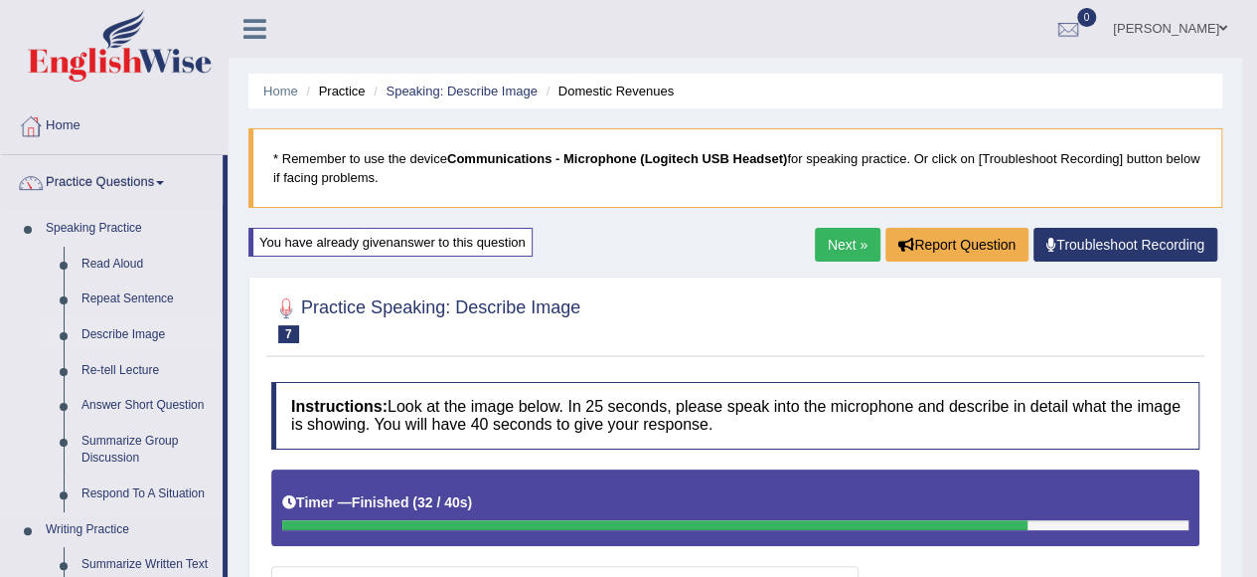
click at [151, 333] on link "Describe Image" at bounding box center [148, 335] width 150 height 36
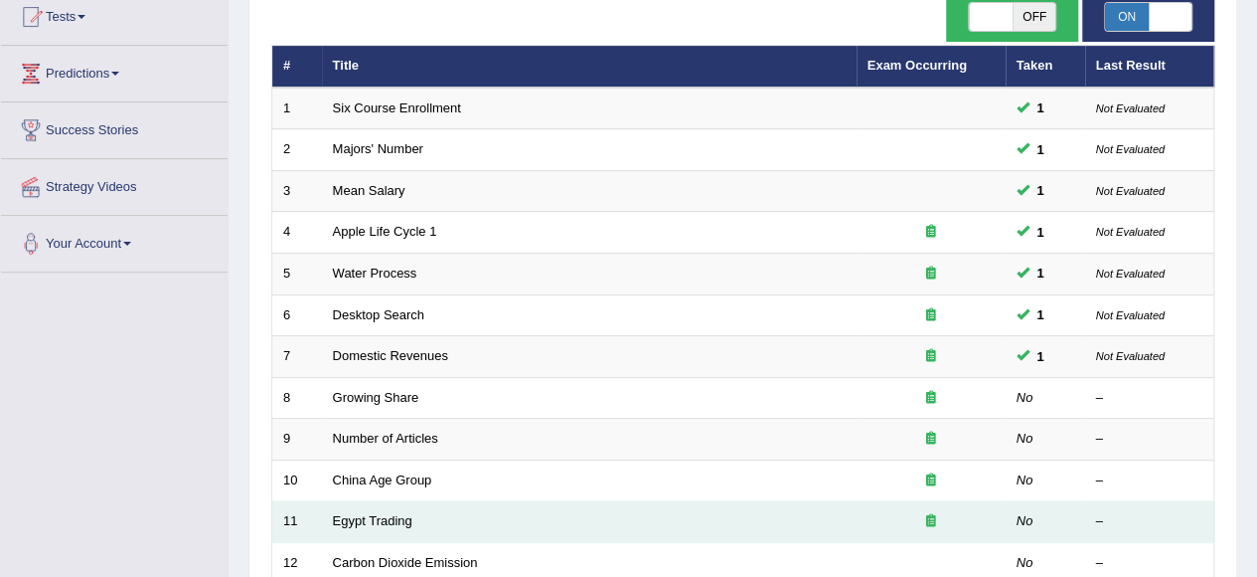
scroll to position [298, 0]
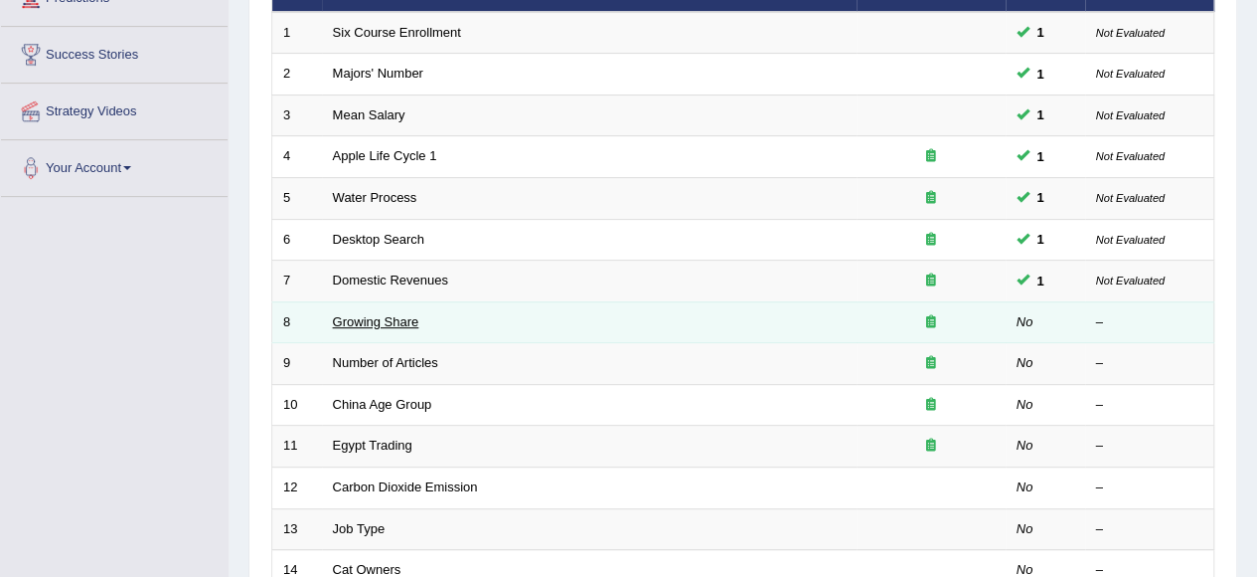
click at [360, 322] on link "Growing Share" at bounding box center [376, 321] width 86 height 15
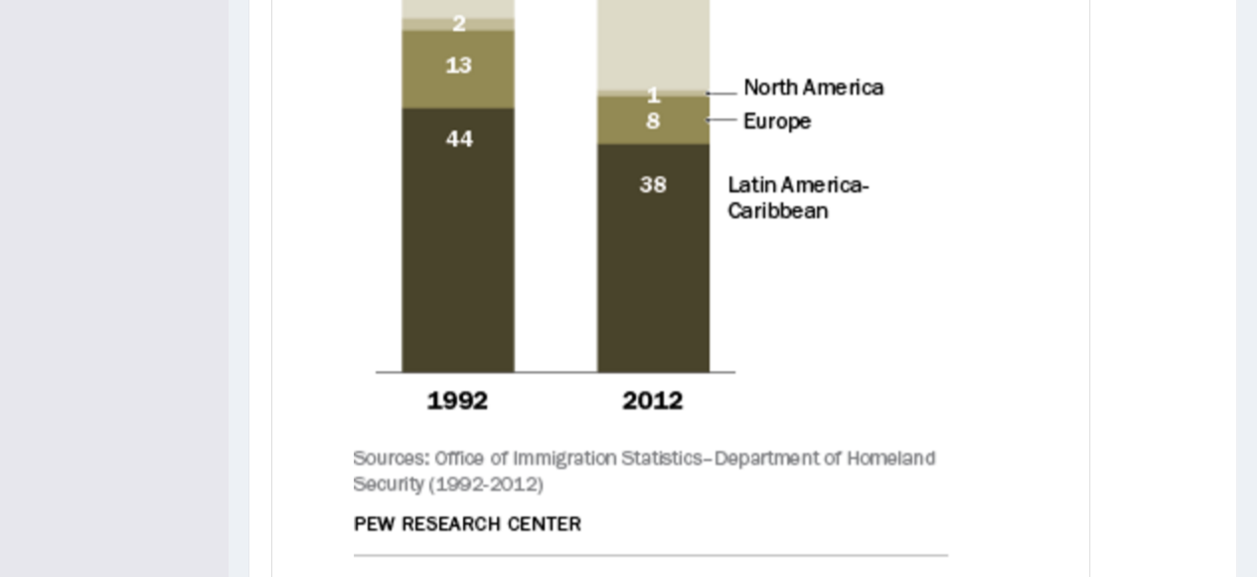
scroll to position [1093, 0]
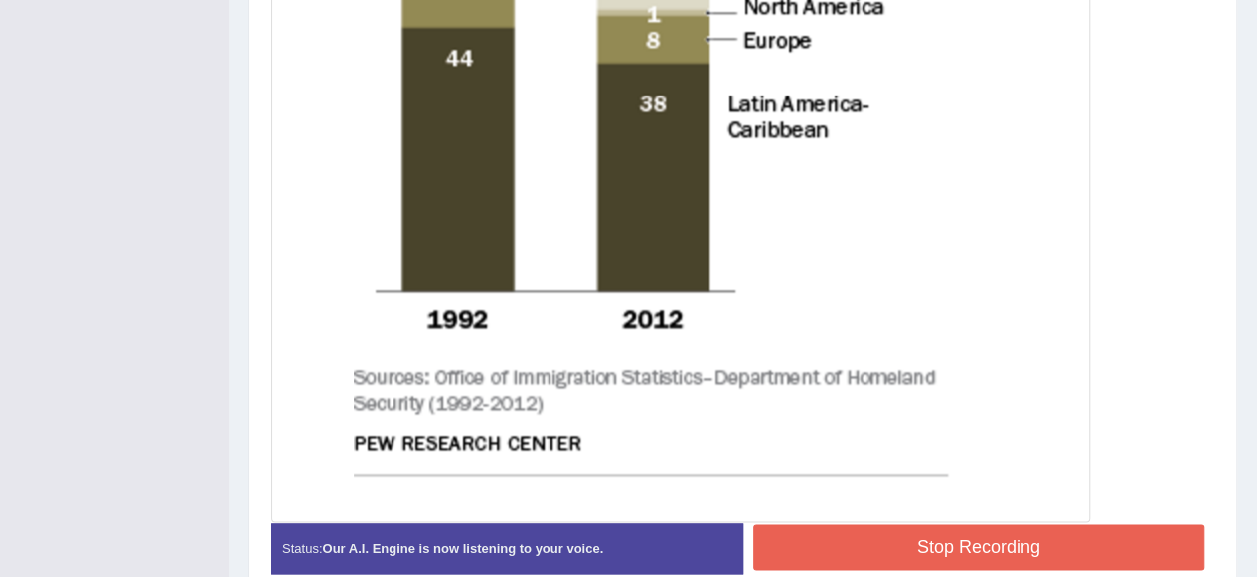
click at [996, 532] on button "Stop Recording" at bounding box center [979, 547] width 452 height 46
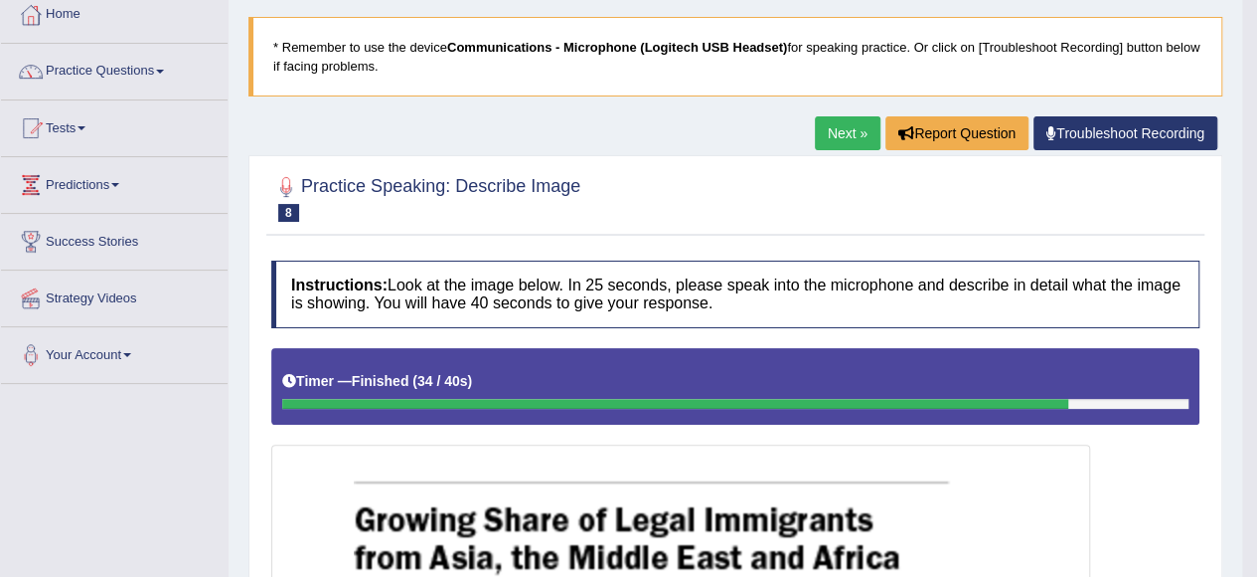
scroll to position [0, 0]
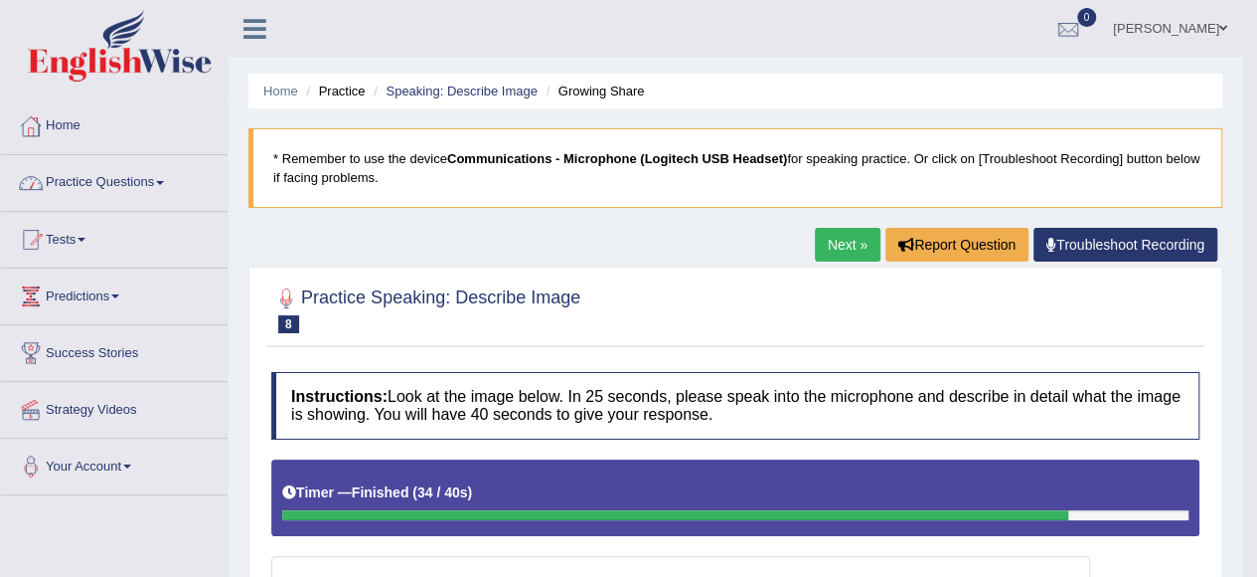
click at [97, 179] on link "Practice Questions" at bounding box center [114, 180] width 227 height 50
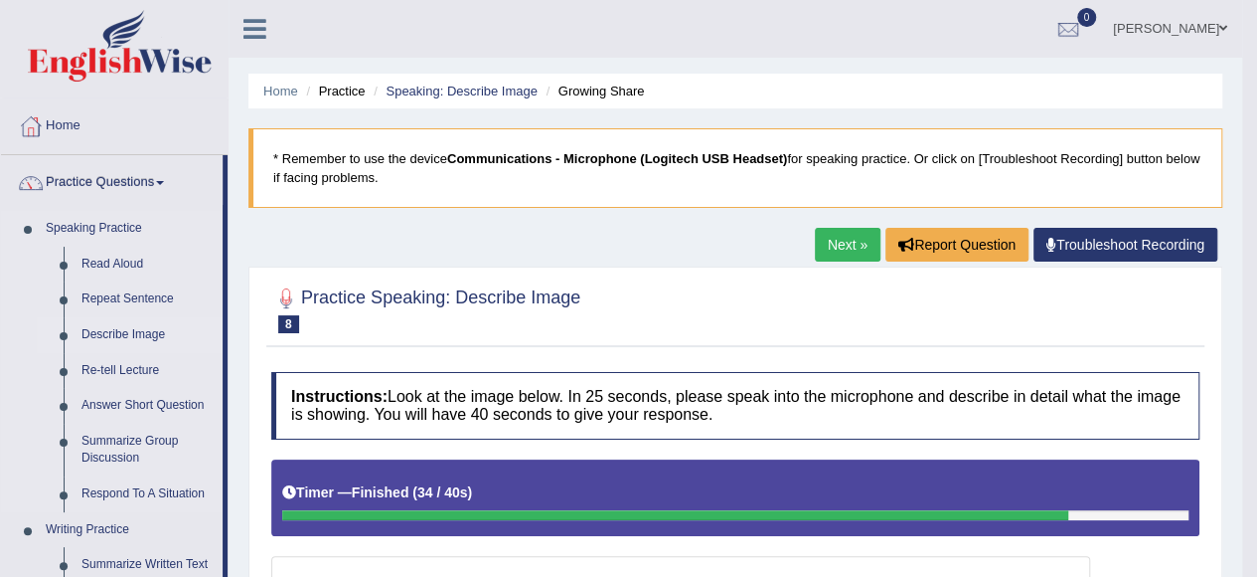
click at [133, 329] on link "Describe Image" at bounding box center [148, 335] width 150 height 36
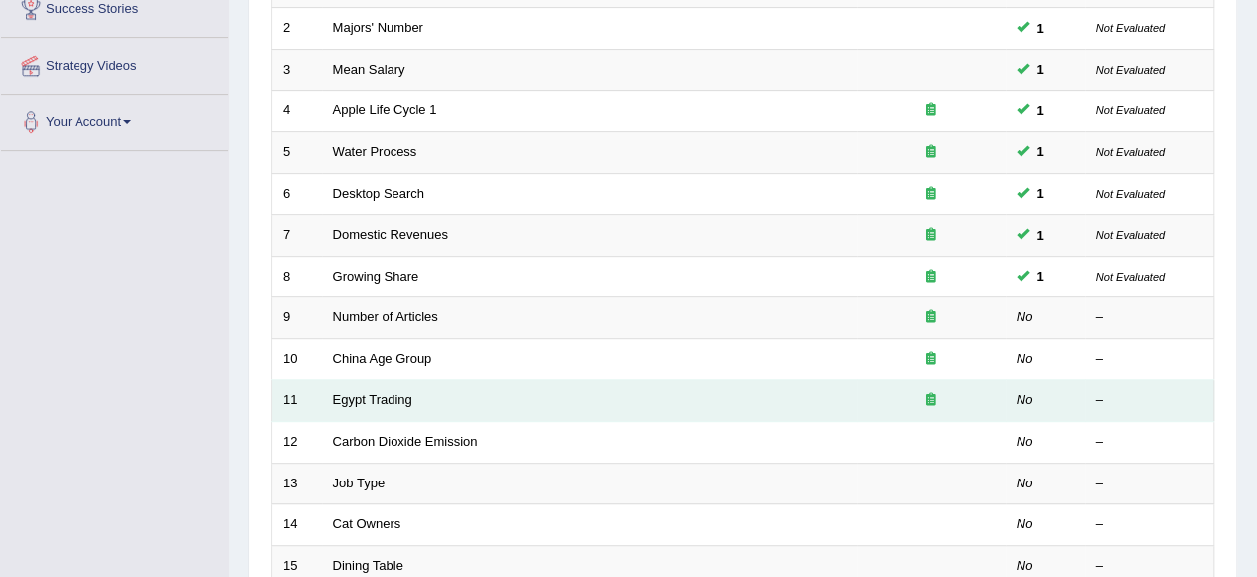
scroll to position [398, 0]
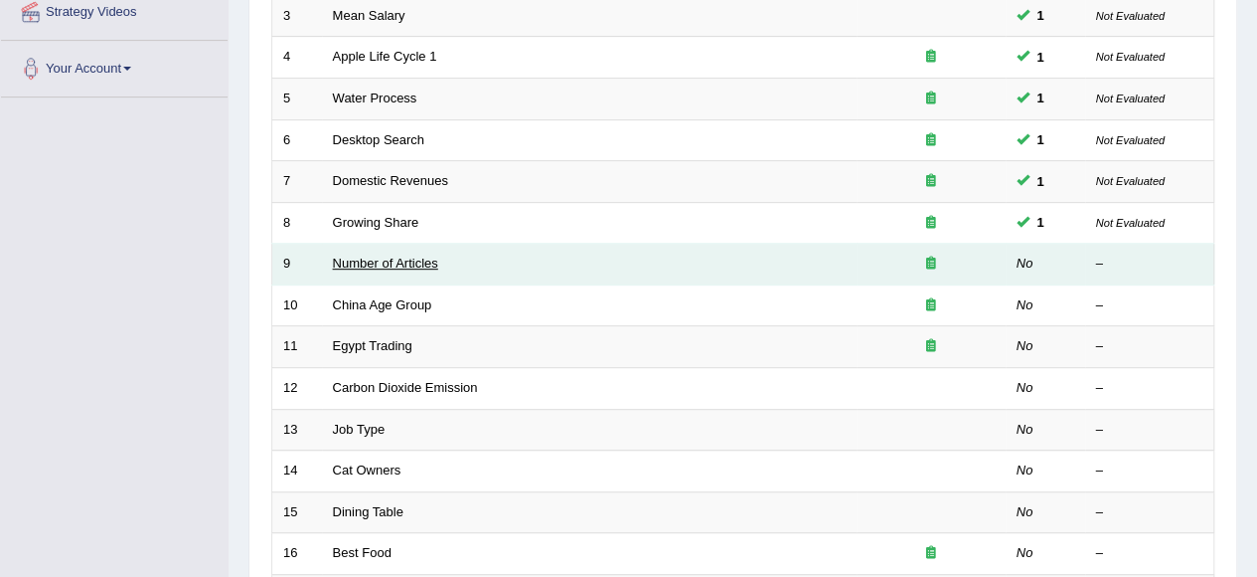
click at [384, 261] on link "Number of Articles" at bounding box center [385, 262] width 105 height 15
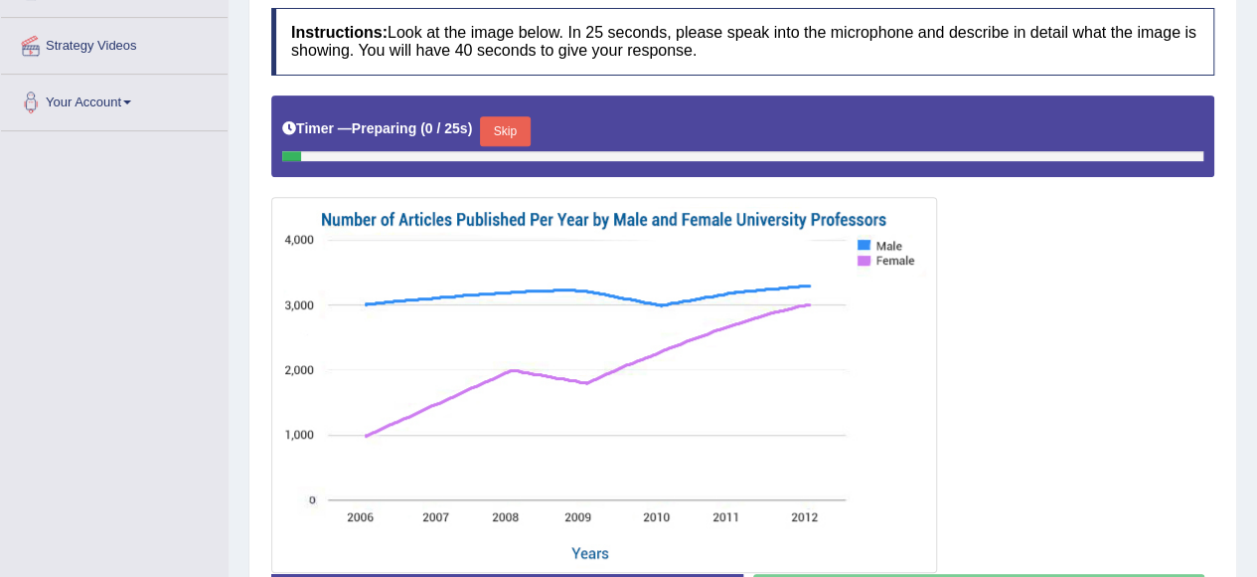
scroll to position [423, 0]
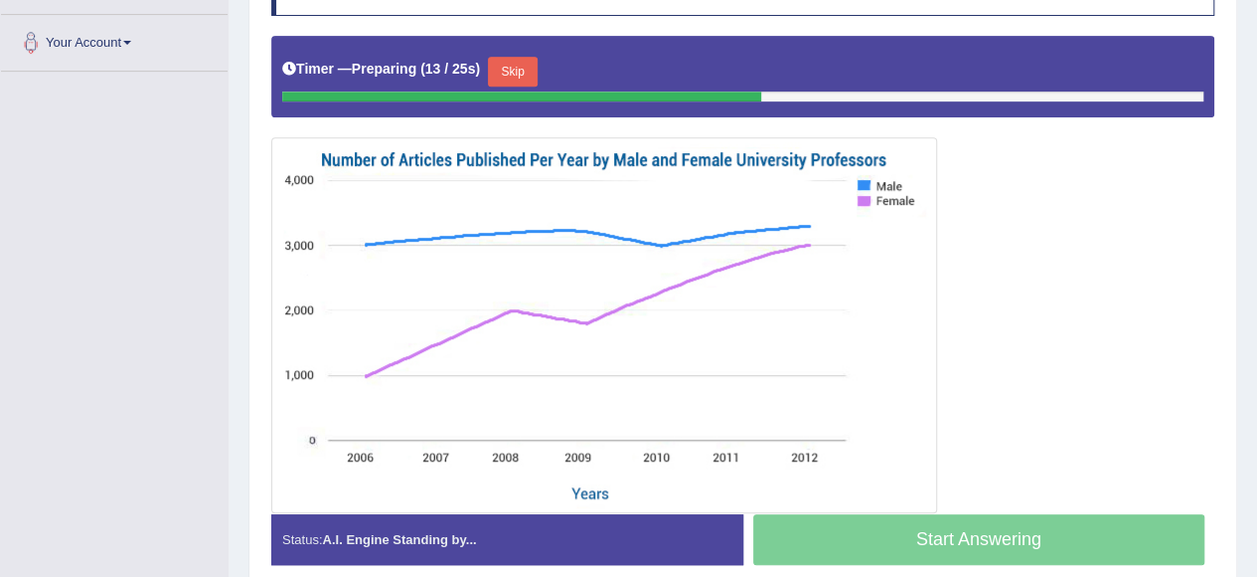
click at [527, 79] on button "Skip" at bounding box center [513, 72] width 50 height 30
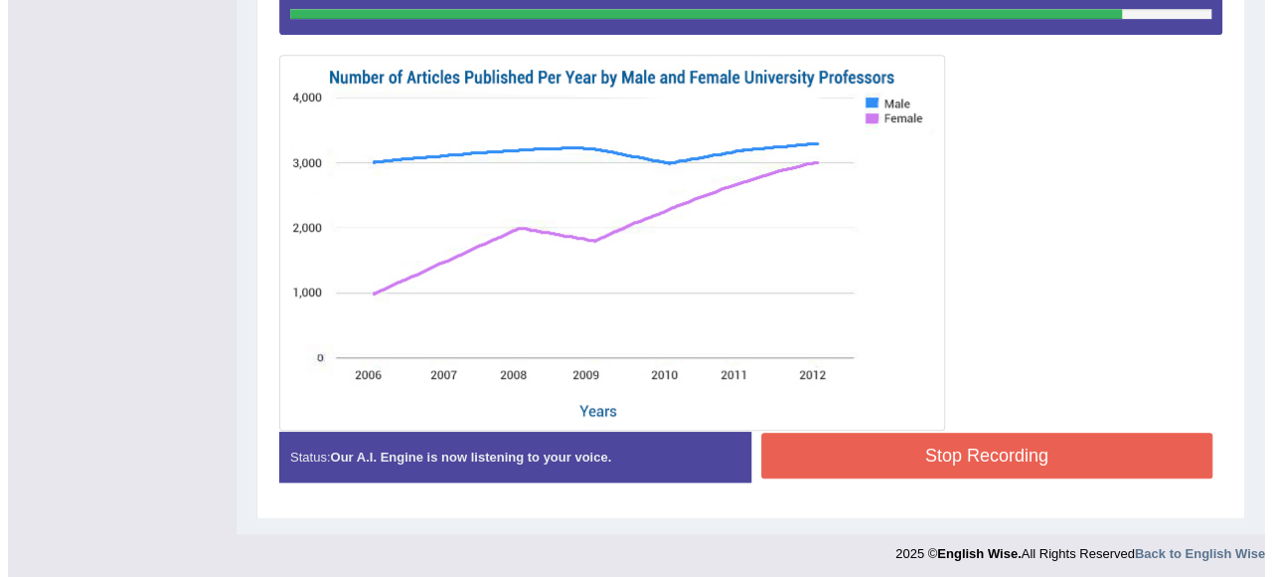
scroll to position [503, 0]
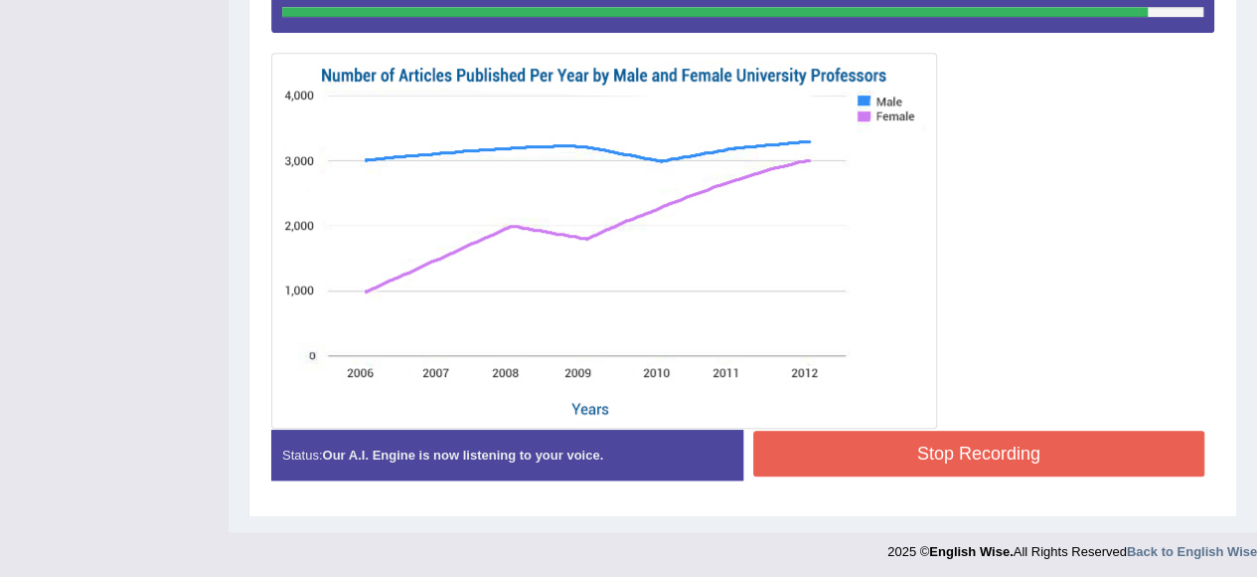
click at [970, 446] on button "Stop Recording" at bounding box center [979, 453] width 452 height 46
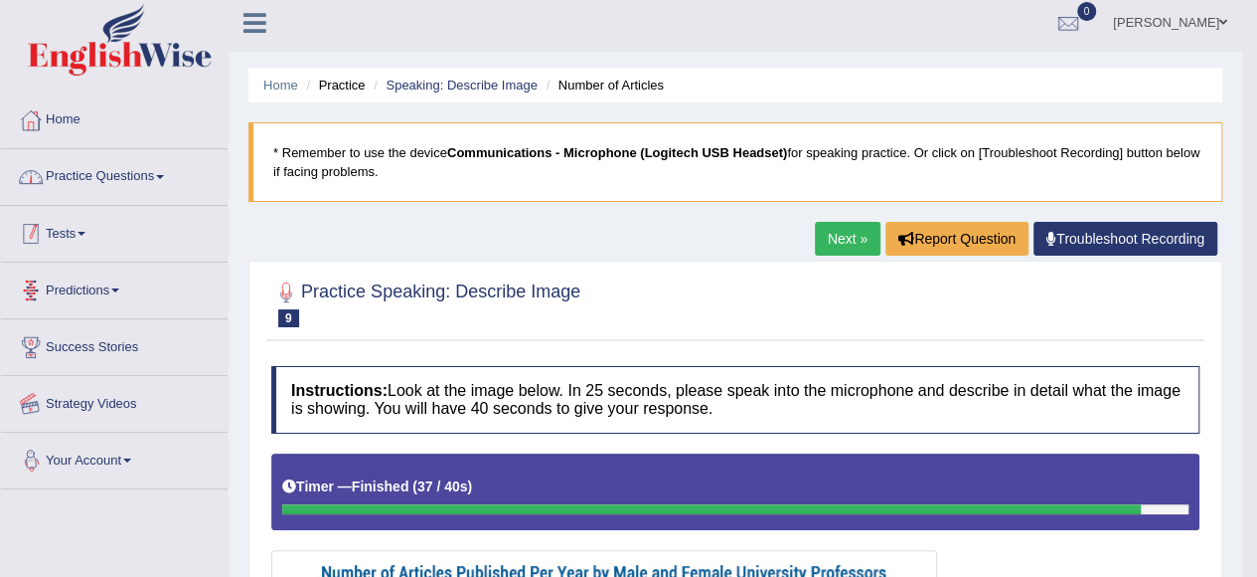
scroll to position [0, 0]
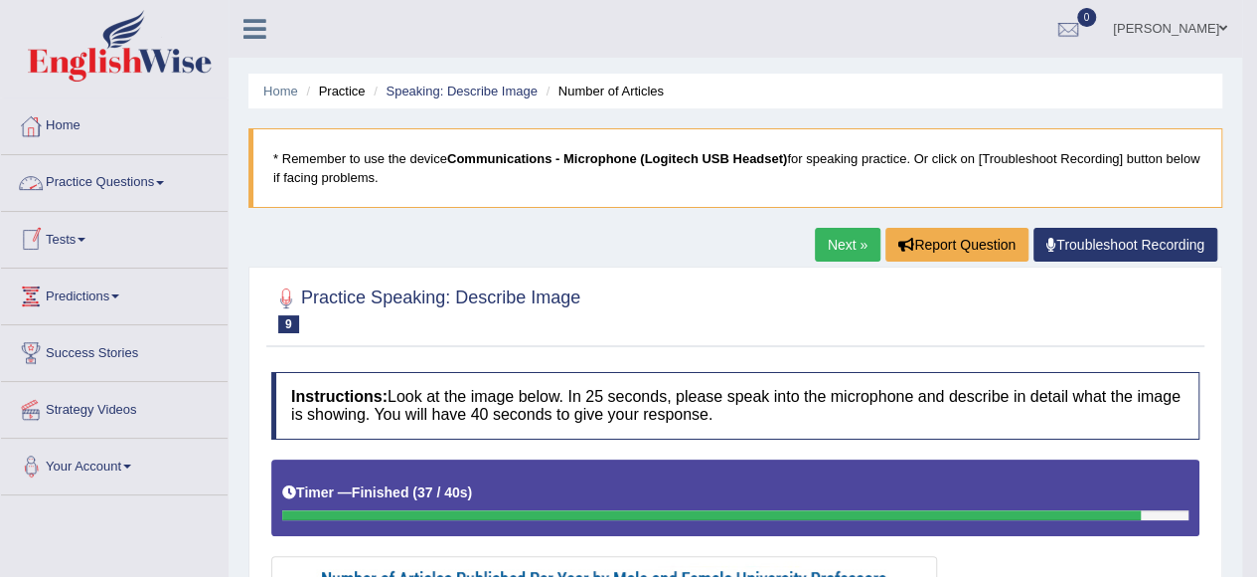
click at [79, 188] on link "Practice Questions" at bounding box center [114, 180] width 227 height 50
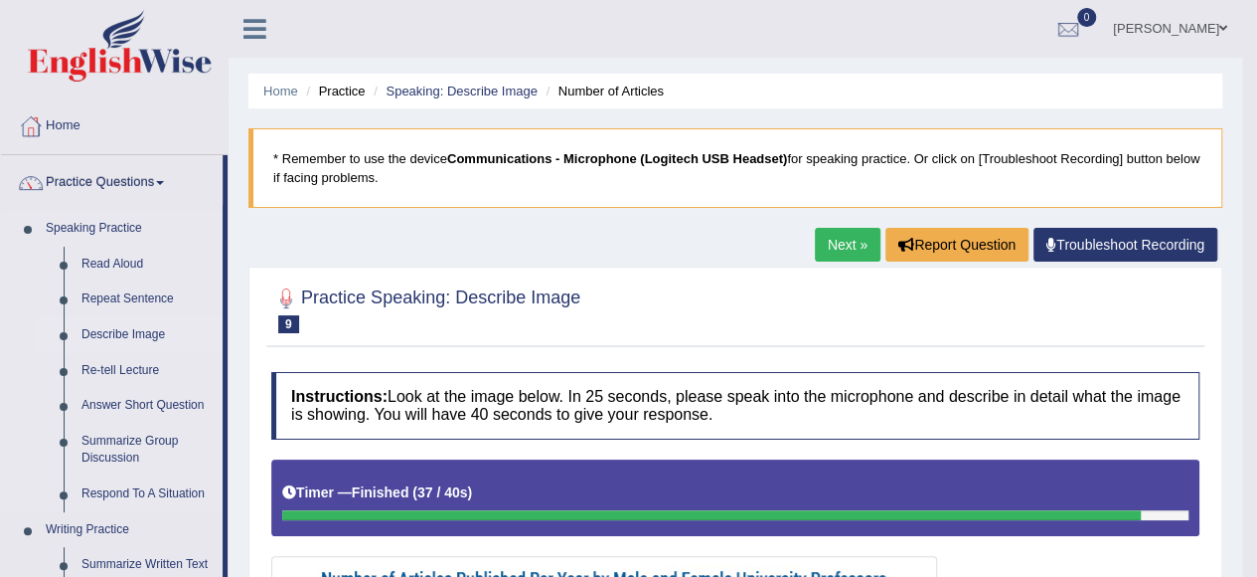
click at [139, 333] on link "Describe Image" at bounding box center [148, 335] width 150 height 36
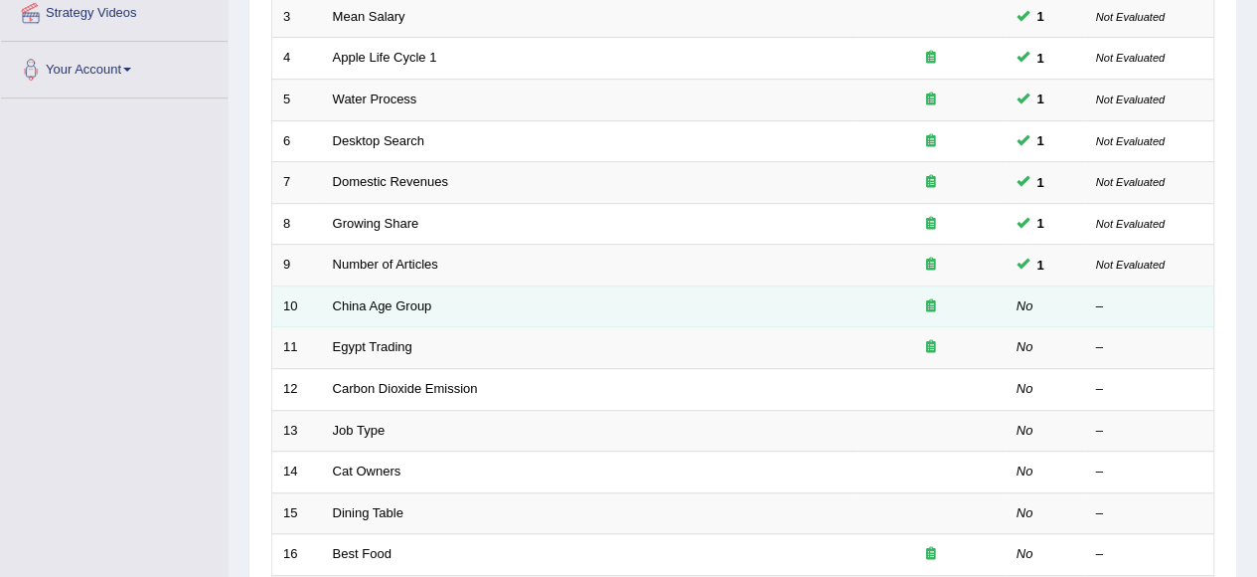
scroll to position [398, 0]
click at [399, 303] on link "China Age Group" at bounding box center [382, 304] width 99 height 15
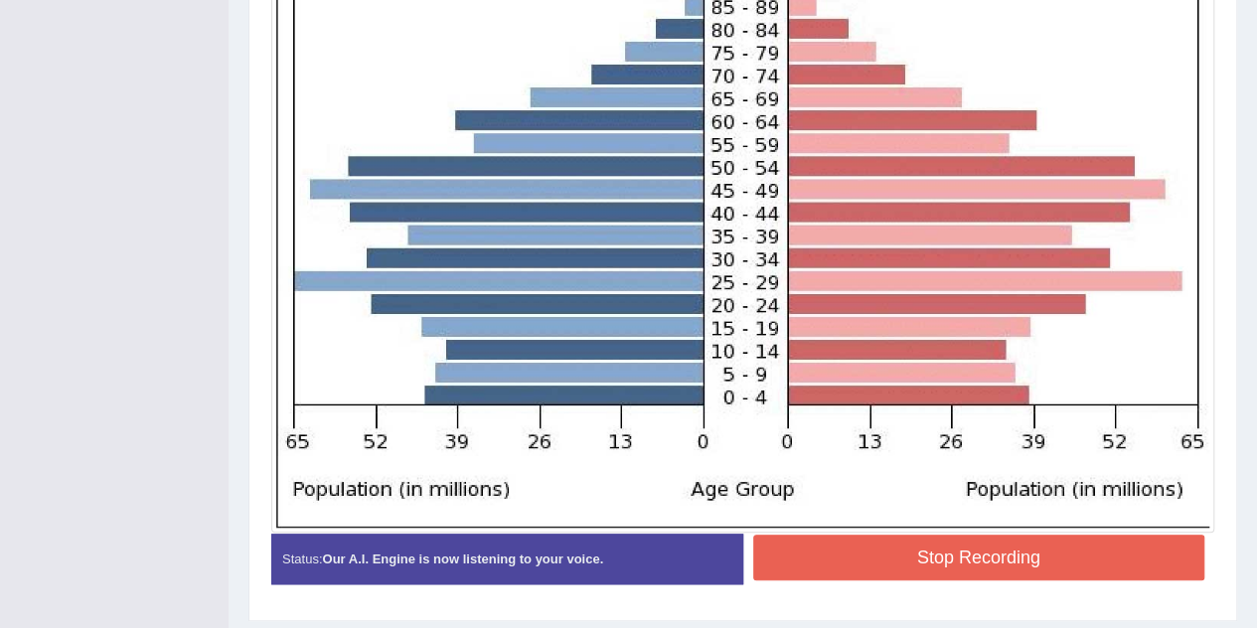
scroll to position [740, 0]
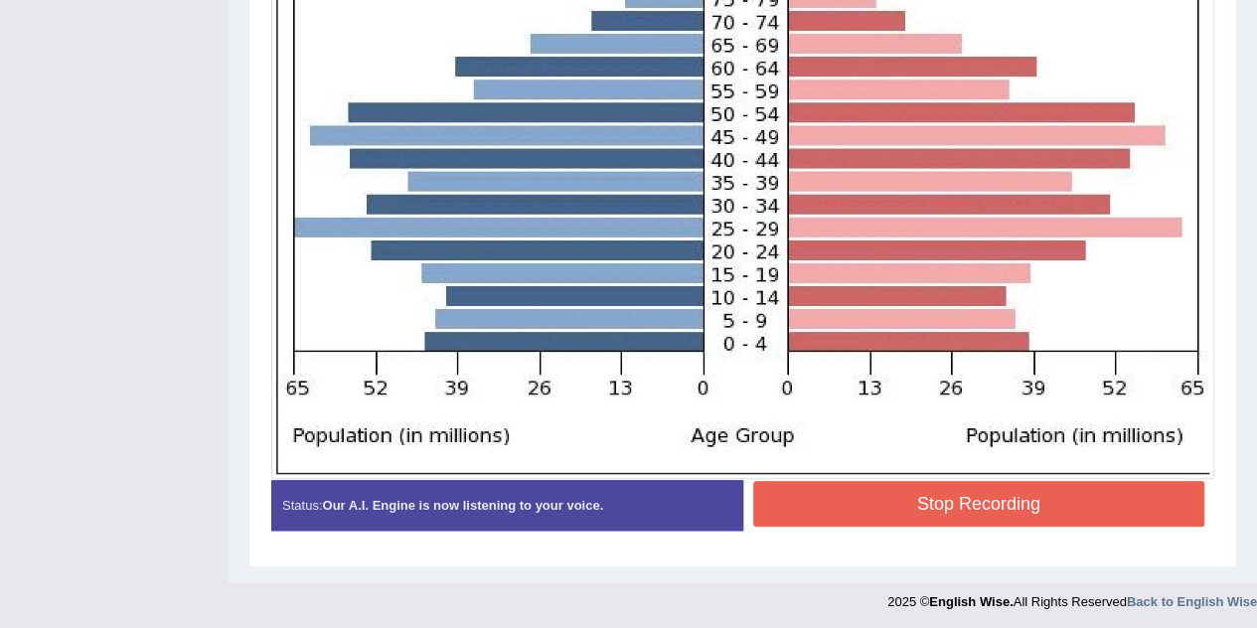
click at [992, 492] on button "Stop Recording" at bounding box center [979, 504] width 452 height 46
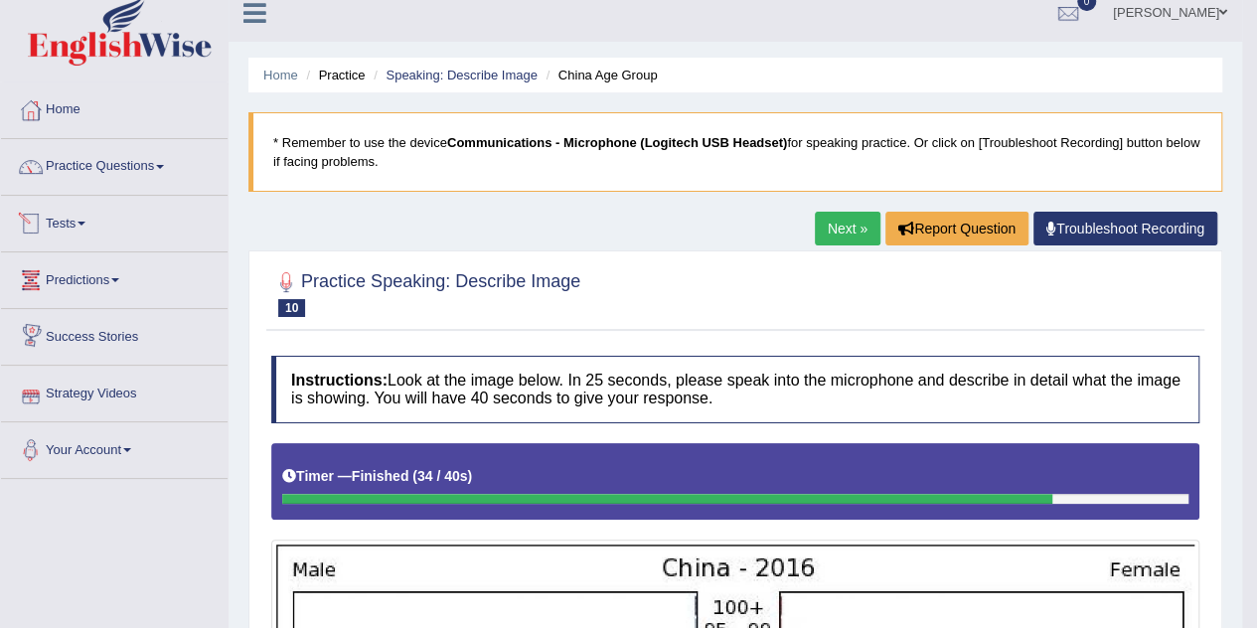
scroll to position [0, 0]
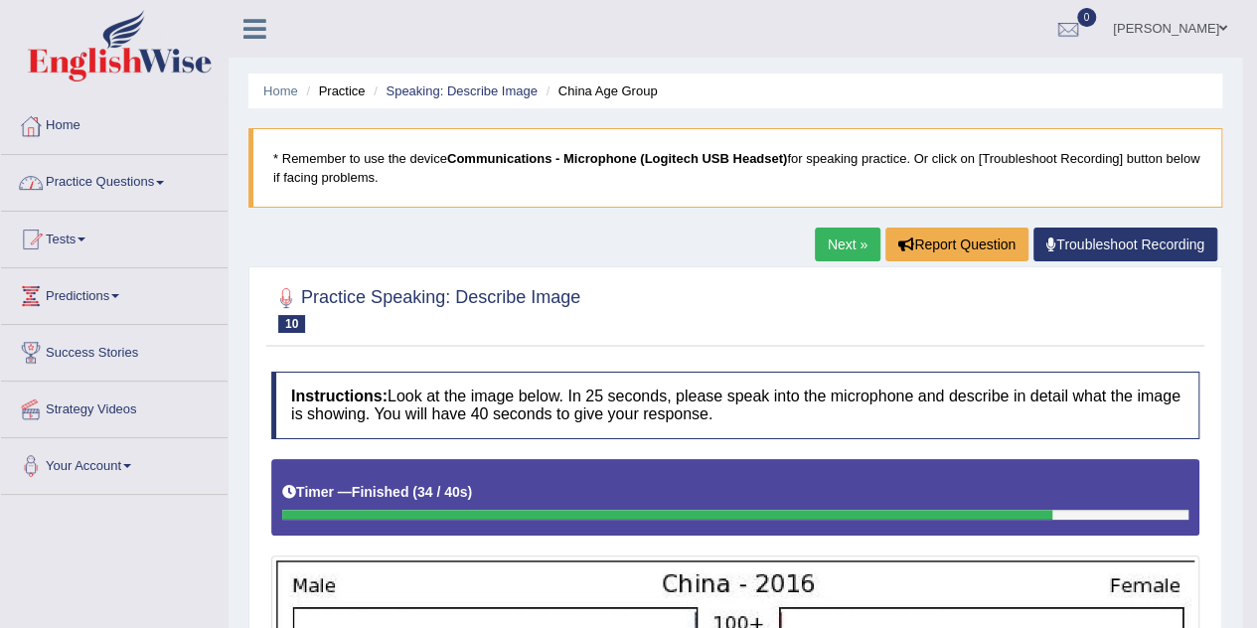
click at [140, 181] on link "Practice Questions" at bounding box center [114, 180] width 227 height 50
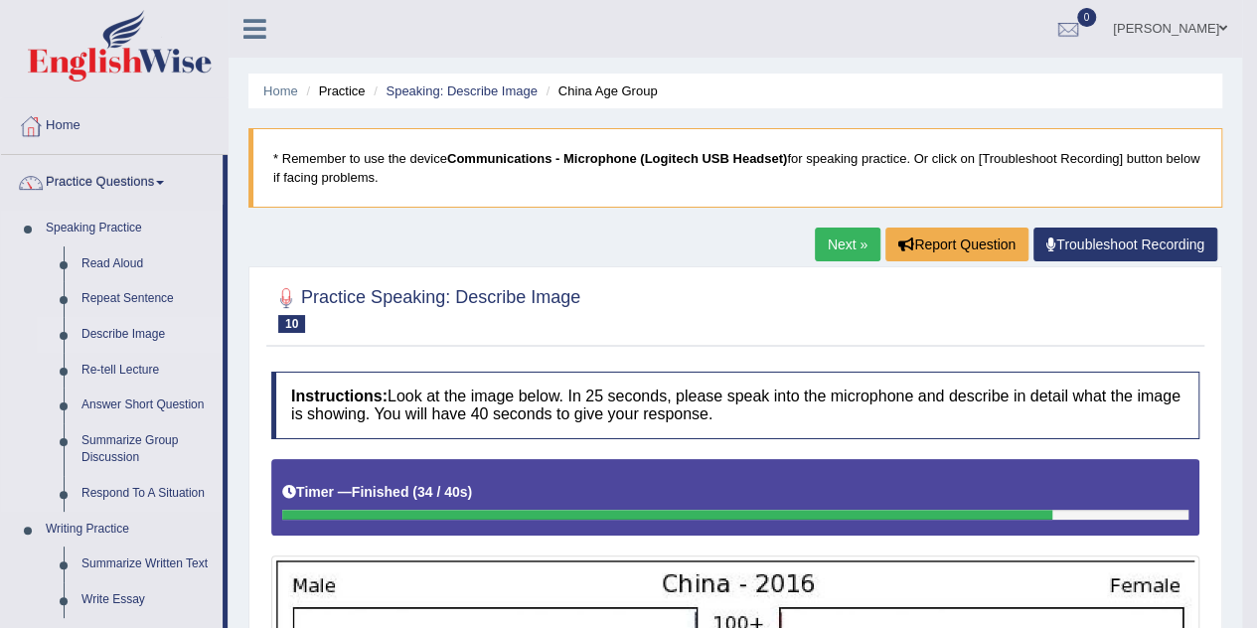
click at [142, 337] on link "Describe Image" at bounding box center [148, 335] width 150 height 36
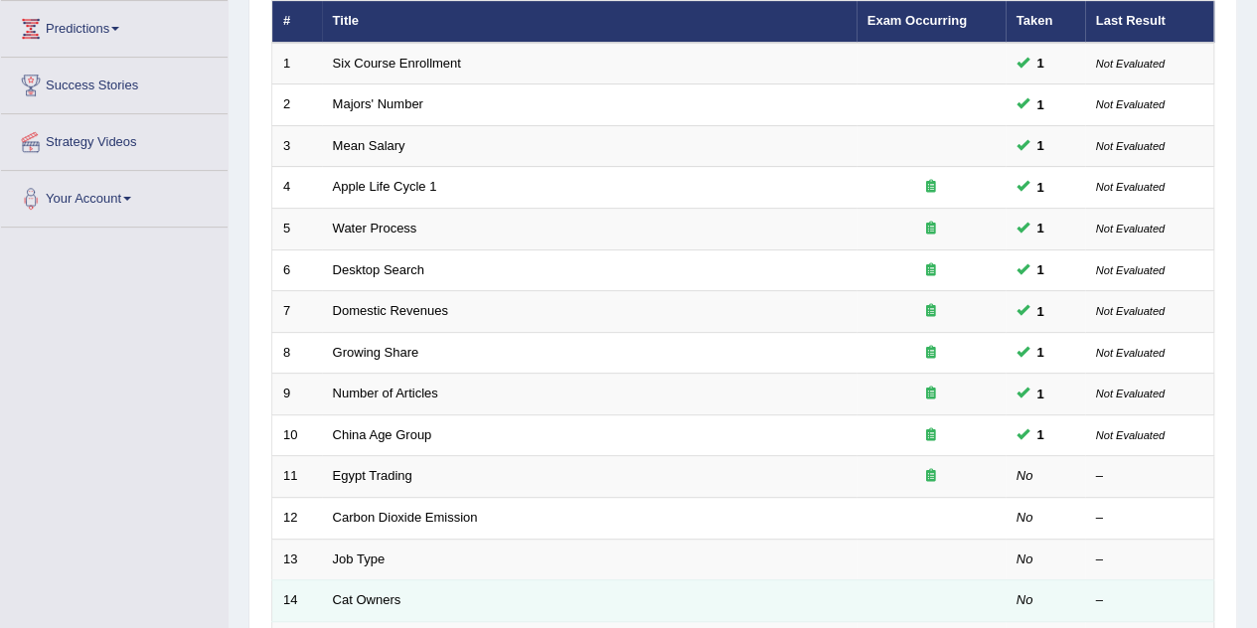
scroll to position [298, 0]
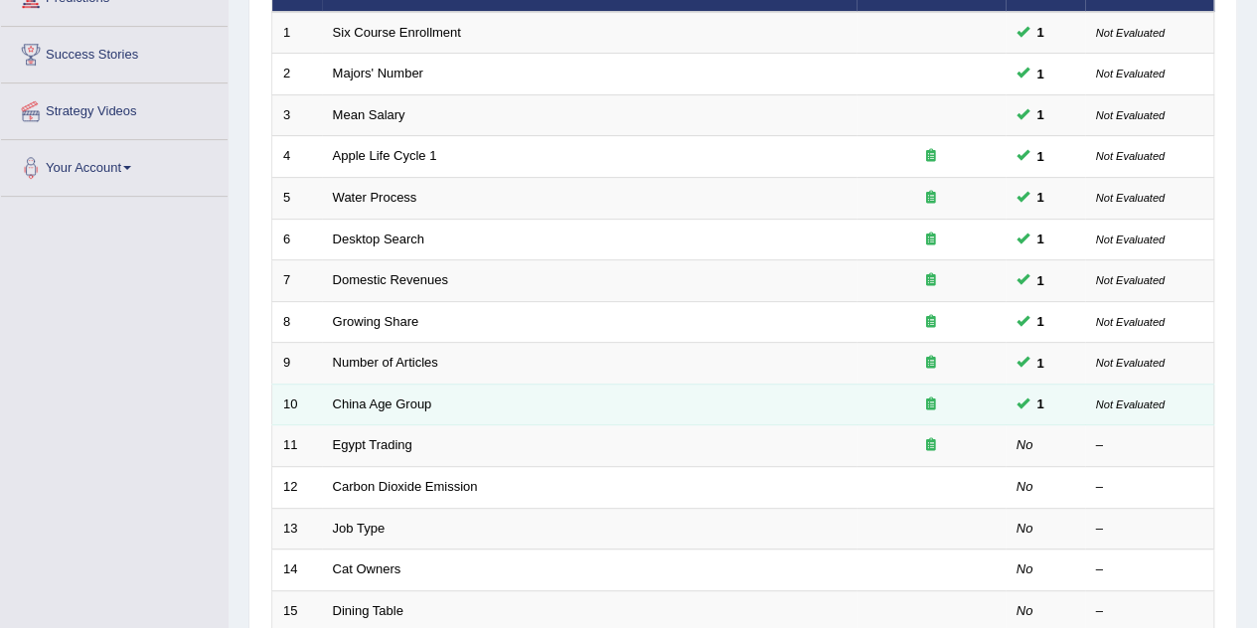
click at [928, 403] on icon at bounding box center [931, 404] width 10 height 13
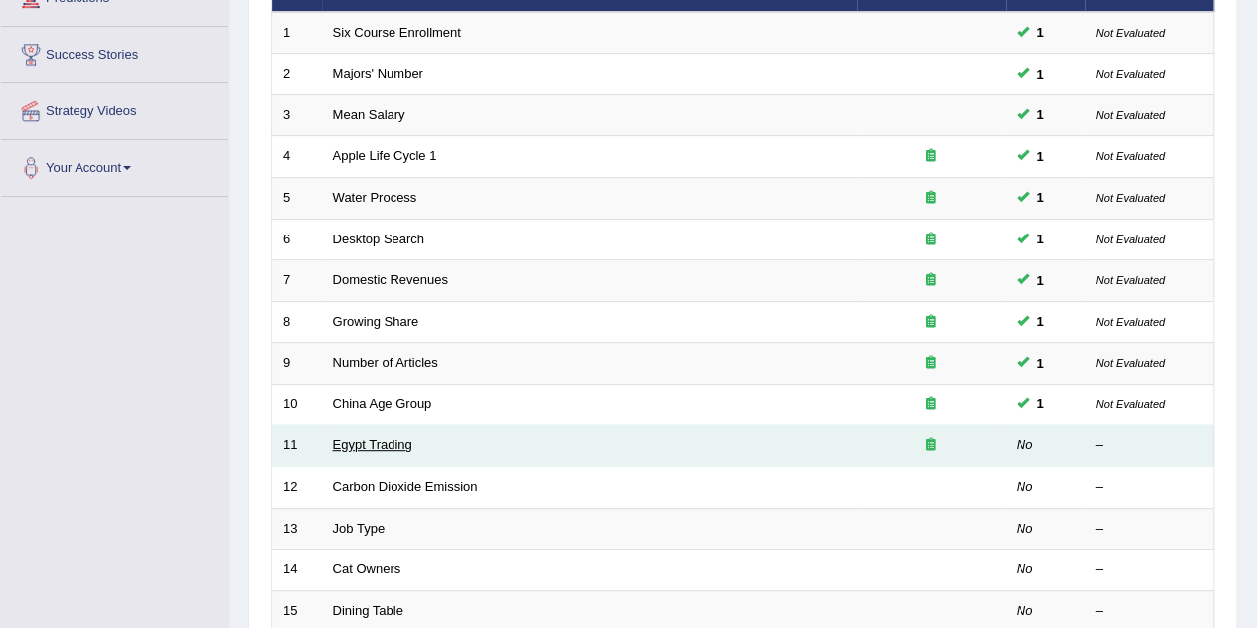
click at [385, 444] on link "Egypt Trading" at bounding box center [373, 444] width 80 height 15
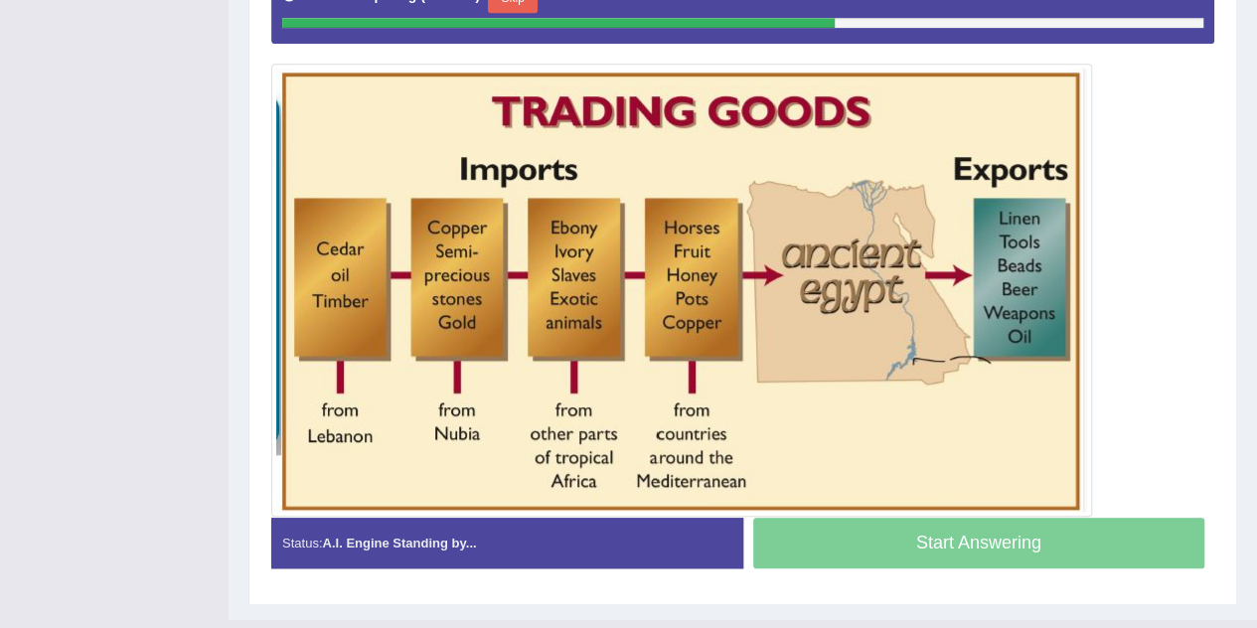
scroll to position [398, 0]
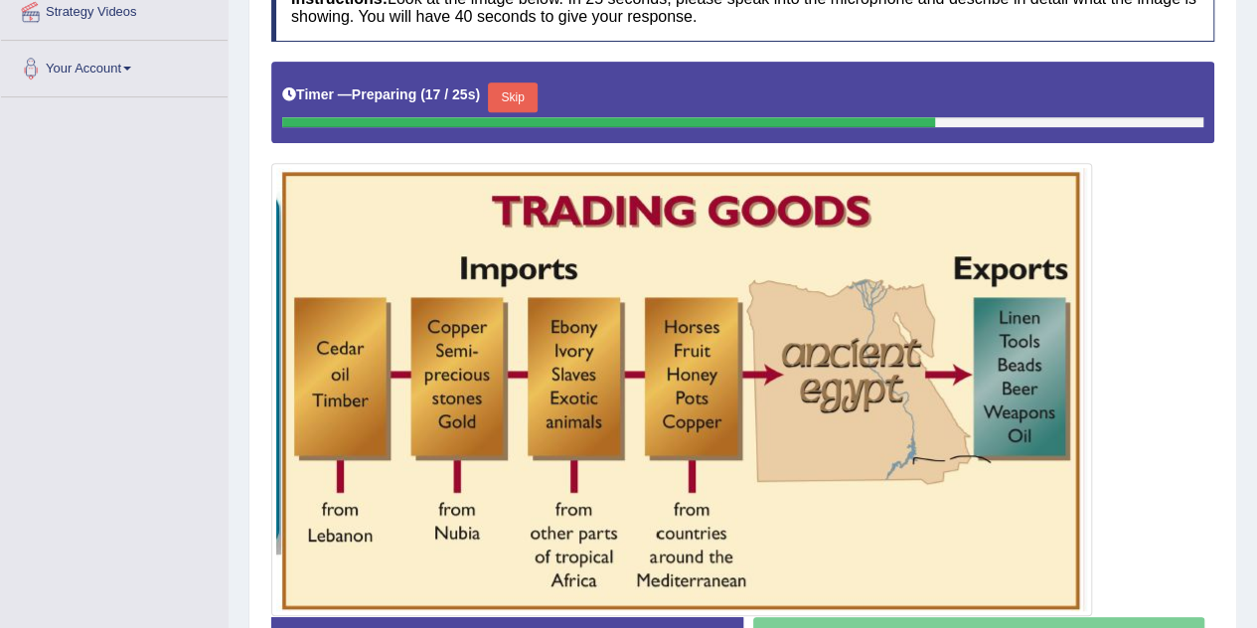
click at [528, 98] on button "Skip" at bounding box center [513, 98] width 50 height 30
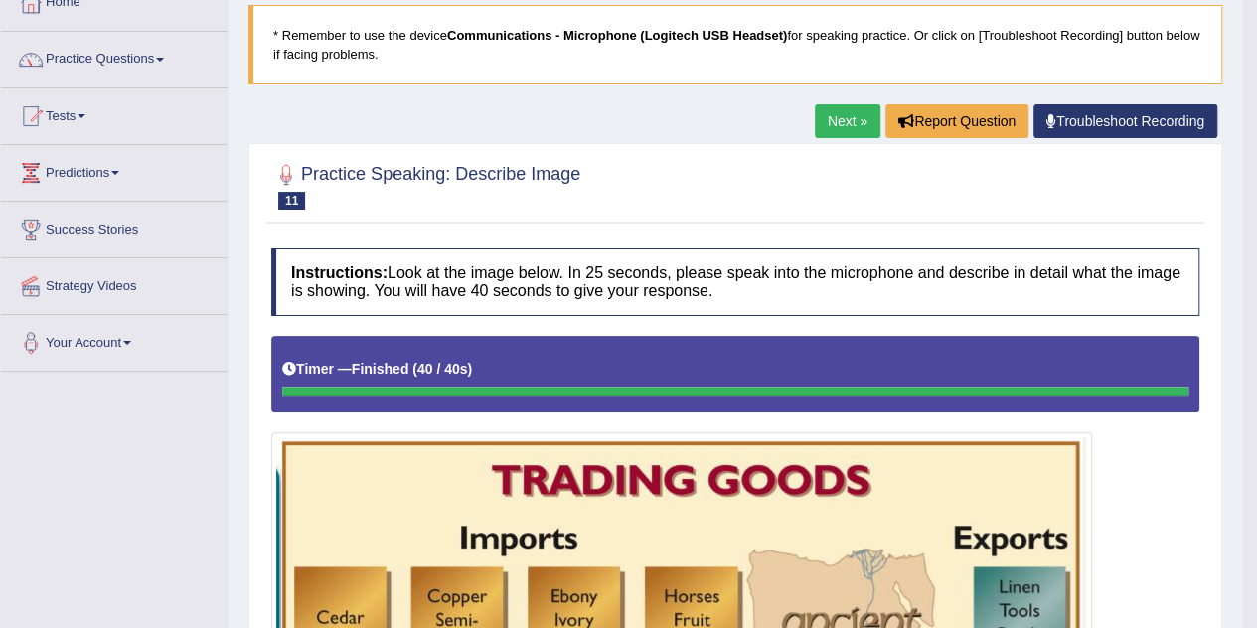
scroll to position [99, 0]
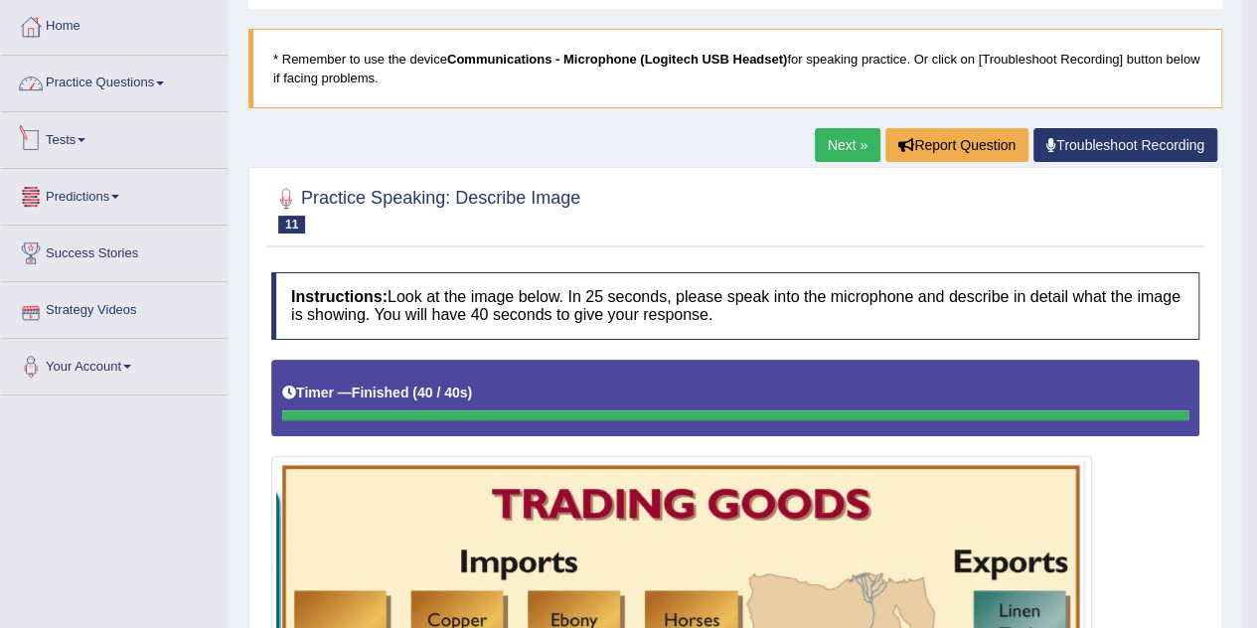
click at [151, 84] on link "Practice Questions" at bounding box center [114, 81] width 227 height 50
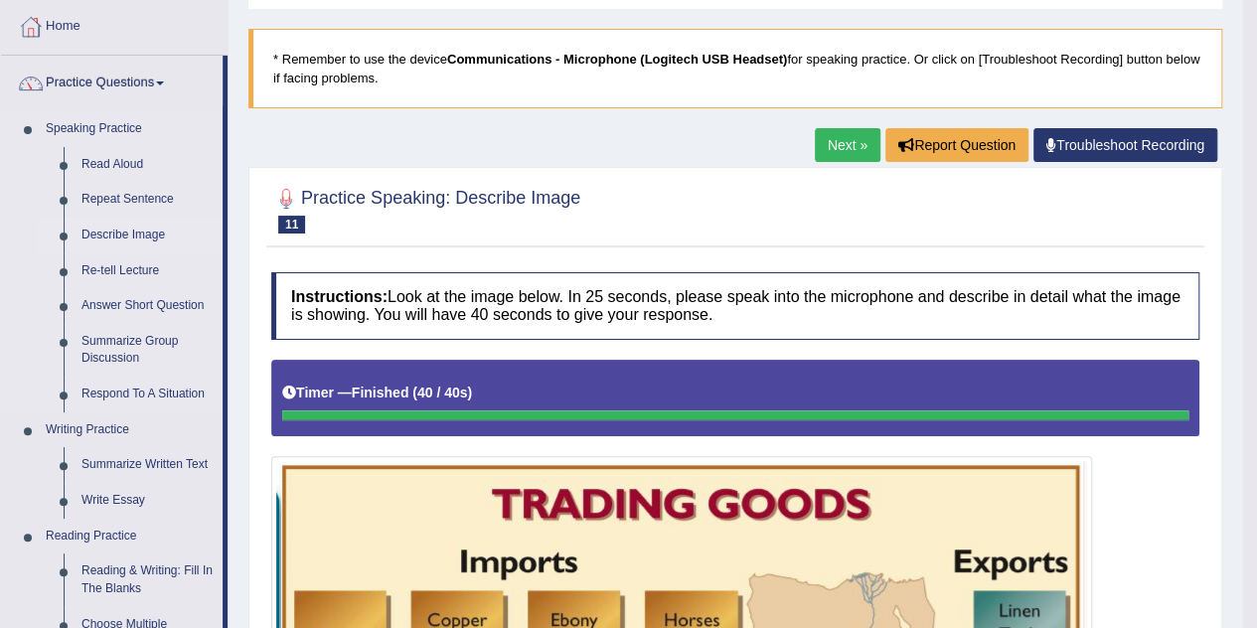
click at [139, 236] on link "Describe Image" at bounding box center [148, 236] width 150 height 36
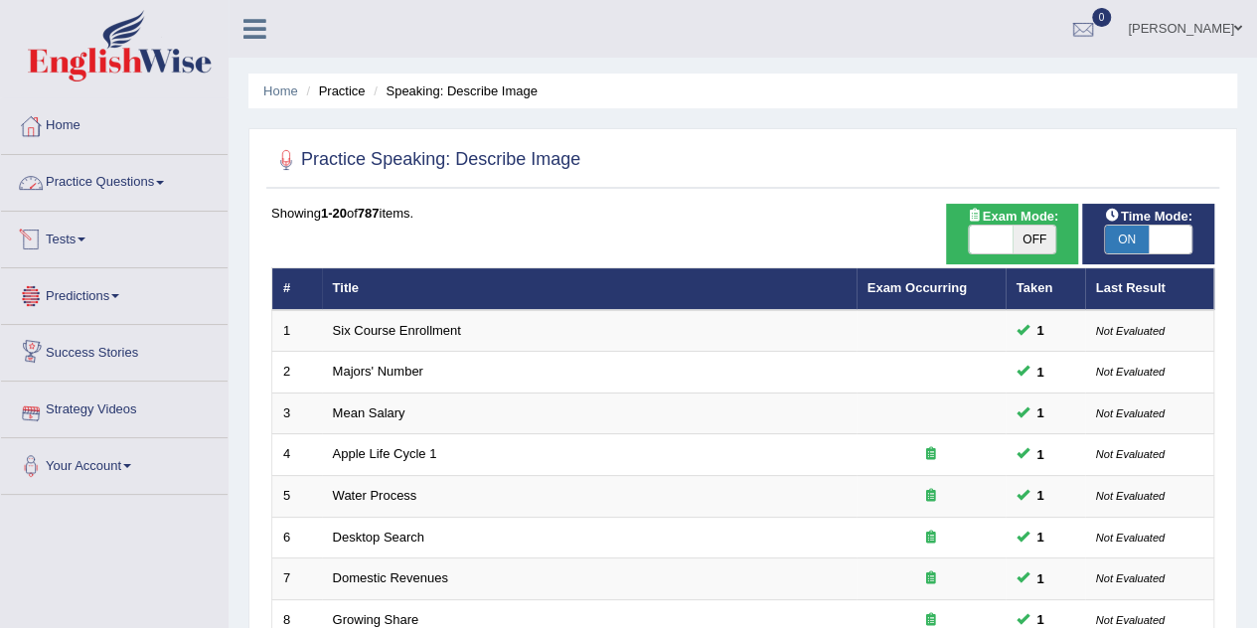
click at [102, 188] on link "Practice Questions" at bounding box center [114, 180] width 227 height 50
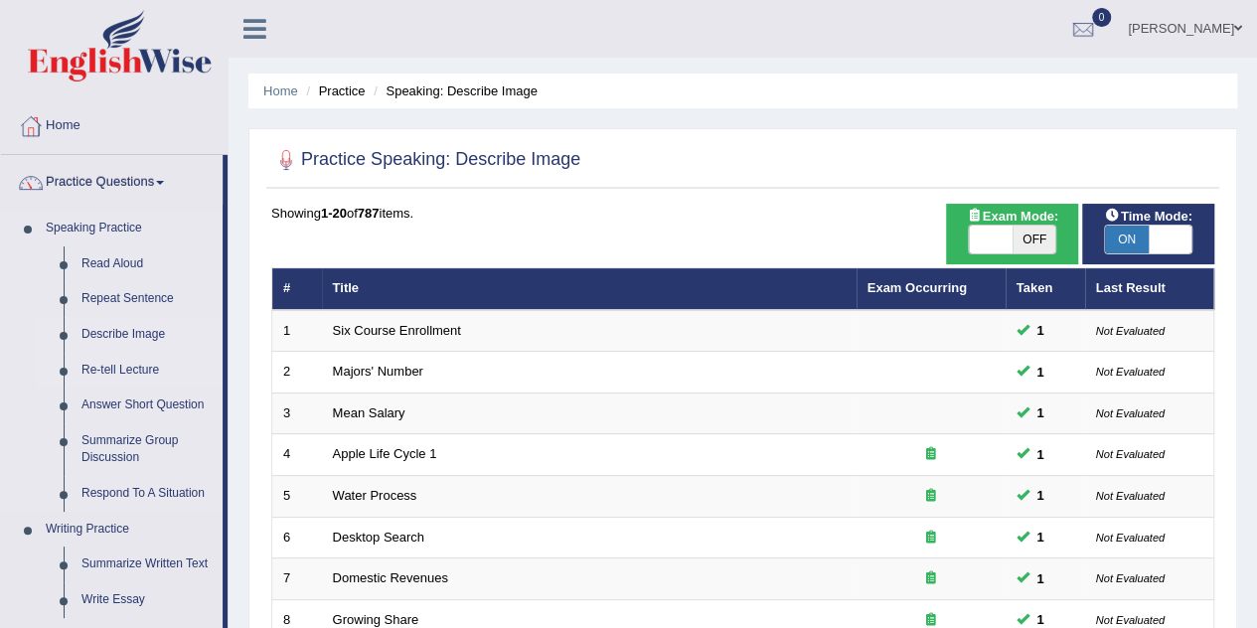
click at [129, 367] on link "Re-tell Lecture" at bounding box center [148, 371] width 150 height 36
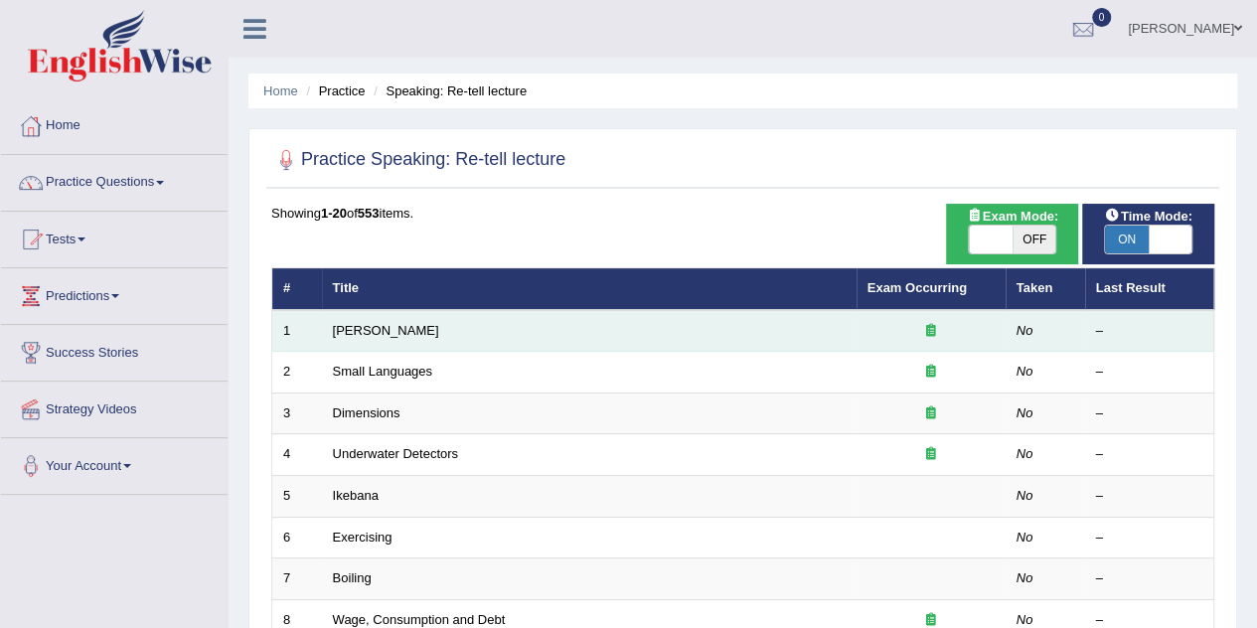
click at [374, 337] on td "Amory Lovins" at bounding box center [589, 331] width 535 height 42
click at [344, 332] on link "Amory Lovins" at bounding box center [386, 330] width 106 height 15
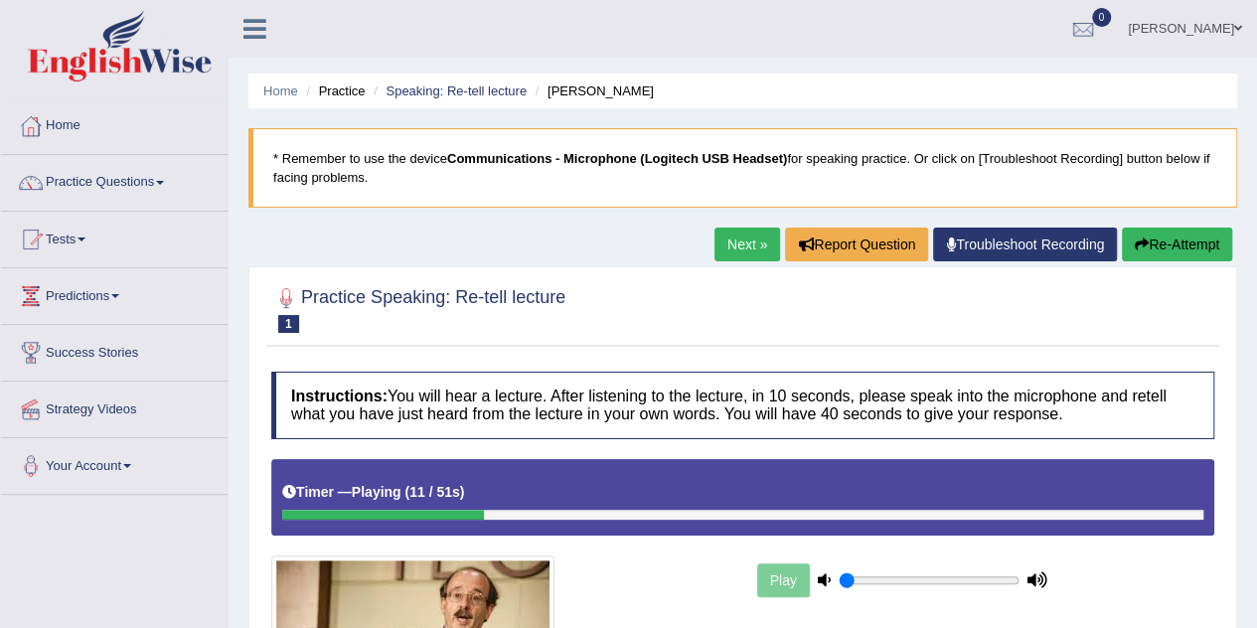
click at [110, 183] on link "Practice Questions" at bounding box center [114, 180] width 227 height 50
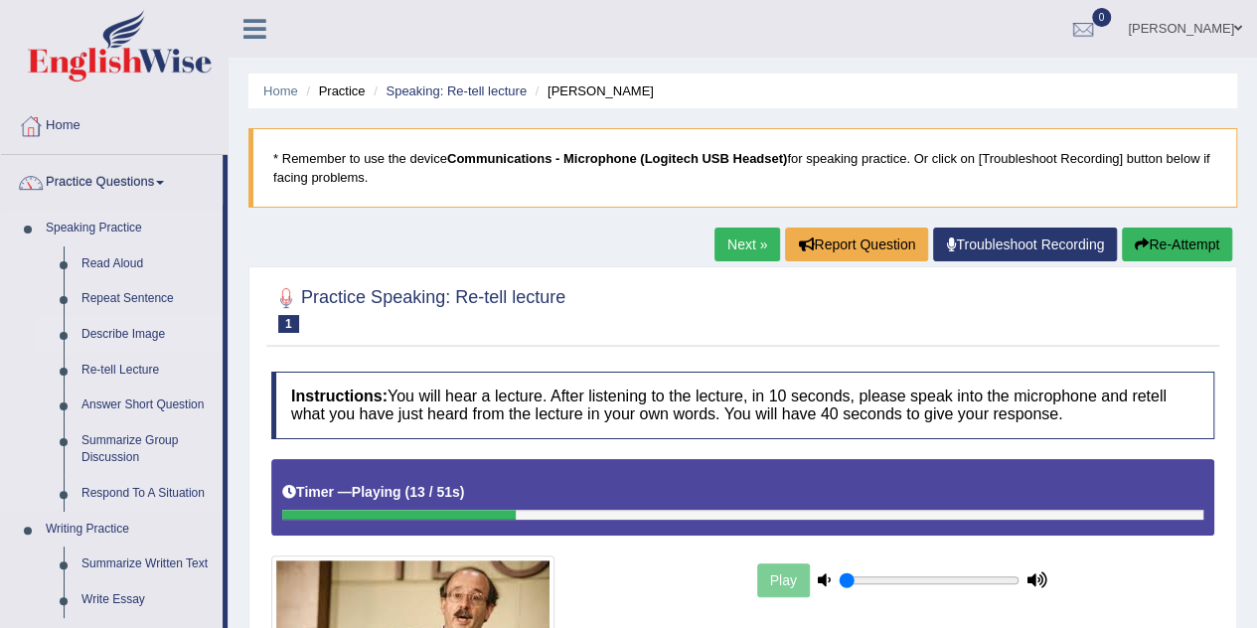
click at [146, 329] on link "Describe Image" at bounding box center [148, 335] width 150 height 36
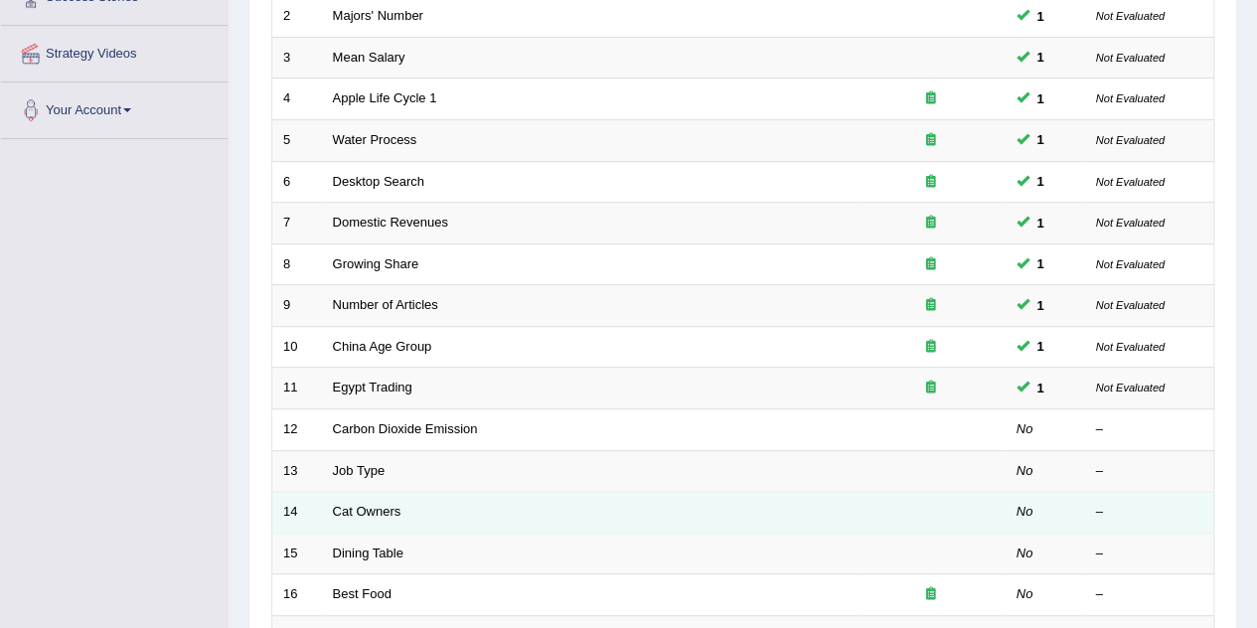
scroll to position [398, 0]
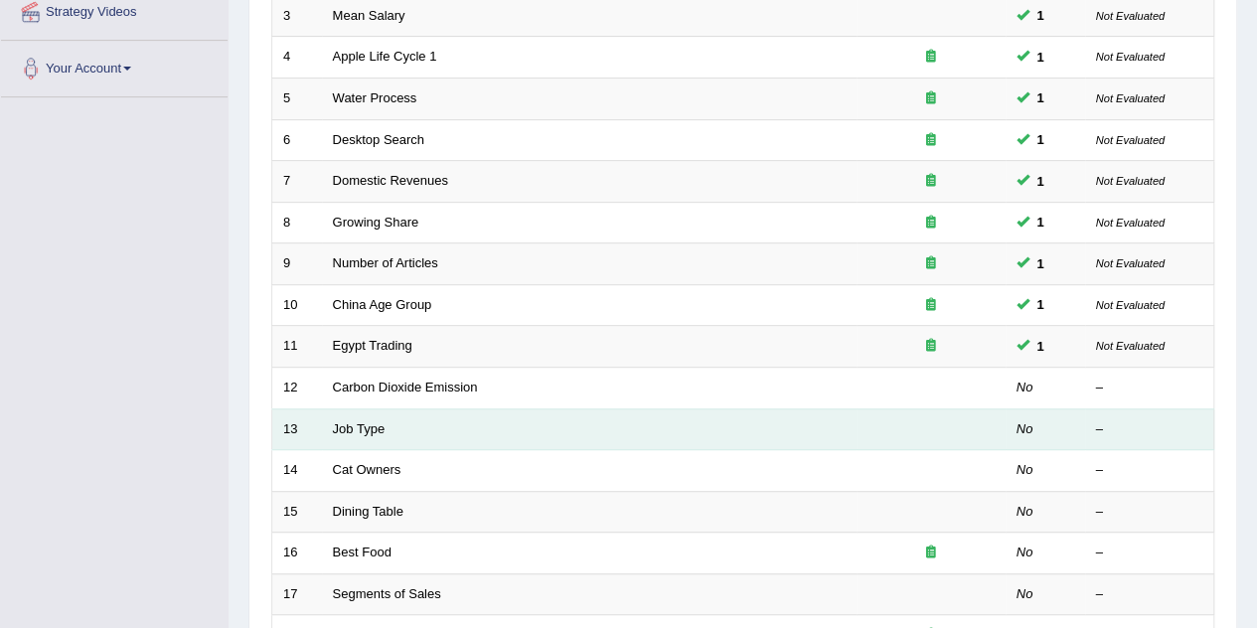
drag, startPoint x: 378, startPoint y: 430, endPoint x: 376, endPoint y: 442, distance: 12.1
click at [376, 442] on td "Job Type" at bounding box center [589, 430] width 535 height 42
click at [370, 428] on link "Job Type" at bounding box center [359, 428] width 53 height 15
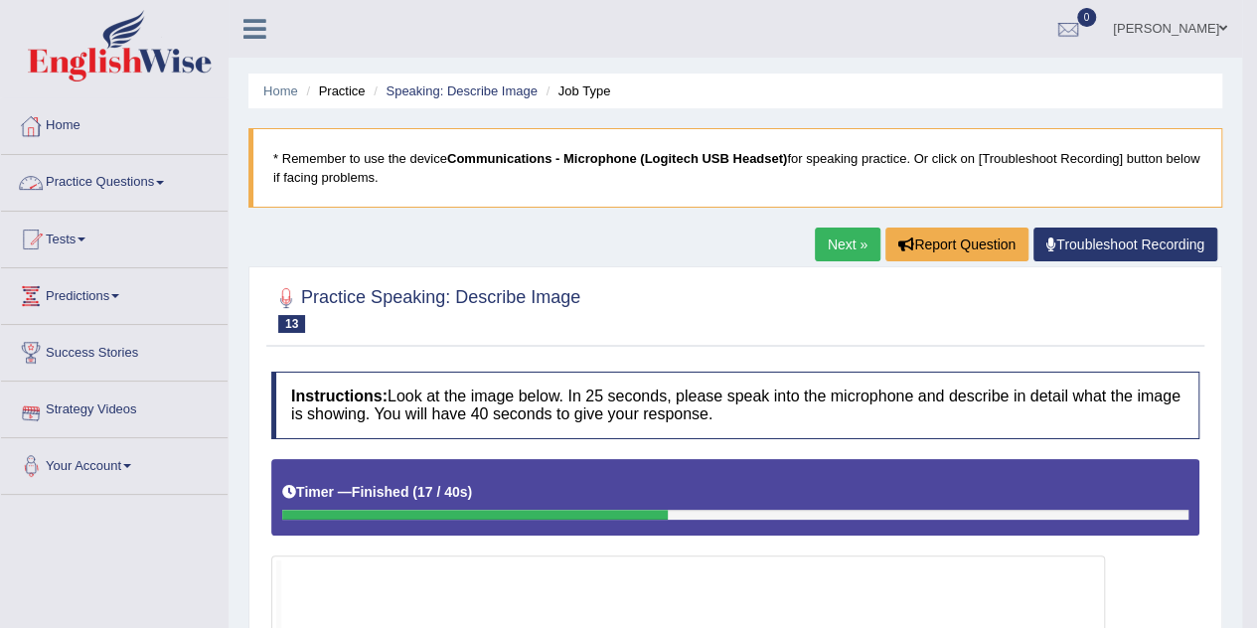
click at [118, 183] on link "Practice Questions" at bounding box center [114, 180] width 227 height 50
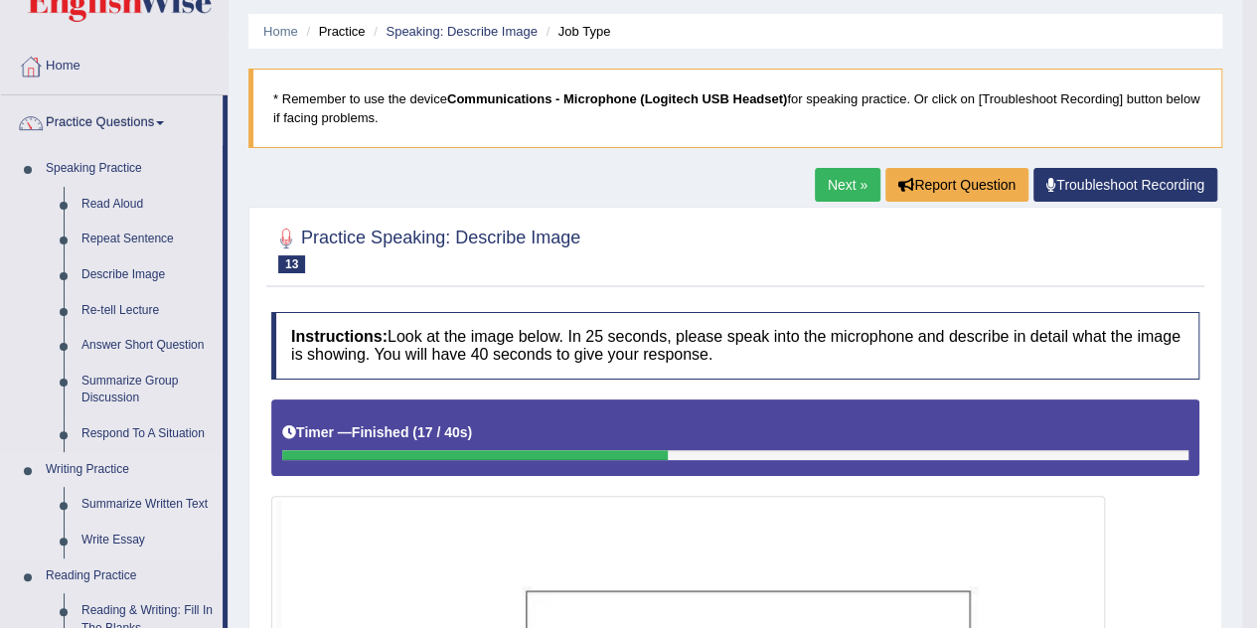
scroll to position [99, 0]
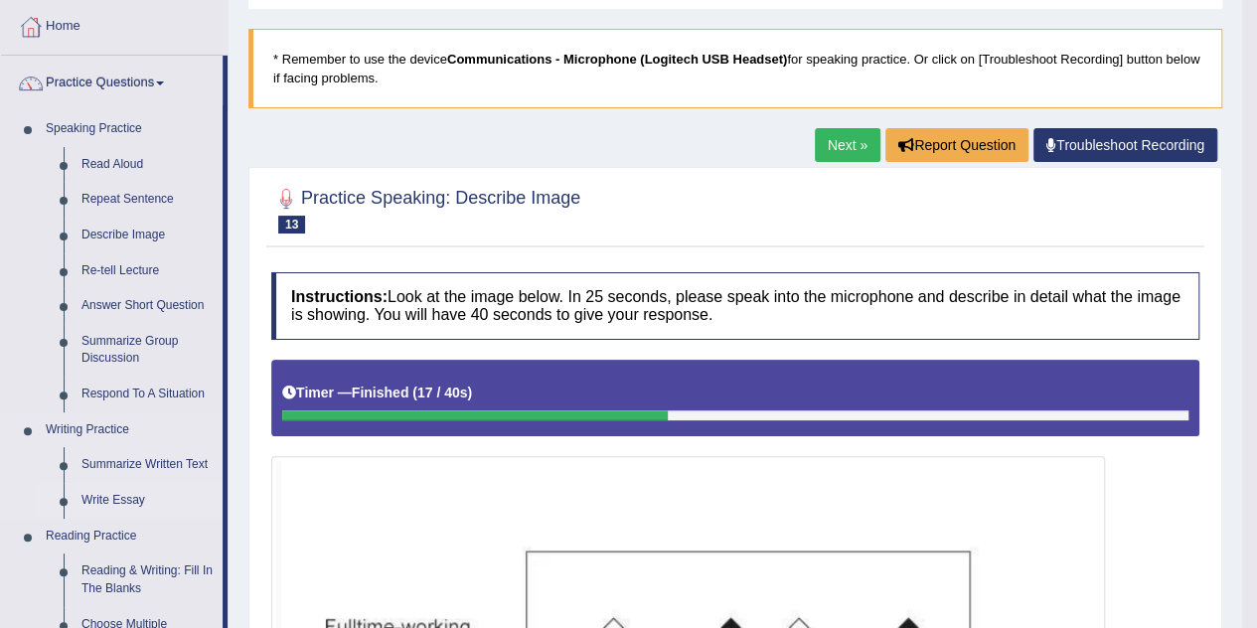
click at [102, 504] on link "Write Essay" at bounding box center [148, 501] width 150 height 36
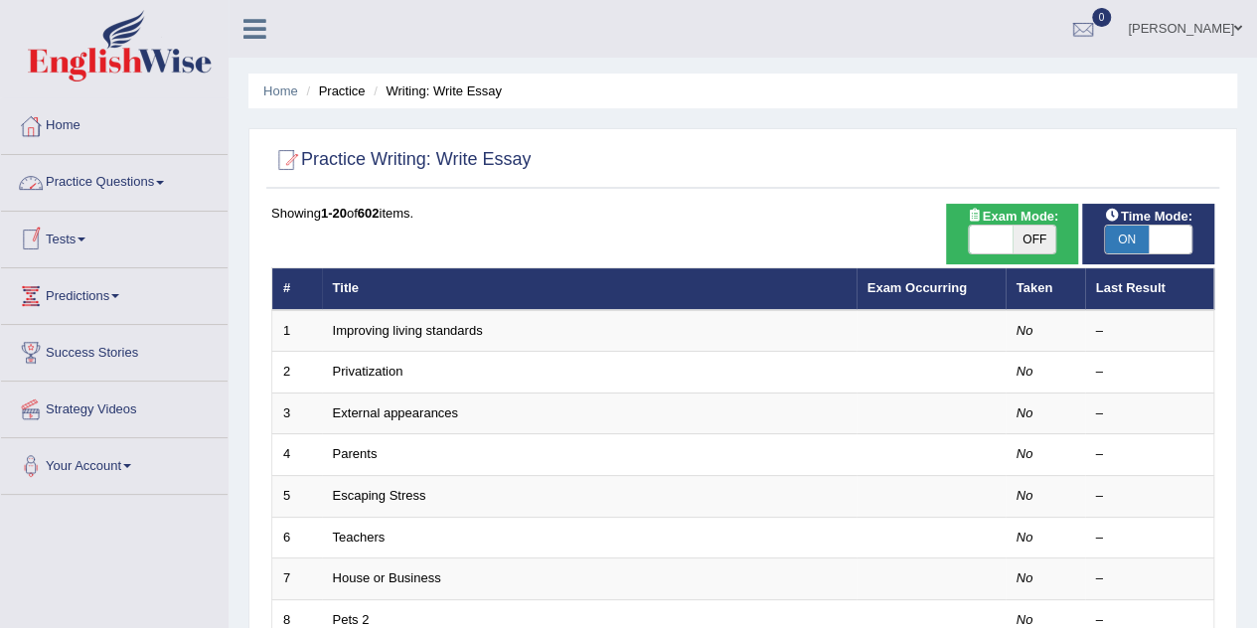
click at [161, 181] on link "Practice Questions" at bounding box center [114, 180] width 227 height 50
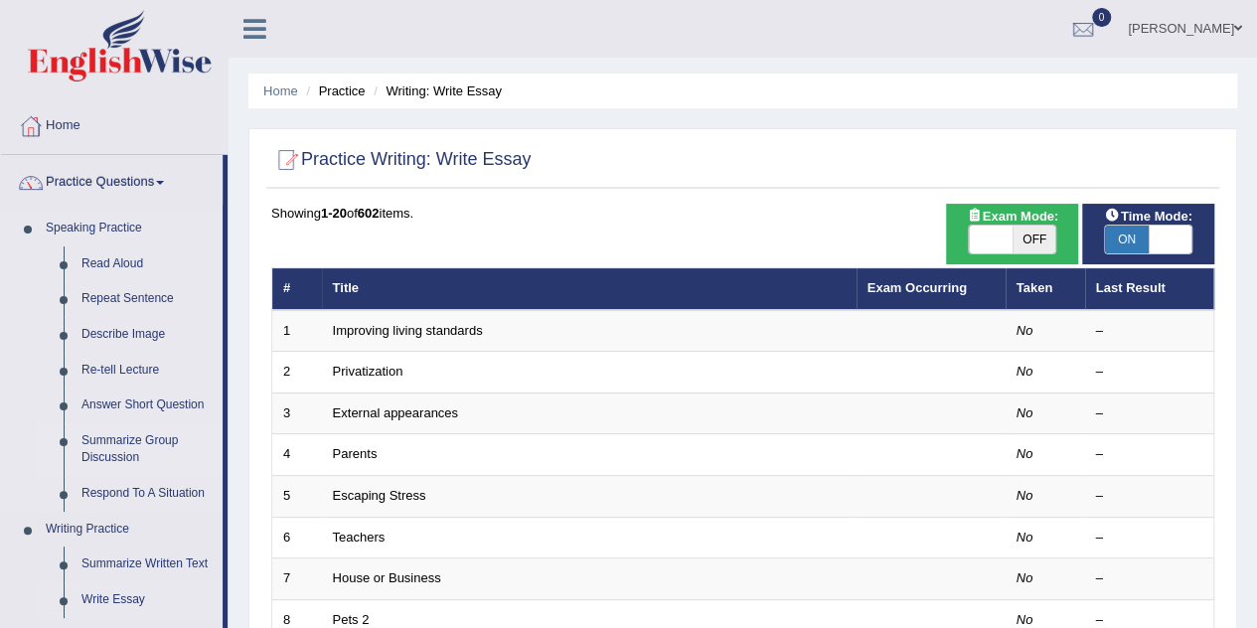
click at [146, 438] on link "Summarize Group Discussion" at bounding box center [148, 449] width 150 height 53
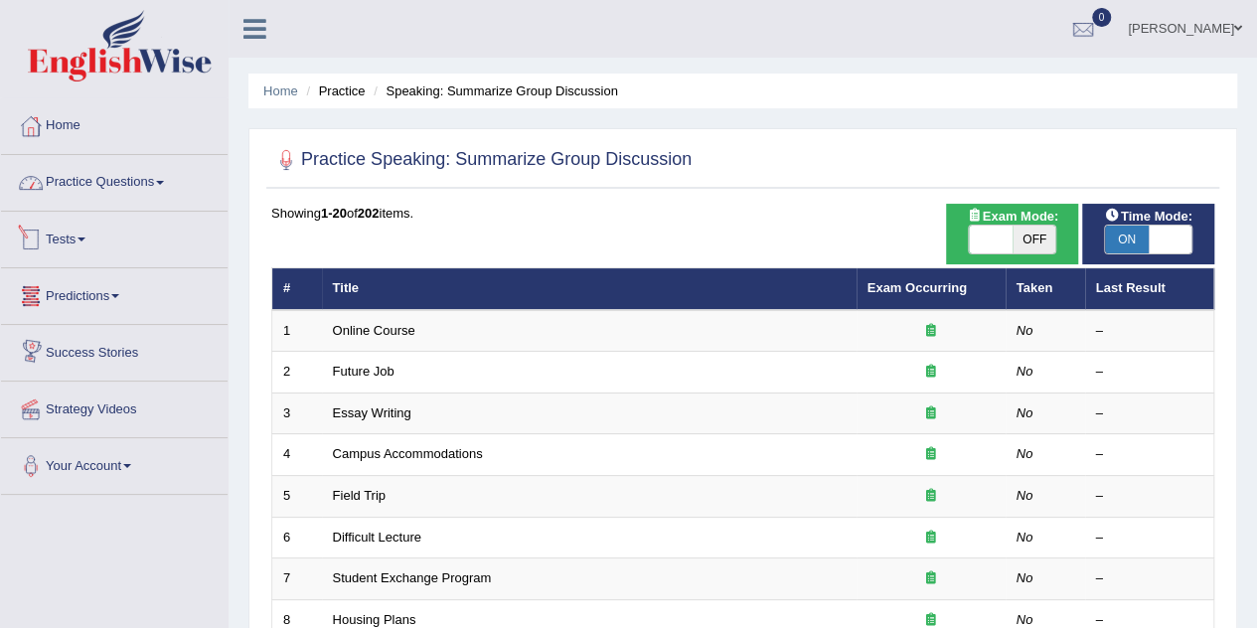
click at [103, 187] on link "Practice Questions" at bounding box center [114, 180] width 227 height 50
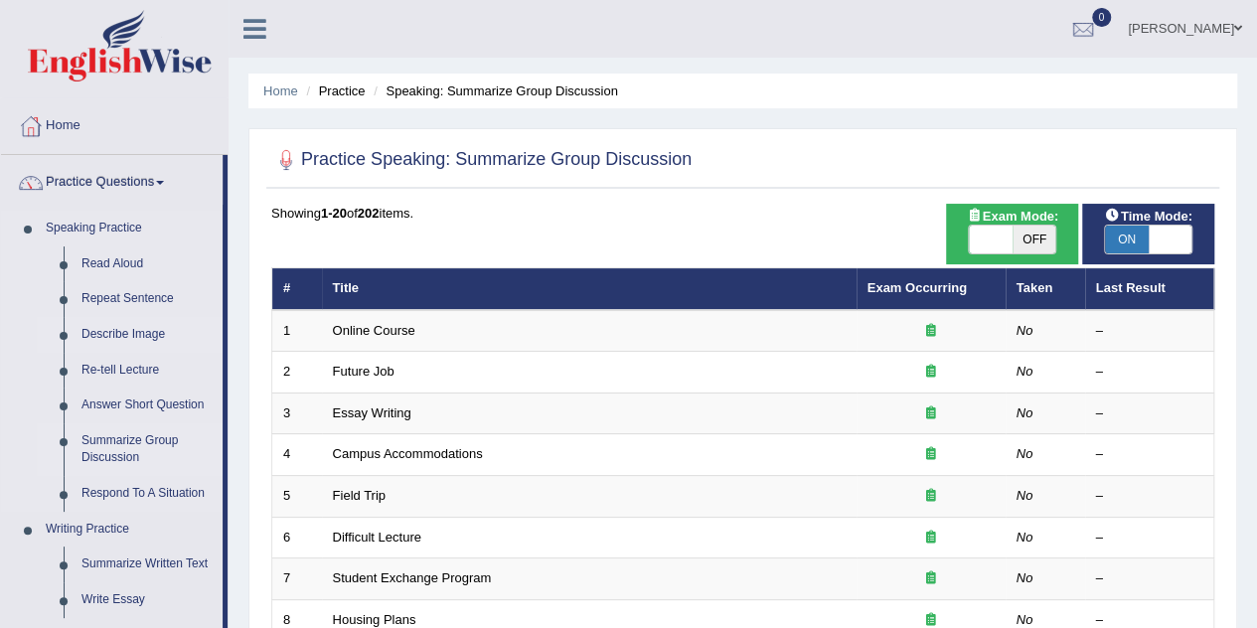
click at [149, 328] on link "Describe Image" at bounding box center [148, 335] width 150 height 36
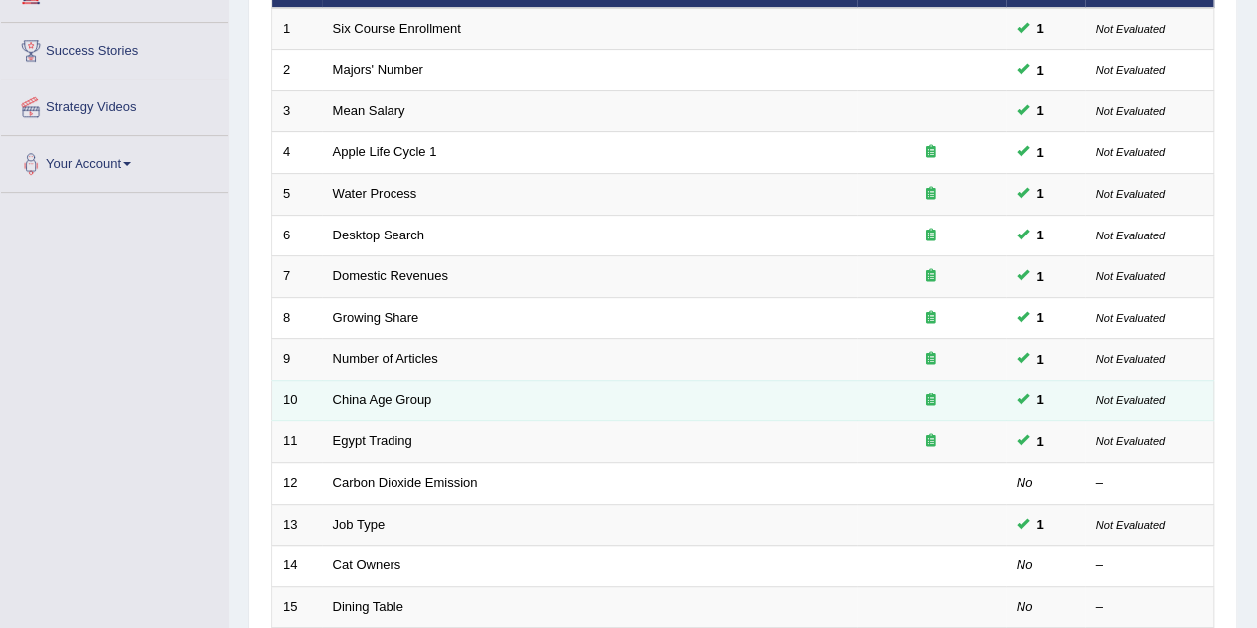
scroll to position [398, 0]
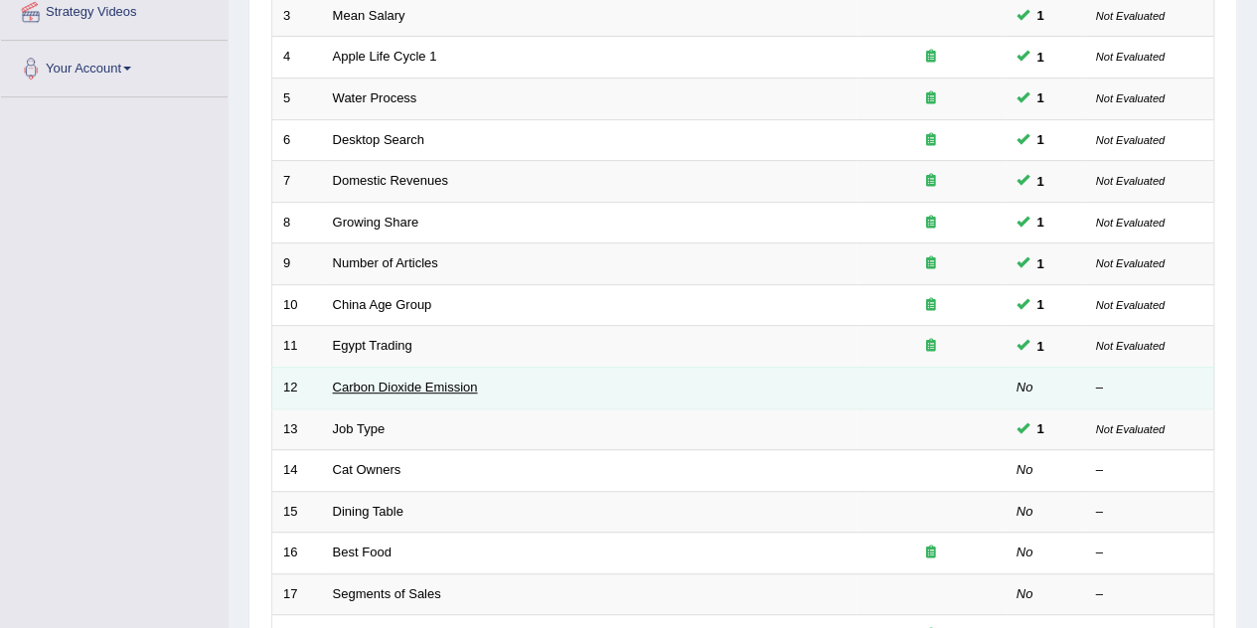
click at [384, 380] on link "Carbon Dioxide Emission" at bounding box center [405, 387] width 145 height 15
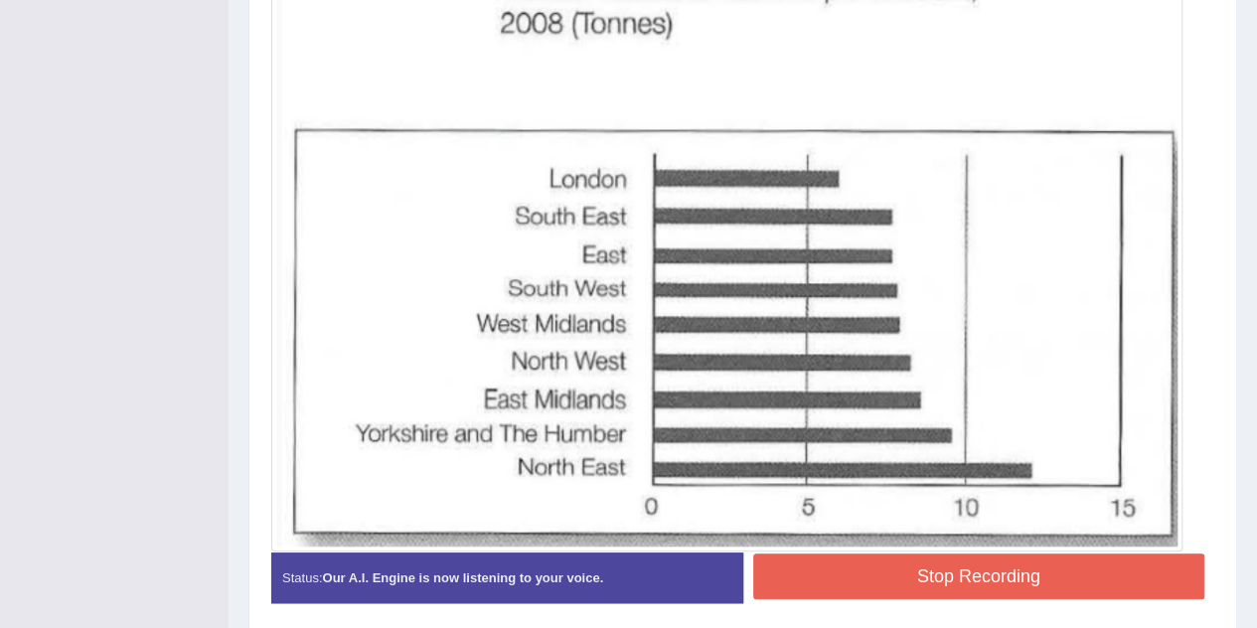
scroll to position [682, 0]
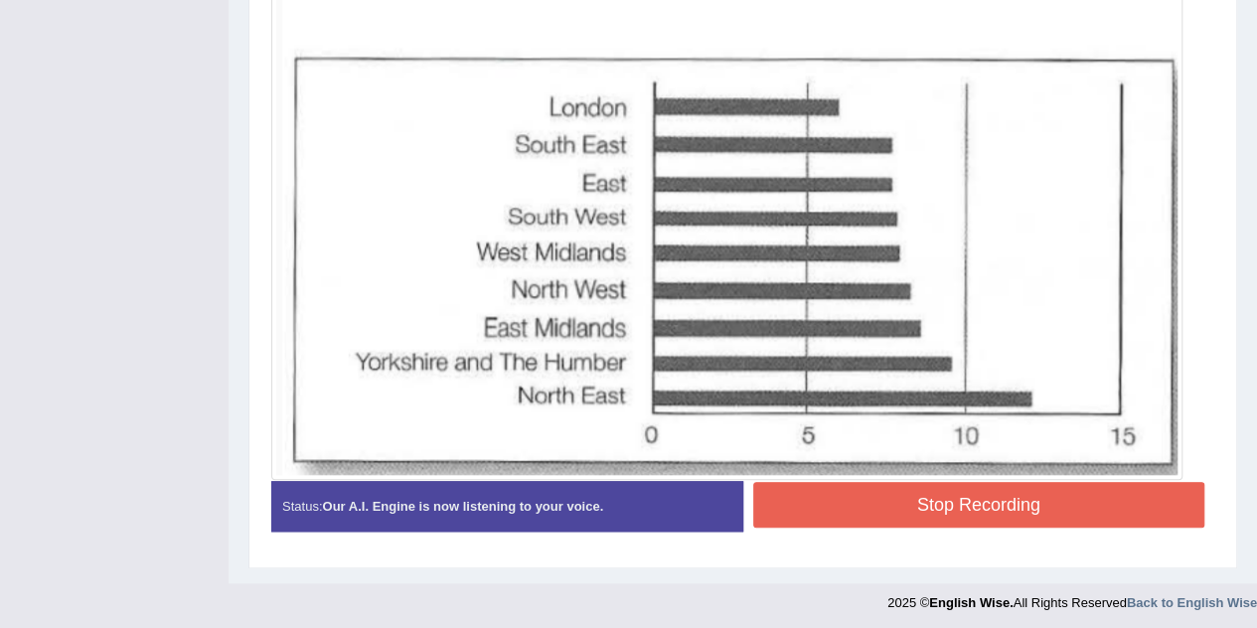
click at [969, 502] on button "Stop Recording" at bounding box center [979, 505] width 452 height 46
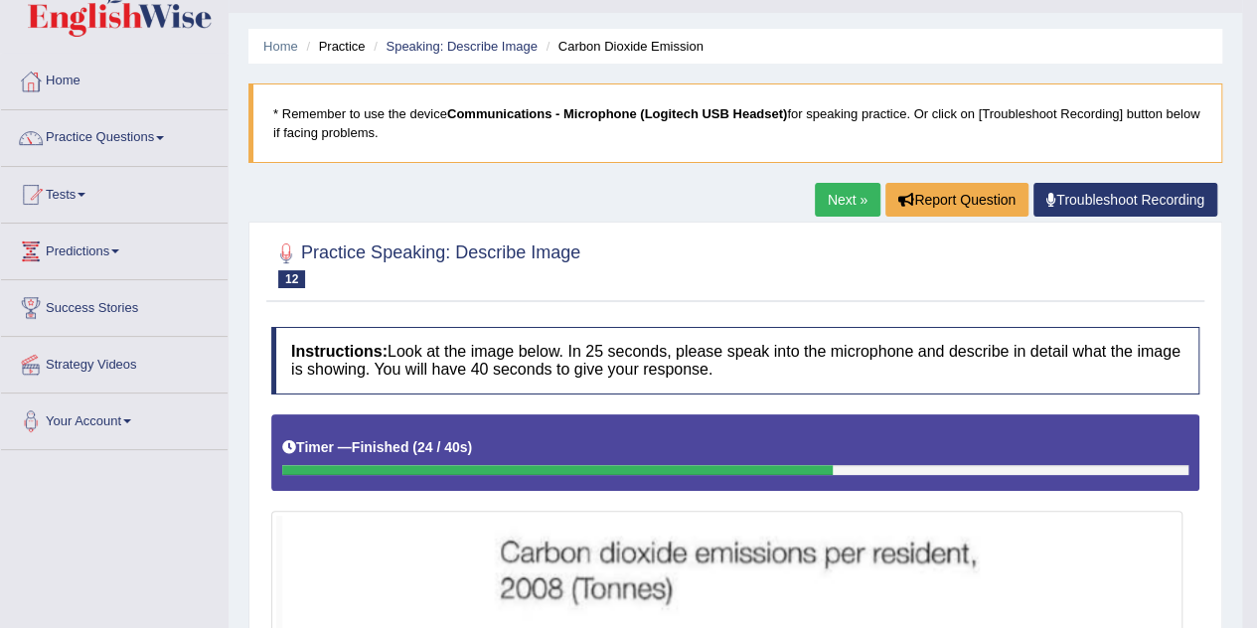
scroll to position [0, 0]
